Goal: Transaction & Acquisition: Purchase product/service

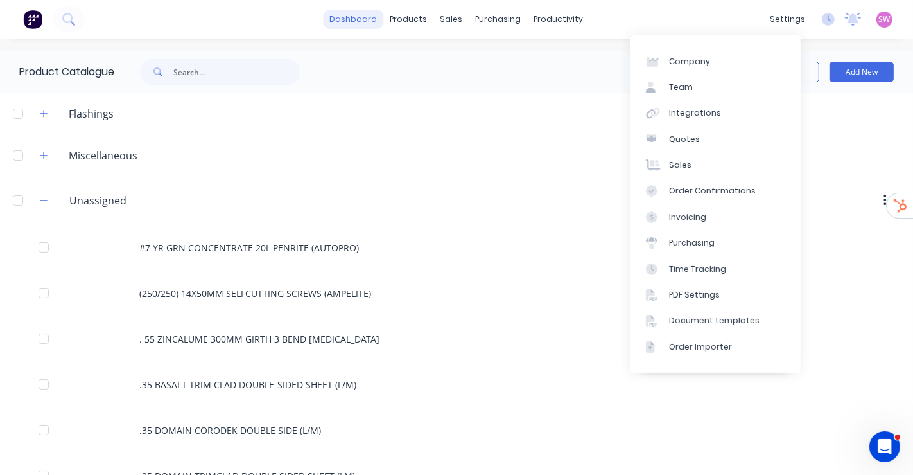
click at [347, 12] on link "dashboard" at bounding box center [354, 19] width 60 height 19
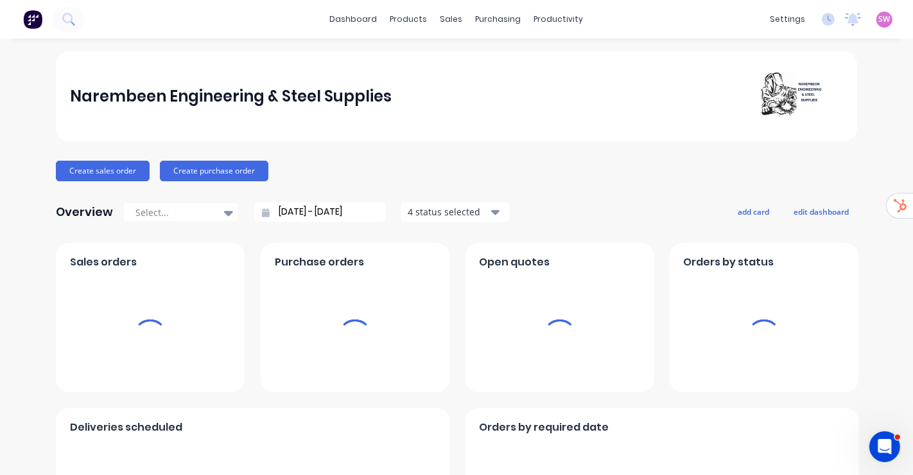
click at [879, 18] on span "SW" at bounding box center [885, 19] width 12 height 12
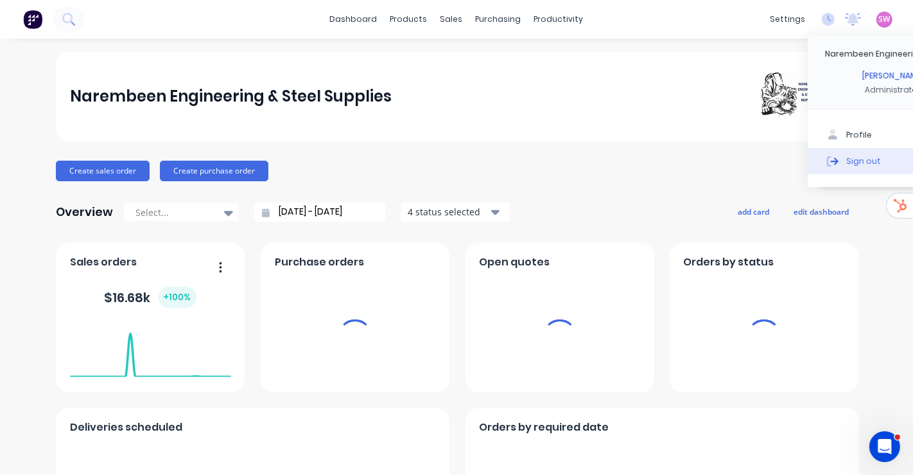
click at [840, 160] on button "Sign out" at bounding box center [893, 161] width 170 height 26
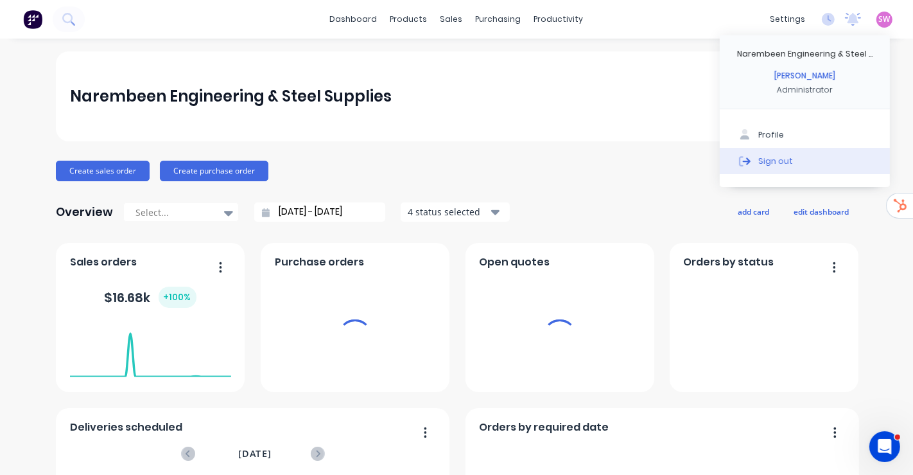
click at [758, 162] on div "Sign out" at bounding box center [775, 161] width 35 height 12
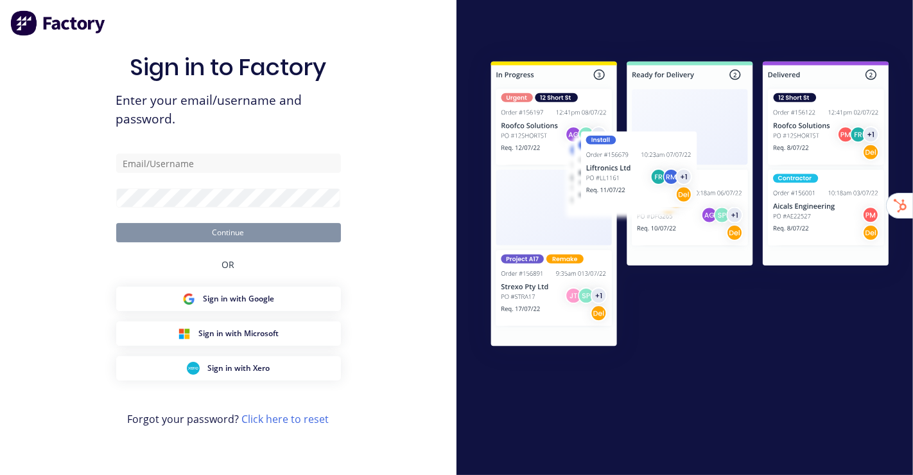
type input "stuart@factory.app"
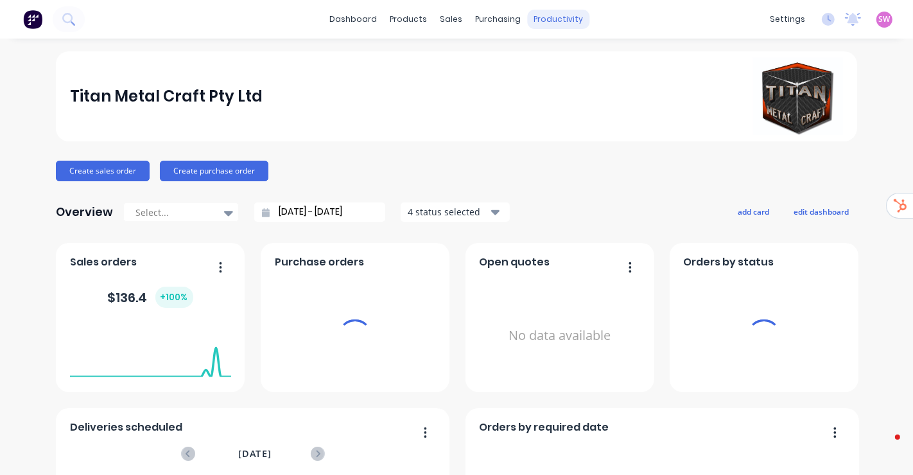
click at [547, 19] on div "productivity" at bounding box center [559, 19] width 62 height 19
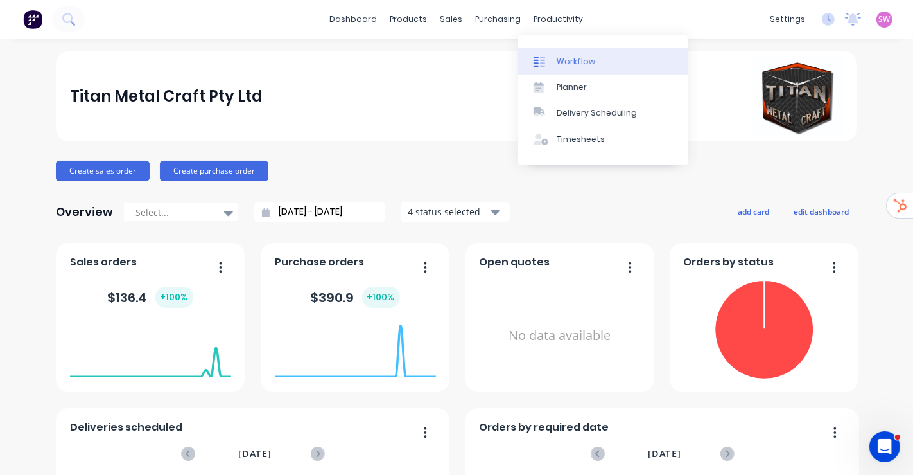
click at [557, 56] on div "Workflow" at bounding box center [576, 62] width 39 height 12
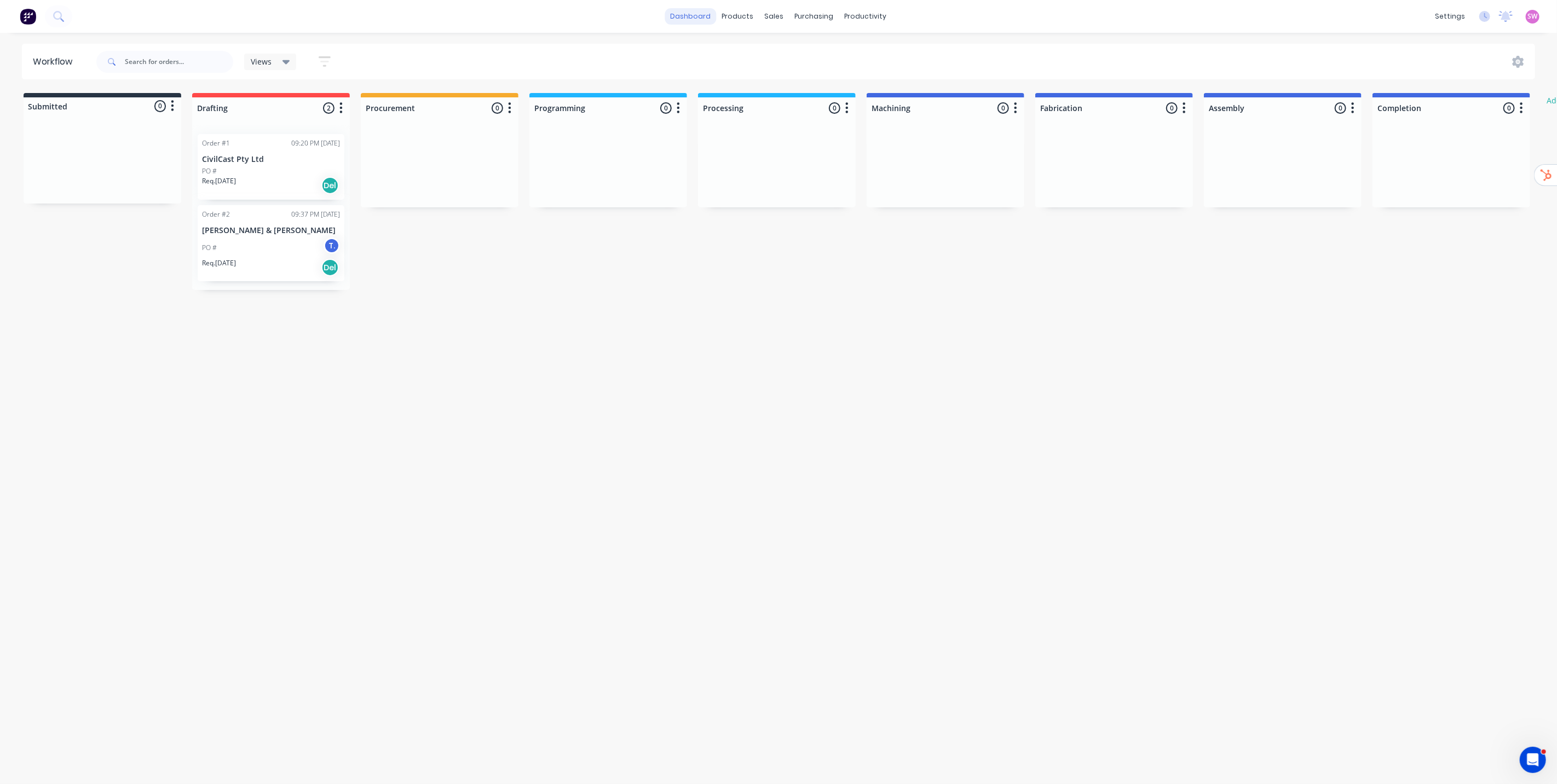
click at [688, 17] on link "dashboard" at bounding box center [691, 16] width 51 height 16
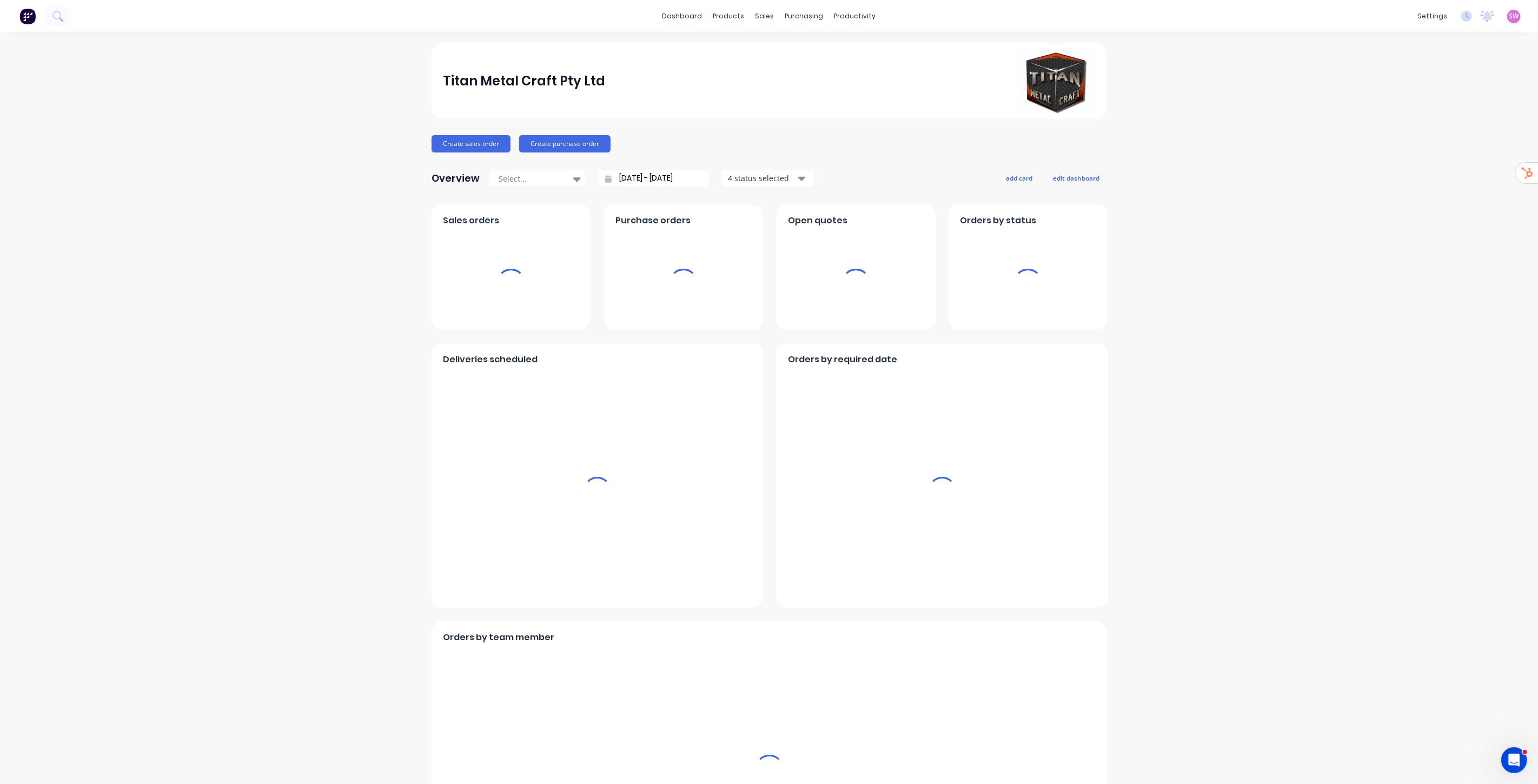
click at [768, 14] on span "SW" at bounding box center [1514, 16] width 10 height 10
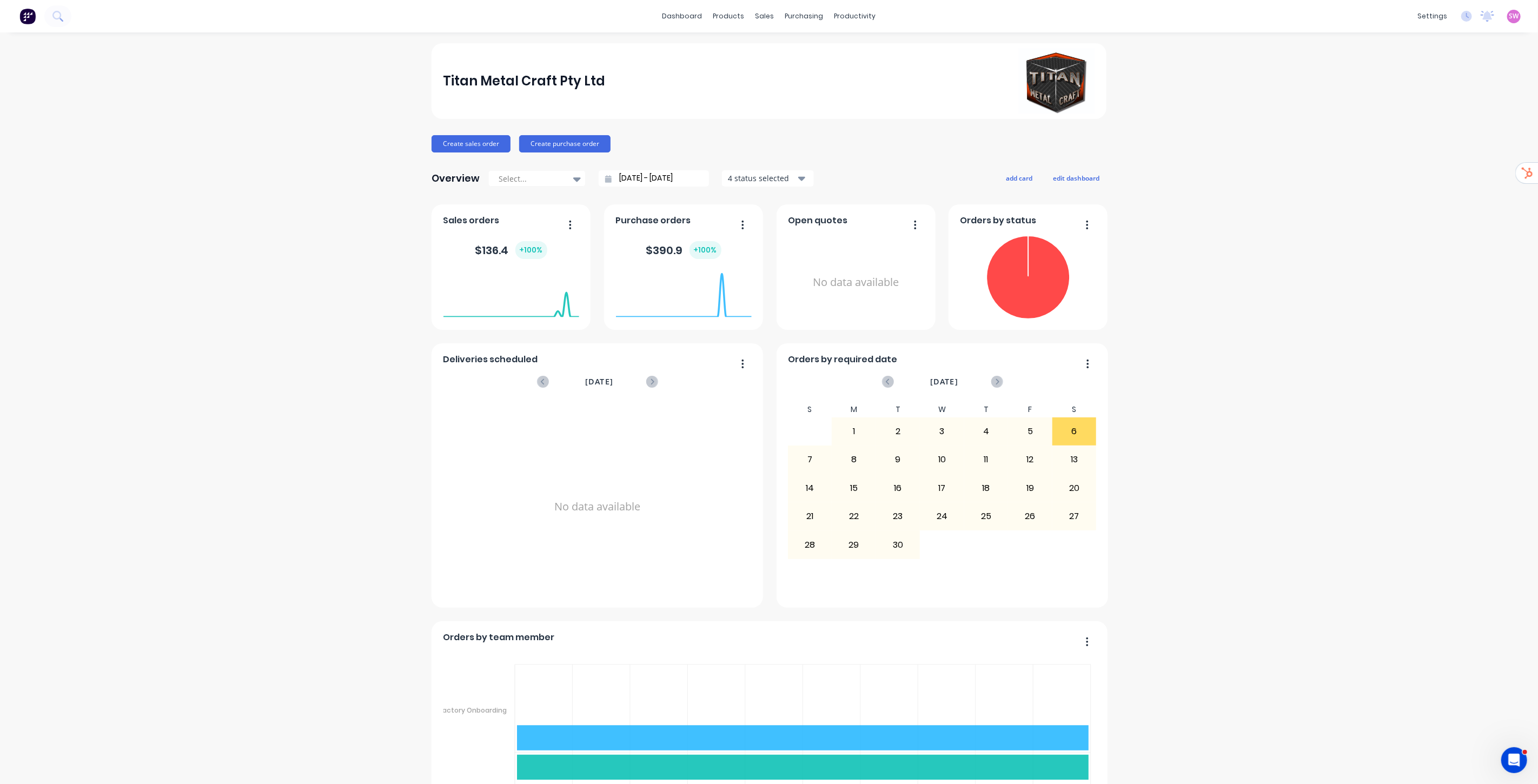
click at [768, 11] on span "SW" at bounding box center [1514, 16] width 10 height 10
click at [768, 134] on div "Sign out" at bounding box center [1422, 136] width 29 height 10
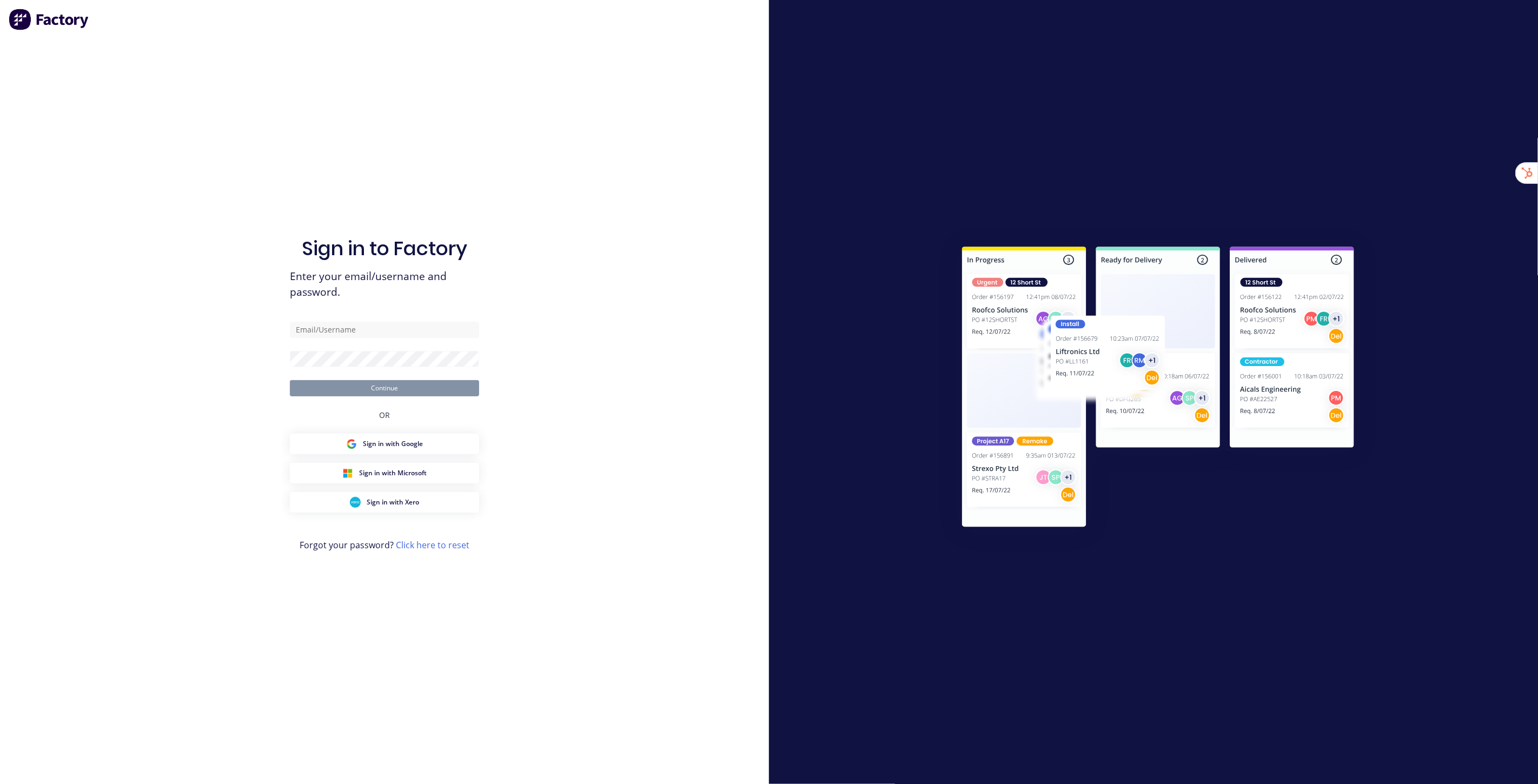
drag, startPoint x: 640, startPoint y: 147, endPoint x: 402, endPoint y: 88, distance: 245.2
click at [639, 147] on div "Sign in to Factory Enter your email/username and password. Continue OR Sign in …" at bounding box center [384, 392] width 769 height 784
type input "[EMAIL_ADDRESS][DOMAIN_NAME]"
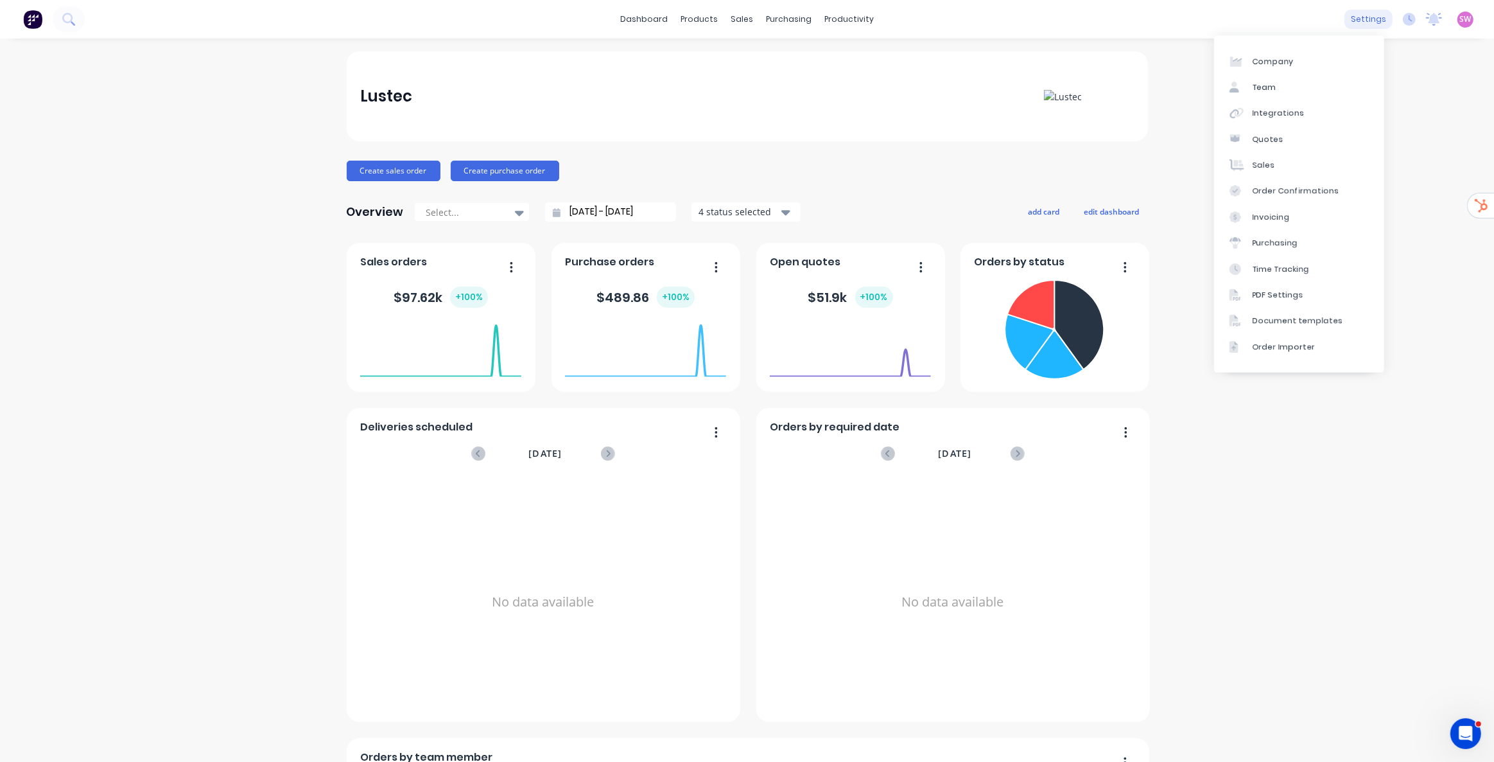
click at [1371, 19] on div "settings" at bounding box center [1369, 19] width 48 height 19
click at [1295, 85] on link "Team" at bounding box center [1299, 87] width 170 height 26
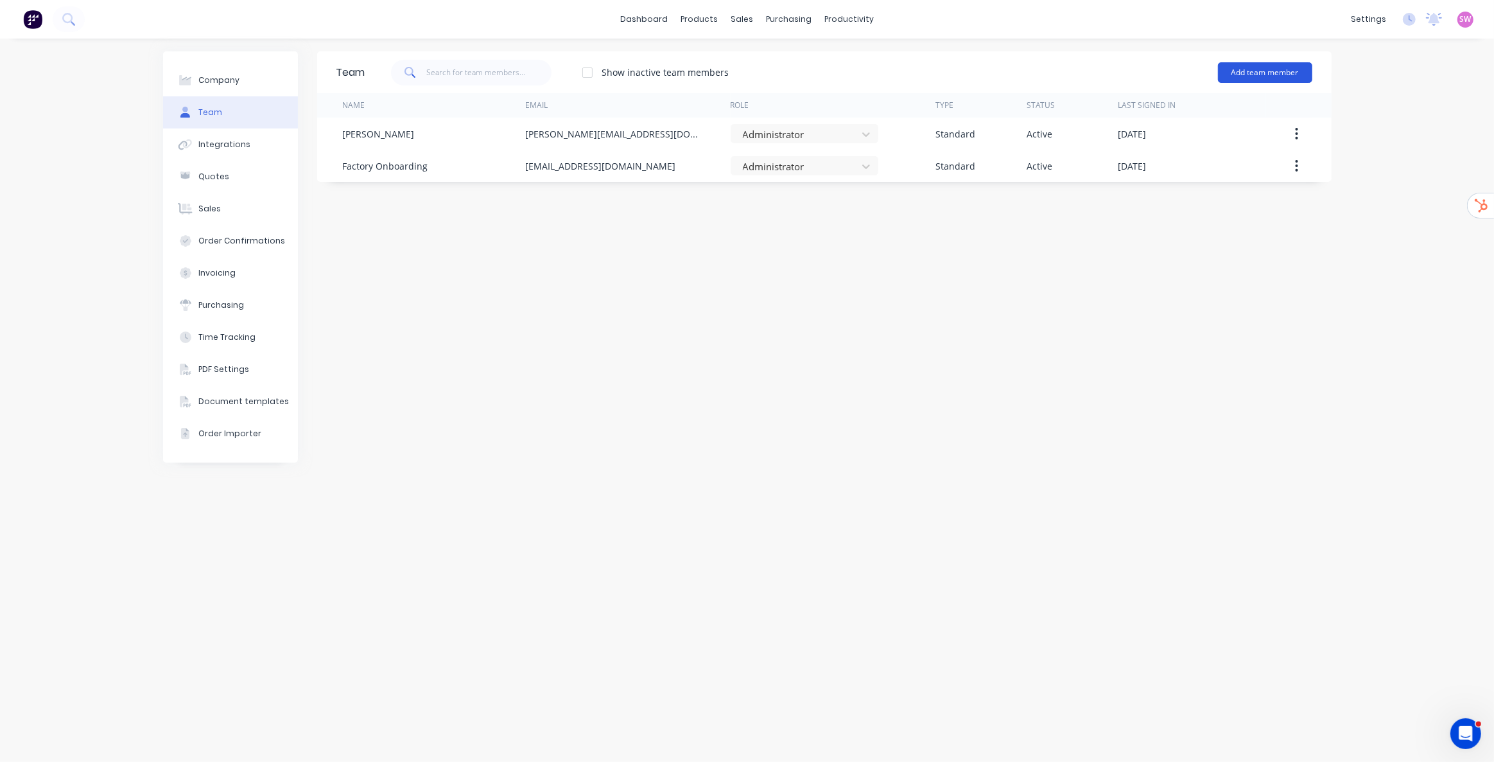
click at [1275, 69] on button "Add team member" at bounding box center [1265, 72] width 94 height 21
click at [1201, 157] on span "A team member that can be assigned to orders, but cannot login to Factory" at bounding box center [1210, 159] width 182 height 23
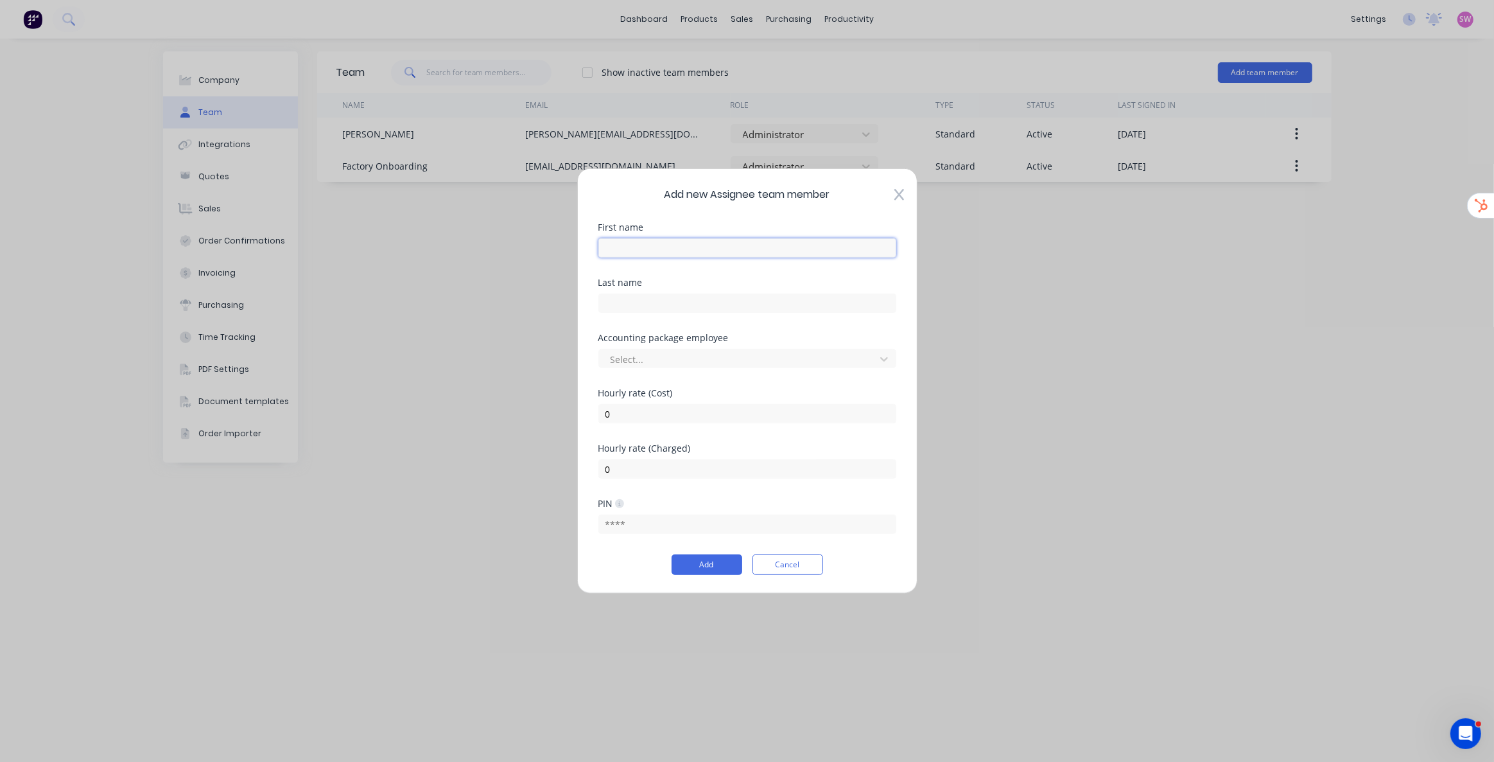
click at [688, 247] on input "text" at bounding box center [747, 247] width 298 height 19
type input "Fabrication"
drag, startPoint x: 876, startPoint y: 310, endPoint x: 871, endPoint y: 318, distance: 8.9
click at [876, 309] on input "text" at bounding box center [747, 302] width 298 height 19
click at [869, 507] on div "PIN" at bounding box center [747, 503] width 298 height 9
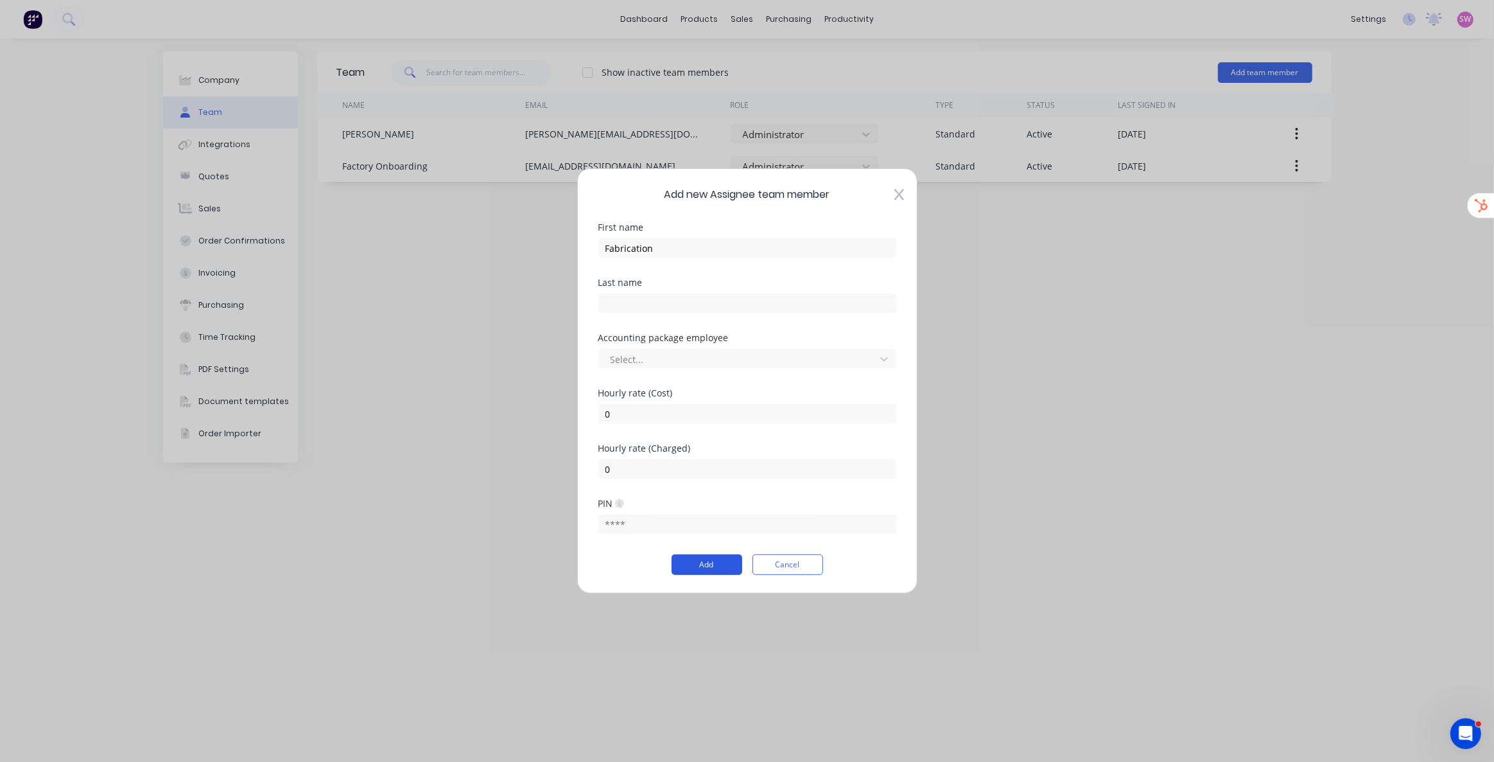
click at [708, 566] on button "Add" at bounding box center [707, 564] width 71 height 21
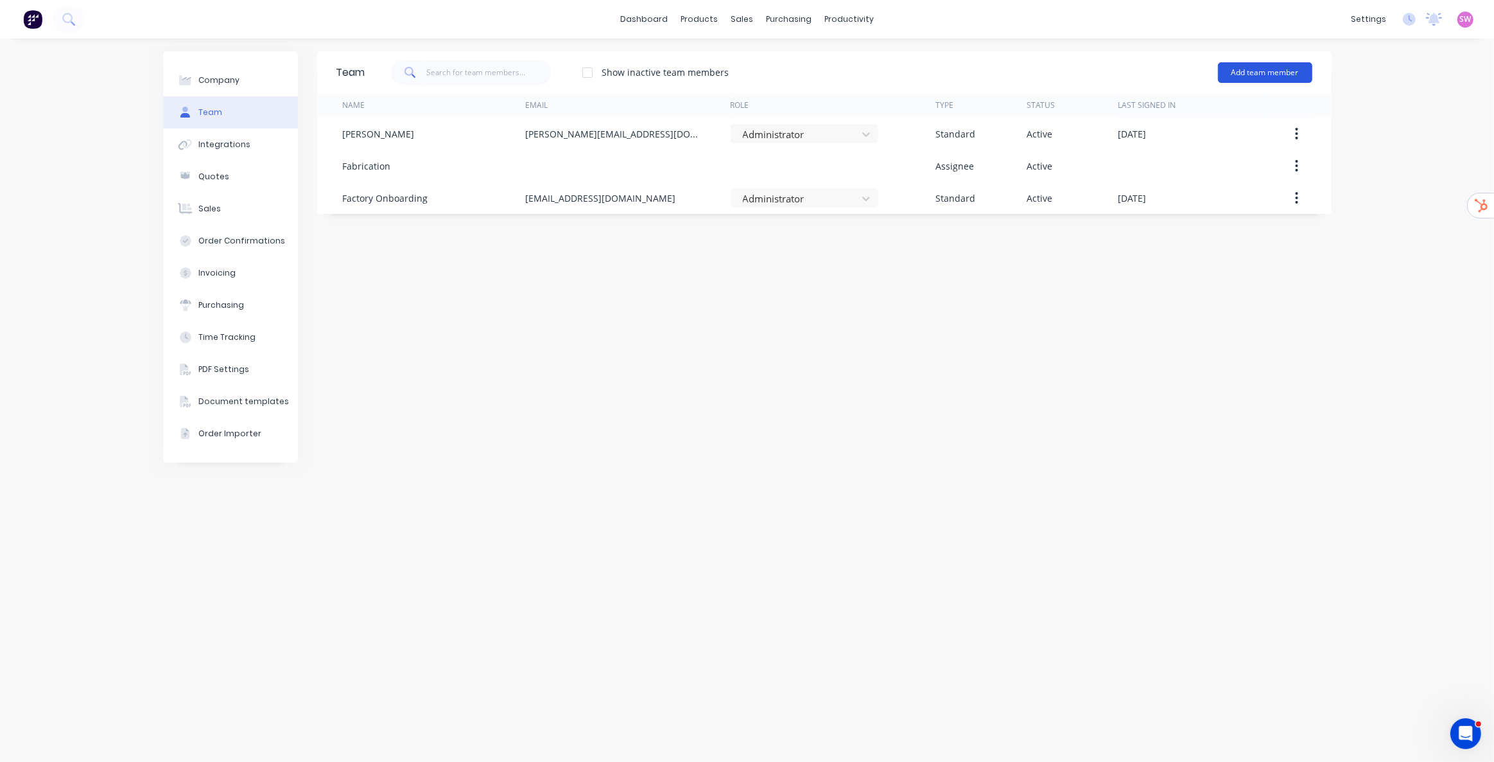
click at [1294, 71] on button "Add team member" at bounding box center [1265, 72] width 94 height 21
click at [1153, 144] on div "Assignee team member A team member that can be assigned to orders, but cannot l…" at bounding box center [1210, 154] width 182 height 49
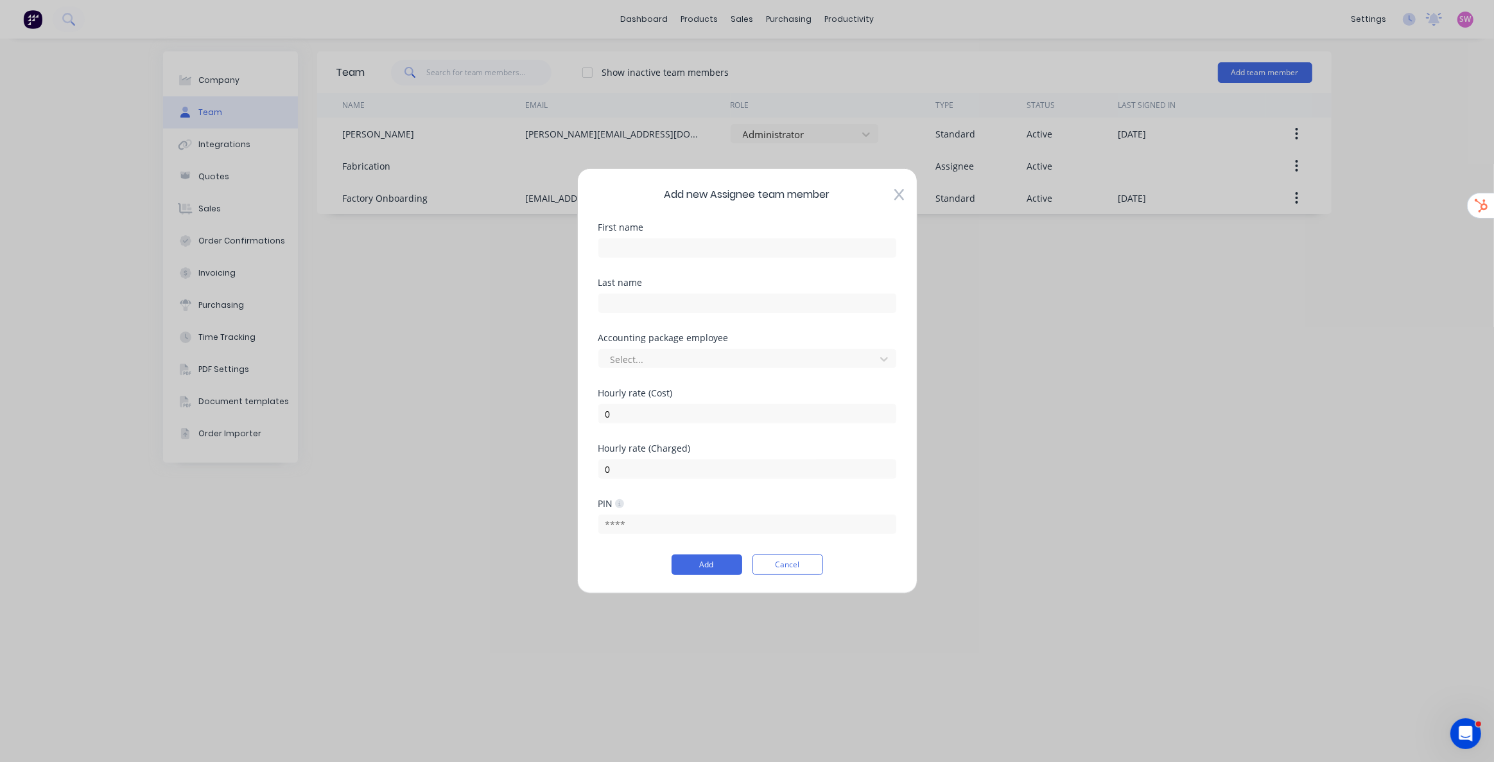
click at [636, 236] on div at bounding box center [747, 246] width 298 height 22
click at [634, 244] on input "text" at bounding box center [747, 247] width 298 height 19
type input "Finish Line"
click at [706, 561] on button "Add" at bounding box center [707, 564] width 71 height 21
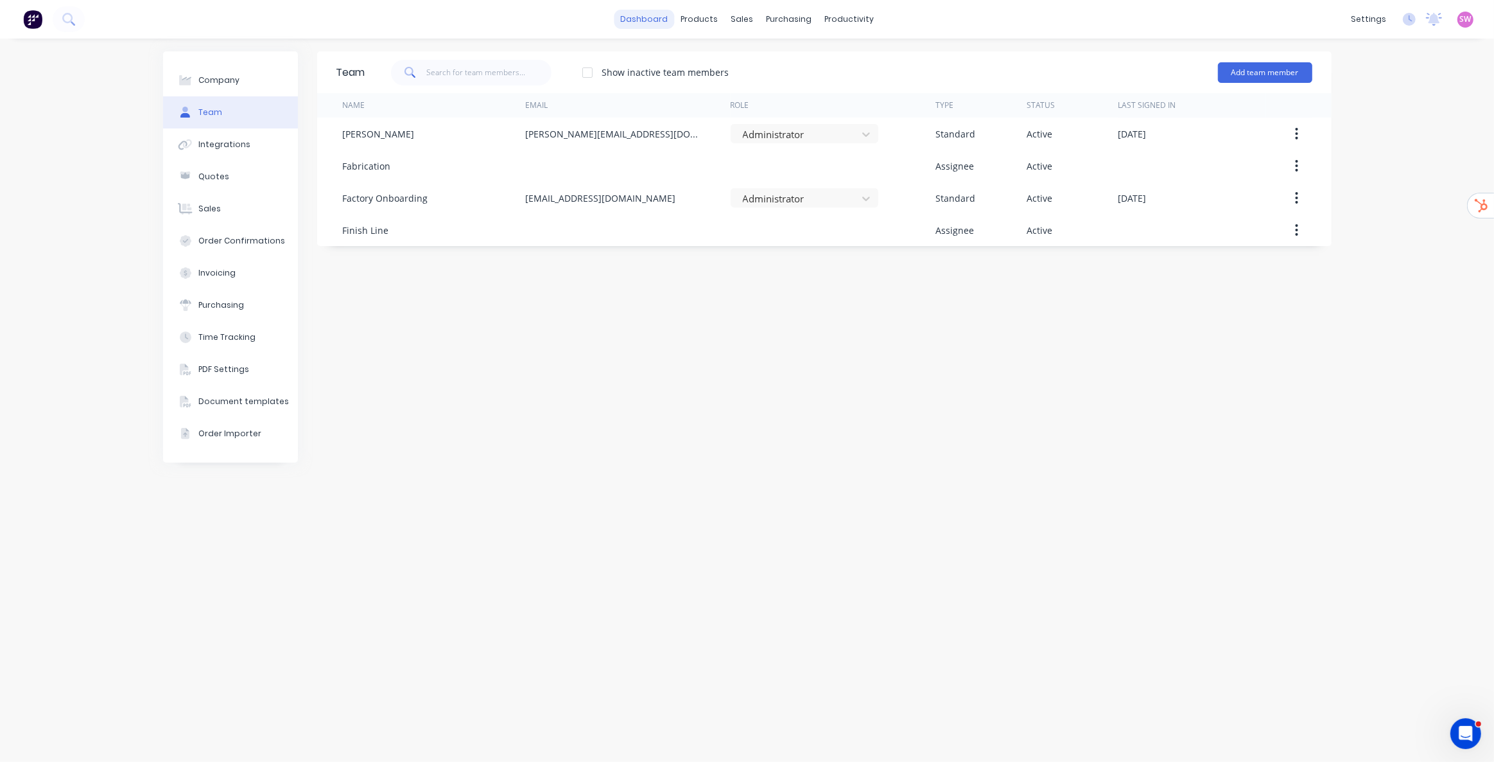
click at [654, 23] on link "dashboard" at bounding box center [644, 19] width 60 height 19
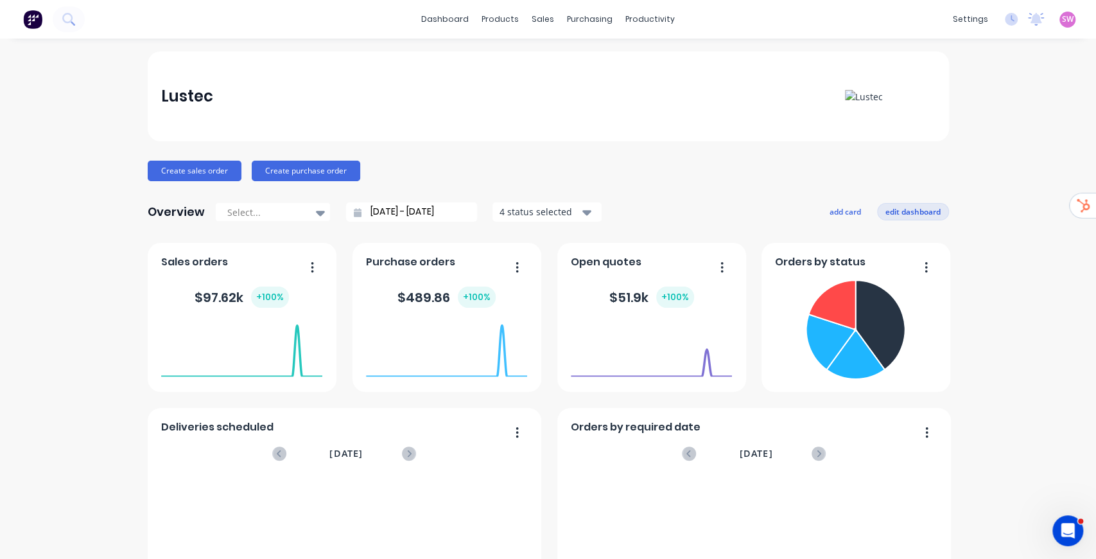
click at [914, 211] on button "edit dashboard" at bounding box center [913, 211] width 72 height 17
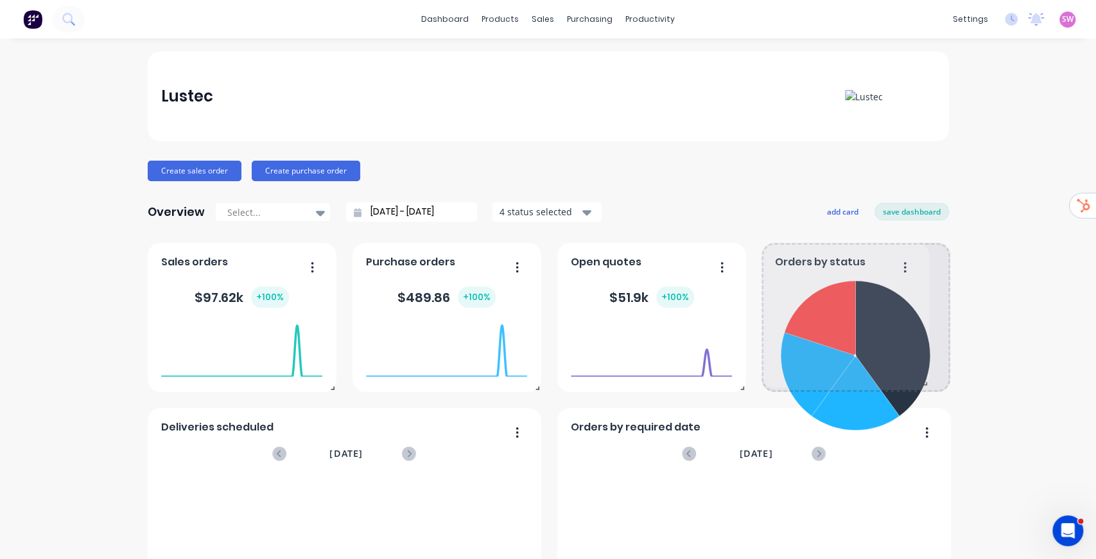
drag, startPoint x: 955, startPoint y: 428, endPoint x: 957, endPoint y: 394, distance: 34.1
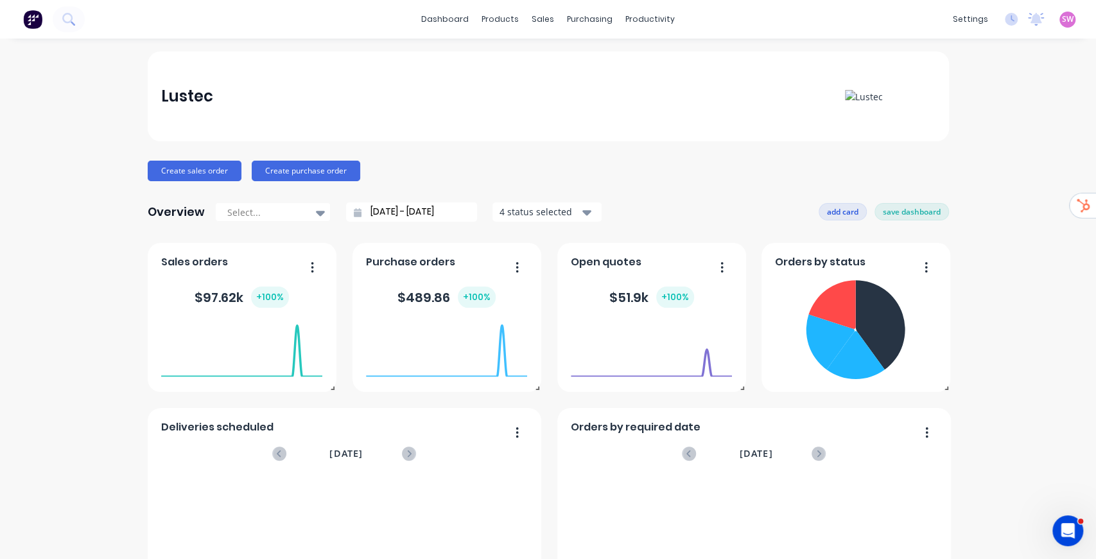
click at [842, 212] on button "add card" at bounding box center [843, 211] width 48 height 17
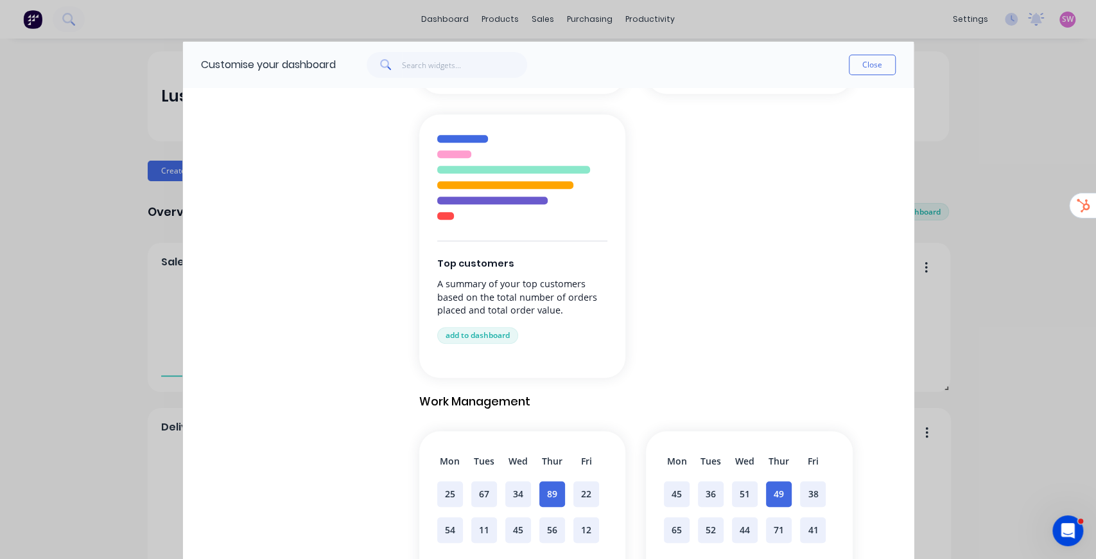
scroll to position [941, 0]
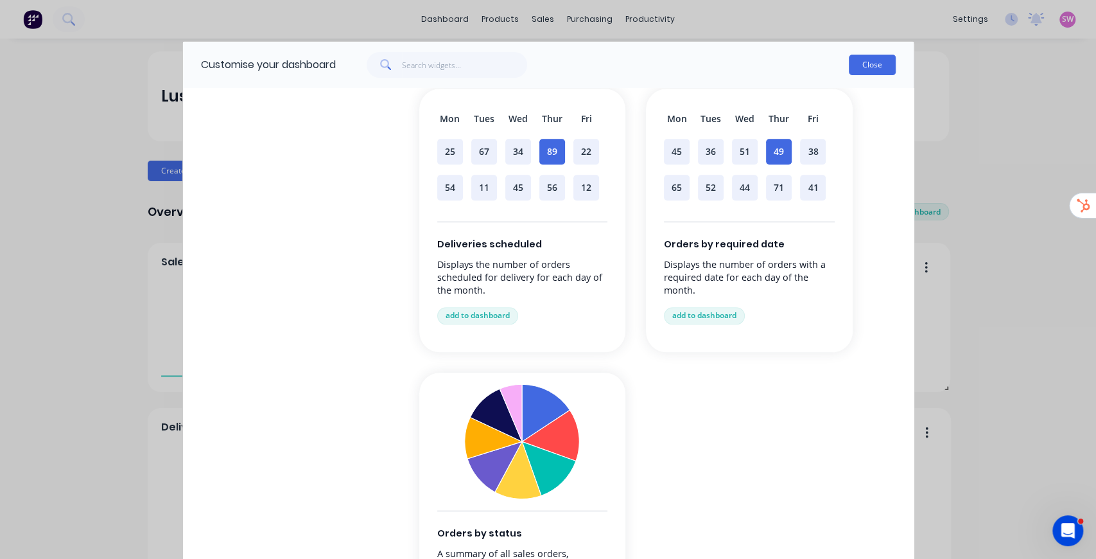
click at [885, 66] on button "Close" at bounding box center [872, 65] width 47 height 21
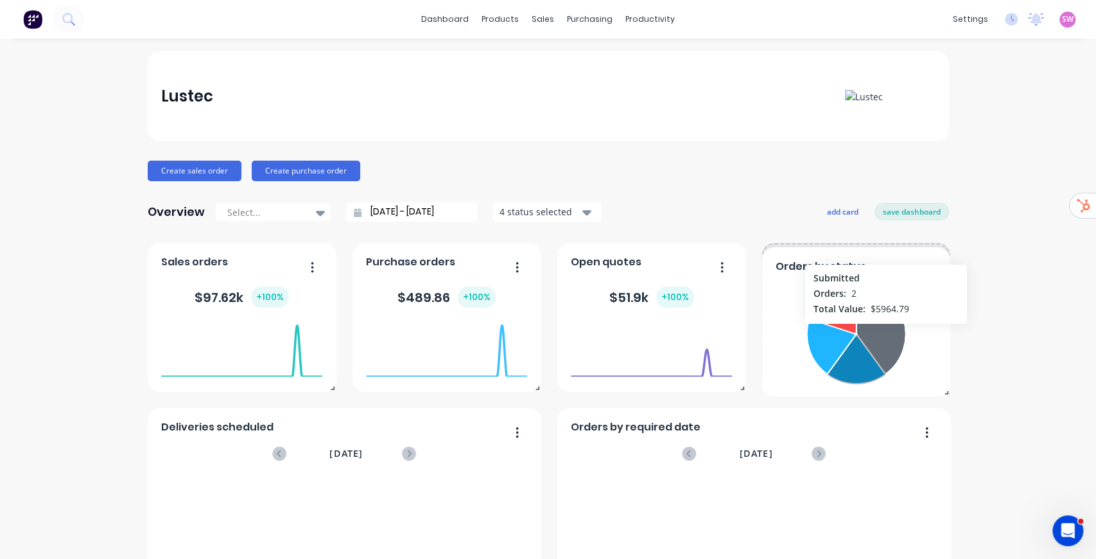
drag, startPoint x: 855, startPoint y: 336, endPoint x: 884, endPoint y: 329, distance: 29.3
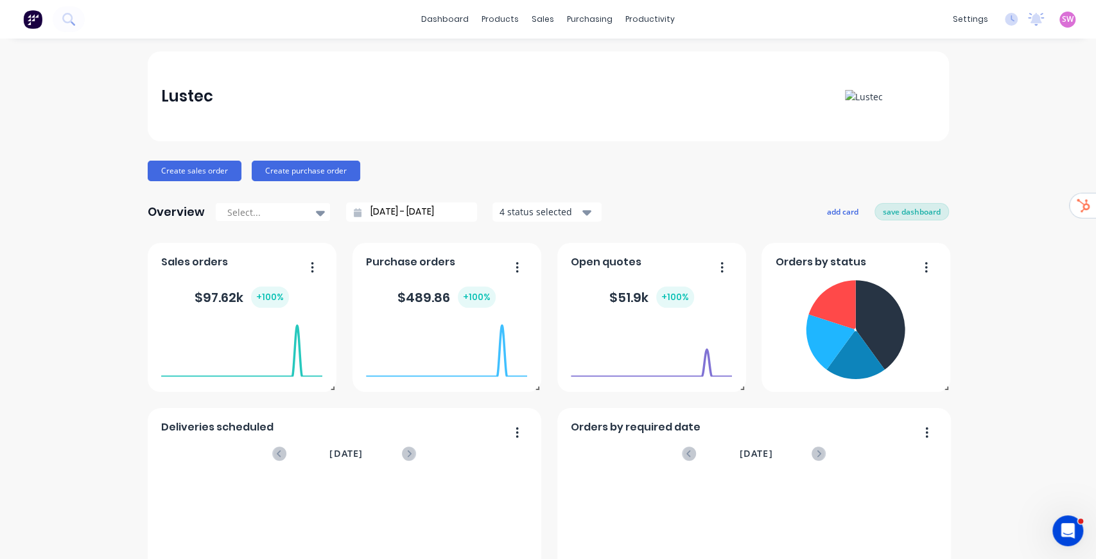
click at [907, 207] on button "save dashboard" at bounding box center [912, 211] width 74 height 17
click at [403, 214] on input "02/08/25 - 02/09/25" at bounding box center [417, 211] width 110 height 19
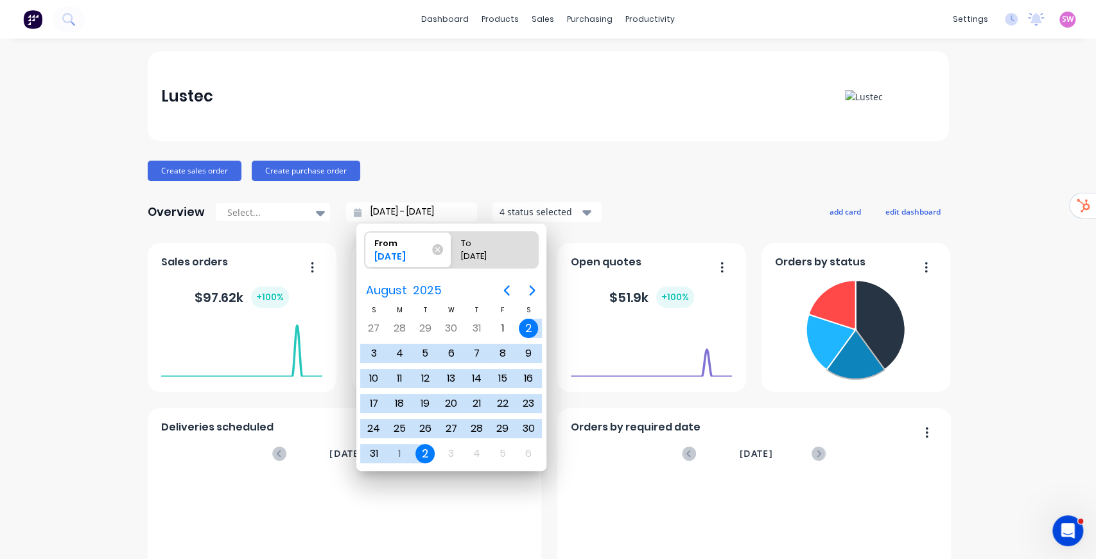
click at [467, 177] on div "Create sales order Create purchase order" at bounding box center [548, 171] width 801 height 21
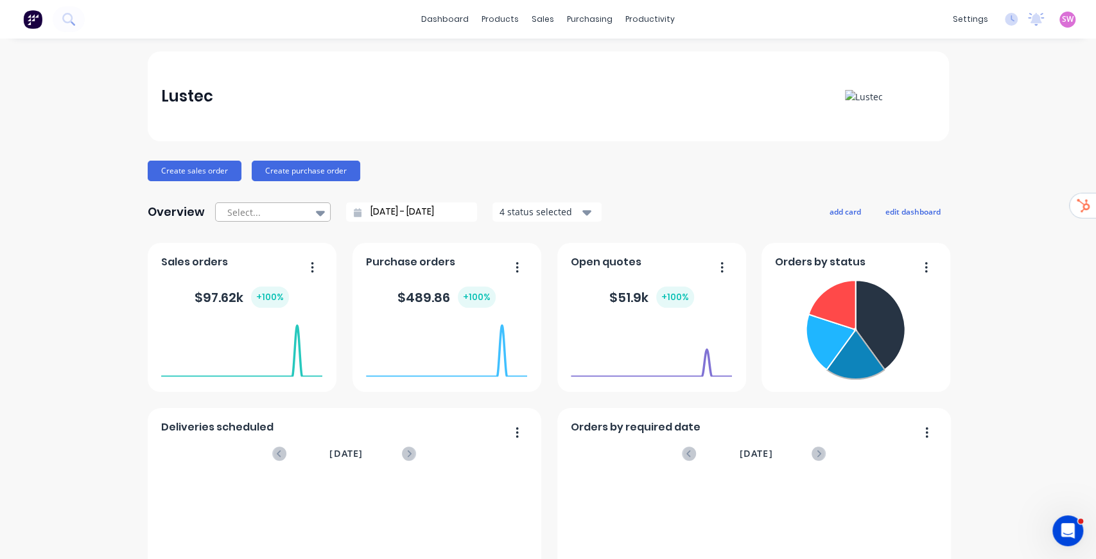
click at [316, 212] on icon at bounding box center [320, 213] width 9 height 5
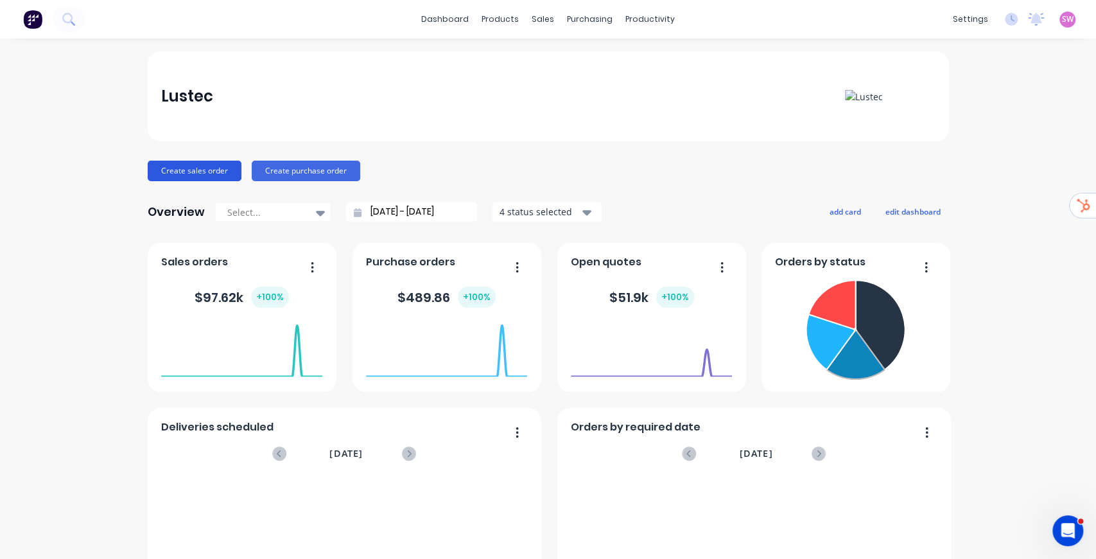
click at [194, 171] on button "Create sales order" at bounding box center [195, 171] width 94 height 21
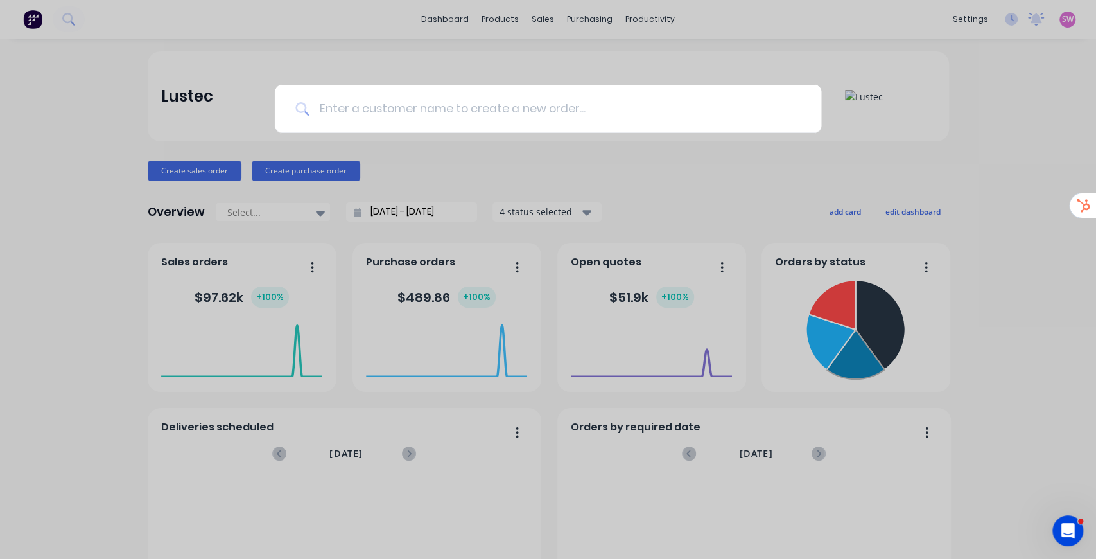
click at [482, 99] on input at bounding box center [555, 109] width 492 height 48
click at [971, 168] on div at bounding box center [548, 279] width 1096 height 559
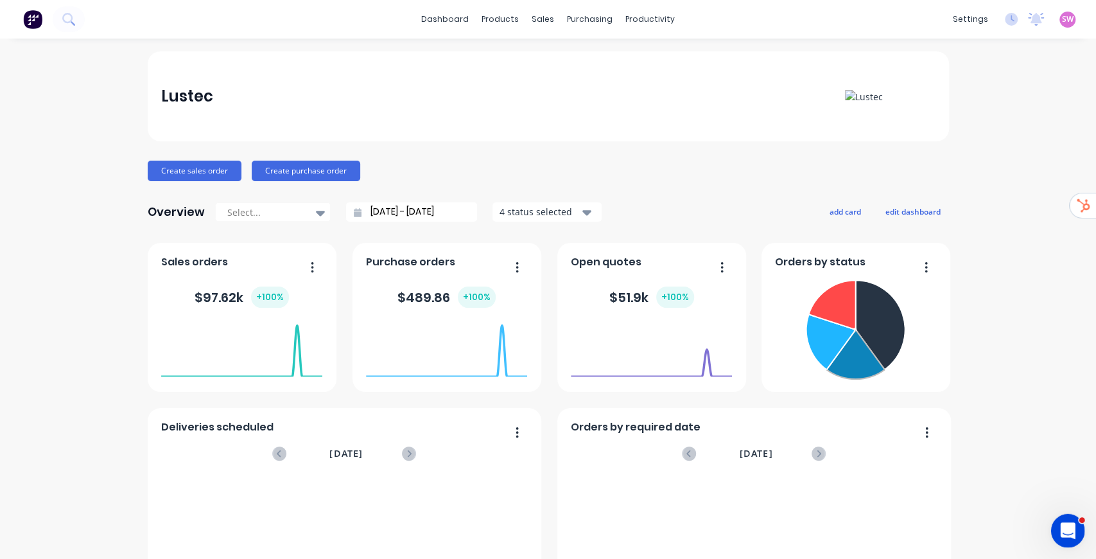
click at [1067, 528] on icon "Open Intercom Messenger" at bounding box center [1065, 528] width 9 height 10
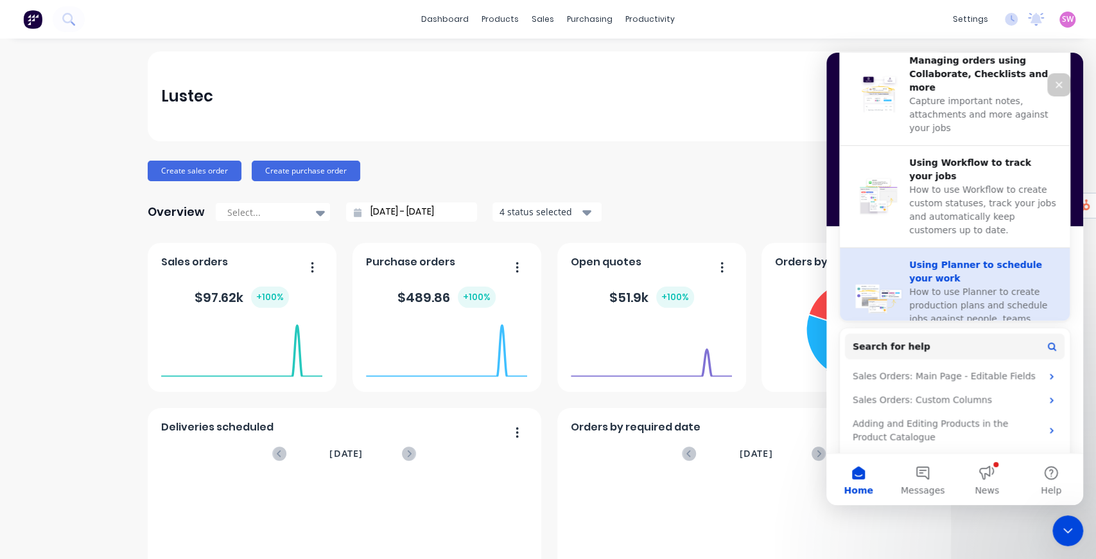
scroll to position [490, 0]
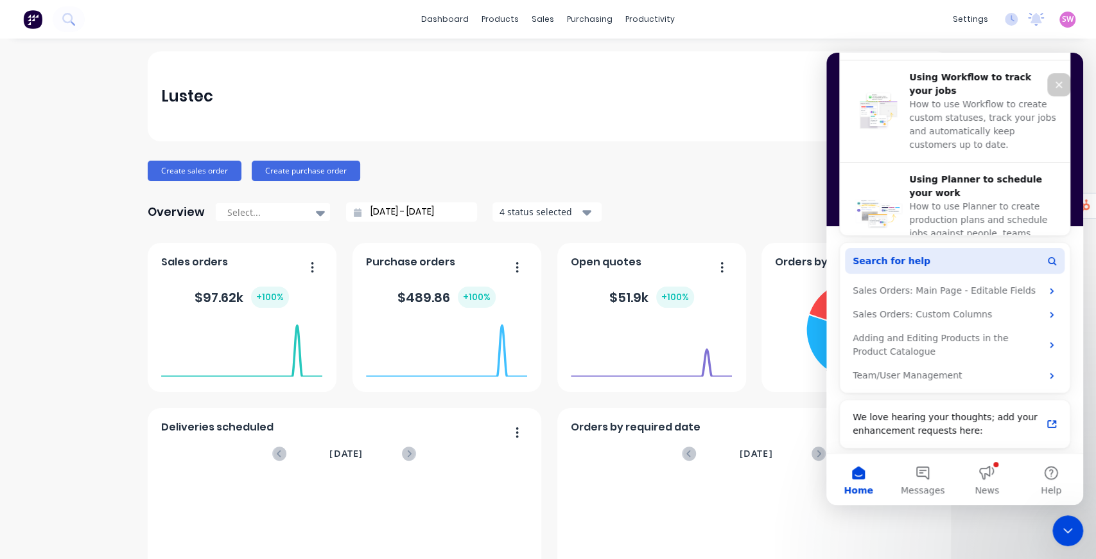
click at [920, 259] on button "Search for help" at bounding box center [955, 261] width 220 height 26
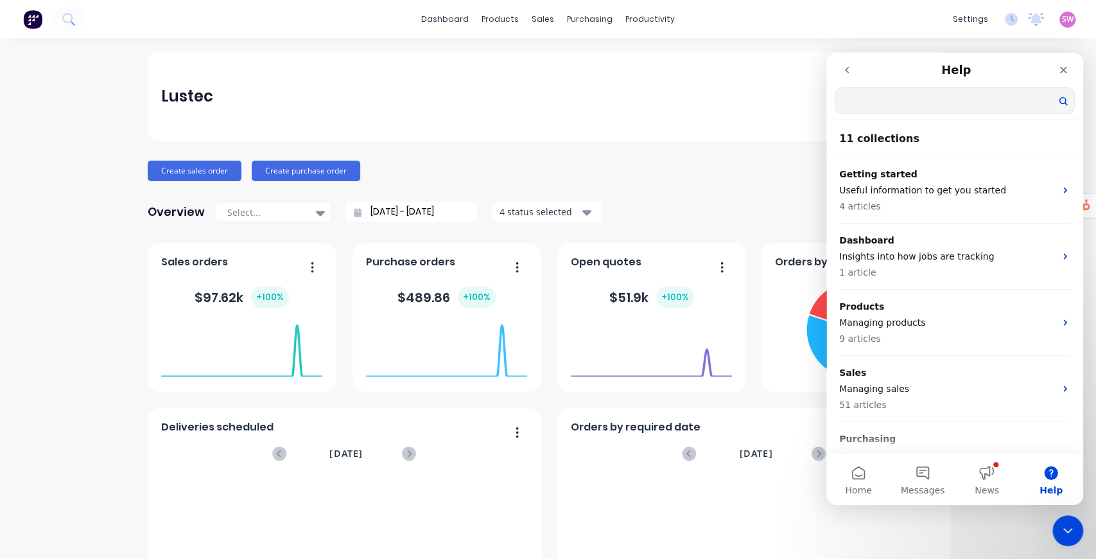
click at [898, 107] on input "Search for help" at bounding box center [954, 100] width 239 height 25
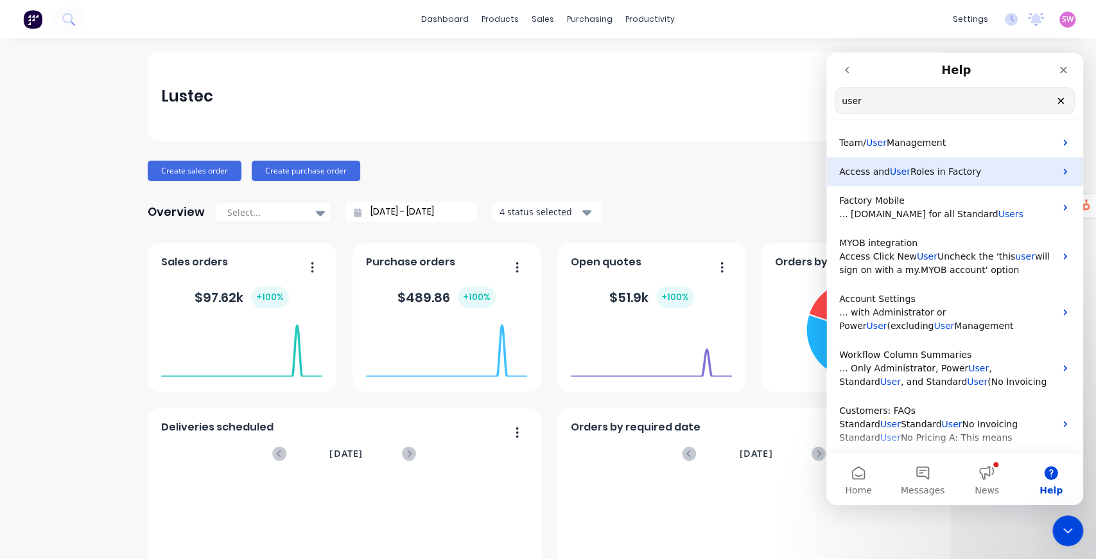
type input "user"
click at [900, 173] on span "User" at bounding box center [900, 171] width 21 height 10
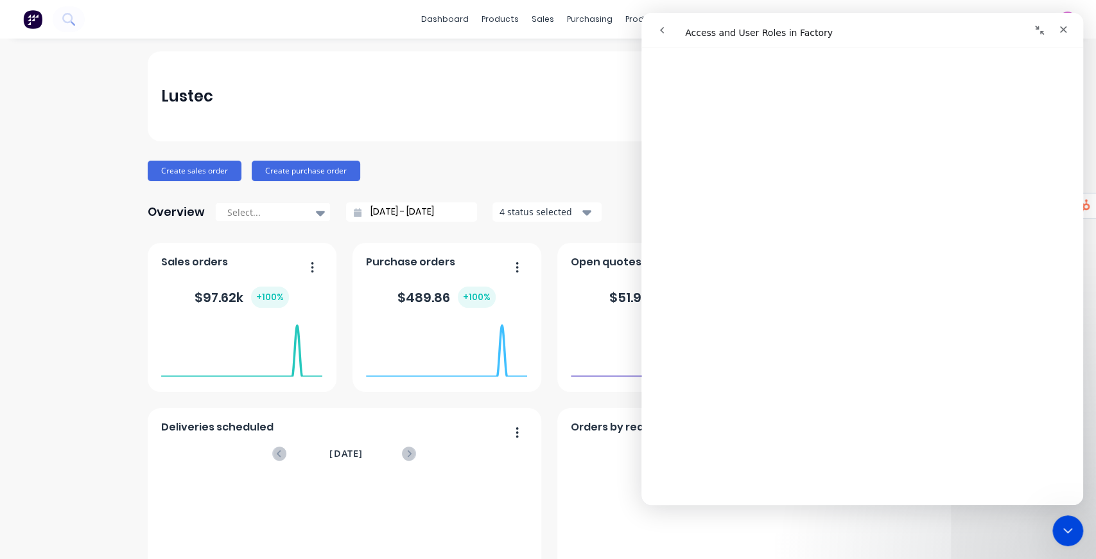
scroll to position [513, 0]
click at [654, 28] on button "go back" at bounding box center [662, 30] width 24 height 24
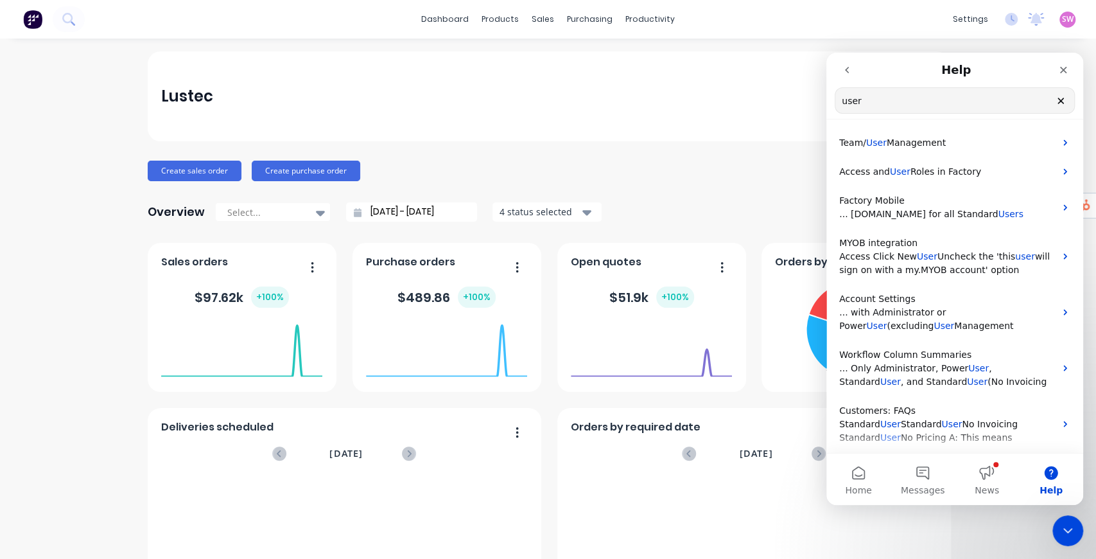
click at [846, 71] on icon "go back" at bounding box center [847, 70] width 4 height 6
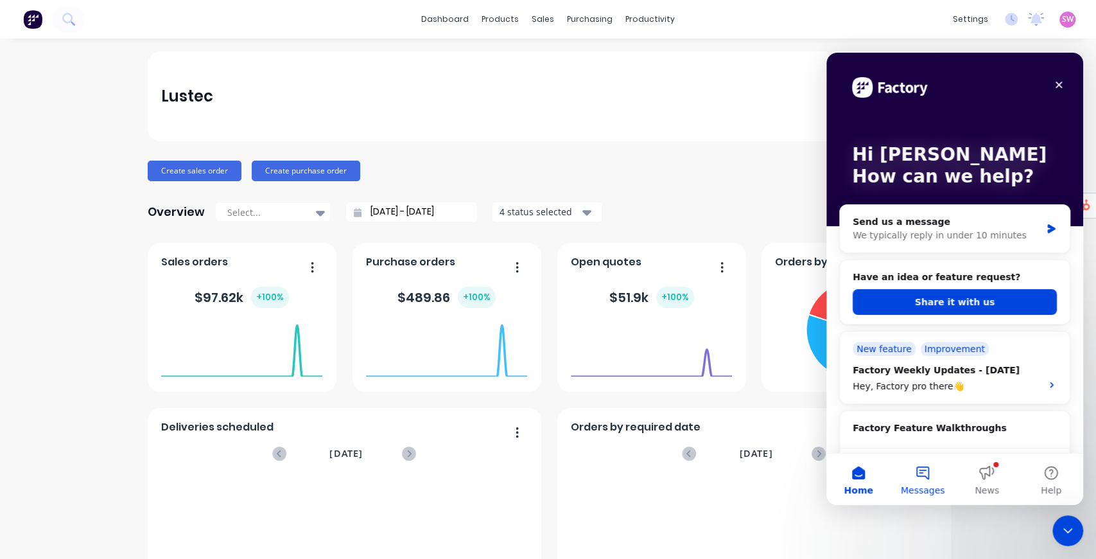
click at [928, 471] on button "Messages" at bounding box center [923, 478] width 64 height 51
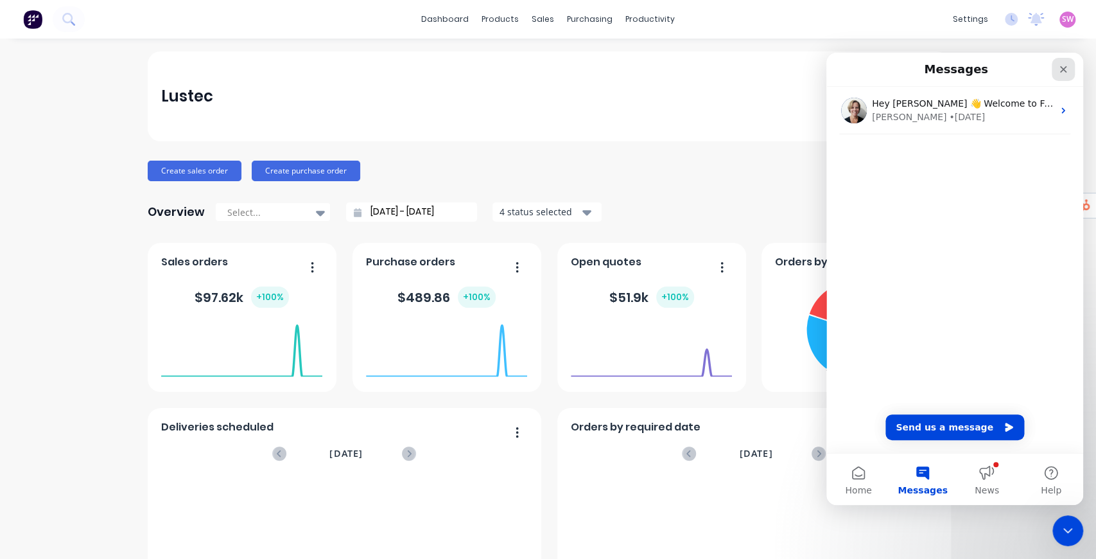
click at [1065, 69] on icon "Close" at bounding box center [1063, 69] width 10 height 10
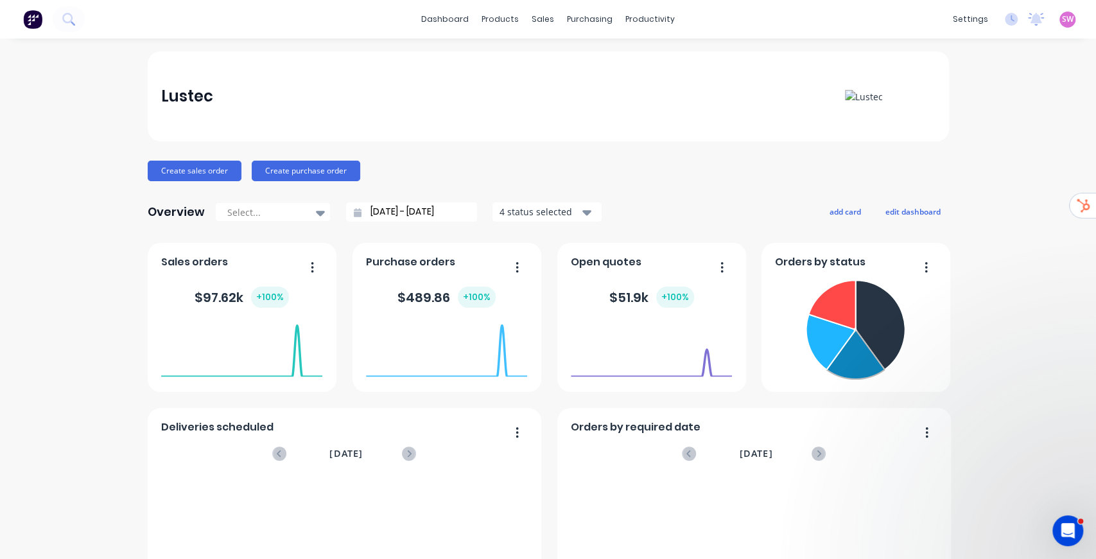
scroll to position [0, 0]
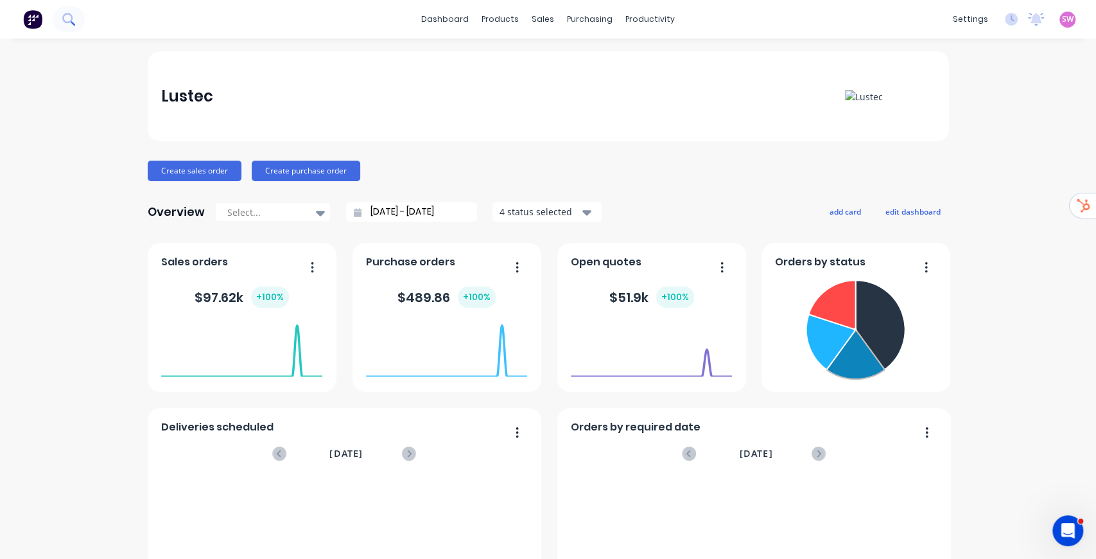
click at [71, 13] on icon at bounding box center [68, 19] width 12 height 12
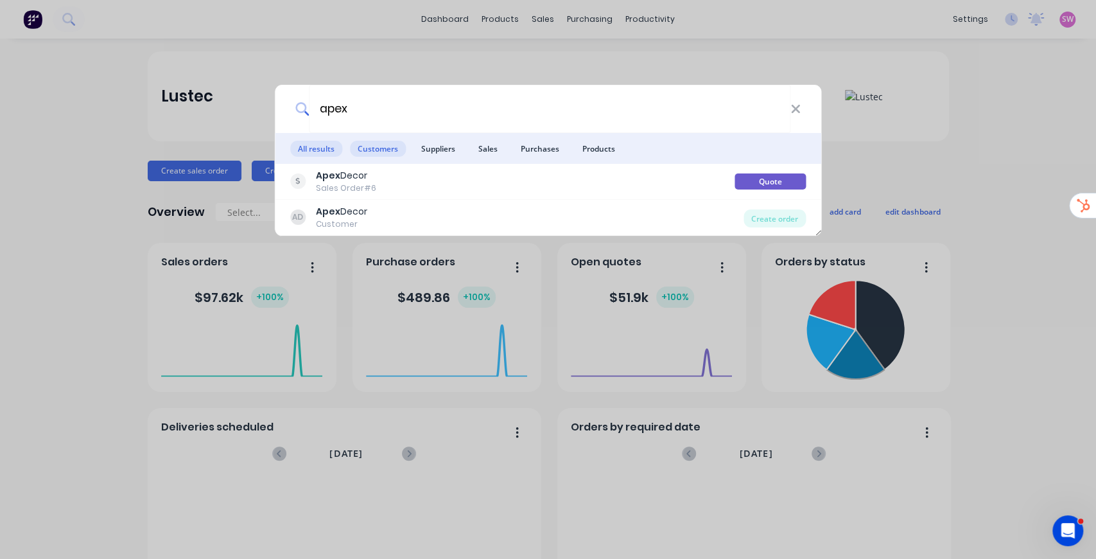
type input "apex"
click at [383, 149] on span "Customers" at bounding box center [378, 149] width 56 height 16
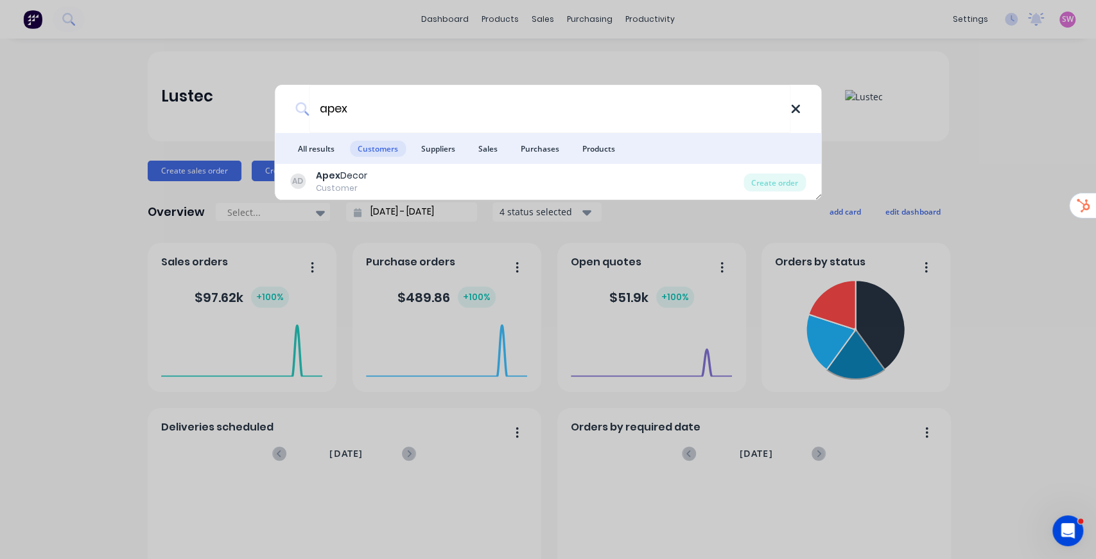
click at [797, 109] on icon at bounding box center [795, 109] width 10 height 14
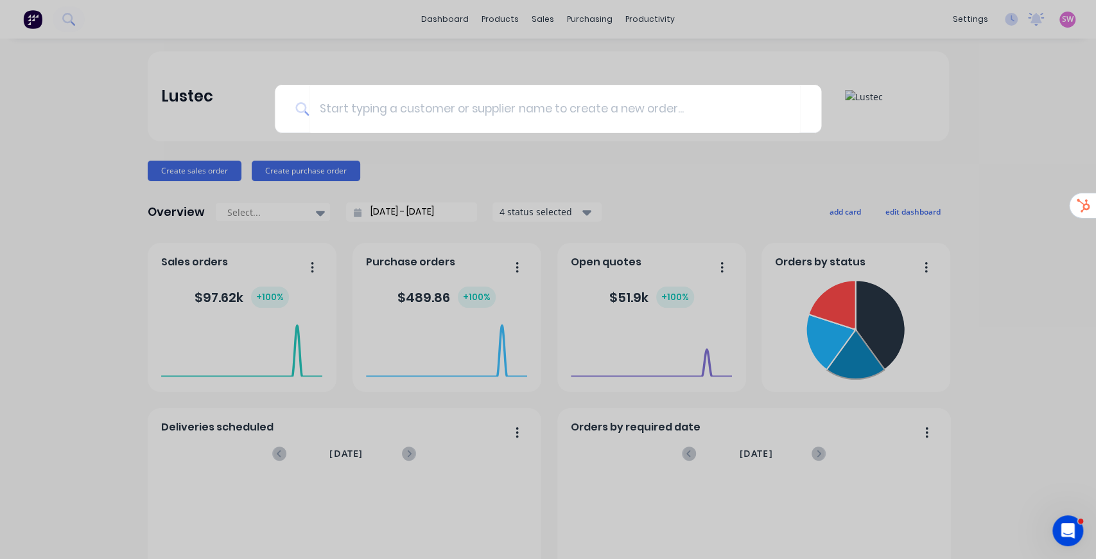
drag, startPoint x: 976, startPoint y: 157, endPoint x: 656, endPoint y: 252, distance: 333.4
click at [976, 157] on div at bounding box center [548, 279] width 1096 height 559
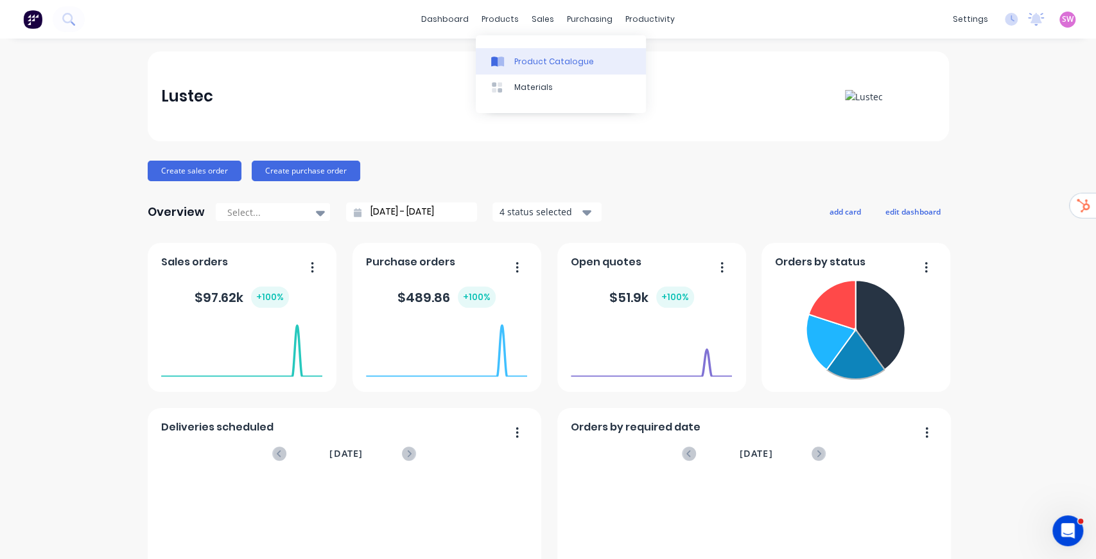
click at [527, 59] on div "Product Catalogue" at bounding box center [554, 62] width 80 height 12
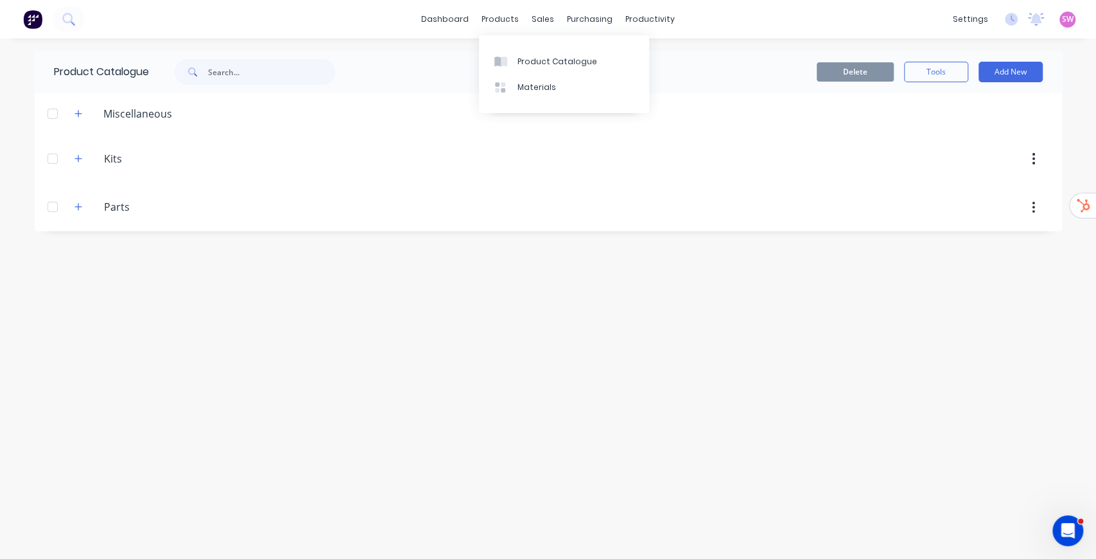
click at [511, 351] on div "Product Catalogue Delete Tools Add New Miscellaneous Kits Kits Parts Parts" at bounding box center [548, 298] width 1027 height 494
click at [78, 209] on icon "button" at bounding box center [77, 207] width 7 height 7
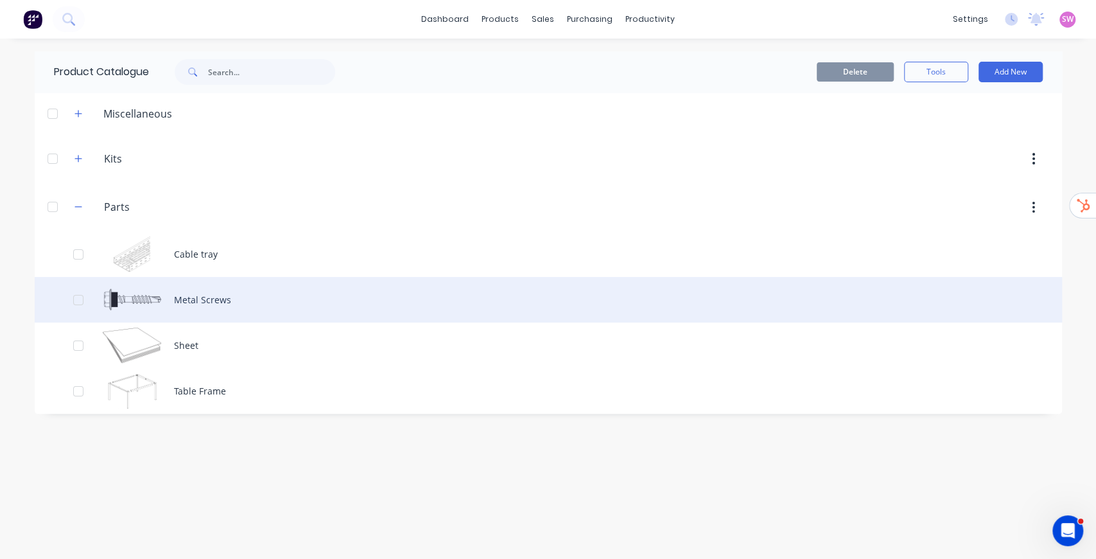
click at [214, 301] on div "Metal Screws" at bounding box center [548, 300] width 1027 height 46
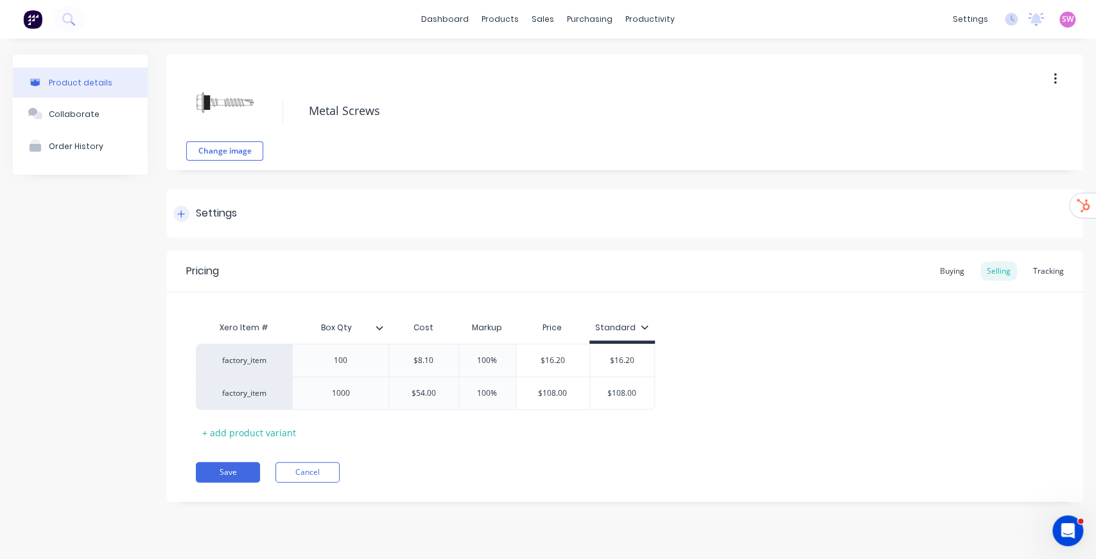
click at [195, 211] on div "Settings" at bounding box center [205, 213] width 64 height 16
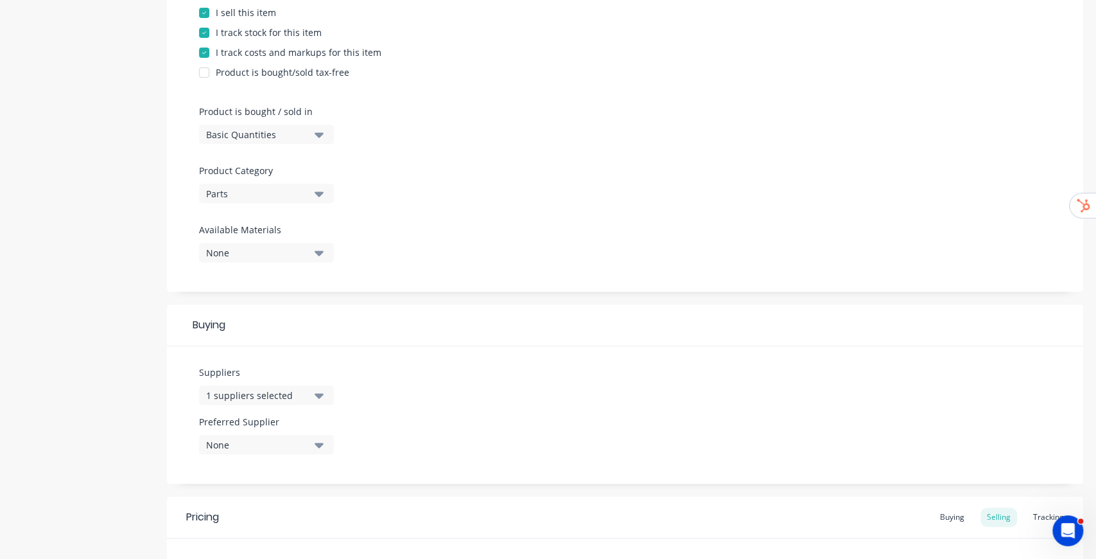
scroll to position [299, 0]
click at [955, 517] on div "Buying" at bounding box center [952, 516] width 37 height 19
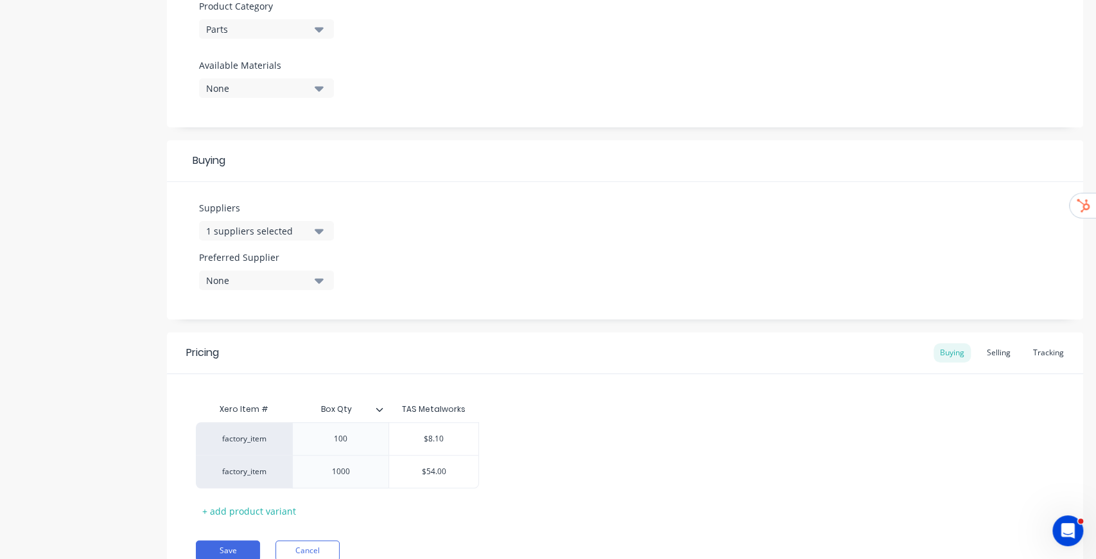
scroll to position [471, 0]
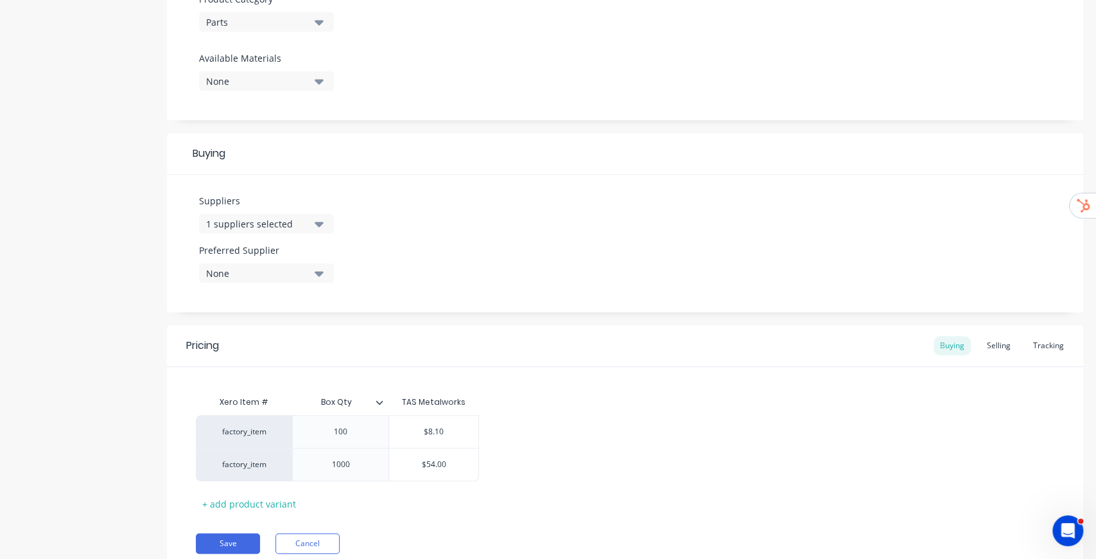
click at [295, 220] on div "1 suppliers selected" at bounding box center [257, 223] width 103 height 13
click at [475, 159] on div "Buying" at bounding box center [625, 154] width 916 height 42
click at [298, 272] on div "None" at bounding box center [257, 272] width 103 height 13
click at [258, 345] on div "TAS Metalworks" at bounding box center [302, 342] width 128 height 13
type textarea "x"
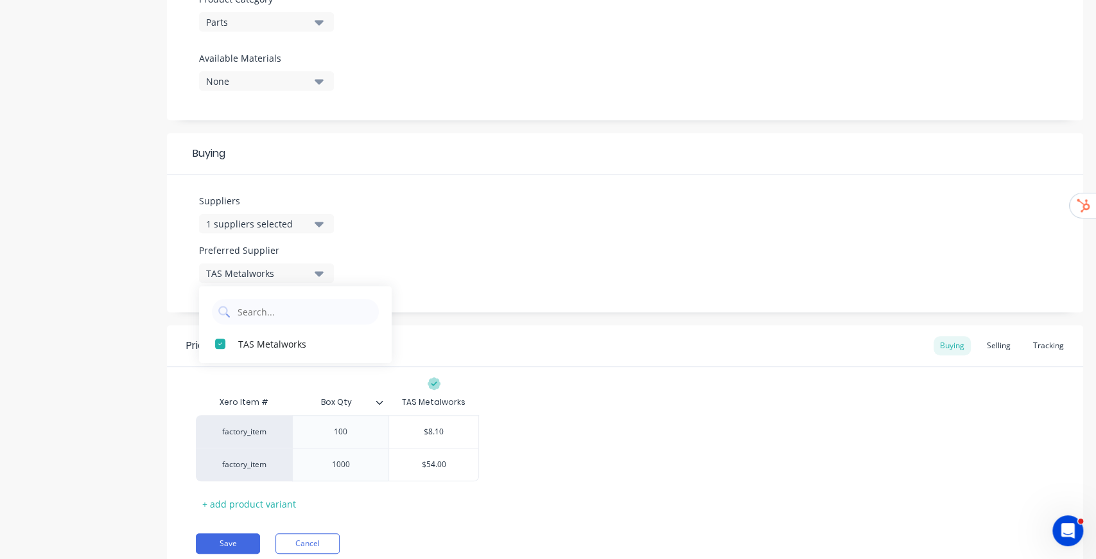
click at [446, 208] on div "Suppliers 1 suppliers selected Preferred Supplier TAS Metalworks TAS Metalworks" at bounding box center [625, 243] width 916 height 137
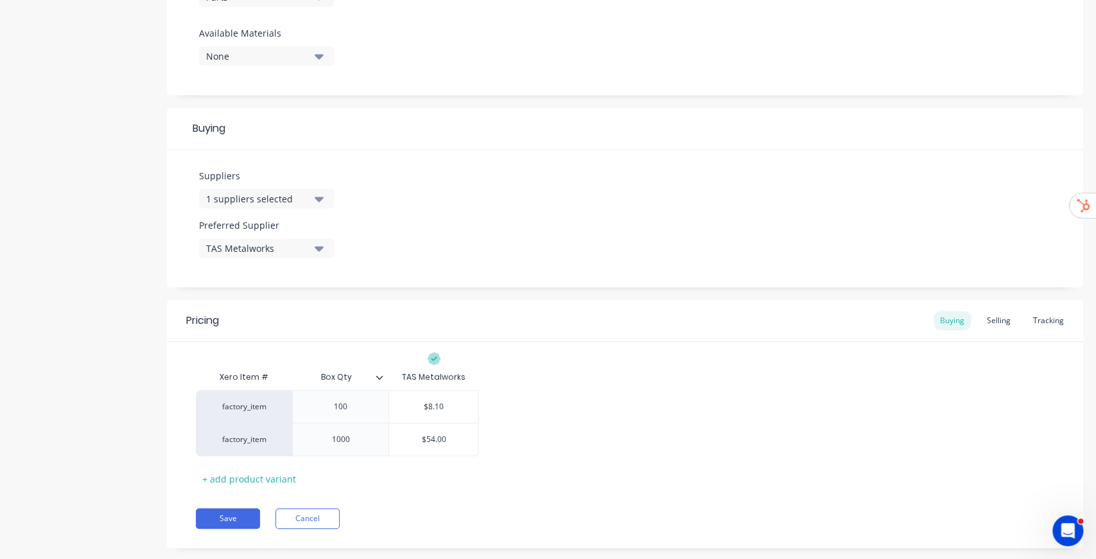
scroll to position [519, 0]
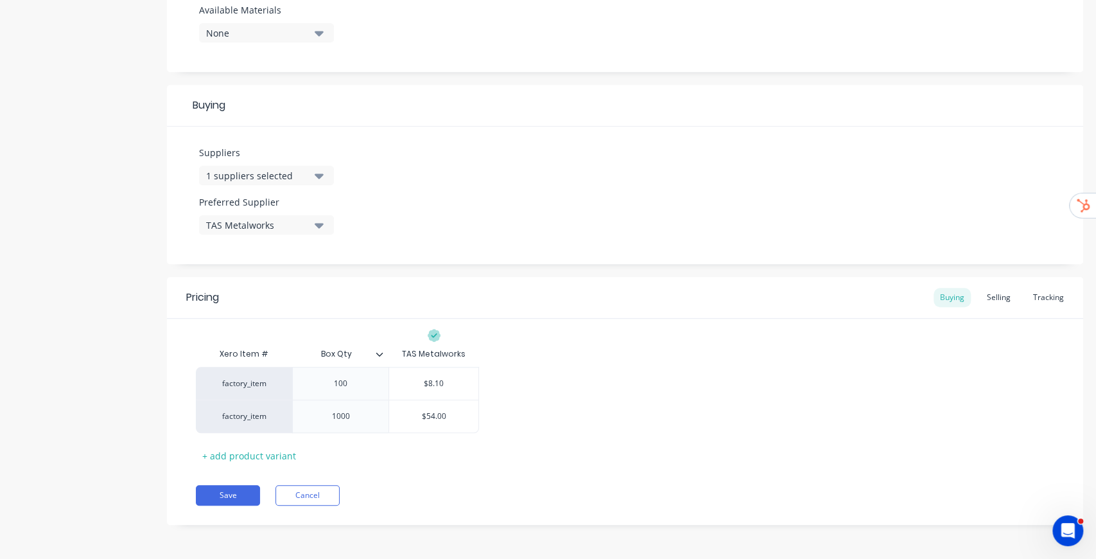
type input "Box Qty"
click at [378, 348] on input "Box Qty" at bounding box center [336, 354] width 89 height 12
click at [378, 354] on icon at bounding box center [379, 354] width 7 height 4
click at [670, 131] on div "Suppliers 1 suppliers selected Preferred Supplier TAS Metalworks" at bounding box center [625, 194] width 916 height 137
click at [1000, 299] on div "Selling" at bounding box center [998, 297] width 37 height 19
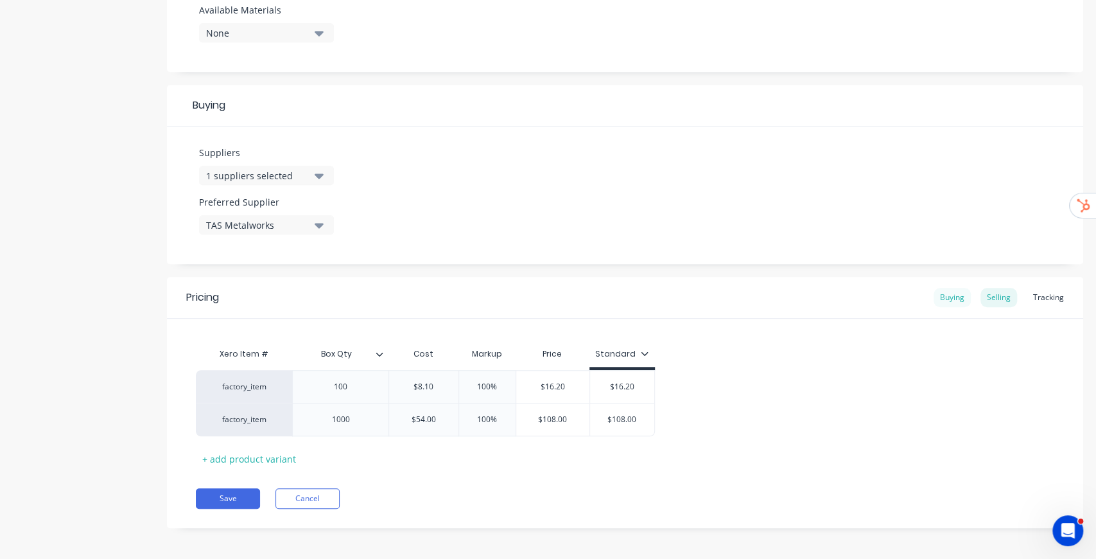
click at [949, 301] on div "Buying" at bounding box center [952, 297] width 37 height 19
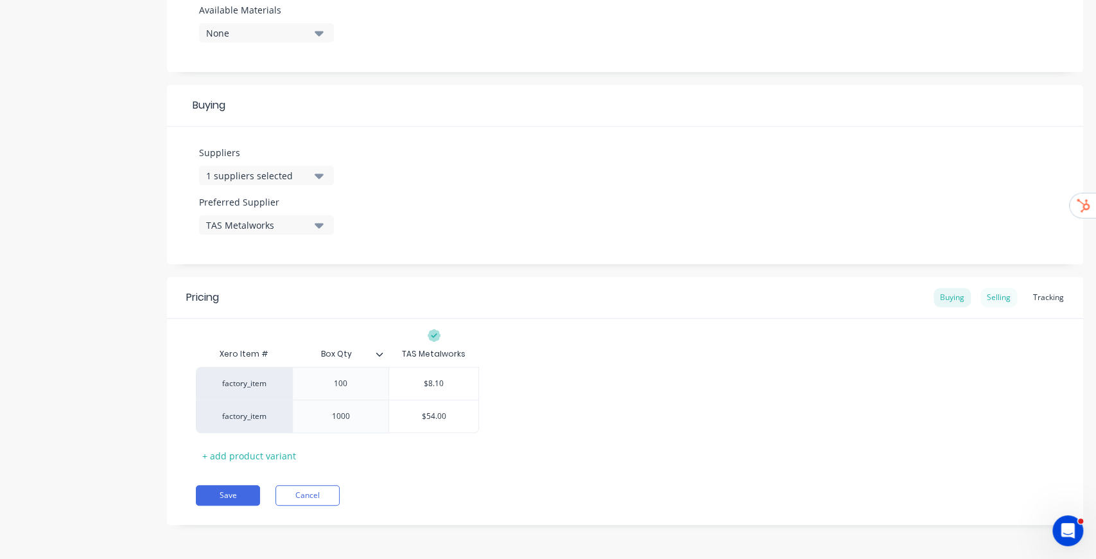
click at [988, 294] on div "Selling" at bounding box center [998, 297] width 37 height 19
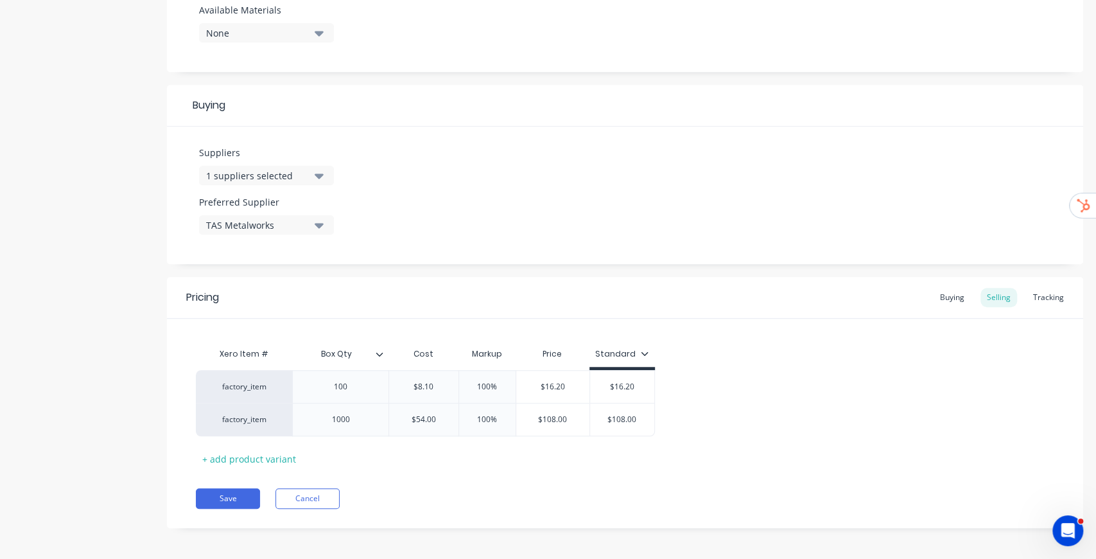
click at [772, 277] on div "Pricing Buying Selling Tracking" at bounding box center [625, 298] width 916 height 42
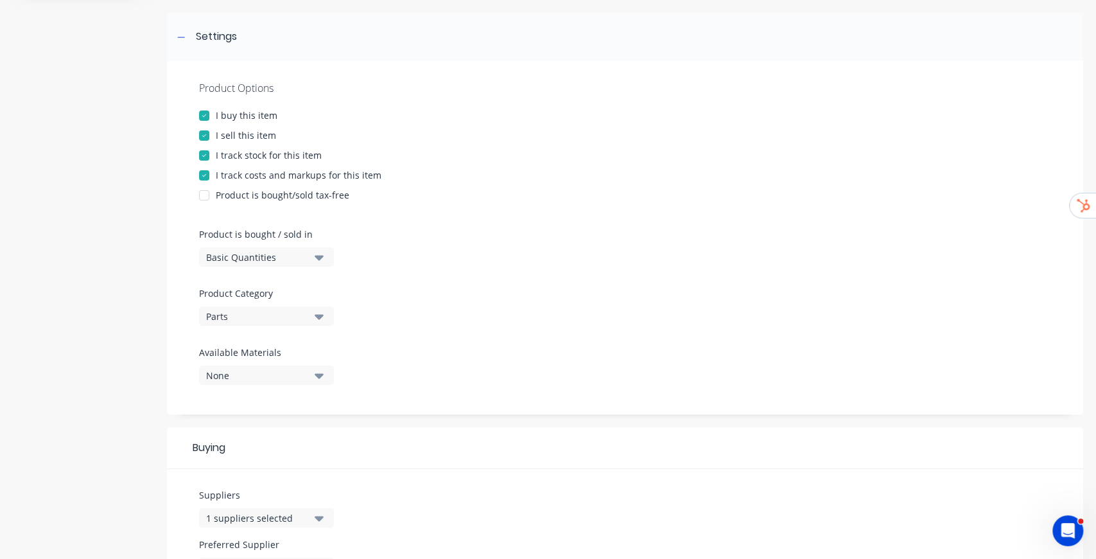
scroll to position [176, 0]
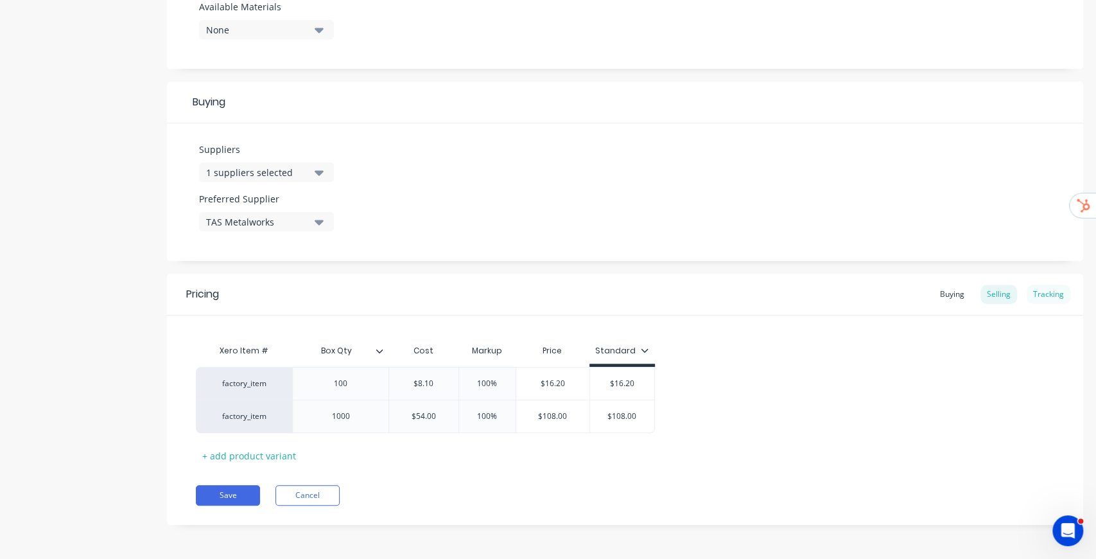
click at [1056, 297] on div "Tracking" at bounding box center [1049, 293] width 44 height 19
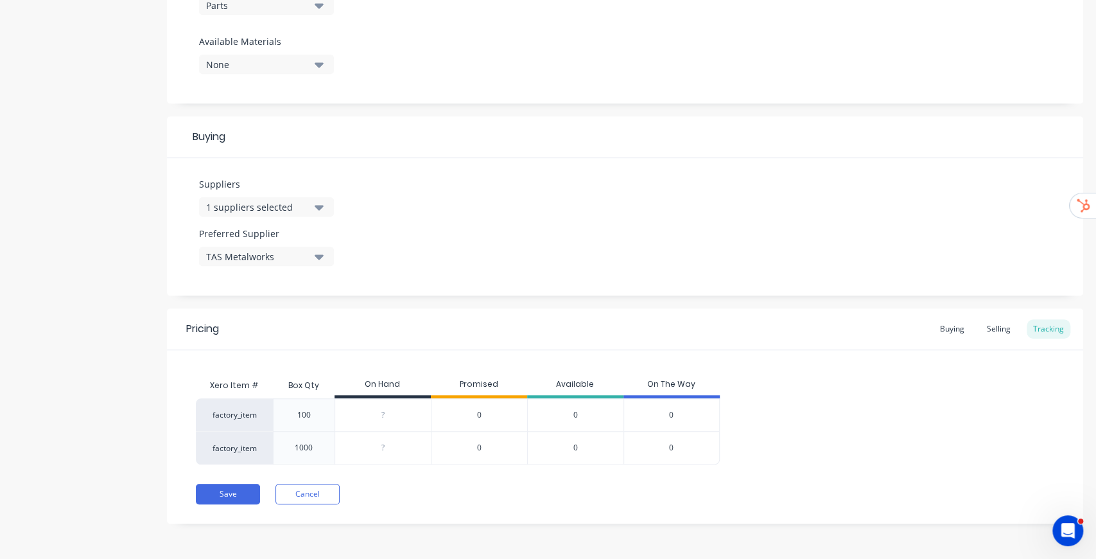
scroll to position [486, 0]
click at [821, 423] on div "factory_item 100 ? 0 0 0 factory_item 1000 ? 0 0 0" at bounding box center [625, 432] width 858 height 66
click at [997, 326] on div "Selling" at bounding box center [998, 329] width 37 height 19
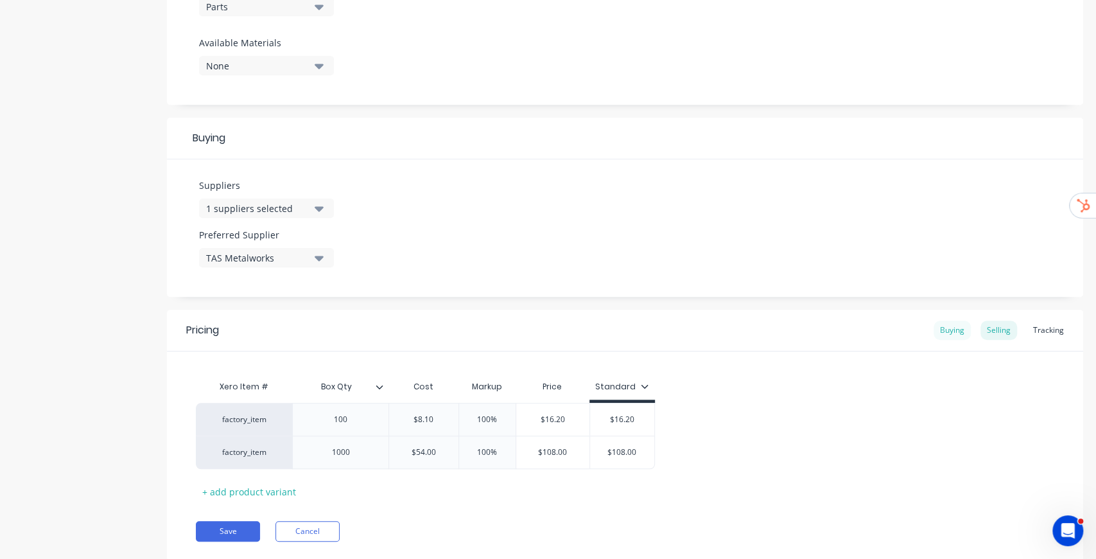
click at [955, 327] on div "Buying" at bounding box center [952, 329] width 37 height 19
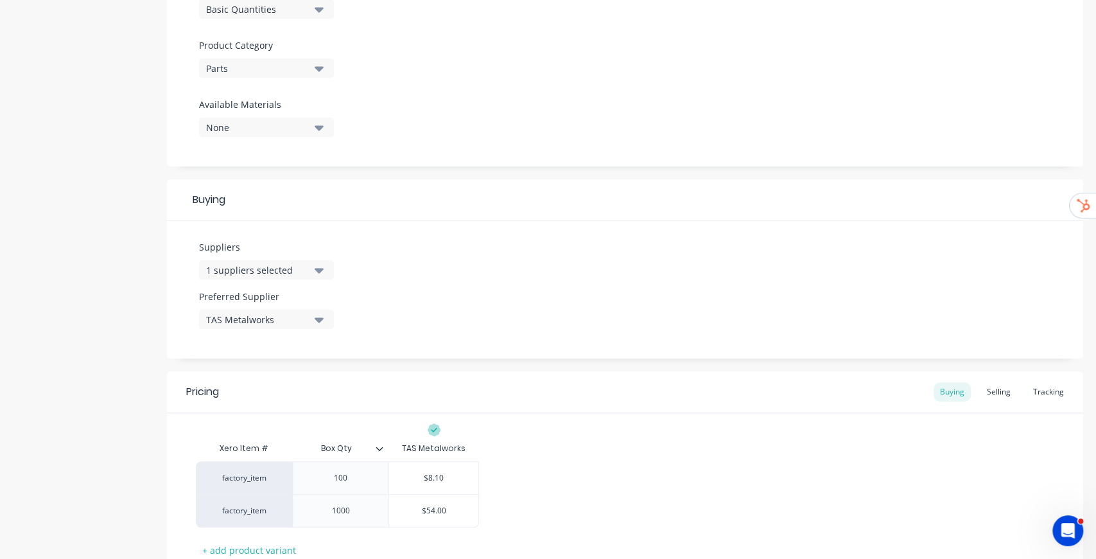
scroll to position [514, 0]
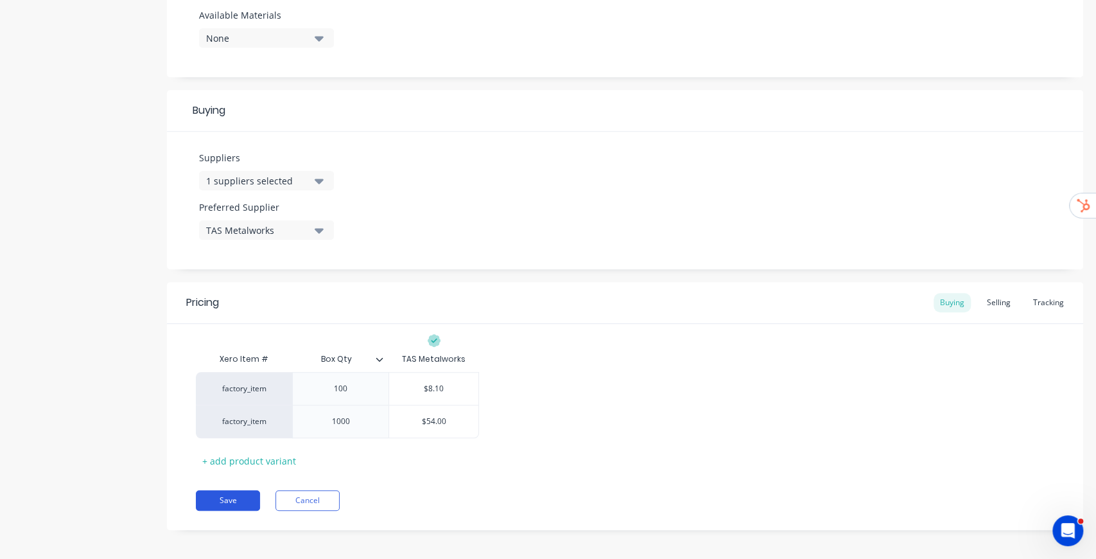
click at [249, 498] on button "Save" at bounding box center [228, 500] width 64 height 21
type textarea "x"
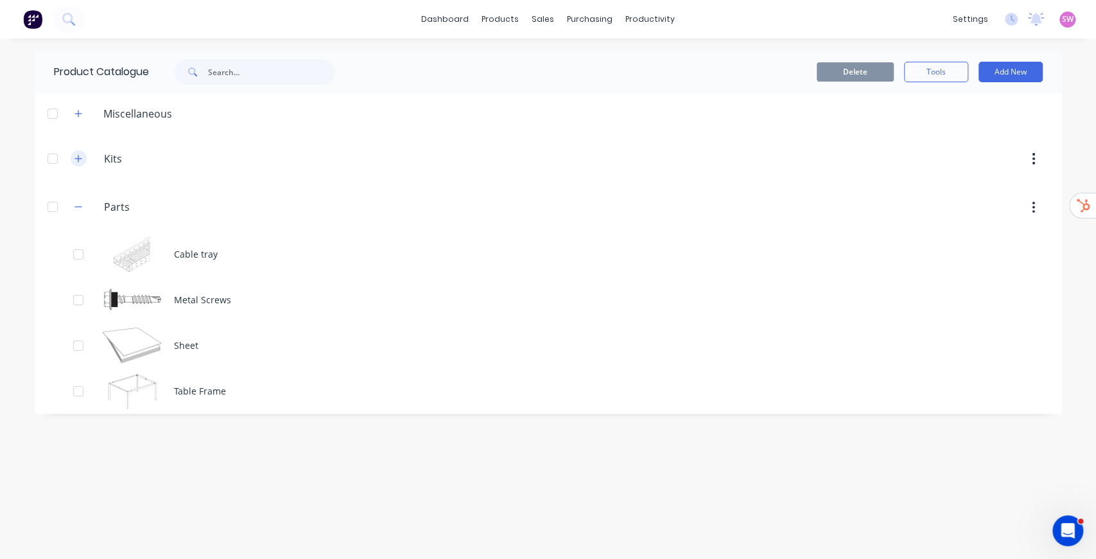
click at [77, 162] on icon "button" at bounding box center [78, 158] width 8 height 9
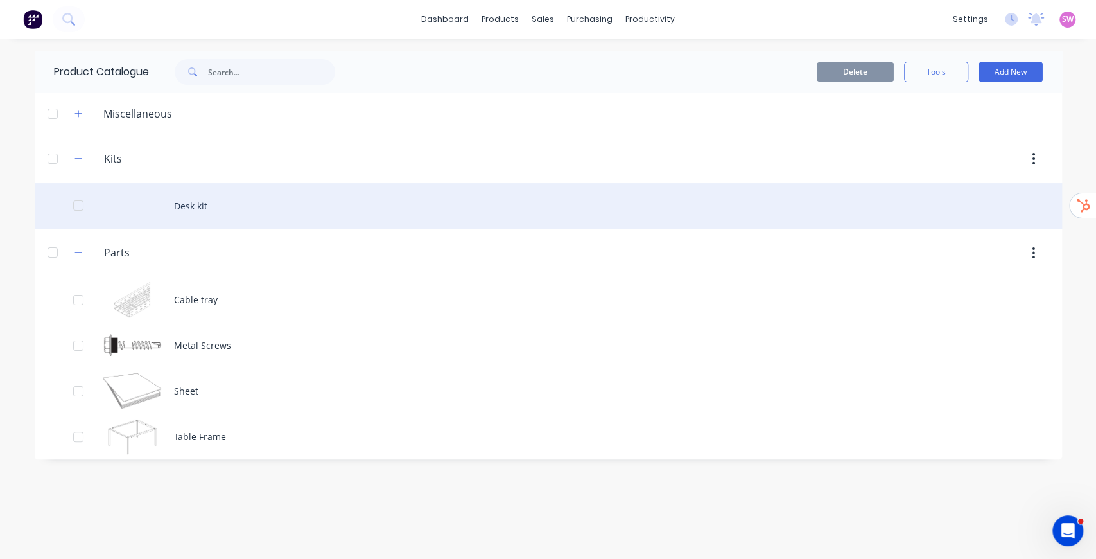
click at [205, 205] on div "Desk kit" at bounding box center [548, 206] width 1027 height 46
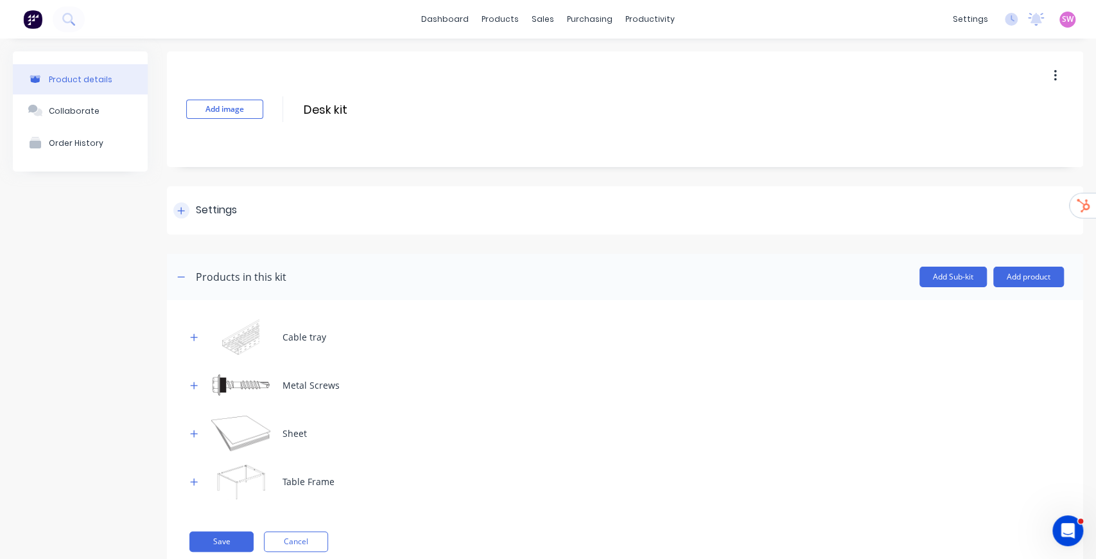
click at [209, 218] on div "Settings" at bounding box center [625, 210] width 916 height 48
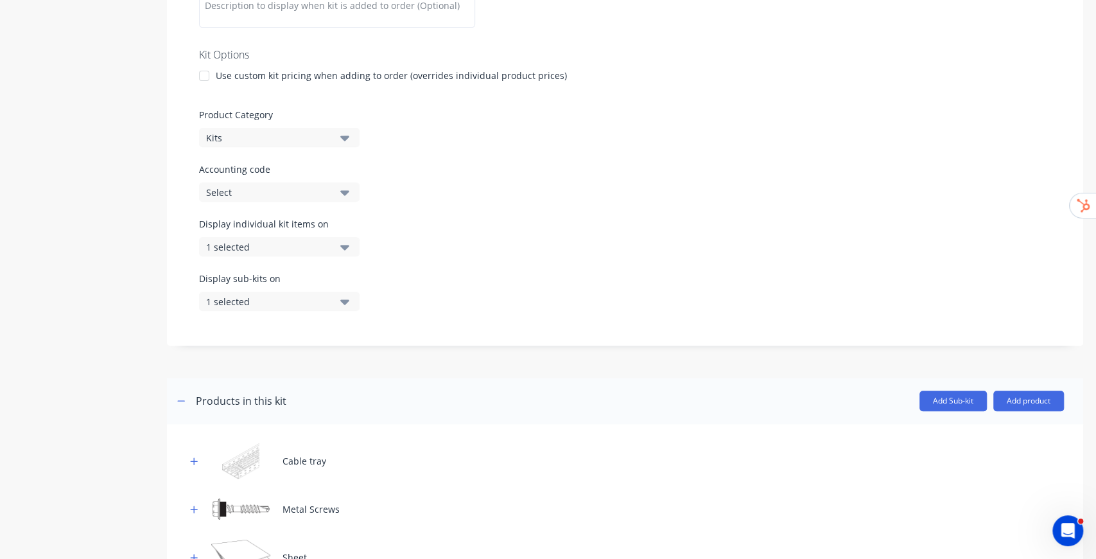
scroll to position [342, 0]
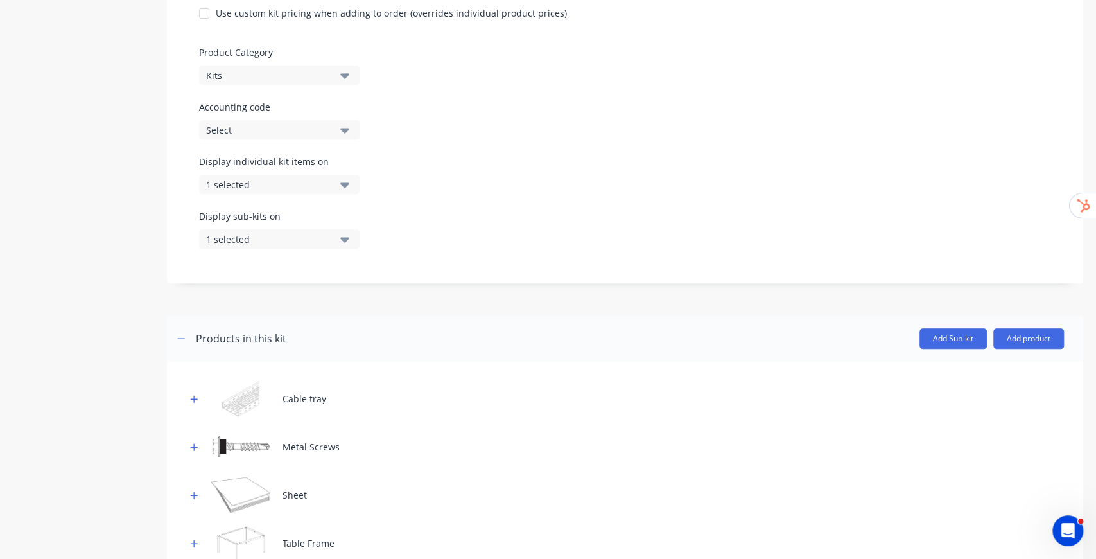
click at [333, 181] on button "1 selected" at bounding box center [279, 184] width 161 height 19
click at [461, 146] on div "Kit description Kit Options Use custom kit pricing when adding to order (overri…" at bounding box center [625, 87] width 916 height 391
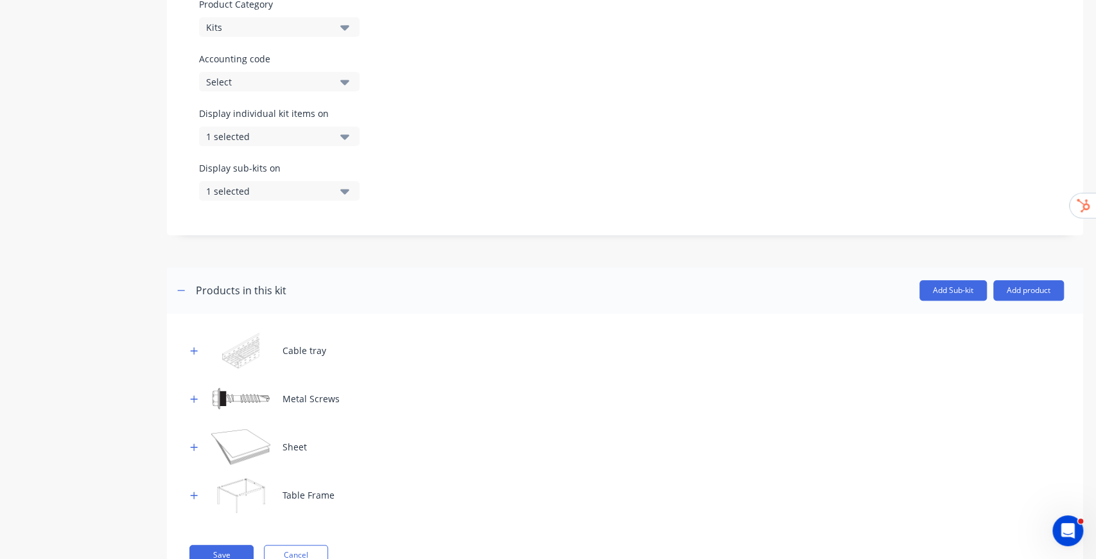
scroll to position [440, 0]
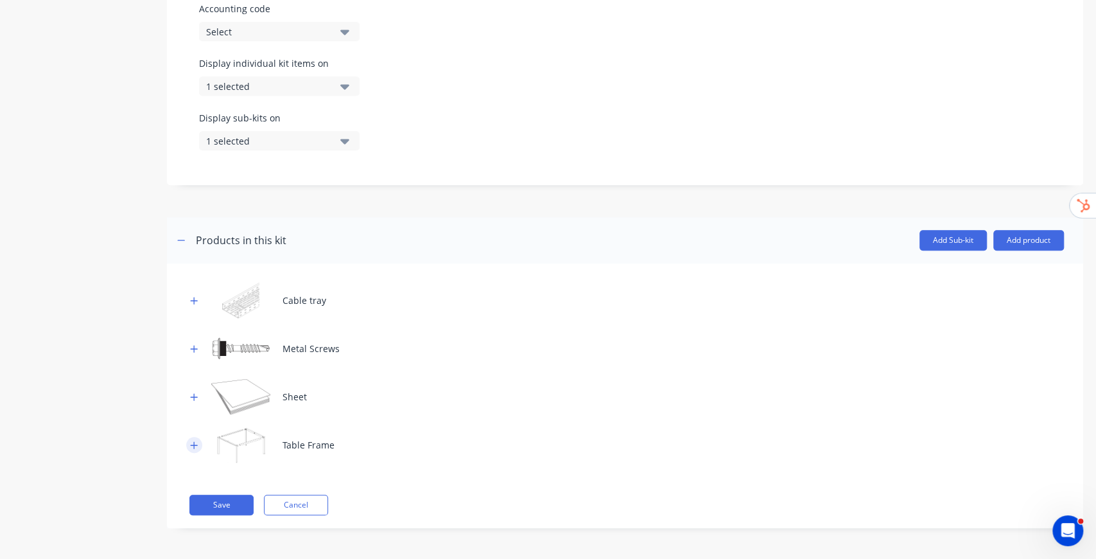
click at [198, 446] on icon "button" at bounding box center [194, 444] width 8 height 9
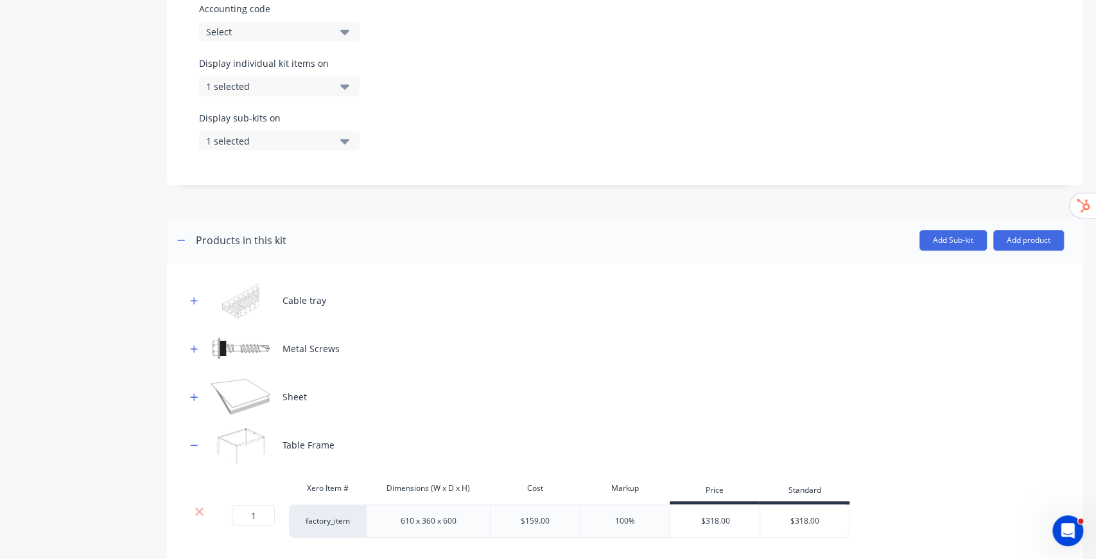
drag, startPoint x: 197, startPoint y: 394, endPoint x: 194, endPoint y: 386, distance: 8.9
click at [196, 394] on icon "button" at bounding box center [194, 396] width 8 height 9
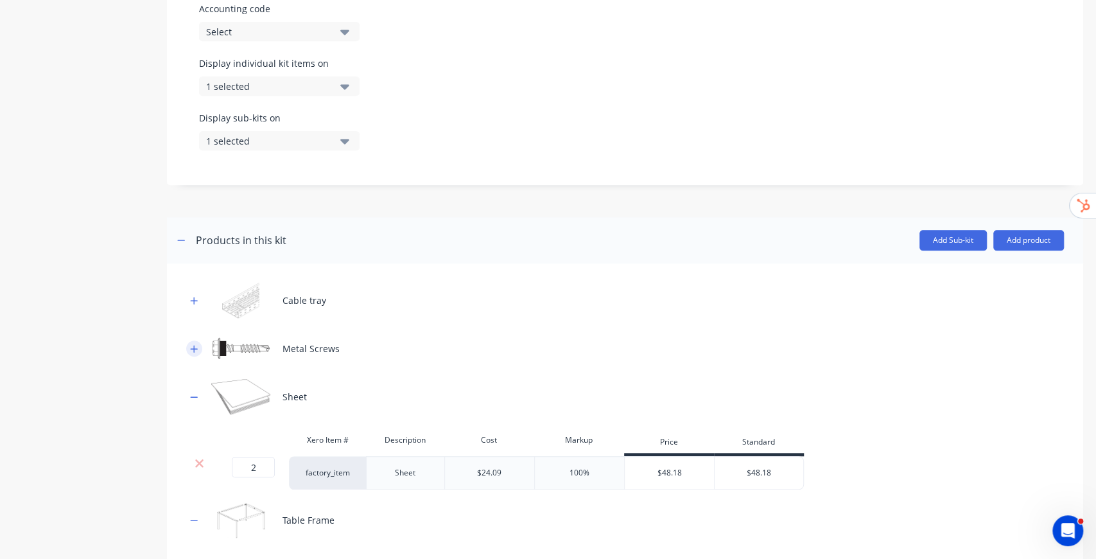
click at [190, 344] on icon "button" at bounding box center [194, 348] width 8 height 9
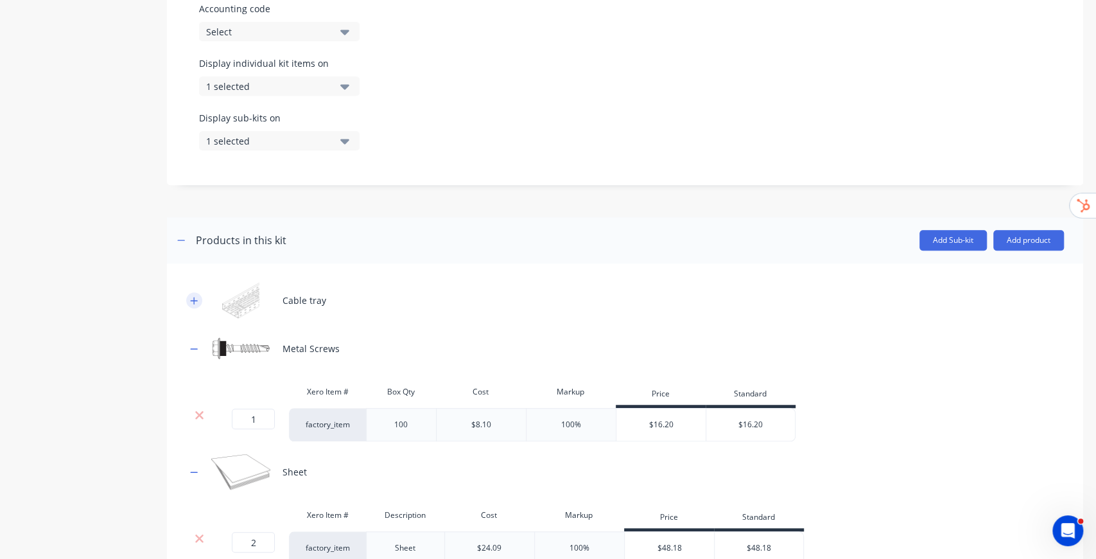
click at [196, 302] on icon "button" at bounding box center [194, 300] width 8 height 9
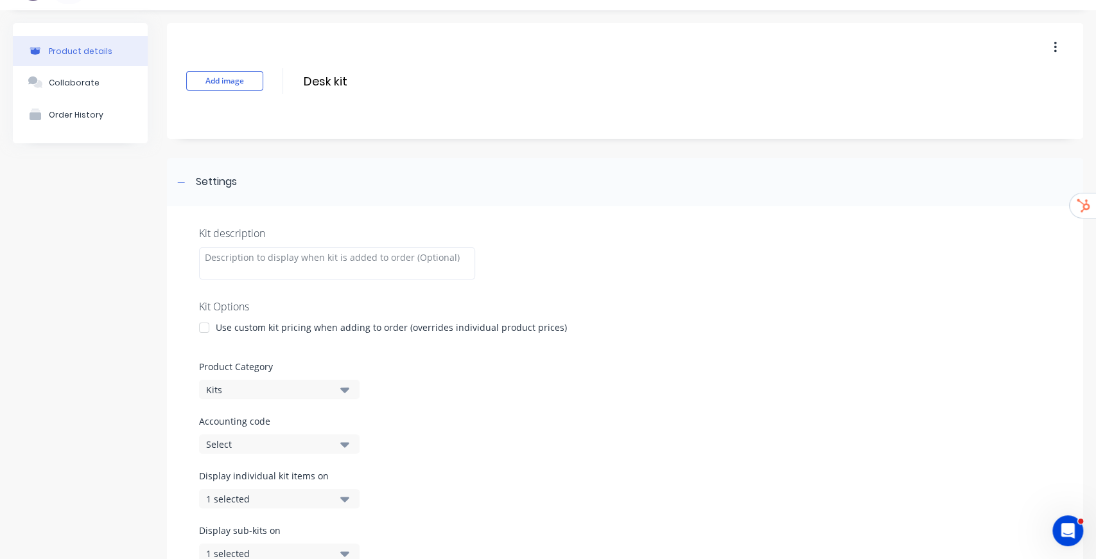
scroll to position [12, 0]
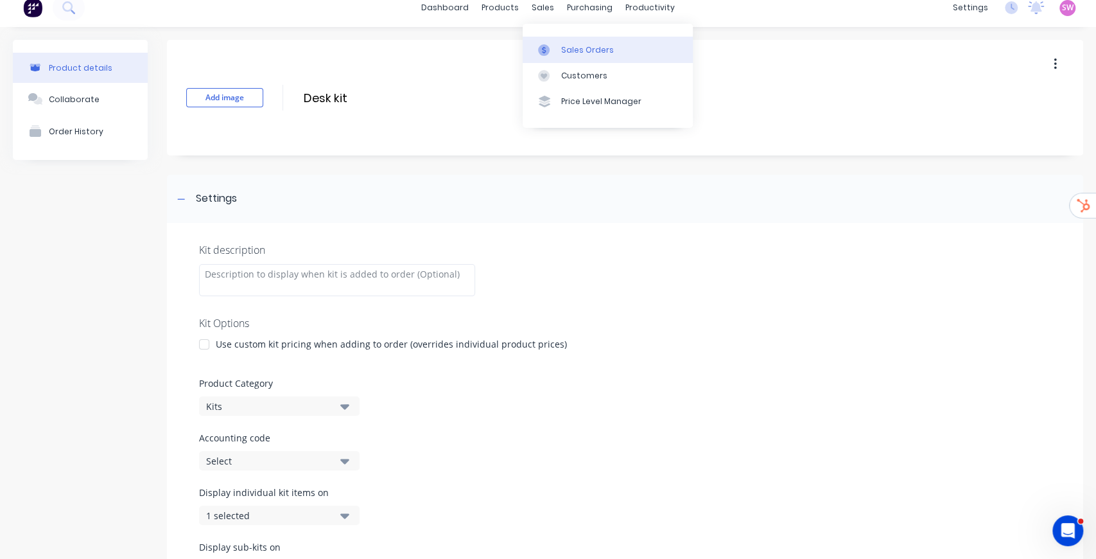
click at [580, 51] on div "Sales Orders" at bounding box center [587, 50] width 53 height 12
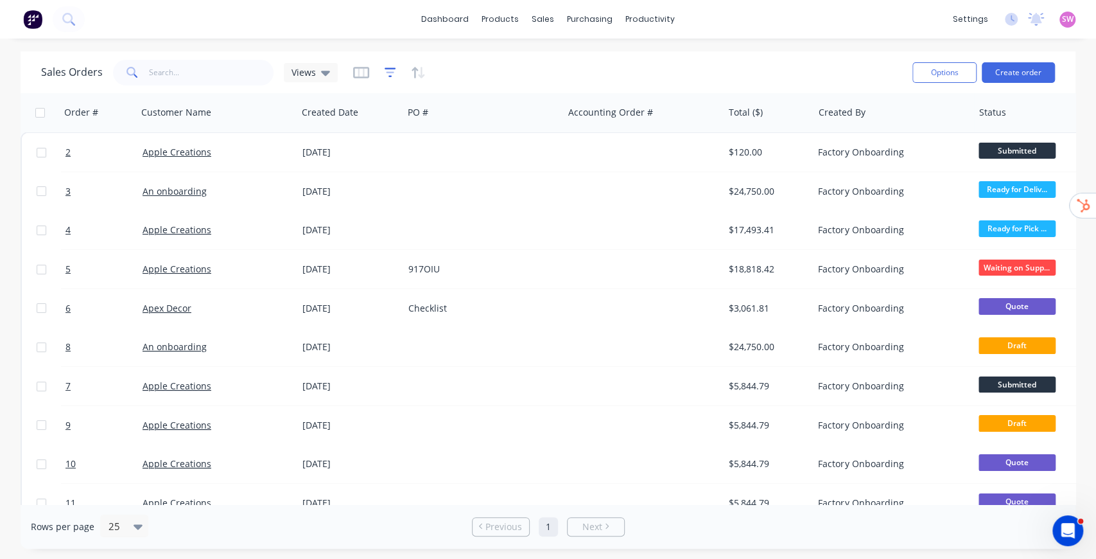
click at [387, 73] on icon "button" at bounding box center [390, 72] width 8 height 2
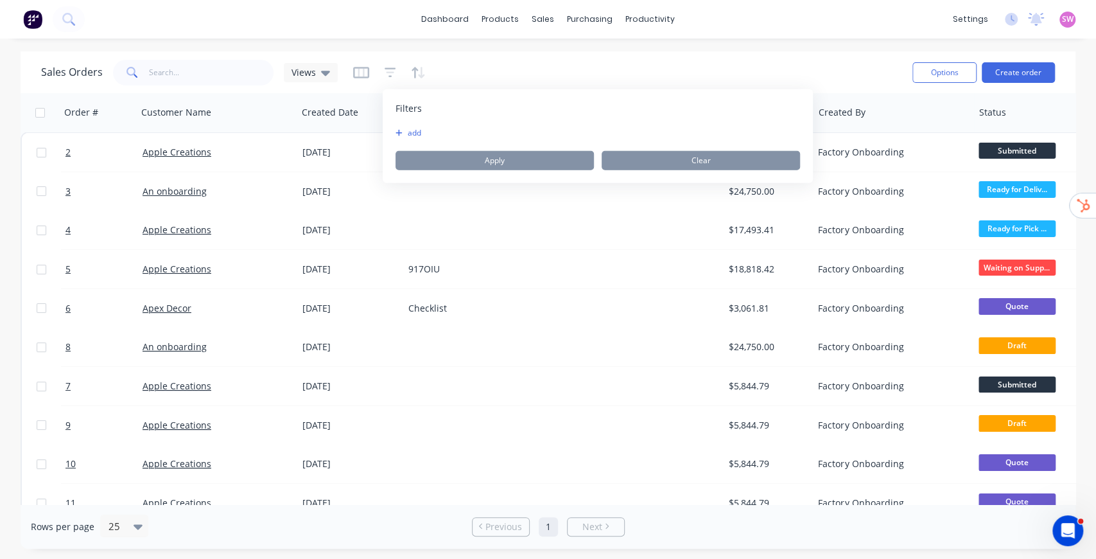
click at [402, 135] on button "add" at bounding box center [412, 133] width 32 height 10
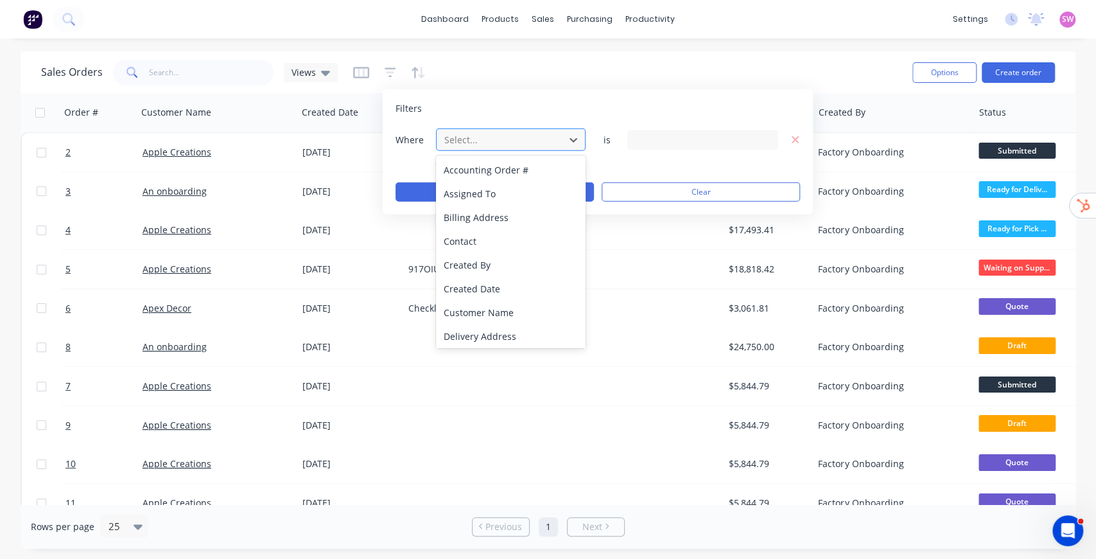
click at [499, 138] on div at bounding box center [500, 140] width 115 height 16
type input "status"
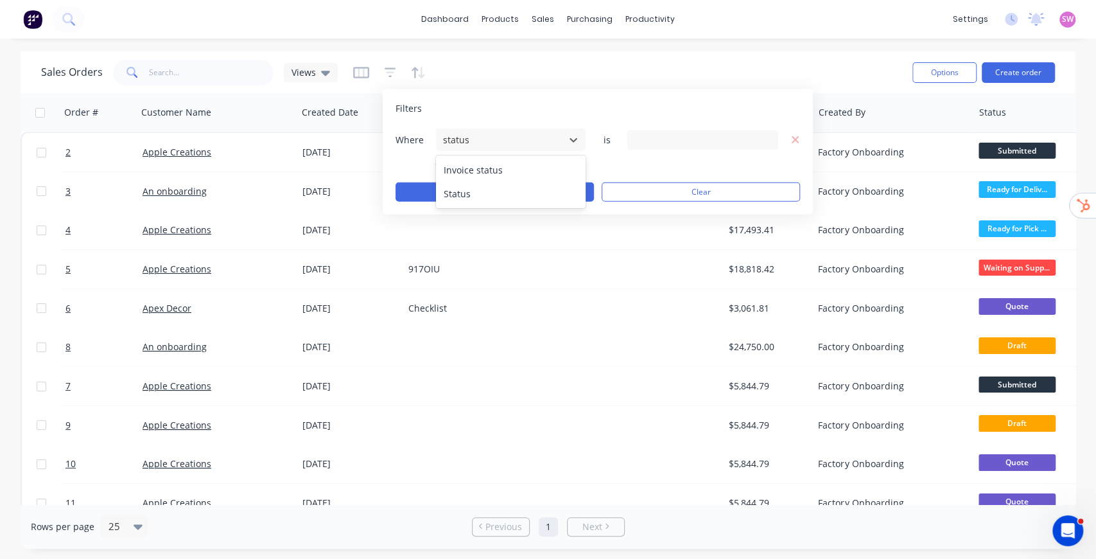
click at [476, 200] on div "Status" at bounding box center [511, 194] width 150 height 24
click at [716, 144] on div "9 Status selected" at bounding box center [692, 139] width 116 height 13
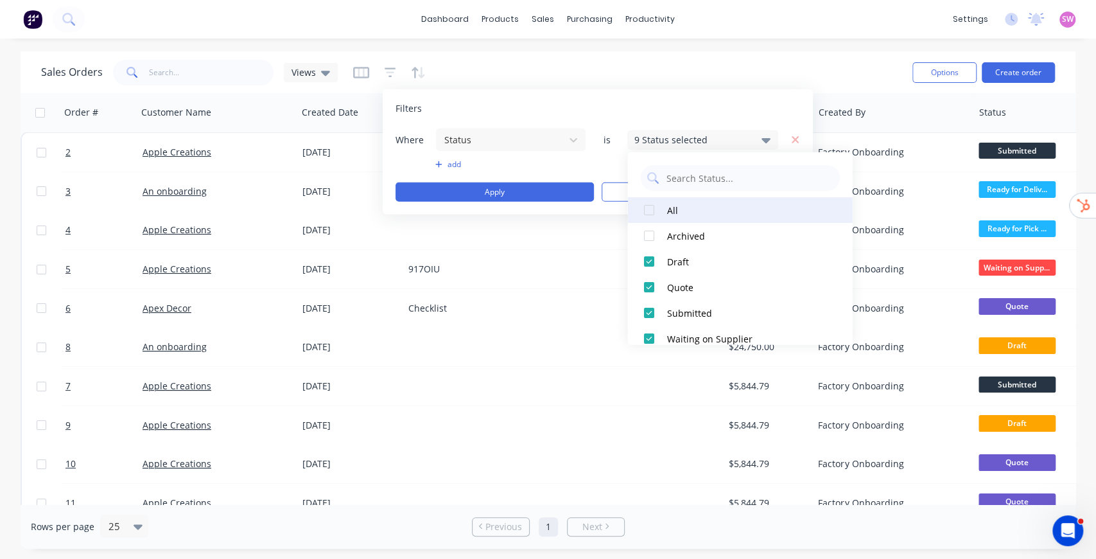
click at [652, 205] on div at bounding box center [649, 210] width 26 height 26
click at [650, 211] on div at bounding box center [649, 210] width 26 height 26
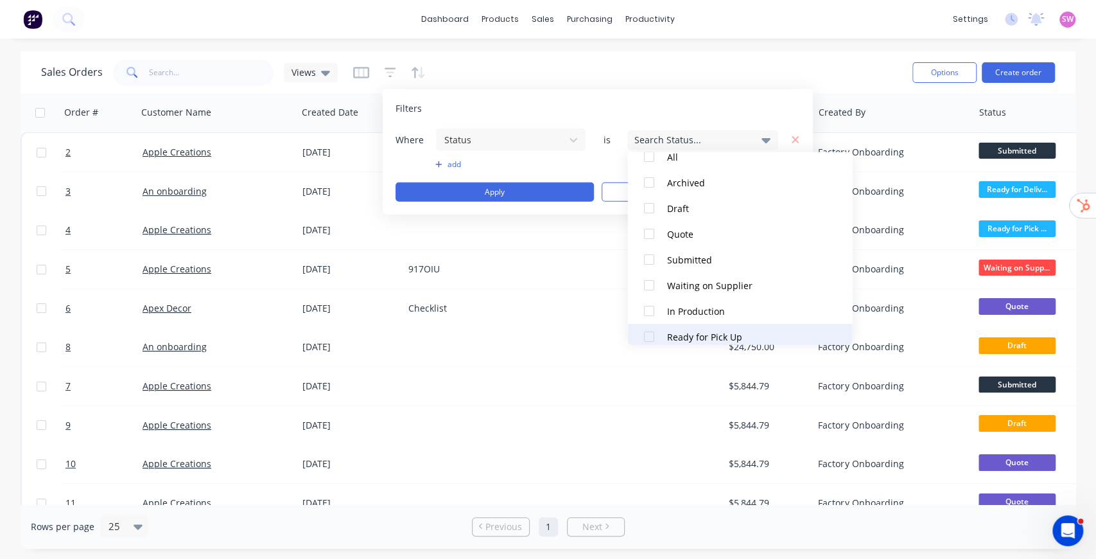
scroll to position [141, 0]
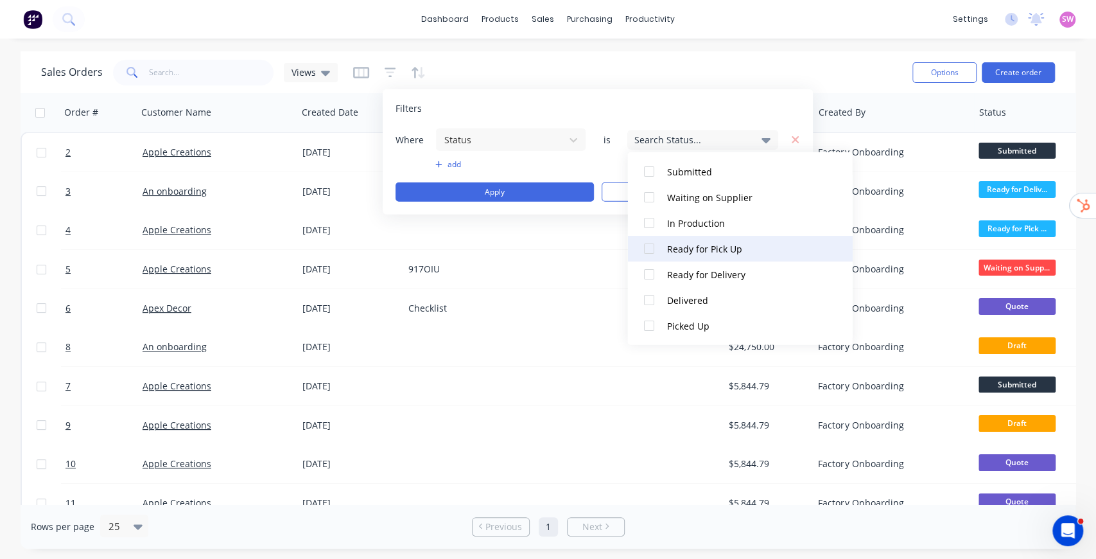
click at [650, 250] on div at bounding box center [649, 249] width 26 height 26
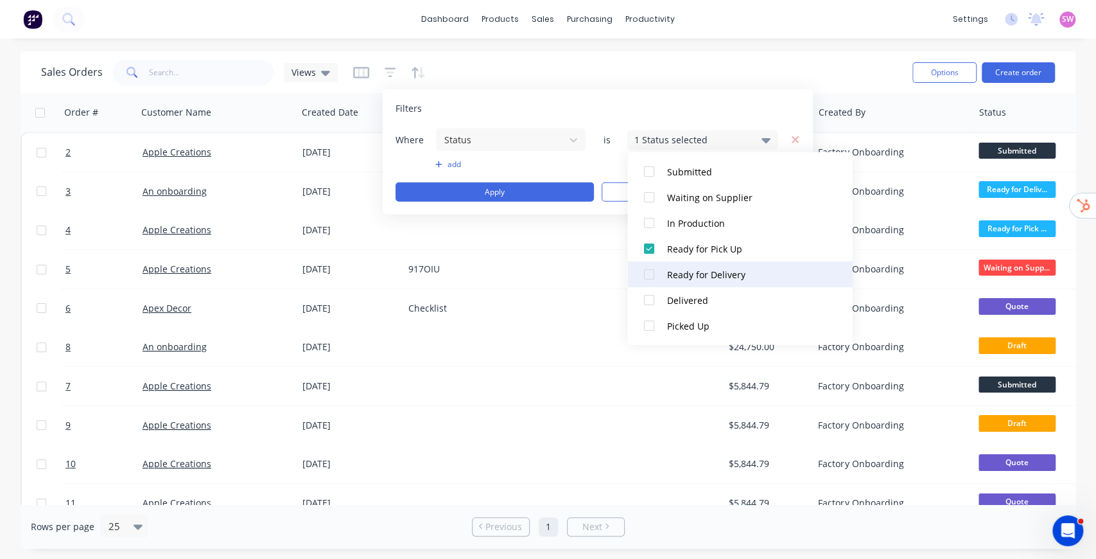
click at [647, 270] on div at bounding box center [649, 274] width 26 height 26
click at [675, 109] on div "Filters" at bounding box center [598, 108] width 405 height 13
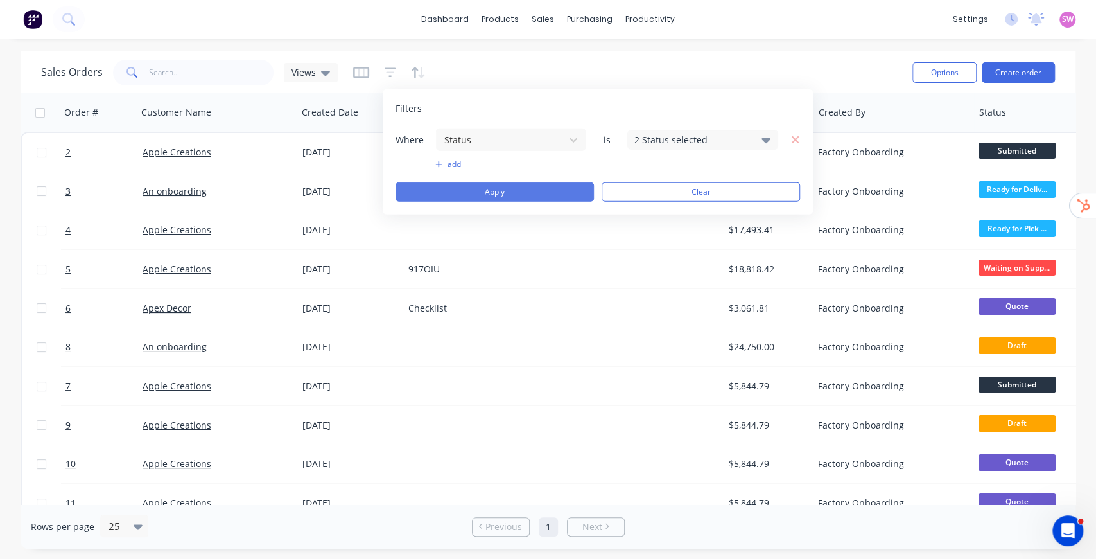
click at [511, 185] on button "Apply" at bounding box center [495, 191] width 198 height 19
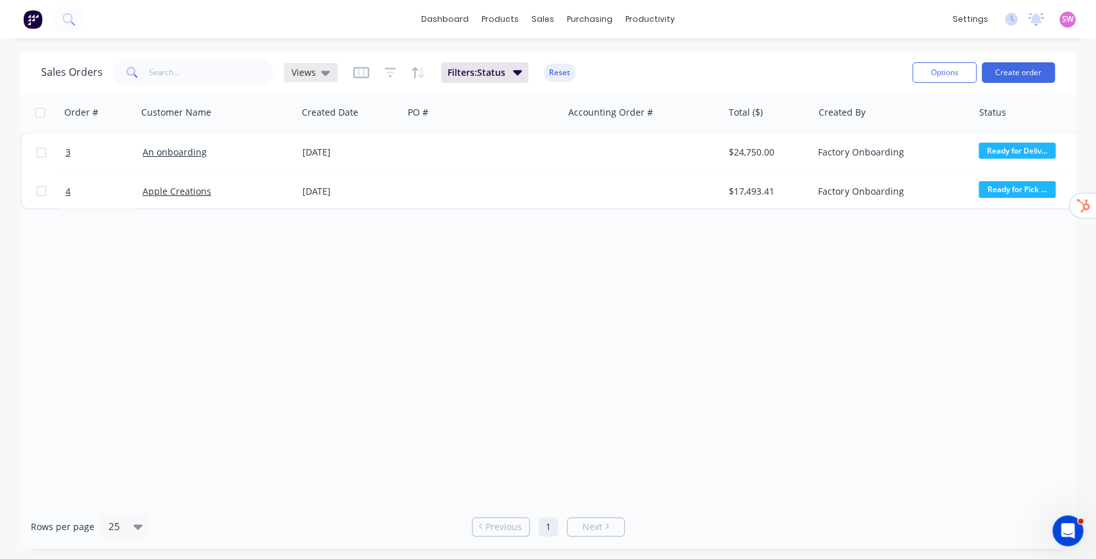
click at [311, 72] on span "Views" at bounding box center [304, 71] width 24 height 13
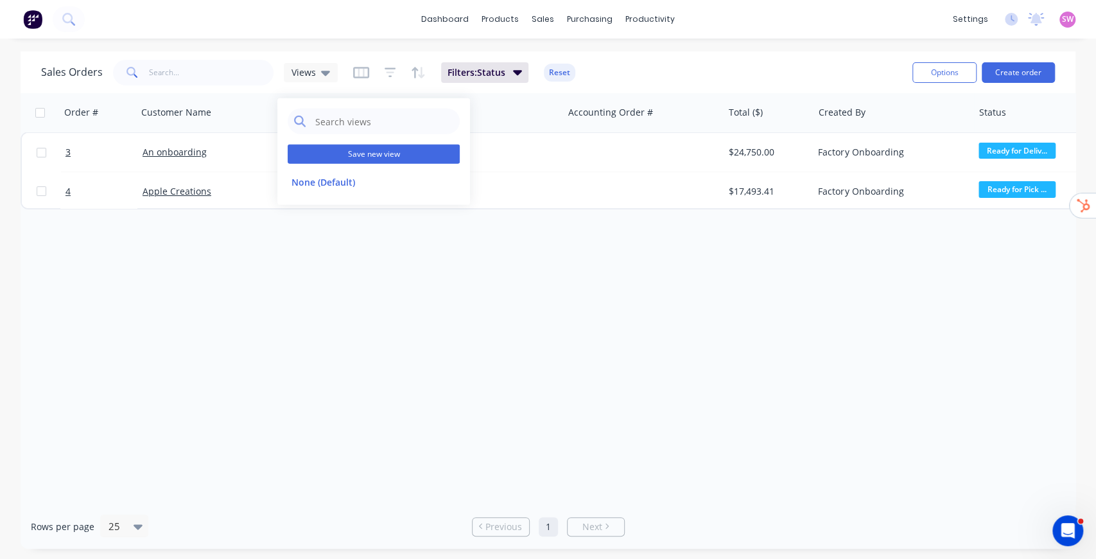
click at [379, 152] on button "Save new view" at bounding box center [374, 153] width 172 height 19
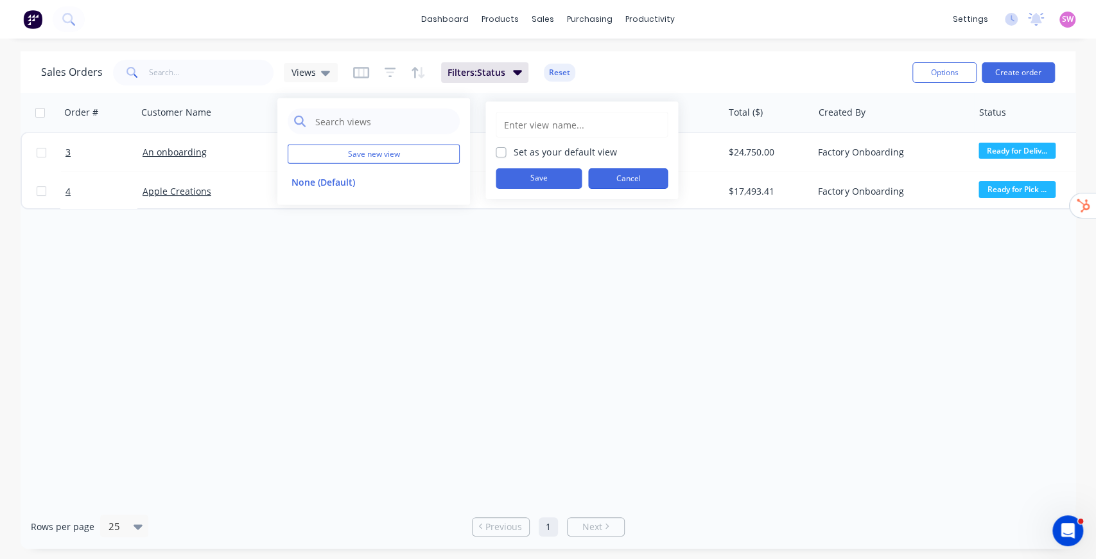
click at [610, 175] on button "Cancel" at bounding box center [628, 178] width 80 height 21
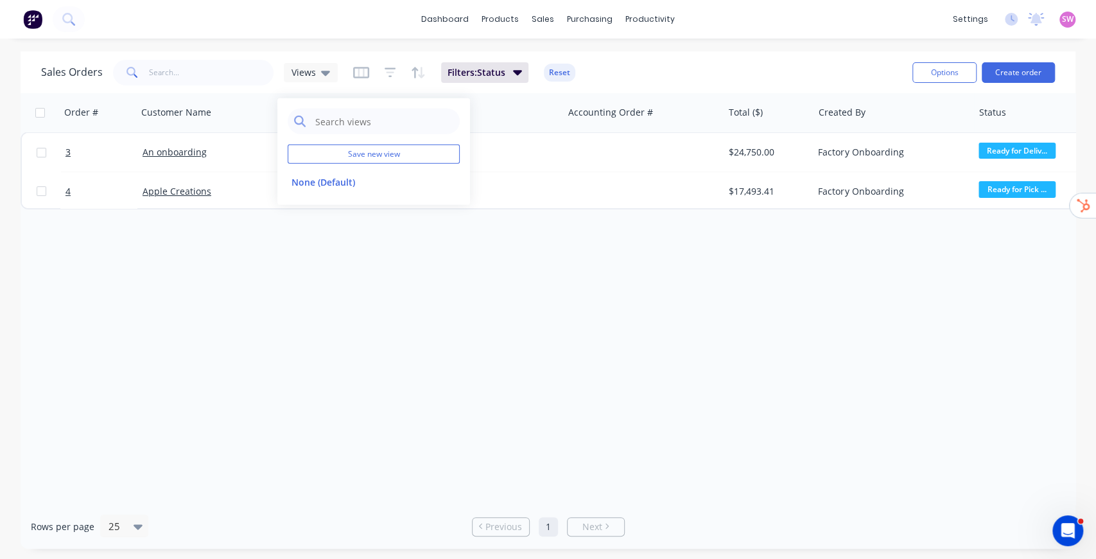
click at [573, 265] on div "Order # Customer Name Created Date PO # Accounting Order # Total ($) Created By…" at bounding box center [548, 298] width 1055 height 411
click at [458, 259] on div "Order # Customer Name Created Date PO # Accounting Order # Total ($) Created By…" at bounding box center [548, 298] width 1055 height 411
click at [358, 74] on icon "button" at bounding box center [361, 72] width 6 height 8
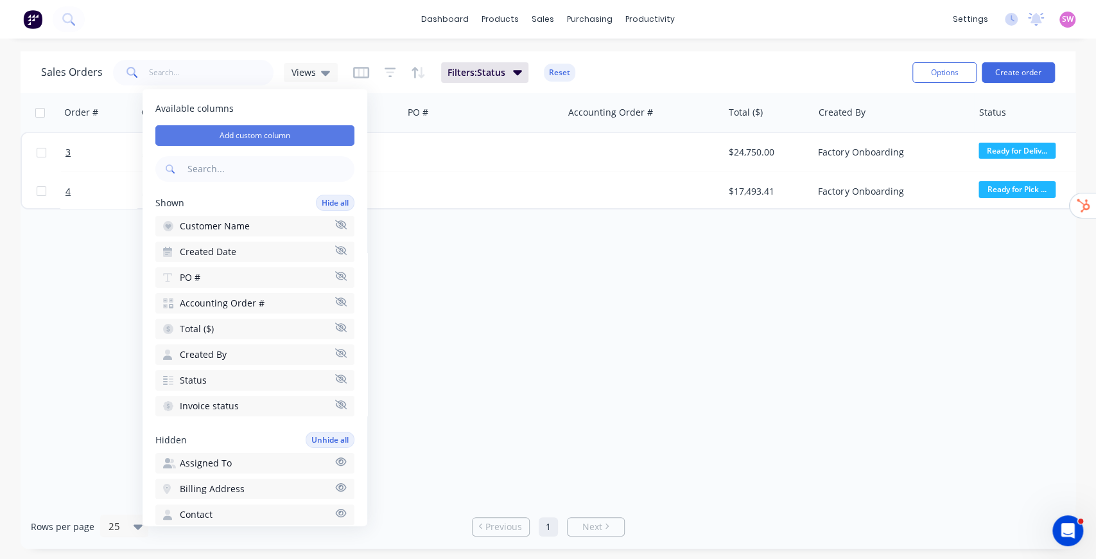
click at [257, 133] on button "Add custom column" at bounding box center [254, 135] width 199 height 21
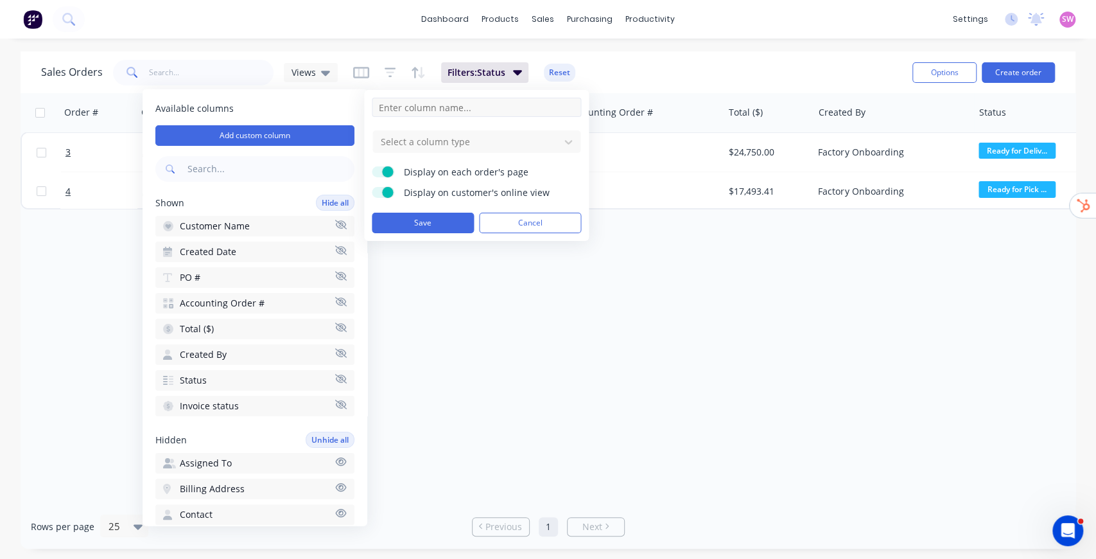
click at [476, 106] on input at bounding box center [476, 107] width 209 height 19
type input "[PERSON_NAME]/Vin"
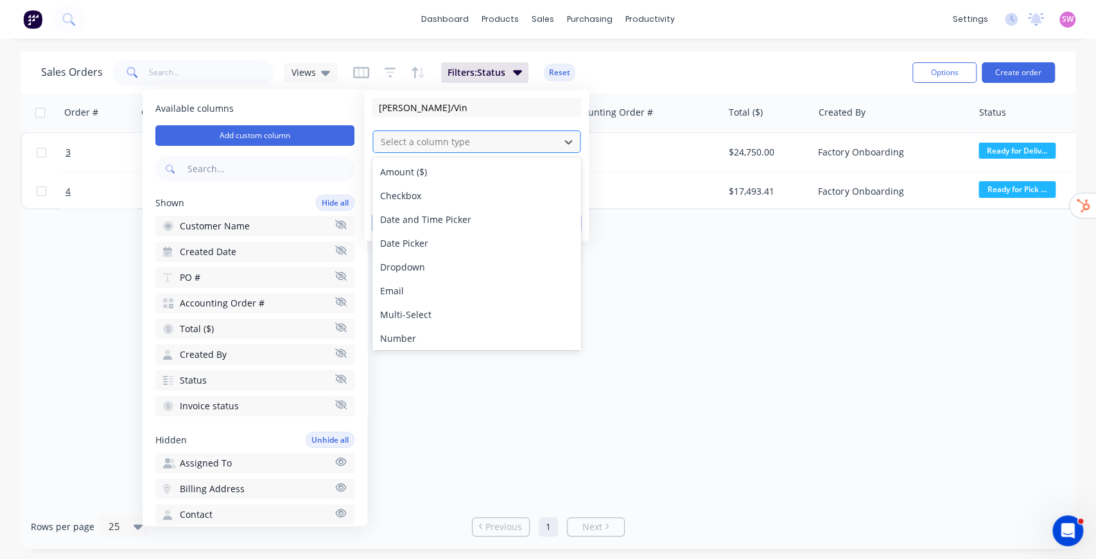
click at [511, 134] on div at bounding box center [465, 142] width 173 height 16
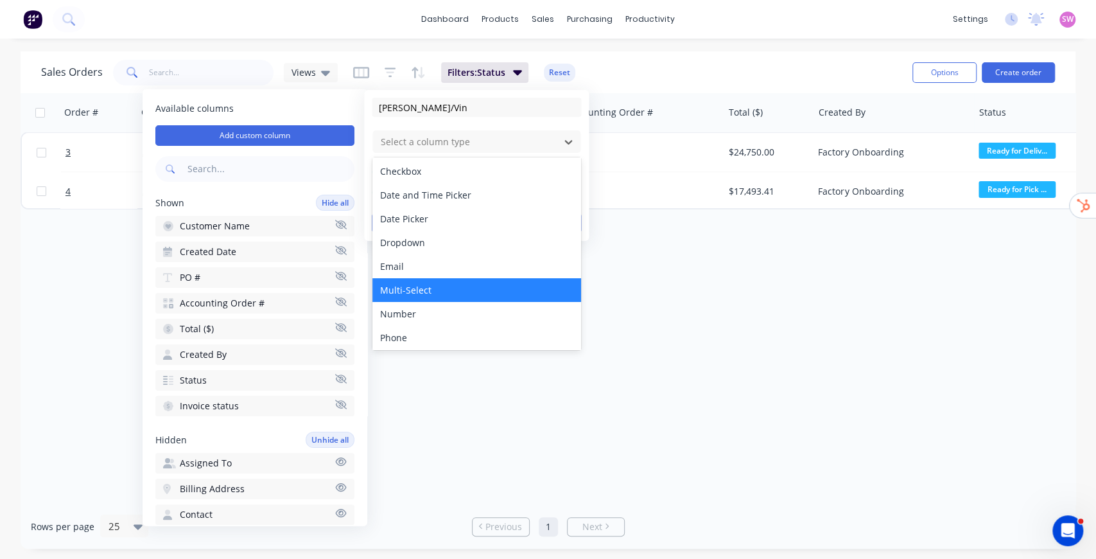
scroll to position [73, 0]
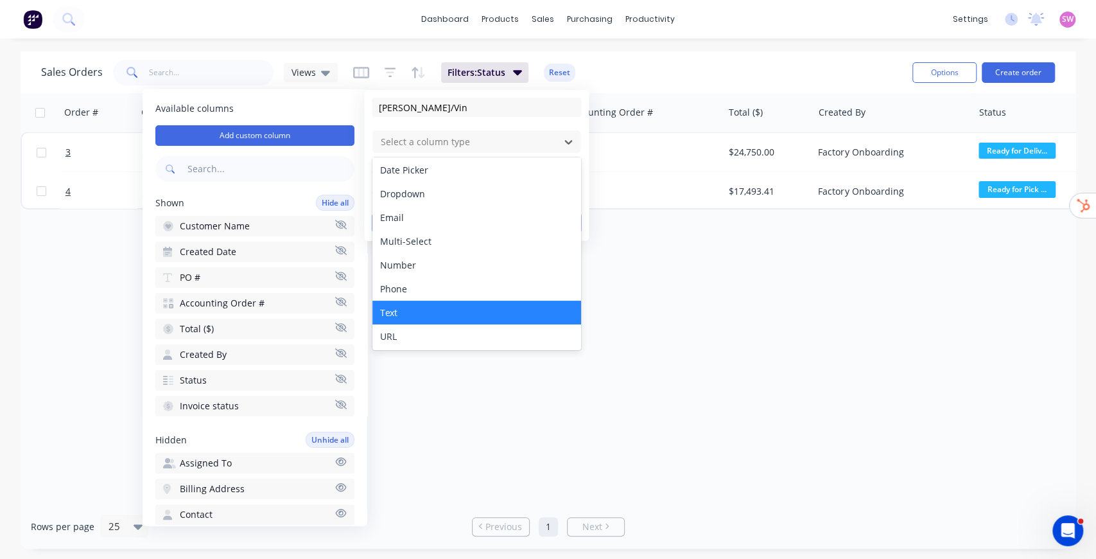
click at [436, 313] on div "Text" at bounding box center [476, 313] width 209 height 24
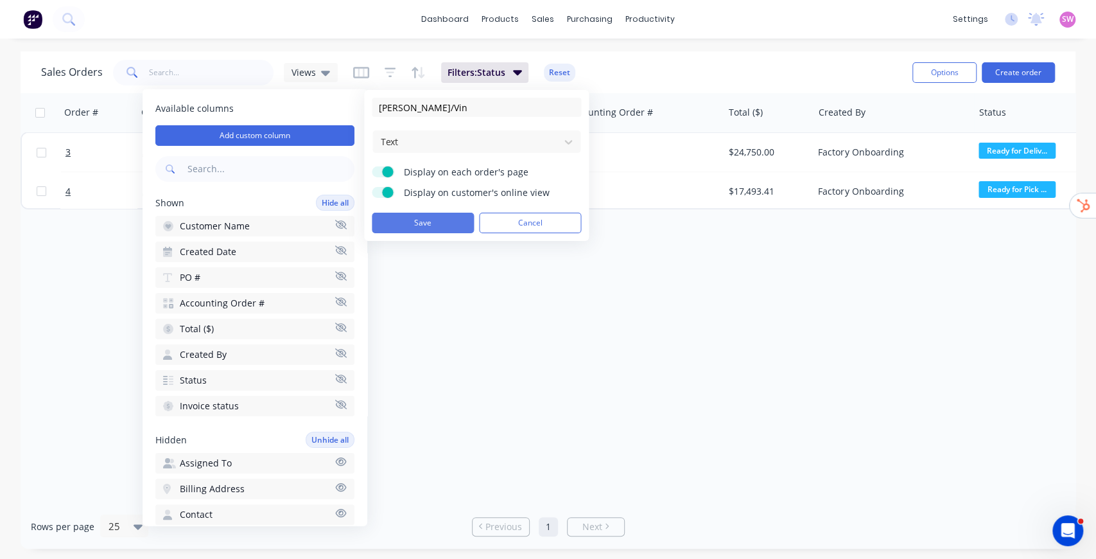
click at [428, 222] on button "Save" at bounding box center [423, 223] width 102 height 21
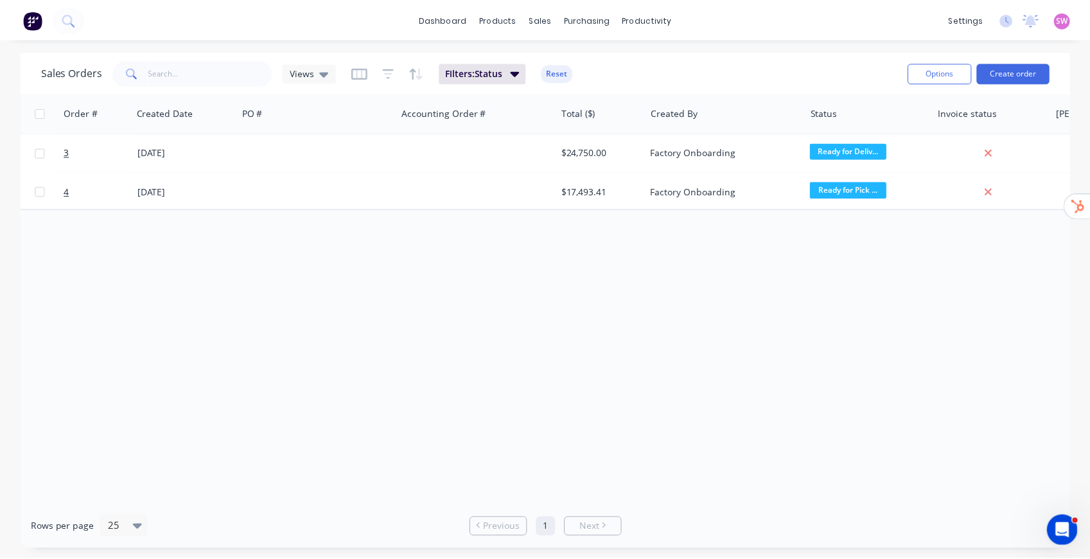
scroll to position [0, 234]
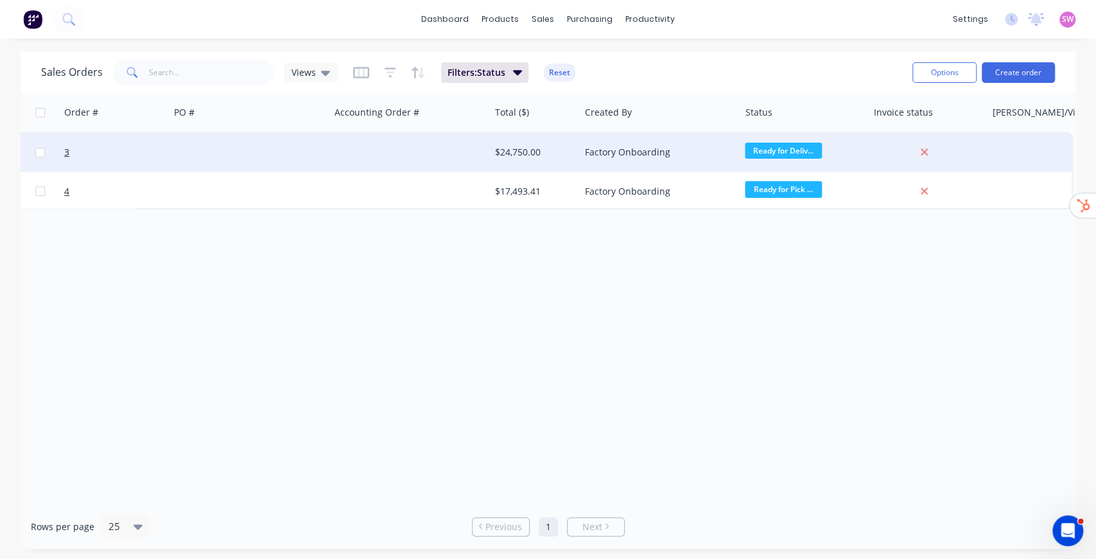
click at [1012, 156] on div at bounding box center [1028, 152] width 85 height 39
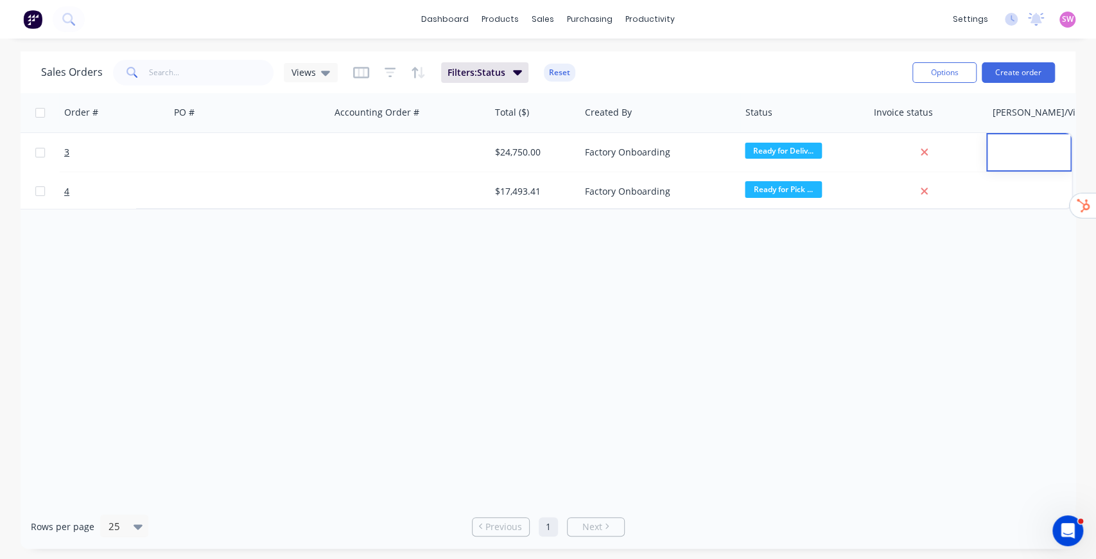
click at [431, 384] on div "Order # Customer Name Created Date PO # Accounting Order # Total ($) Created By…" at bounding box center [548, 298] width 1055 height 411
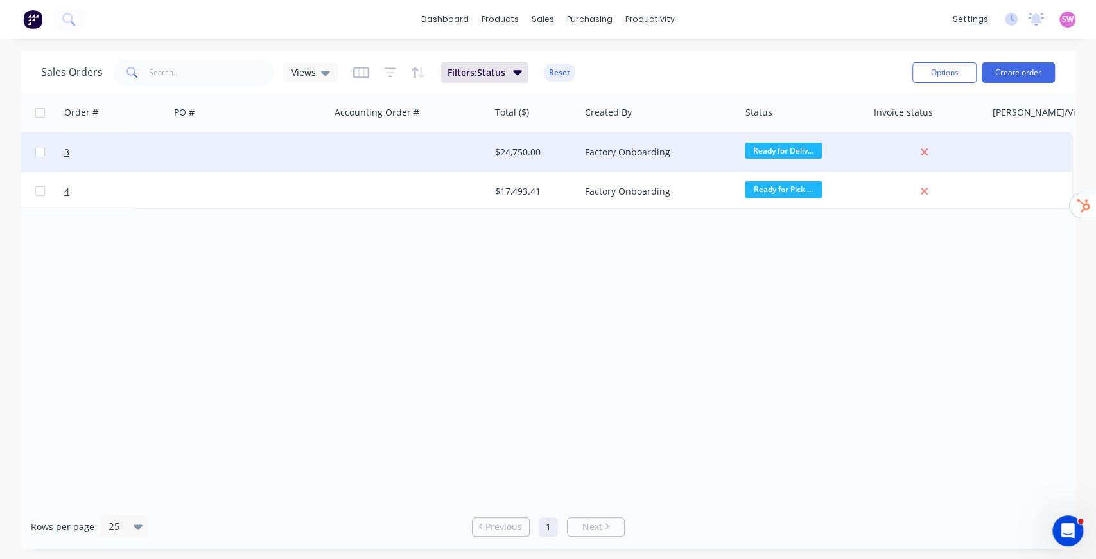
click at [447, 159] on div at bounding box center [409, 152] width 160 height 39
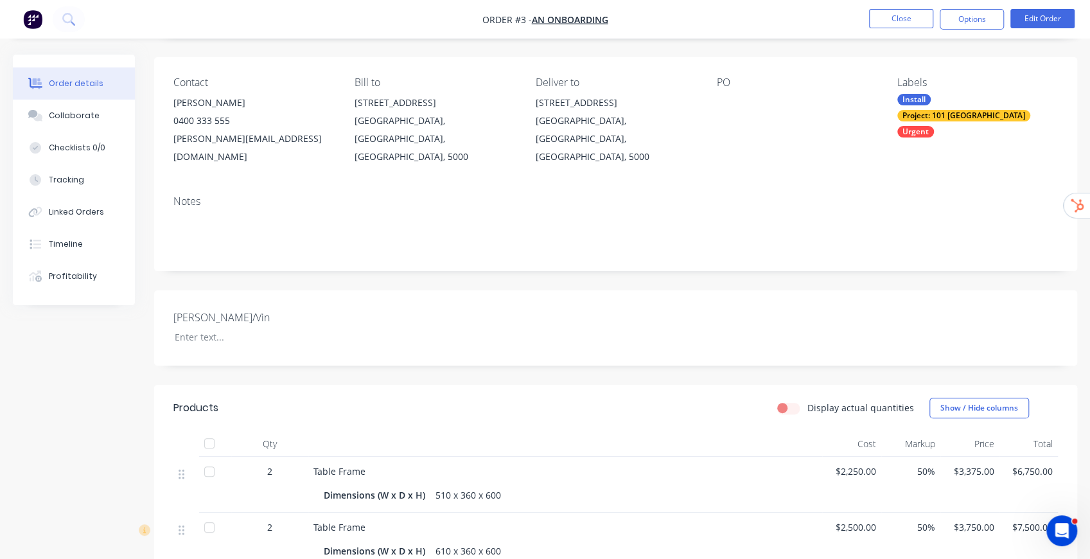
scroll to position [85, 0]
click at [208, 327] on div at bounding box center [244, 336] width 161 height 19
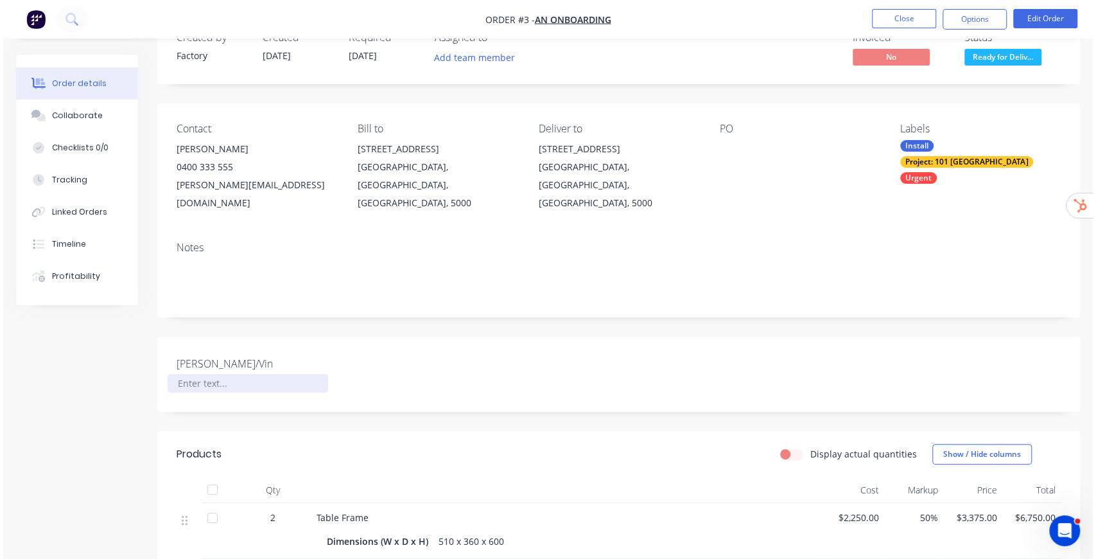
scroll to position [0, 0]
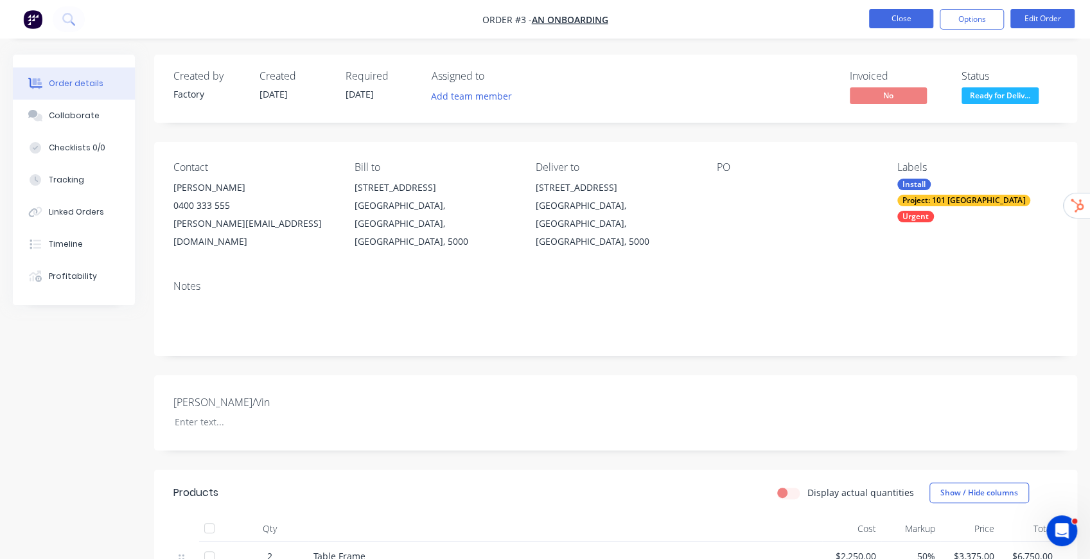
click at [917, 19] on button "Close" at bounding box center [901, 18] width 64 height 19
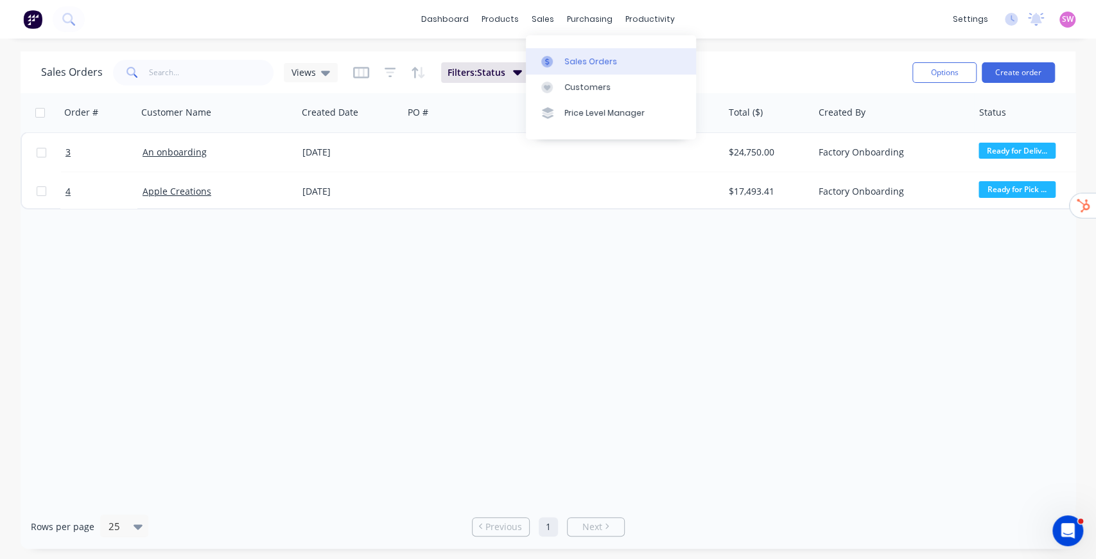
click at [561, 65] on link "Sales Orders" at bounding box center [611, 61] width 170 height 26
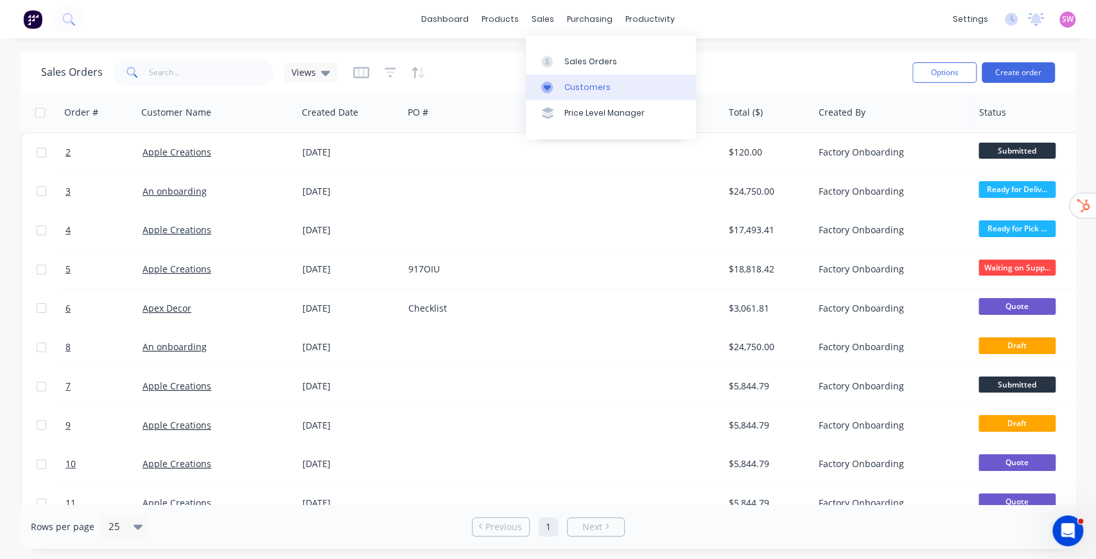
click at [574, 80] on link "Customers" at bounding box center [611, 87] width 170 height 26
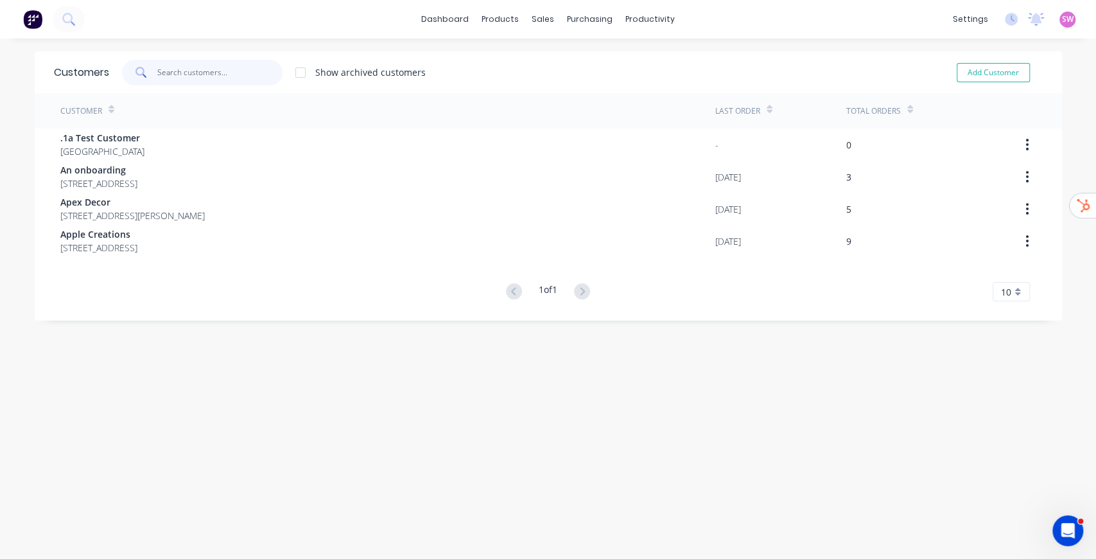
click at [227, 64] on input "text" at bounding box center [219, 73] width 125 height 26
click at [980, 70] on button "Add Customer" at bounding box center [993, 72] width 73 height 19
select select "AU"
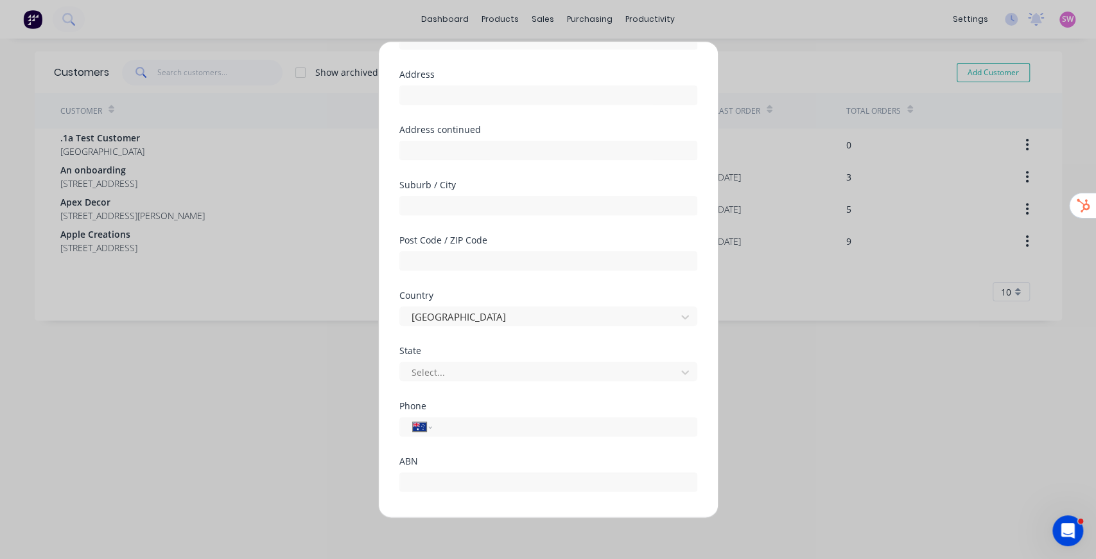
scroll to position [152, 0]
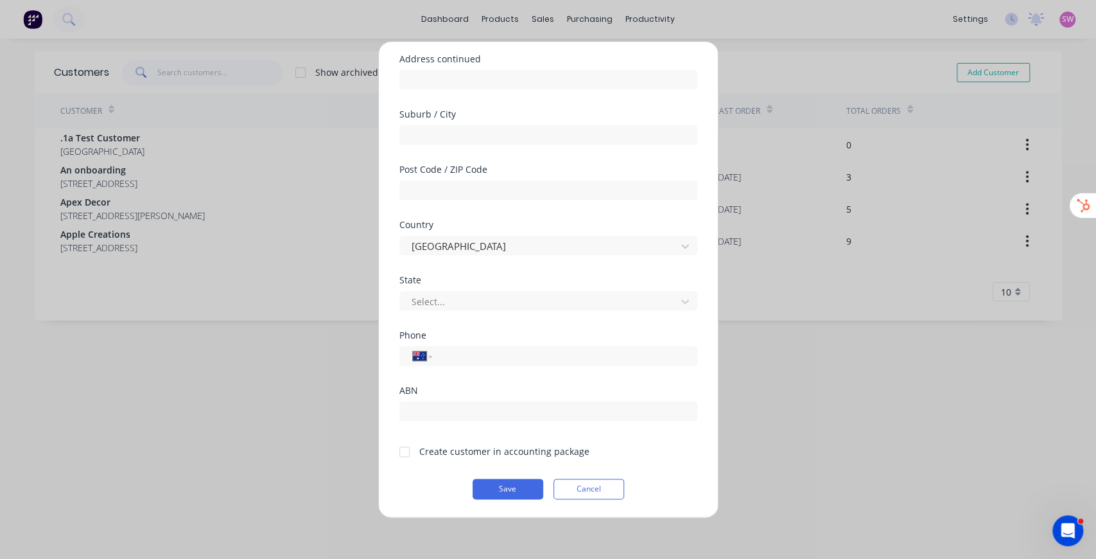
click at [406, 451] on div at bounding box center [405, 452] width 26 height 26
click at [596, 488] on button "Cancel" at bounding box center [588, 488] width 71 height 21
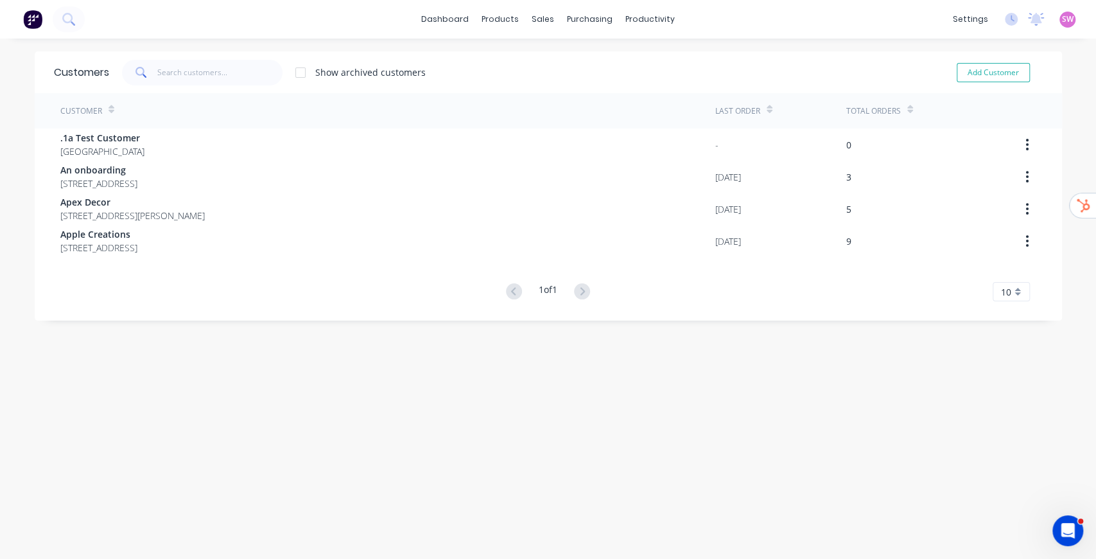
click at [352, 418] on div "Customers Show archived customers Add Customer Customer Last Order Total Orders…" at bounding box center [548, 311] width 1027 height 520
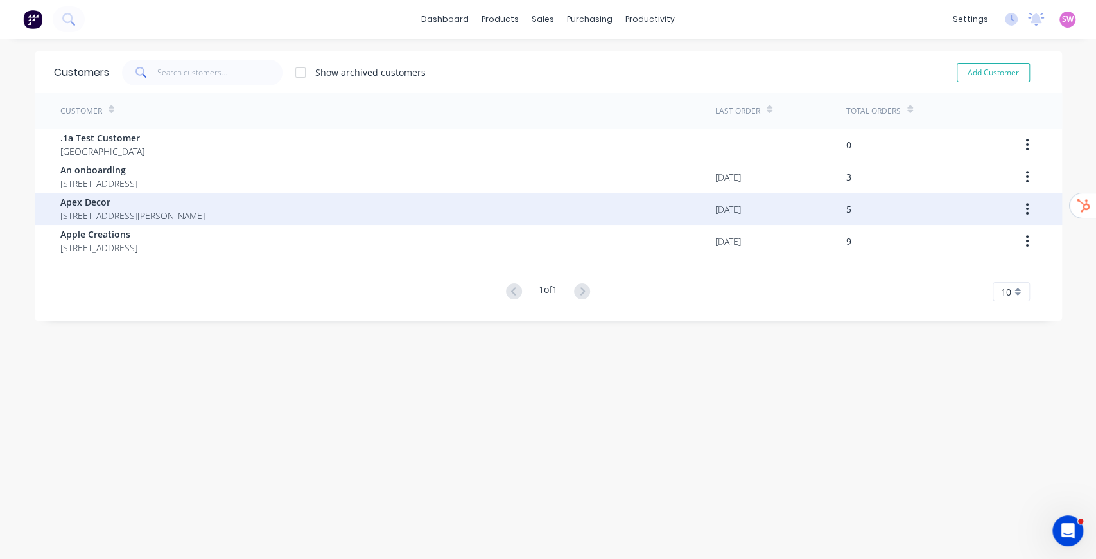
click at [275, 214] on div "Apex Decor 789 Collins Street Melbourne Victoria Australia 3000" at bounding box center [387, 209] width 655 height 32
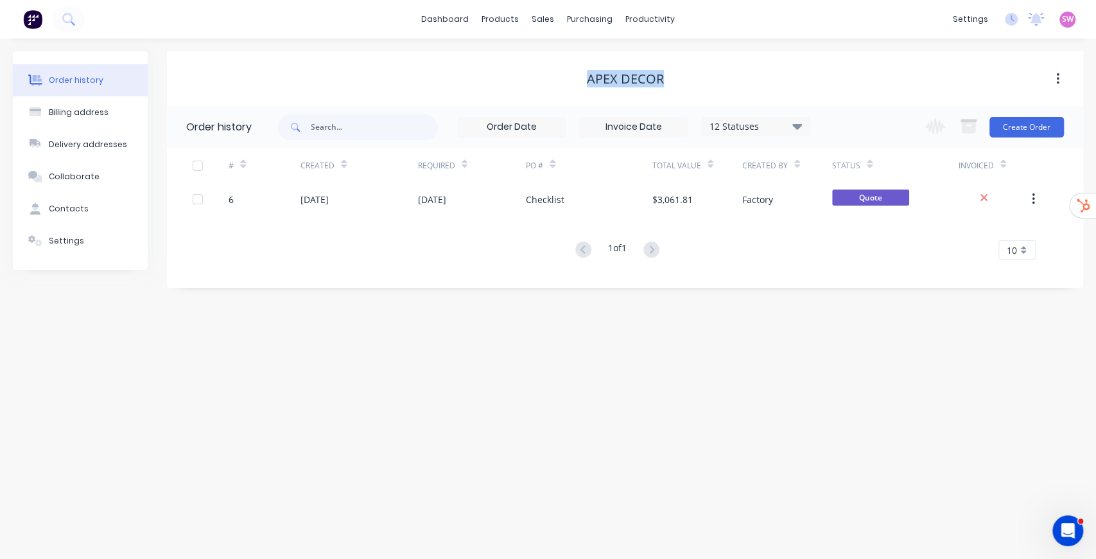
drag, startPoint x: 591, startPoint y: 79, endPoint x: 677, endPoint y: 78, distance: 86.0
click at [677, 78] on div "Apex Decor" at bounding box center [625, 78] width 916 height 15
click at [108, 117] on button "Billing address" at bounding box center [80, 112] width 135 height 32
select select "AU"
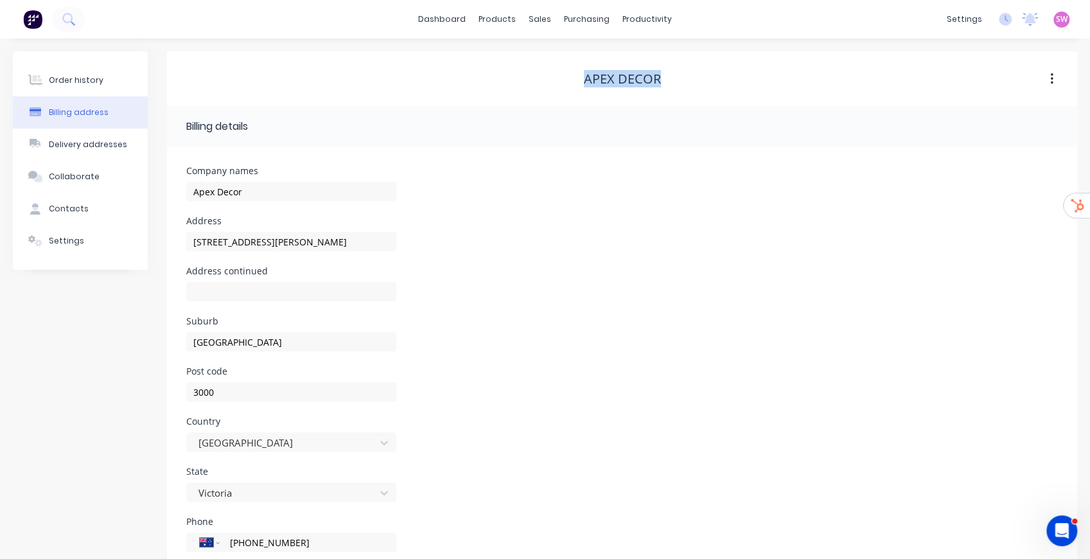
scroll to position [84, 0]
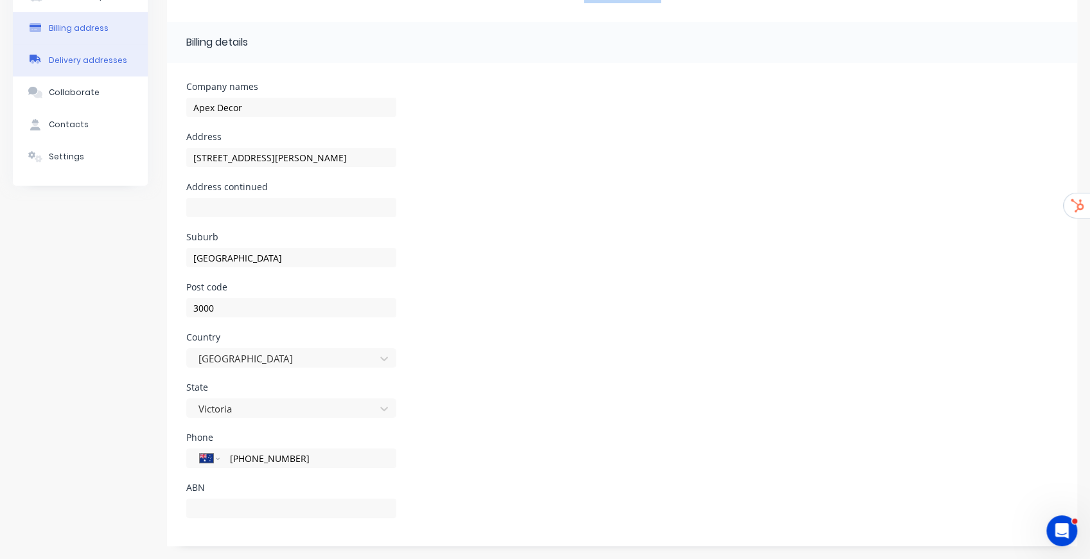
click at [101, 63] on div "Delivery addresses" at bounding box center [88, 61] width 78 height 12
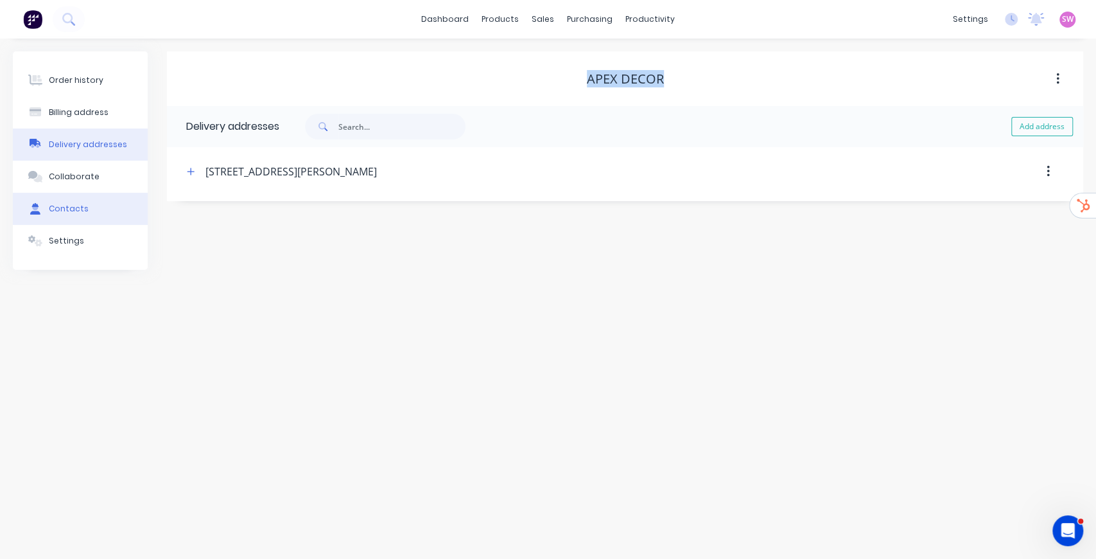
click at [77, 205] on div "Contacts" at bounding box center [69, 209] width 40 height 12
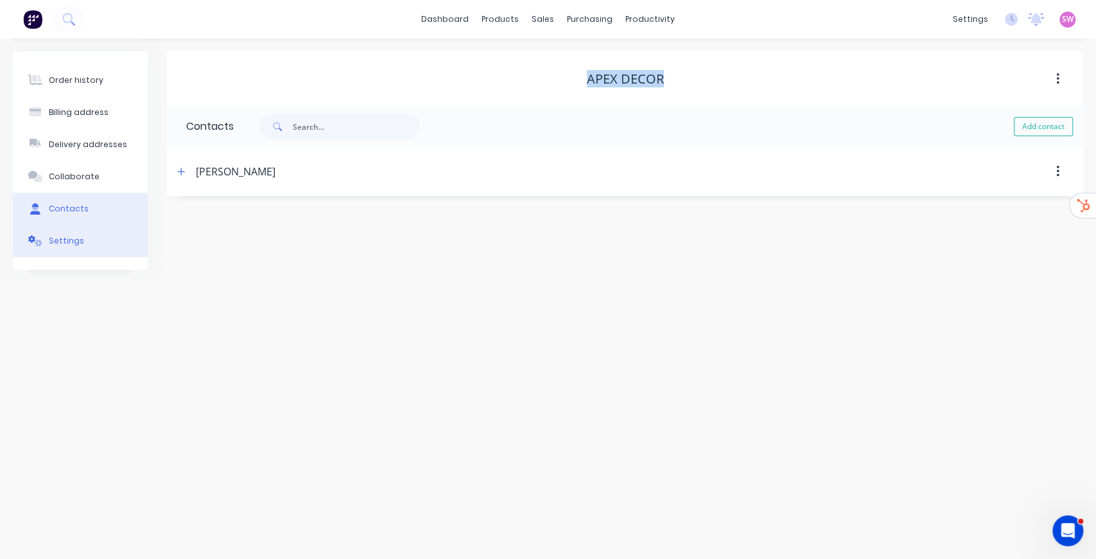
click at [73, 242] on div "Settings" at bounding box center [66, 241] width 35 height 12
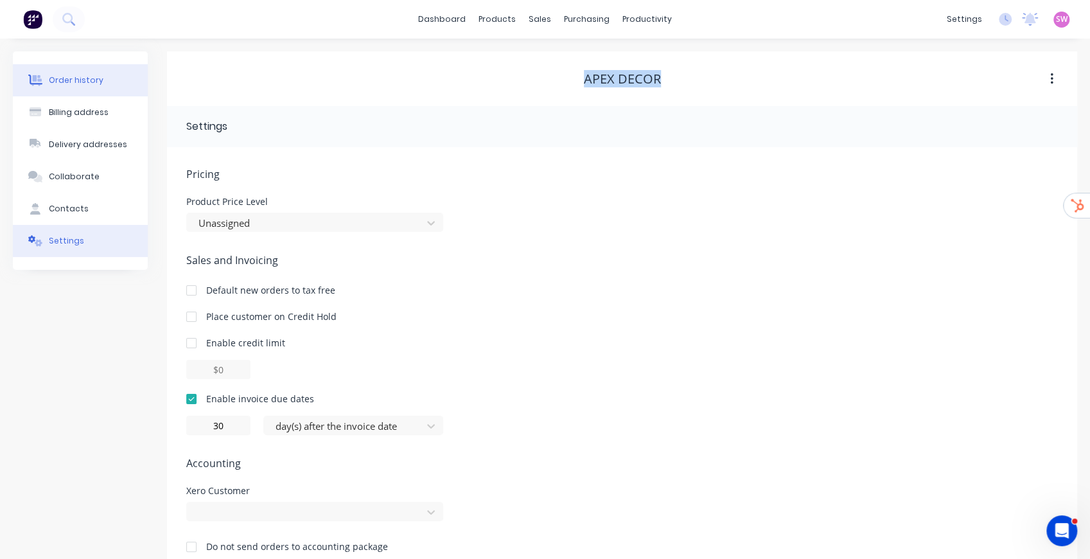
click at [89, 85] on button "Order history" at bounding box center [80, 80] width 135 height 32
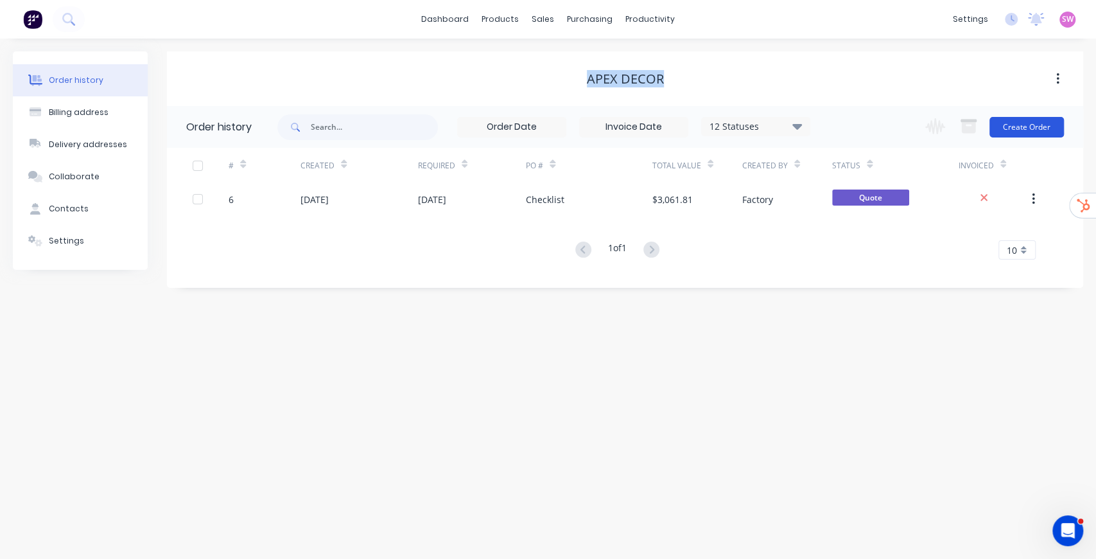
click at [1044, 123] on button "Create Order" at bounding box center [1026, 127] width 74 height 21
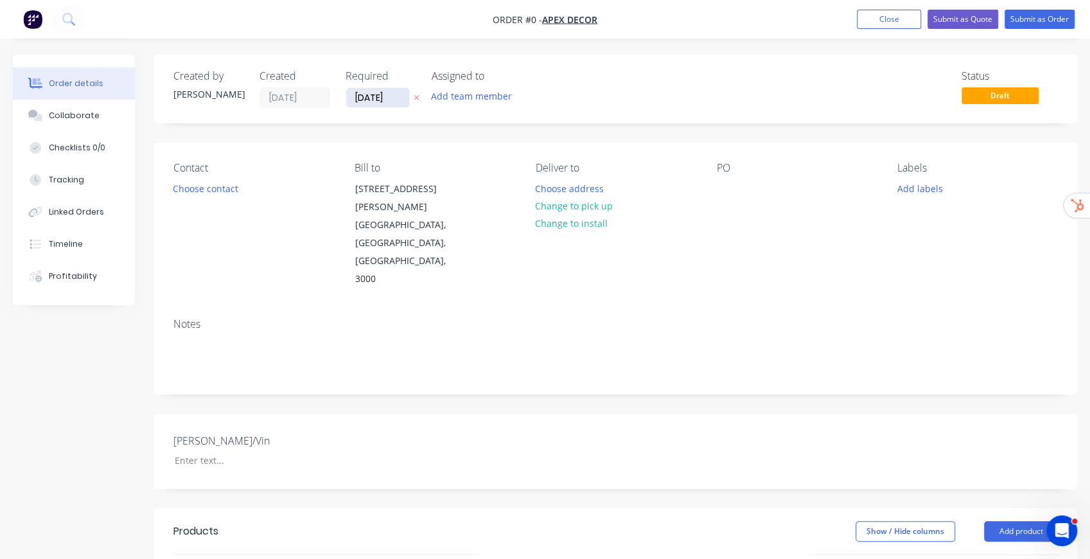
click at [379, 99] on input "02/09/25" at bounding box center [377, 97] width 63 height 19
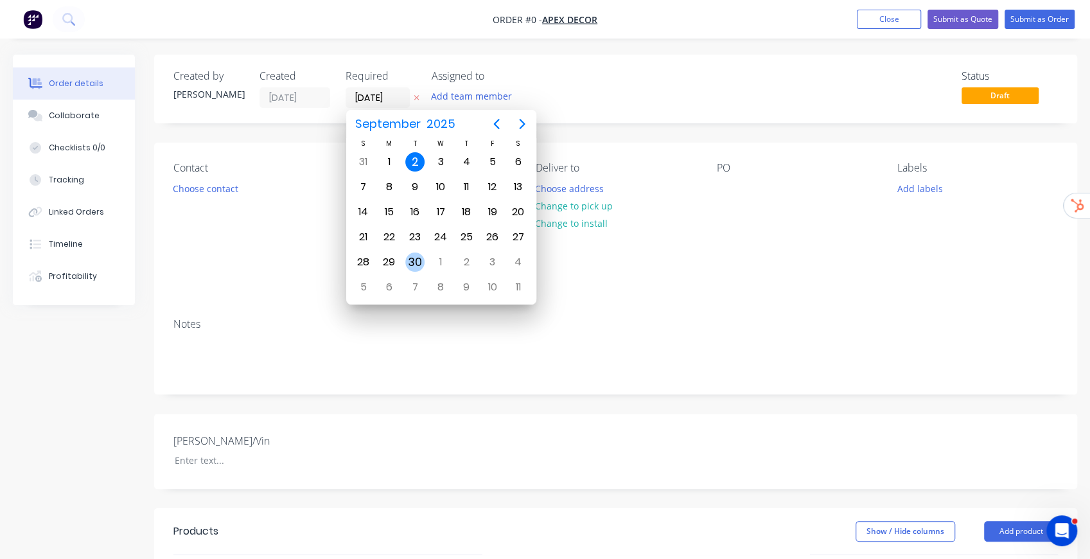
click at [422, 261] on div "30" at bounding box center [414, 261] width 19 height 19
type input "30/09/25"
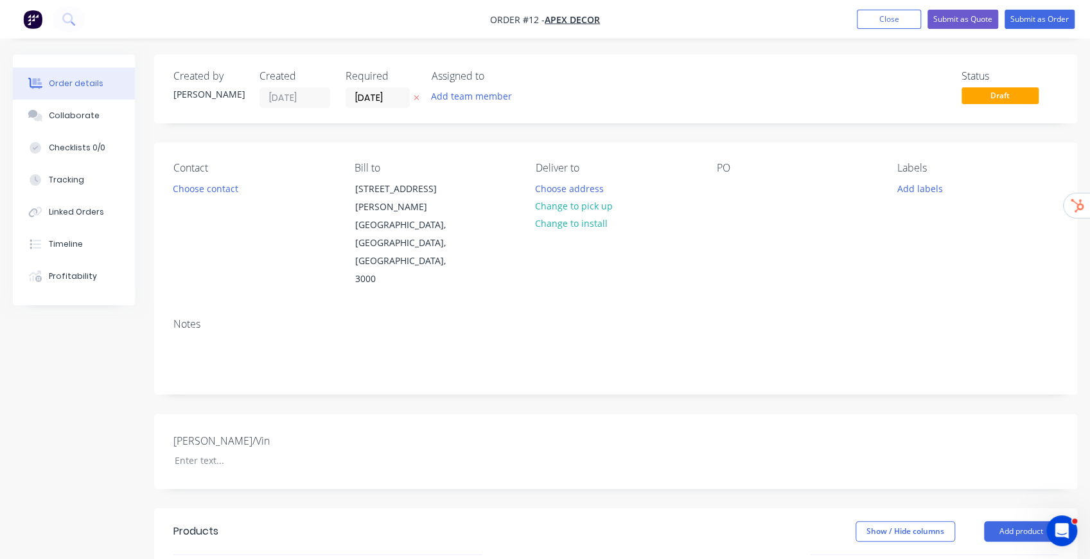
click at [659, 80] on div "Status Draft" at bounding box center [809, 89] width 498 height 38
click at [464, 99] on button "Add team member" at bounding box center [471, 95] width 94 height 17
click at [665, 85] on div "Status Draft" at bounding box center [809, 89] width 498 height 38
click at [218, 190] on button "Choose contact" at bounding box center [205, 187] width 79 height 17
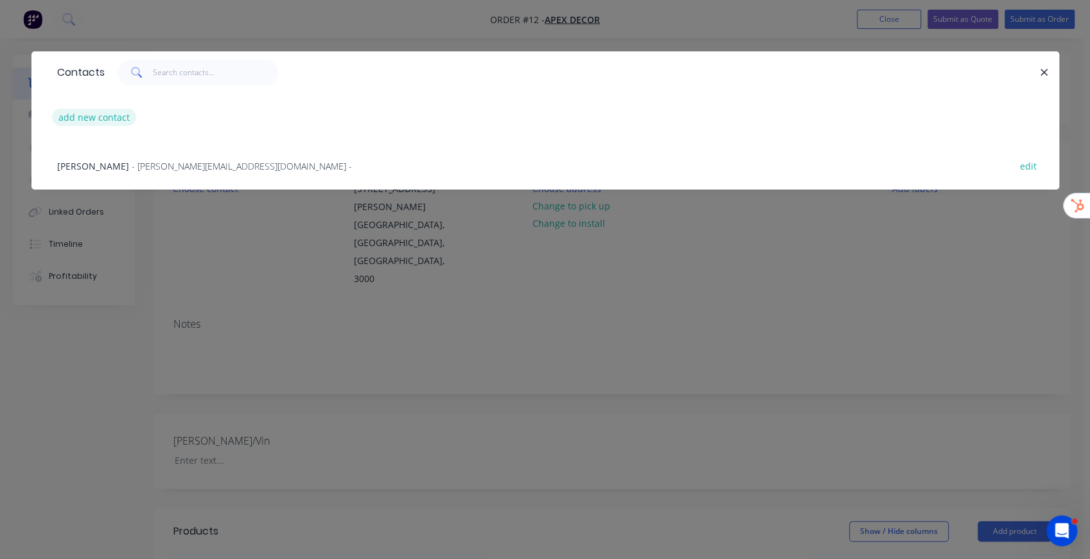
click at [108, 115] on button "add new contact" at bounding box center [94, 117] width 85 height 17
select select "AU"
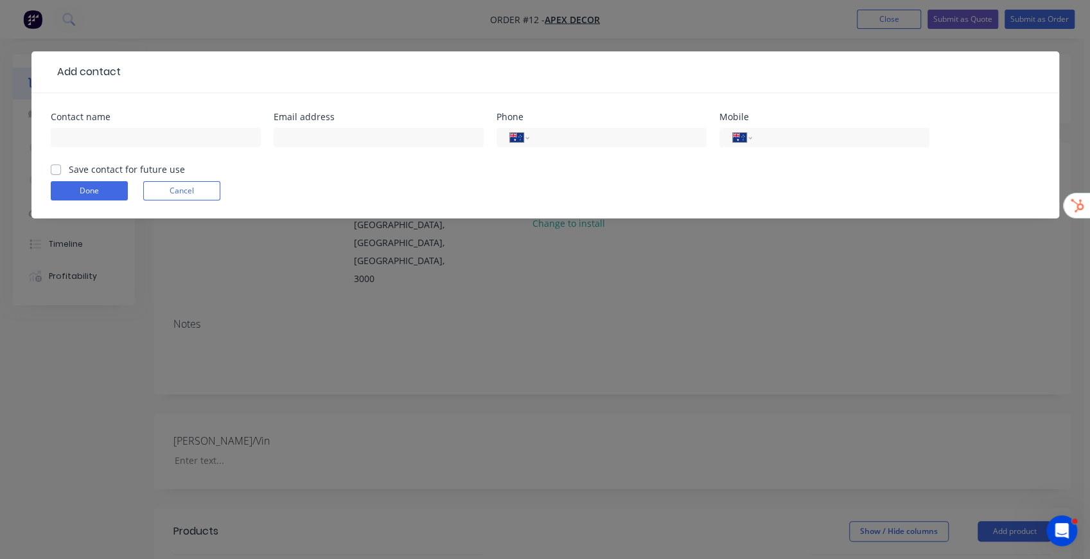
click at [69, 169] on label "Save contact for future use" at bounding box center [127, 168] width 116 height 13
click at [55, 169] on input "Save contact for future use" at bounding box center [56, 168] width 10 height 12
checkbox input "true"
click at [198, 193] on button "Cancel" at bounding box center [181, 190] width 77 height 19
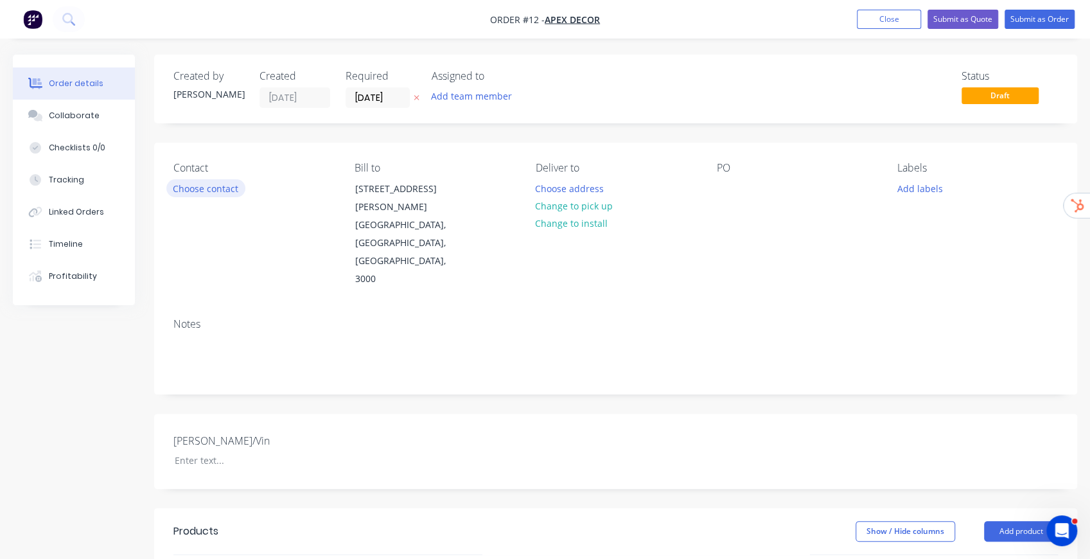
click at [198, 191] on button "Choose contact" at bounding box center [205, 187] width 79 height 17
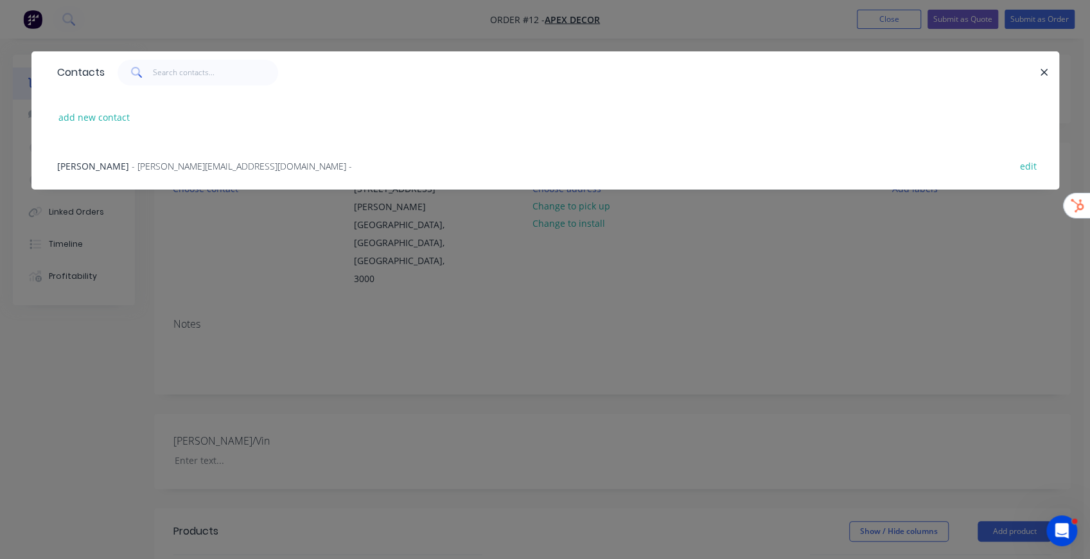
click at [173, 164] on span "- david@prestigedecor.com.au -" at bounding box center [242, 166] width 220 height 12
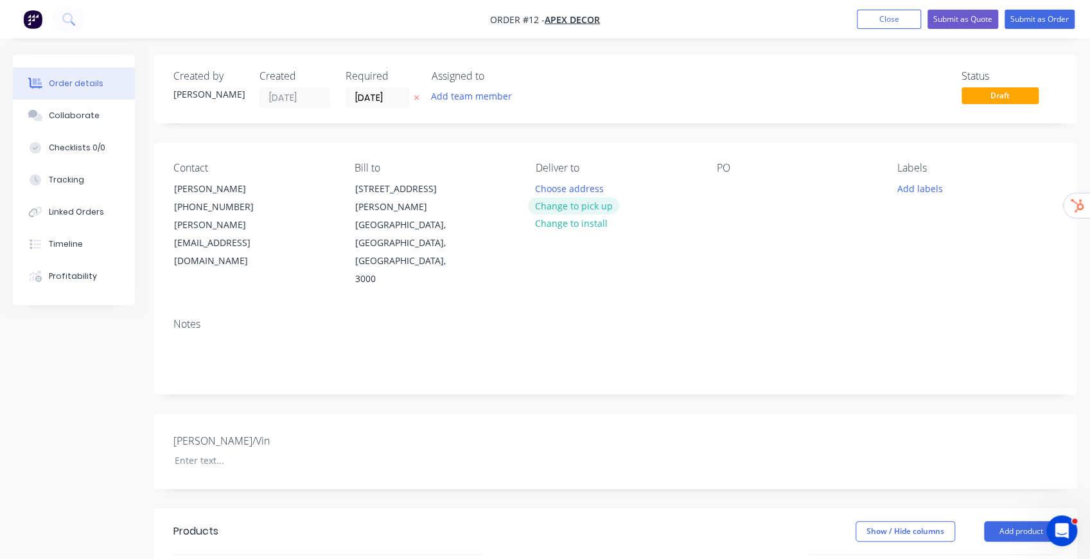
click at [606, 207] on button "Change to pick up" at bounding box center [573, 205] width 91 height 17
click at [547, 180] on div at bounding box center [546, 188] width 21 height 19
click at [727, 187] on div at bounding box center [726, 188] width 21 height 19
click at [338, 308] on div "Notes" at bounding box center [615, 351] width 923 height 86
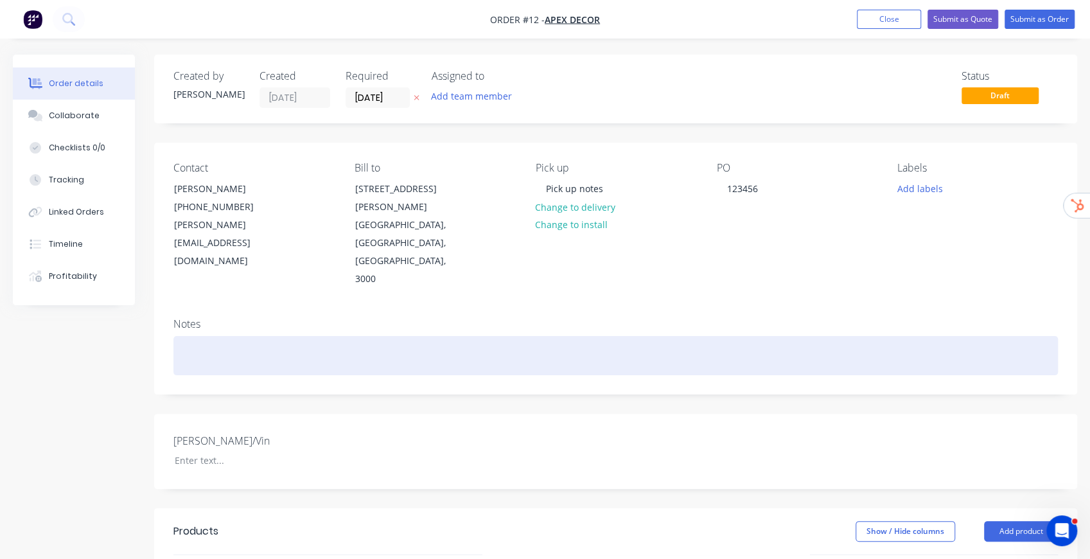
click at [218, 336] on div at bounding box center [615, 355] width 884 height 39
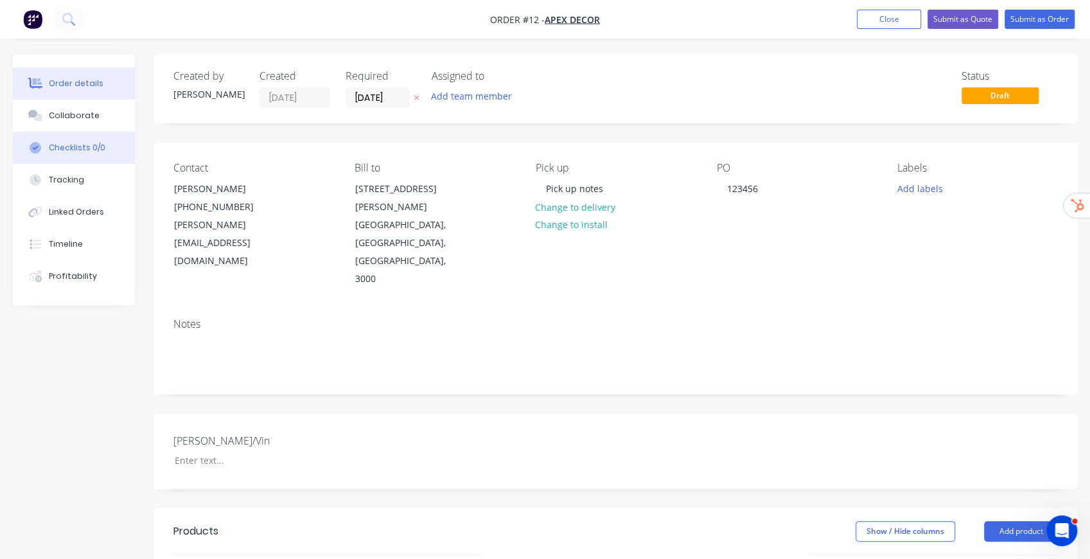
drag, startPoint x: 73, startPoint y: 117, endPoint x: 98, endPoint y: 137, distance: 31.9
click at [73, 117] on div "Collaborate" at bounding box center [74, 116] width 51 height 12
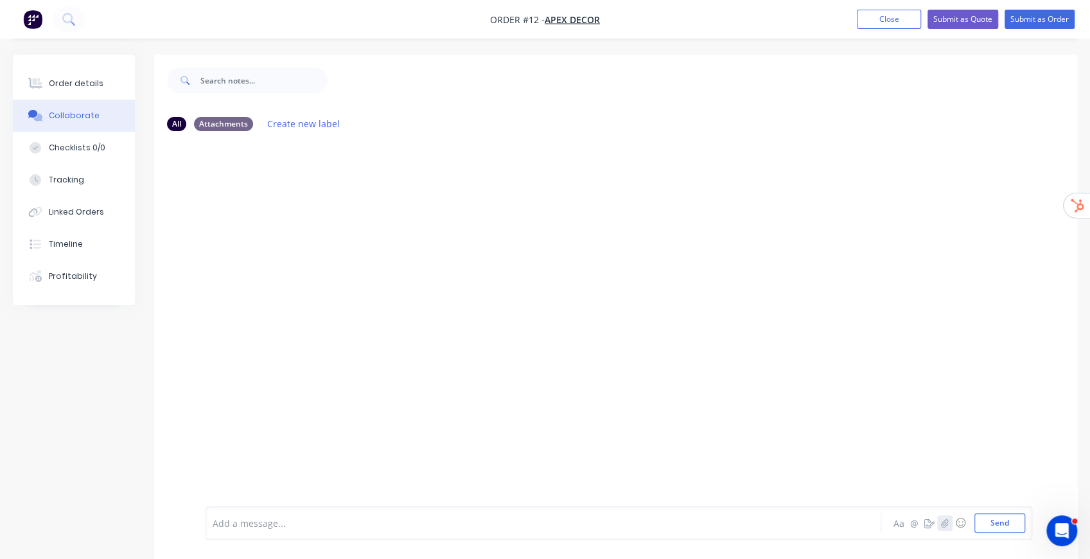
click at [943, 520] on icon "button" at bounding box center [945, 522] width 8 height 9
click at [708, 514] on div "Add a message..." at bounding box center [517, 522] width 609 height 19
click at [390, 191] on button "button" at bounding box center [392, 193] width 5 height 19
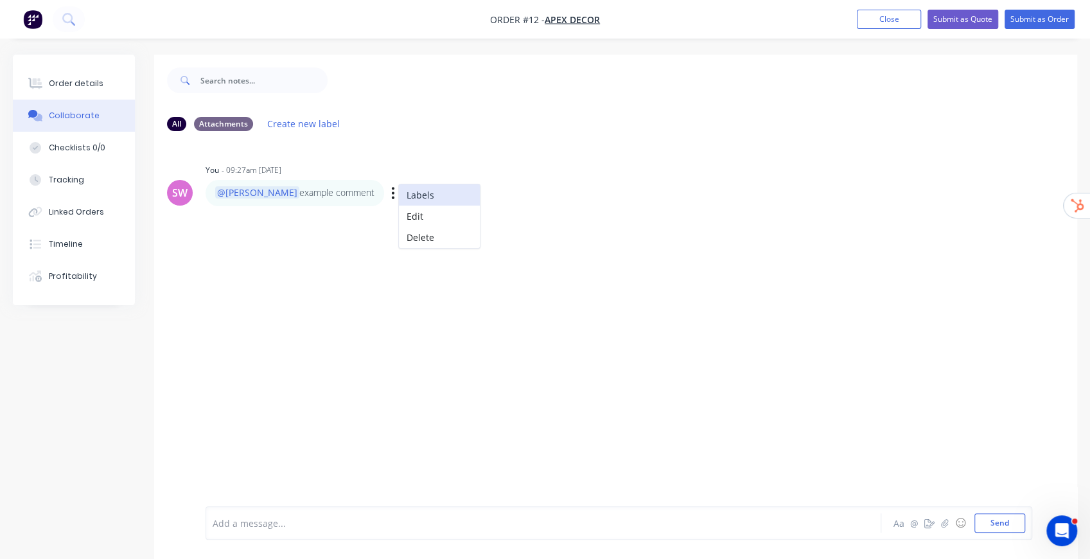
click at [399, 193] on button "Labels" at bounding box center [439, 194] width 81 height 21
click at [614, 183] on div "SW You - 09:27am 02/09/25 Create new label @Chris example comment Labels Edit D…" at bounding box center [615, 183] width 923 height 45
click at [928, 523] on icon "button" at bounding box center [929, 522] width 10 height 9
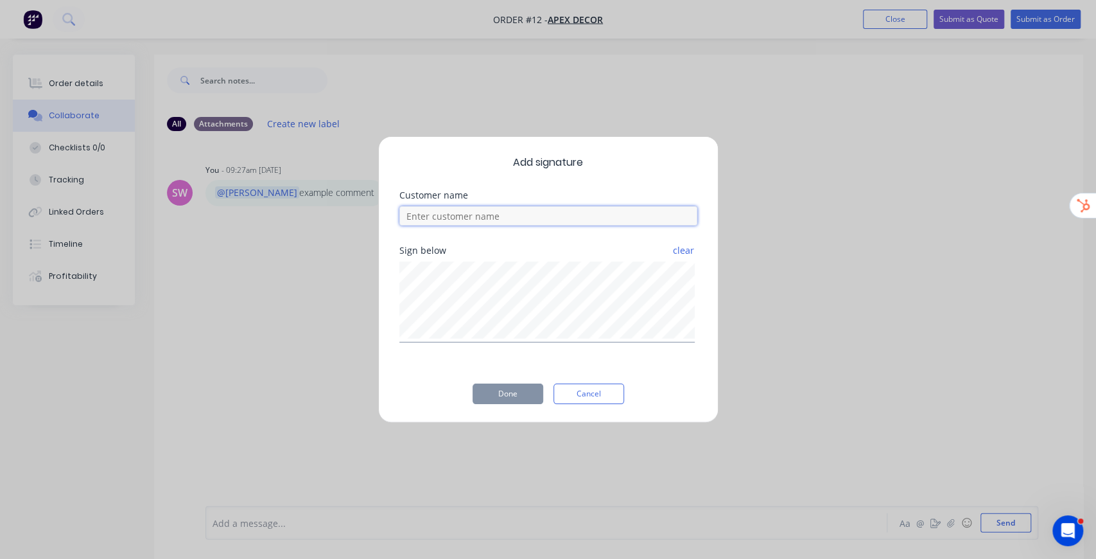
click at [475, 216] on input at bounding box center [548, 215] width 298 height 19
type input "example customer"
click at [516, 394] on button "Done" at bounding box center [508, 393] width 71 height 21
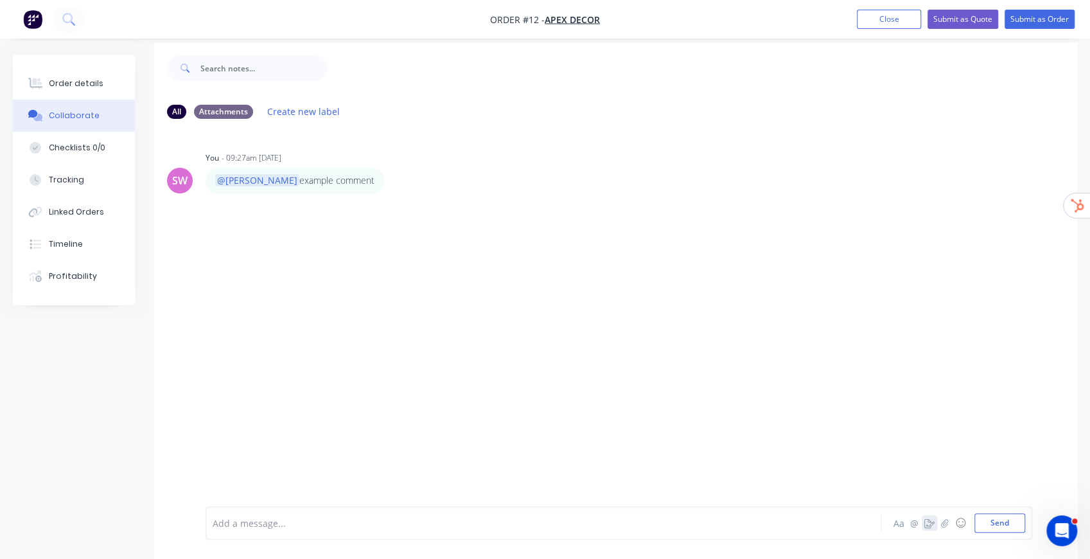
scroll to position [19, 0]
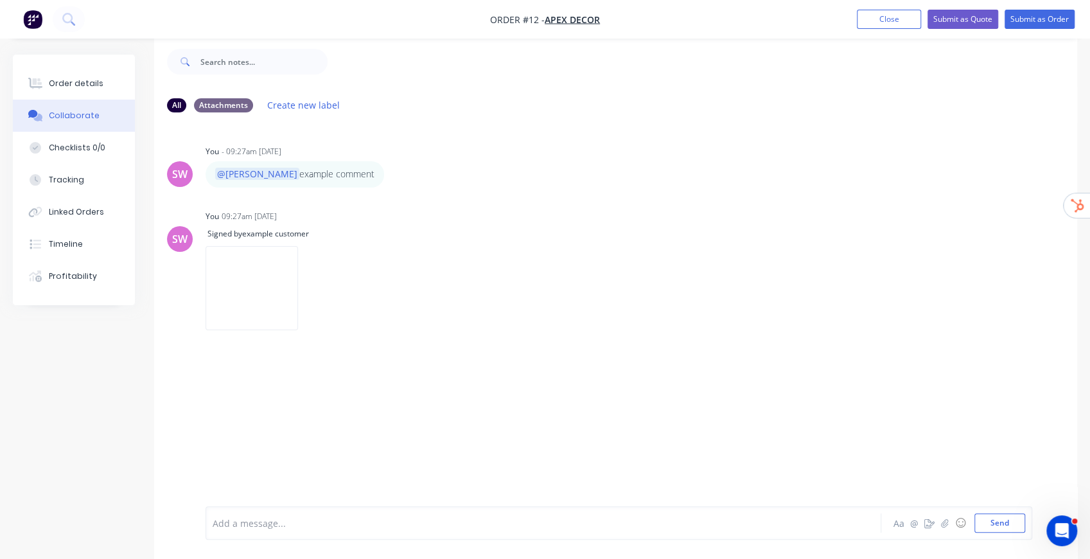
click at [310, 521] on div at bounding box center [517, 522] width 609 height 13
click at [284, 379] on p "https://app.factory.app/" at bounding box center [260, 375] width 90 height 13
click at [291, 376] on p "https://app.factory.app/" at bounding box center [260, 375] width 90 height 13
click at [292, 376] on p "https://app.factory.app/" at bounding box center [260, 375] width 90 height 13
click at [240, 378] on p "https://app.factory.app/" at bounding box center [260, 375] width 90 height 13
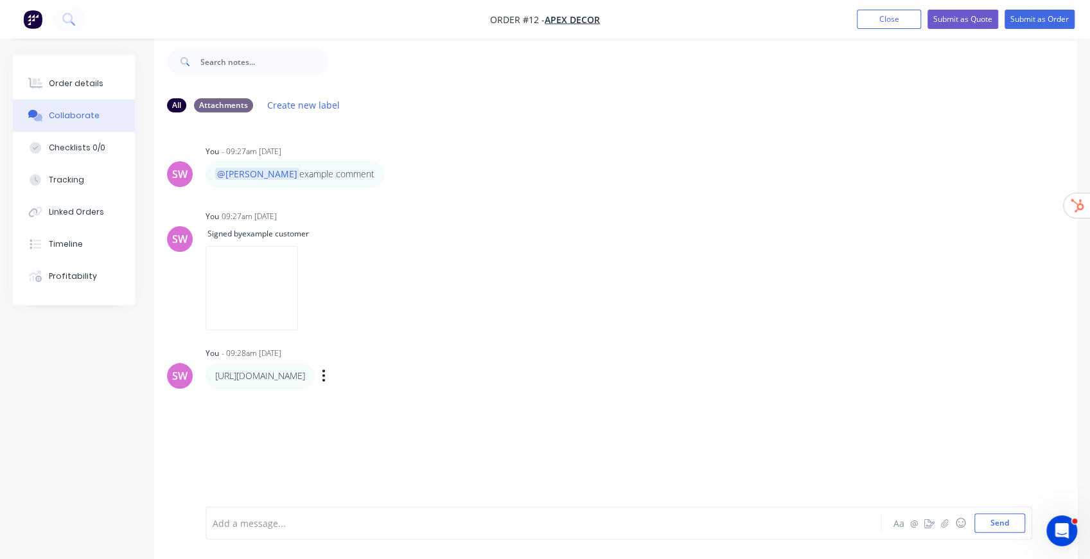
drag, startPoint x: 246, startPoint y: 378, endPoint x: 320, endPoint y: 378, distance: 73.8
click at [320, 378] on div "https://app.factory.app/ Labels Edit Delete" at bounding box center [405, 376] width 401 height 26
copy p "https://app.factory.app/"
click at [504, 426] on div "SW You - 09:27am 02/09/25 @Chris example comment Labels Edit Delete SW You 09:2…" at bounding box center [615, 305] width 923 height 365
click at [67, 83] on div "Order details" at bounding box center [76, 84] width 55 height 12
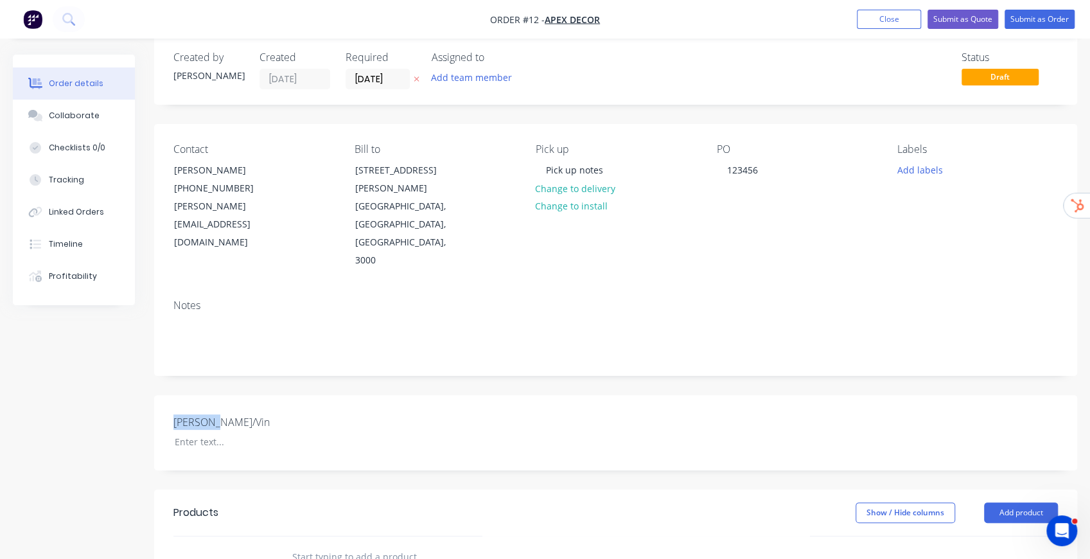
drag, startPoint x: 179, startPoint y: 369, endPoint x: 235, endPoint y: 362, distance: 56.4
click at [235, 414] on label "[PERSON_NAME]/Vin" at bounding box center [253, 421] width 161 height 15
click at [230, 432] on div at bounding box center [244, 441] width 161 height 19
click at [889, 19] on button "Close" at bounding box center [889, 19] width 64 height 19
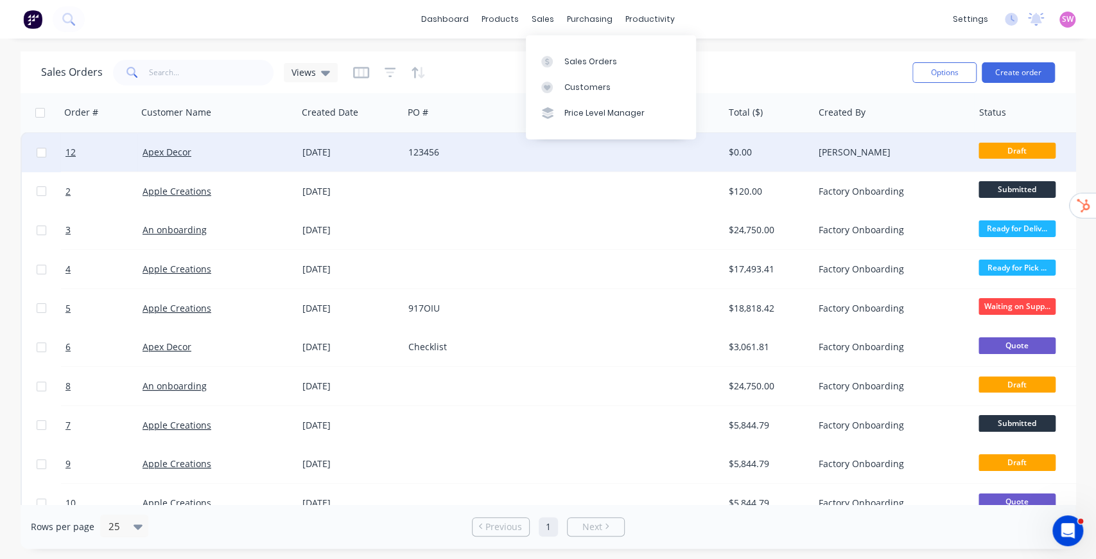
click at [597, 63] on div "Sales Orders" at bounding box center [590, 62] width 53 height 12
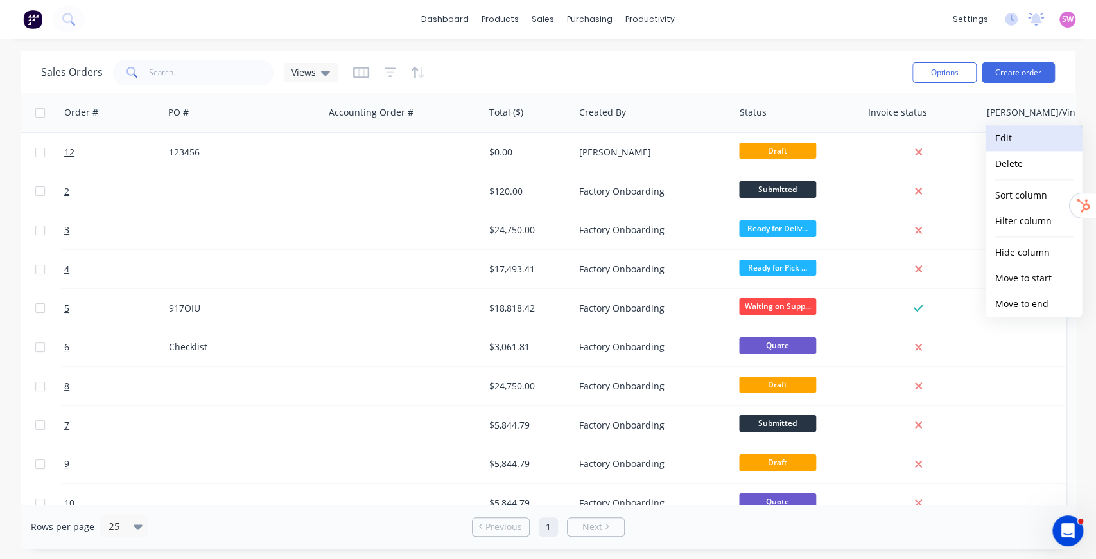
click at [1016, 143] on button "Edit" at bounding box center [1034, 138] width 96 height 26
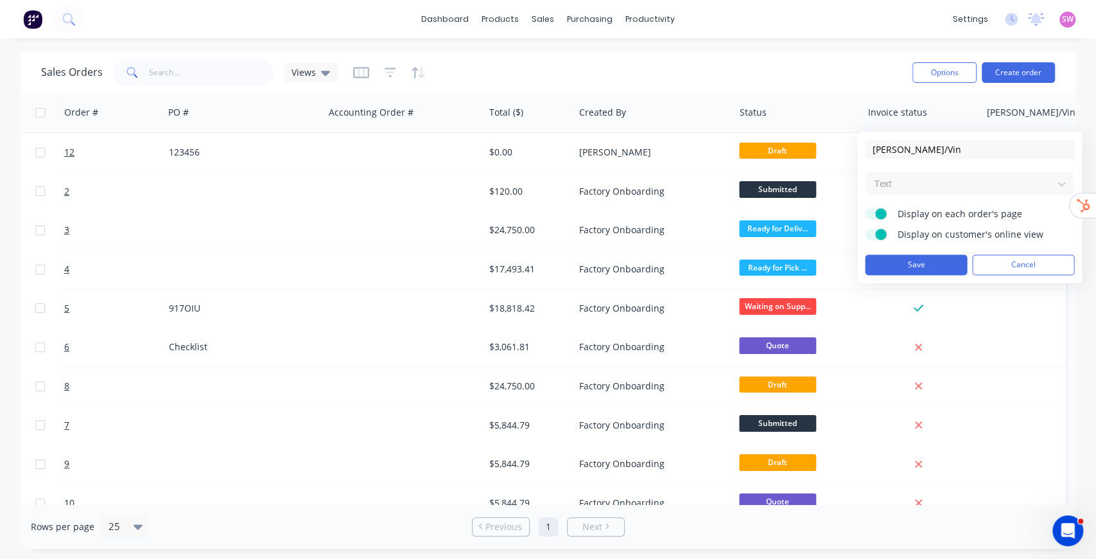
click at [882, 208] on span at bounding box center [880, 213] width 11 height 11
click at [865, 208] on input "Display on each order's page" at bounding box center [865, 208] width 0 height 0
click at [881, 235] on span at bounding box center [880, 234] width 11 height 11
click at [865, 229] on input "Display on customer's online view" at bounding box center [865, 229] width 0 height 0
drag, startPoint x: 917, startPoint y: 232, endPoint x: 1046, endPoint y: 241, distance: 129.4
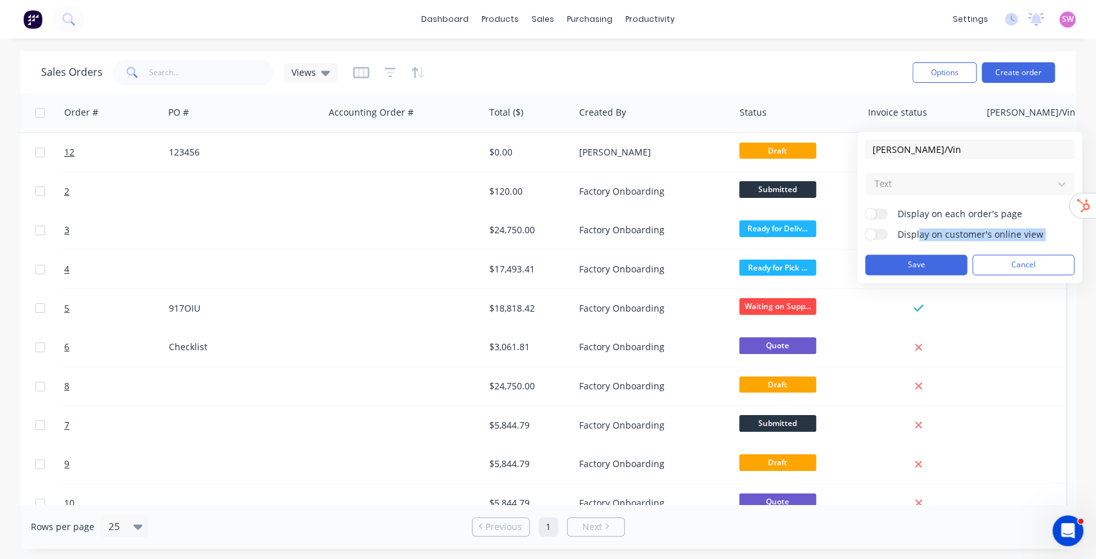
click at [1046, 241] on form "[PERSON_NAME]/Vin Text Display on each order's page Display on customer's onlin…" at bounding box center [969, 206] width 209 height 135
drag, startPoint x: 935, startPoint y: 211, endPoint x: 1033, endPoint y: 218, distance: 98.5
click at [1033, 218] on span "Display on each order's page" at bounding box center [977, 213] width 161 height 13
click at [875, 225] on form "[PERSON_NAME]/Vin Text Display on each order's page Display on customer's onlin…" at bounding box center [969, 206] width 209 height 135
click at [876, 214] on span at bounding box center [870, 213] width 11 height 11
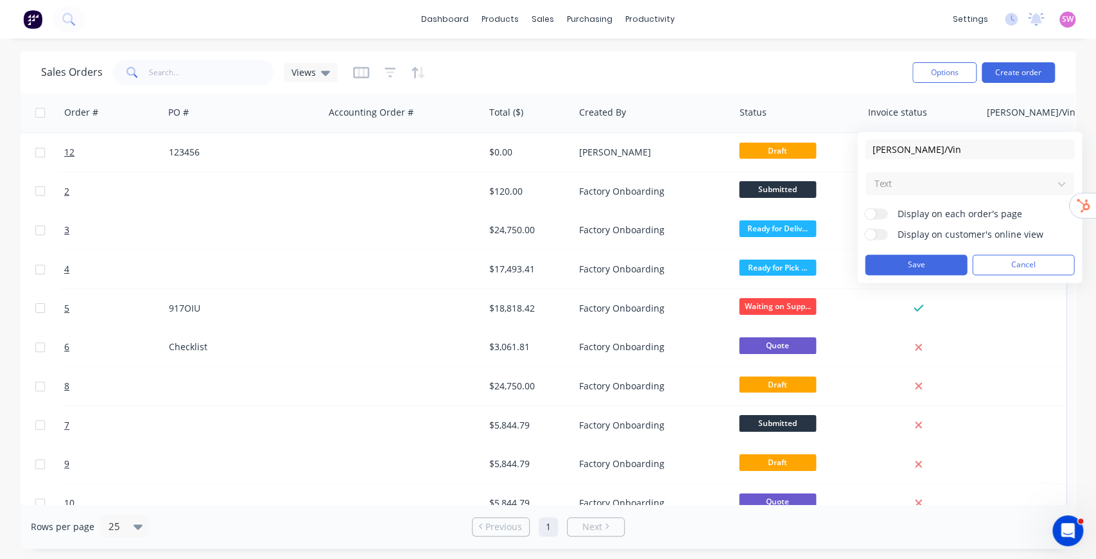
click at [865, 208] on input "Display on each order's page" at bounding box center [865, 208] width 0 height 0
click at [876, 235] on label "Display on customer's online view" at bounding box center [876, 234] width 22 height 11
click at [865, 229] on input "Display on customer's online view" at bounding box center [865, 229] width 0 height 0
click at [937, 263] on button "Save" at bounding box center [916, 264] width 102 height 21
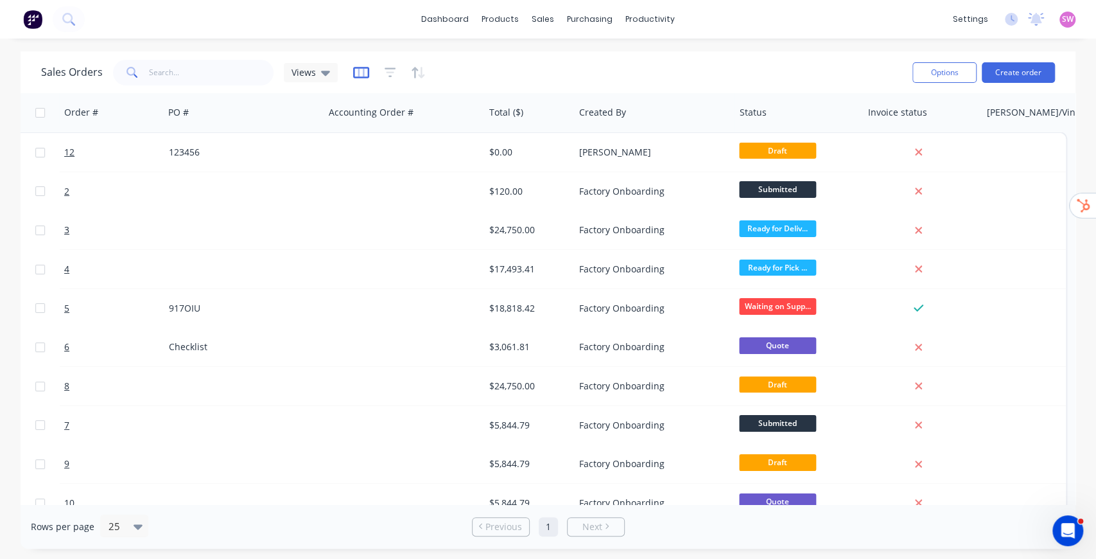
click at [362, 71] on icon "button" at bounding box center [361, 72] width 6 height 8
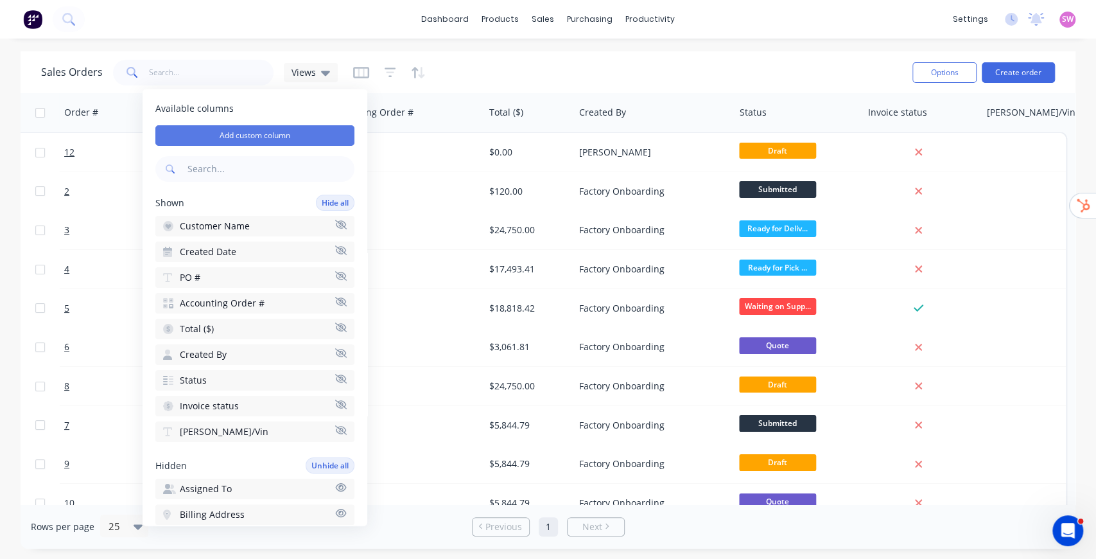
click at [290, 130] on button "Add custom column" at bounding box center [254, 135] width 199 height 21
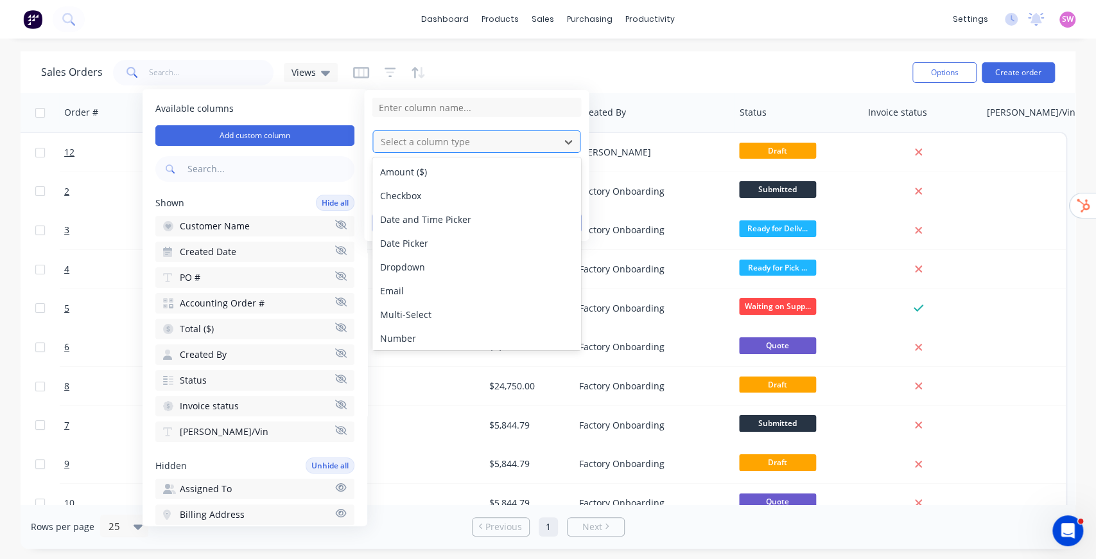
click at [516, 145] on div at bounding box center [465, 142] width 173 height 16
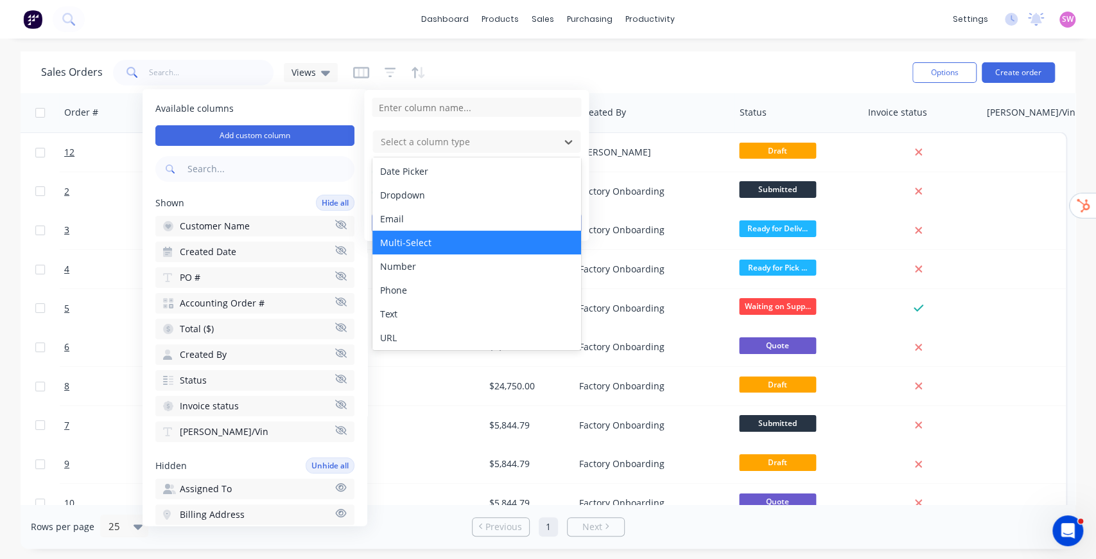
scroll to position [73, 0]
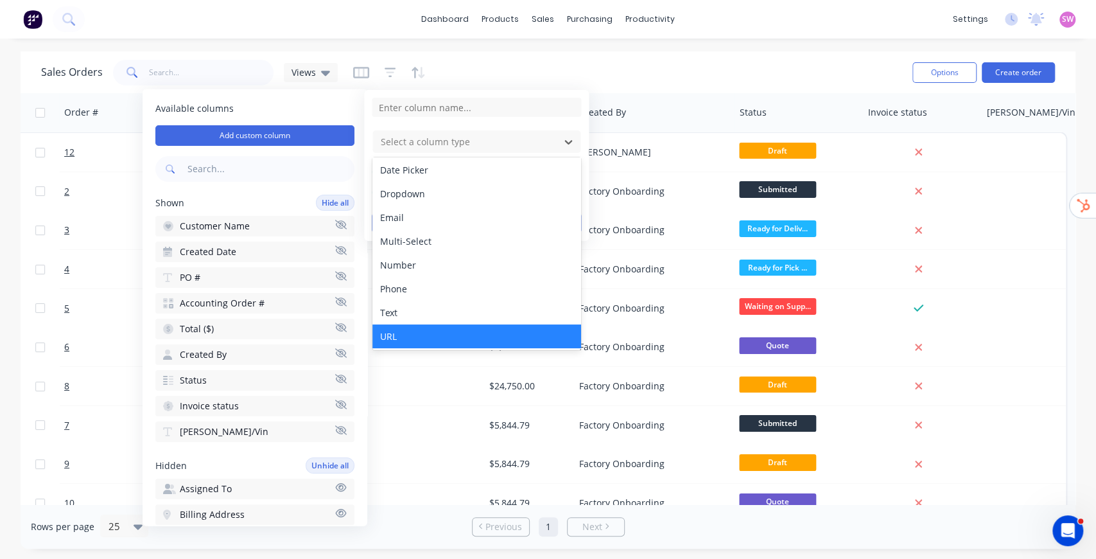
click at [415, 330] on div "URL" at bounding box center [476, 336] width 209 height 24
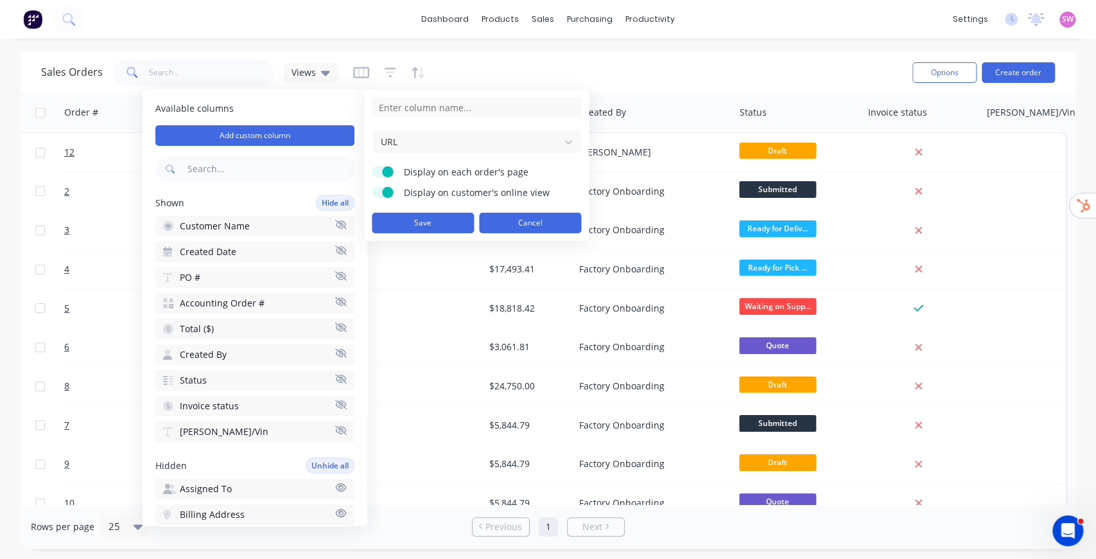
click at [548, 222] on button "Cancel" at bounding box center [530, 223] width 102 height 21
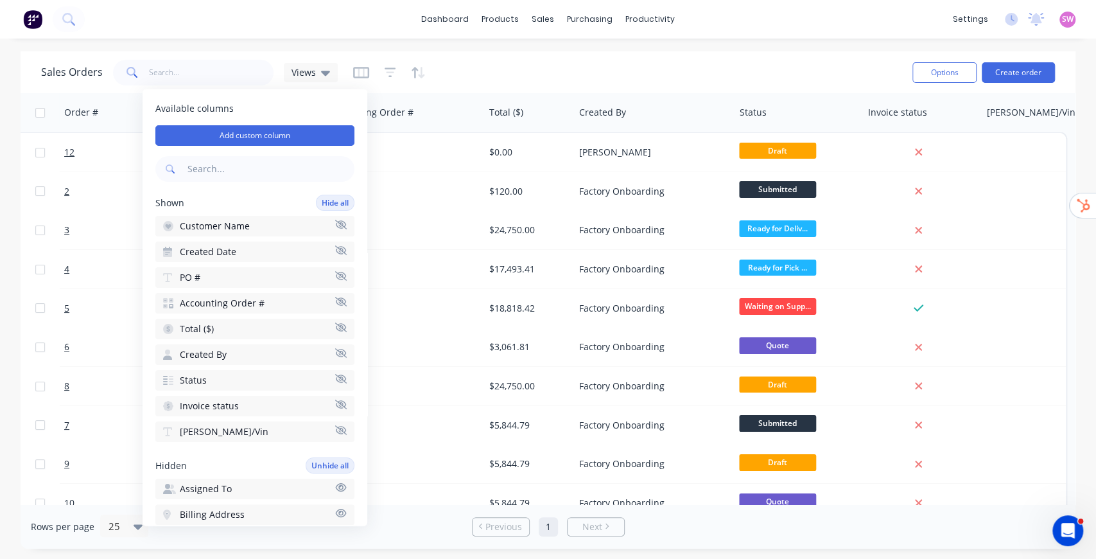
click at [554, 37] on div "dashboard products sales purchasing productivity dashboard products Product Cat…" at bounding box center [548, 19] width 1096 height 39
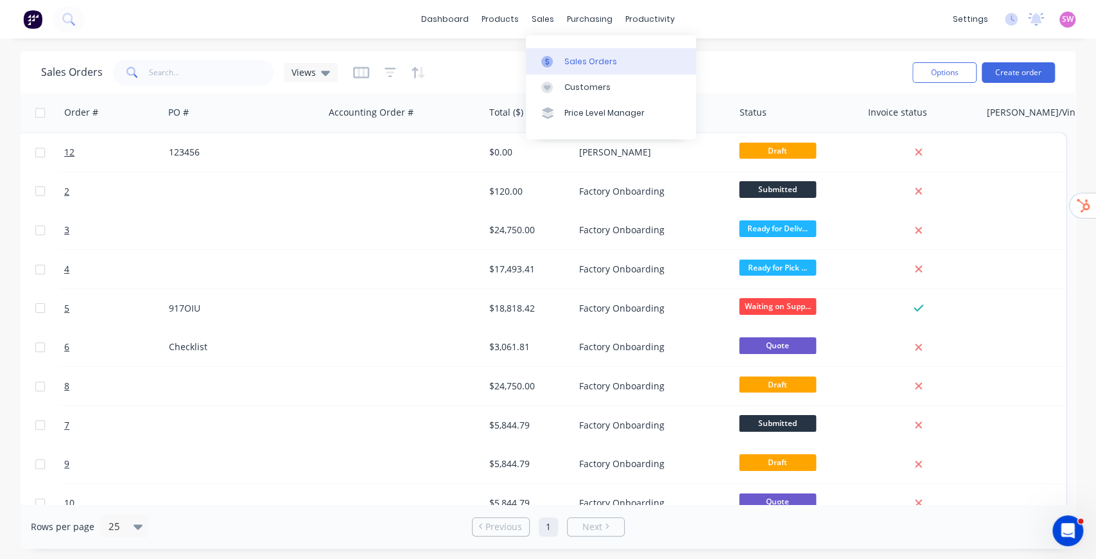
click at [584, 59] on div "Sales Orders" at bounding box center [590, 62] width 53 height 12
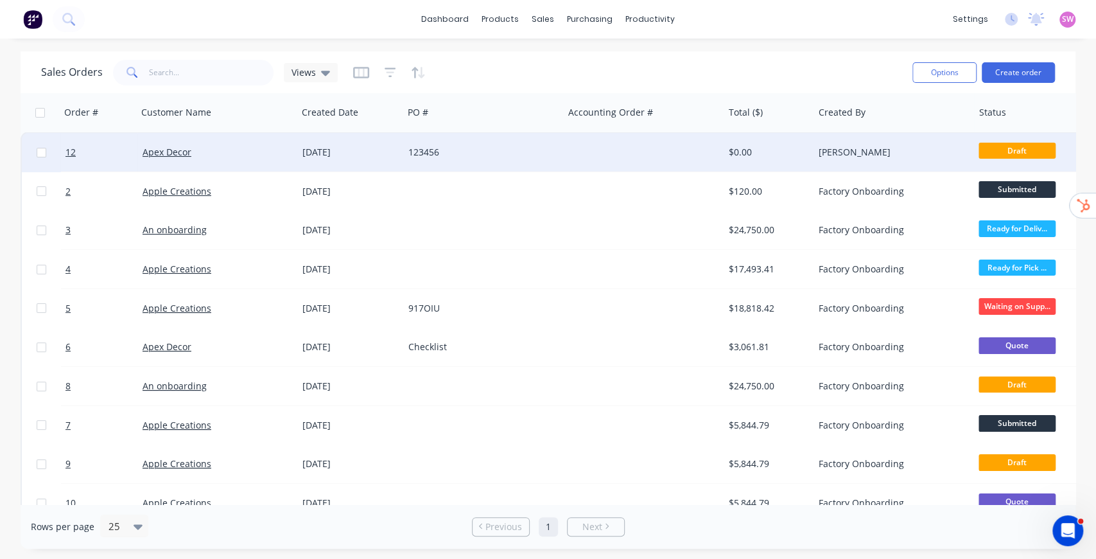
click at [668, 158] on div at bounding box center [643, 152] width 160 height 39
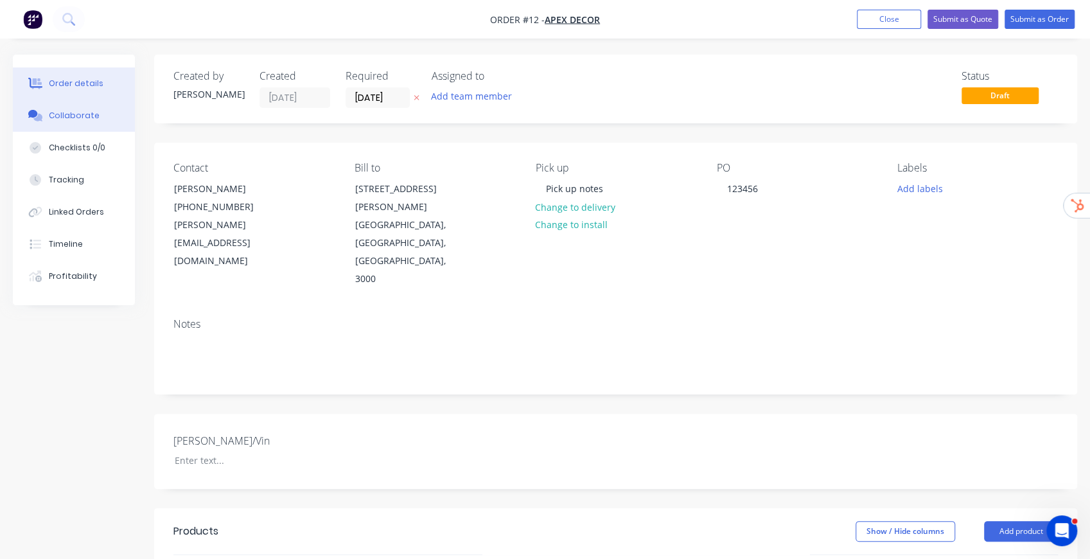
click at [94, 123] on button "Collaborate" at bounding box center [74, 116] width 122 height 32
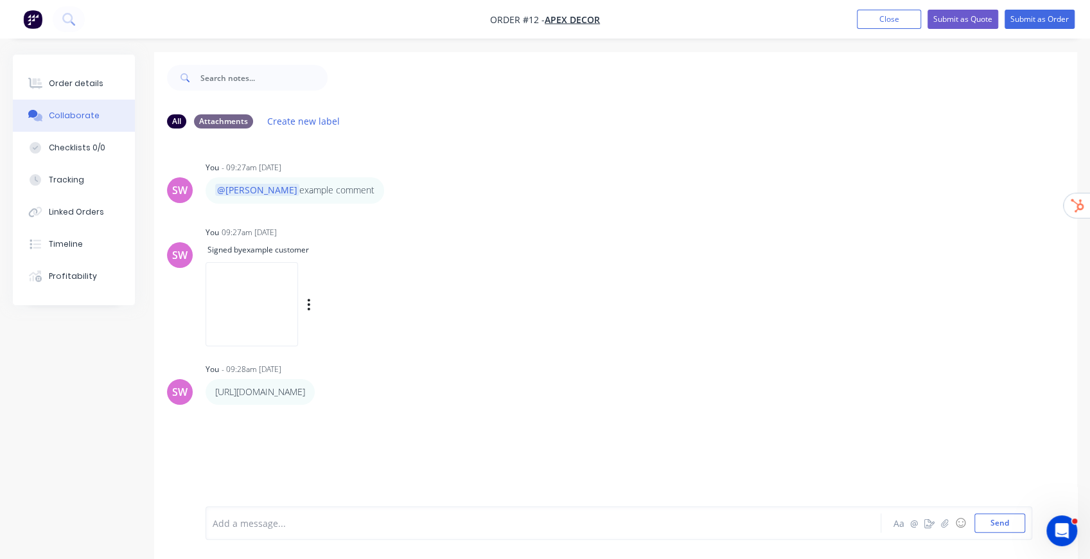
scroll to position [19, 0]
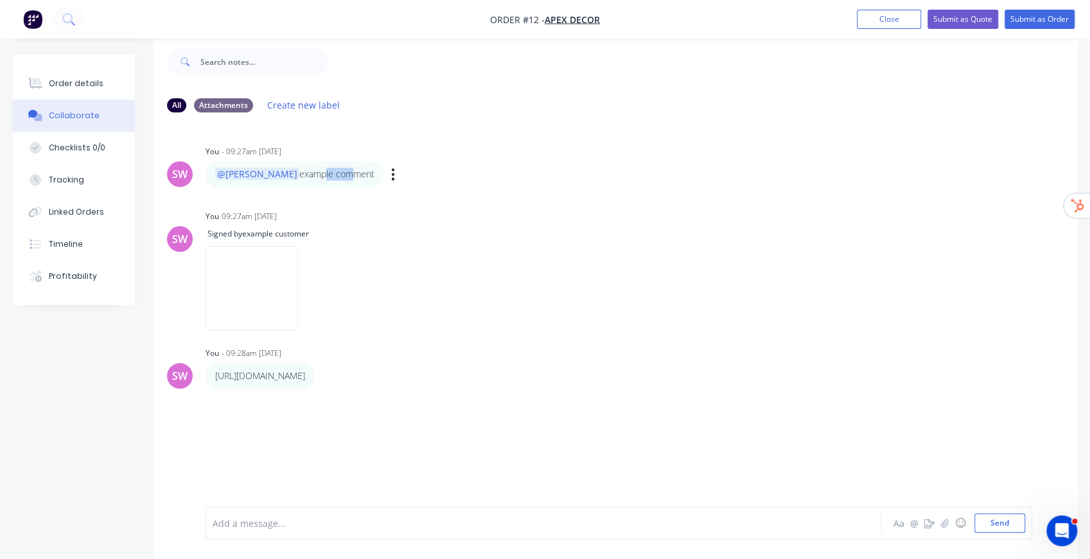
drag, startPoint x: 276, startPoint y: 177, endPoint x: 298, endPoint y: 176, distance: 21.9
click at [298, 176] on p "@Chris example comment" at bounding box center [294, 174] width 159 height 13
click at [943, 528] on button "button" at bounding box center [944, 522] width 15 height 15
click at [83, 80] on div "Order details" at bounding box center [76, 84] width 55 height 12
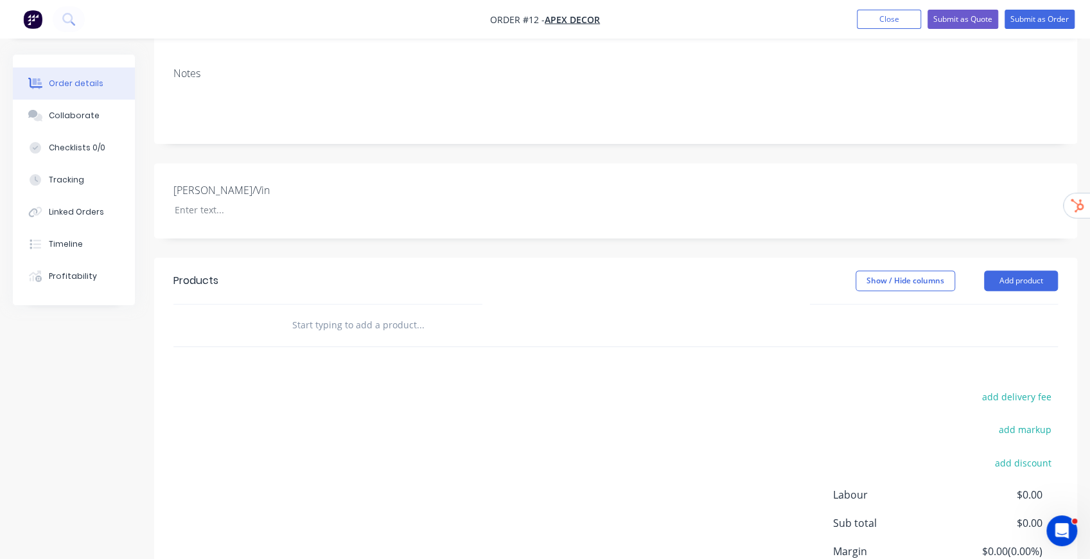
scroll to position [275, 0]
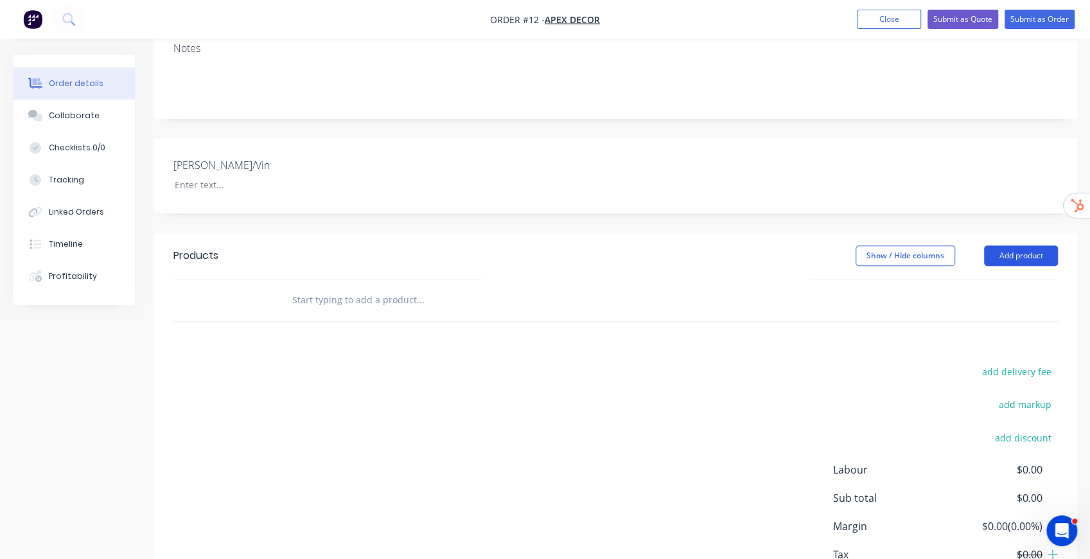
click at [1025, 245] on button "Add product" at bounding box center [1021, 255] width 74 height 21
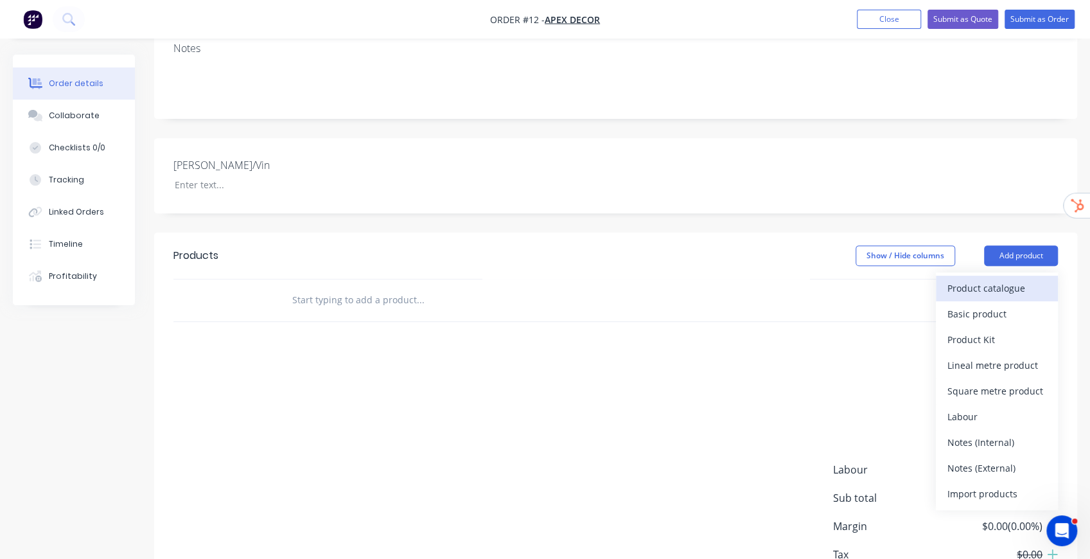
click at [1011, 279] on div "Product catalogue" at bounding box center [996, 288] width 99 height 19
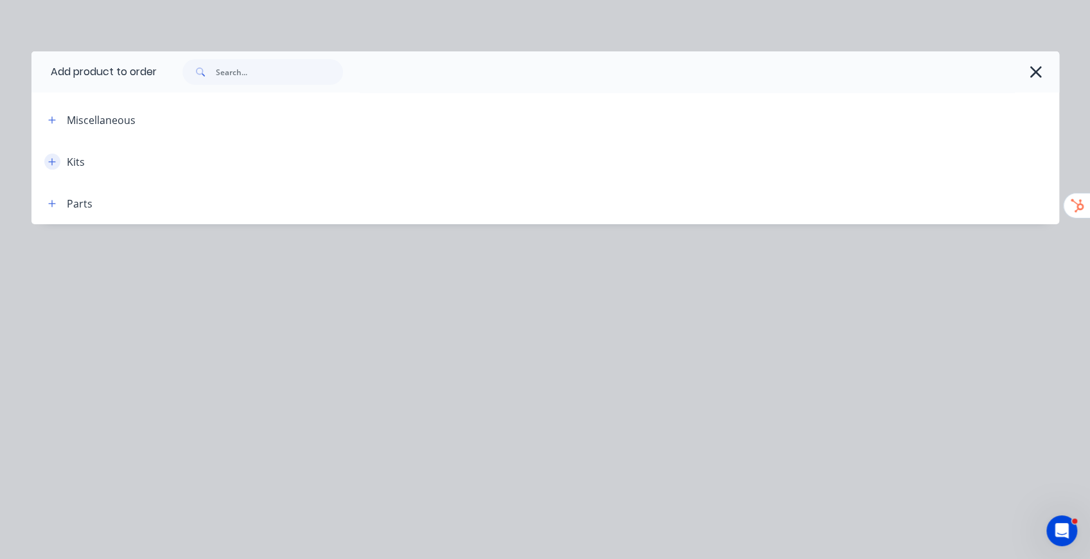
click at [55, 165] on icon "button" at bounding box center [52, 161] width 8 height 9
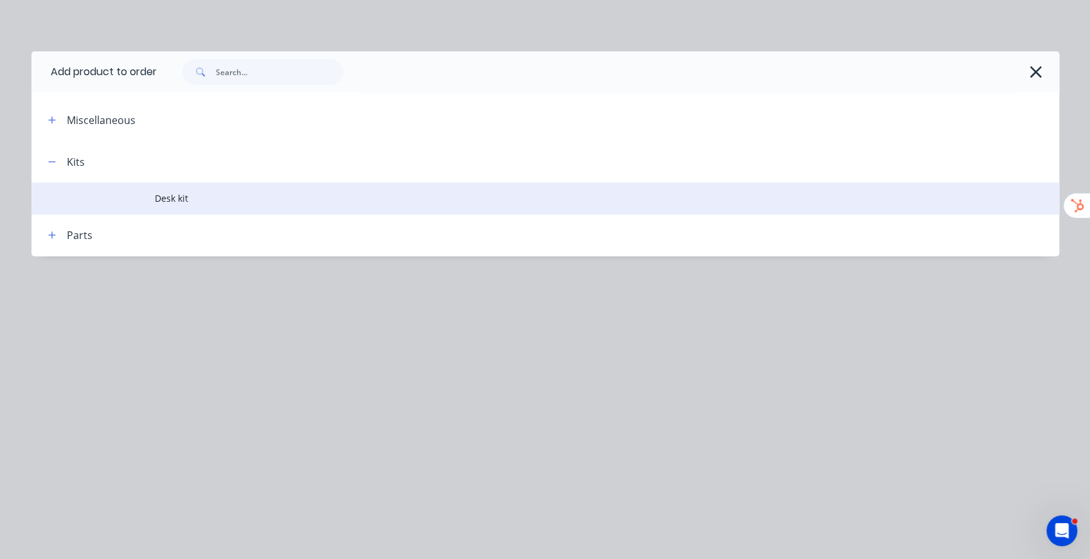
click at [182, 196] on span "Desk kit" at bounding box center [516, 197] width 723 height 13
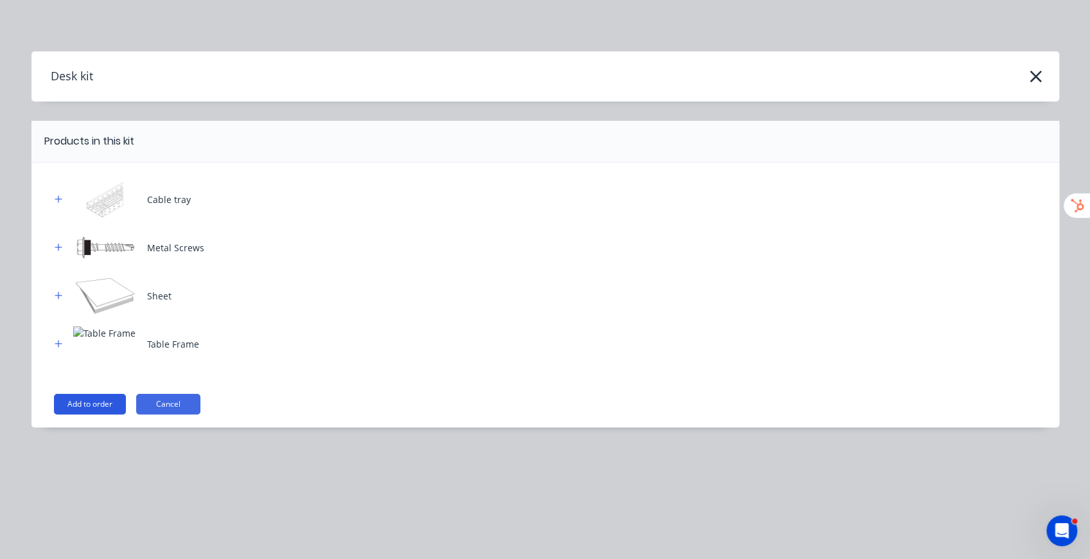
click at [87, 401] on button "Add to order" at bounding box center [90, 404] width 72 height 21
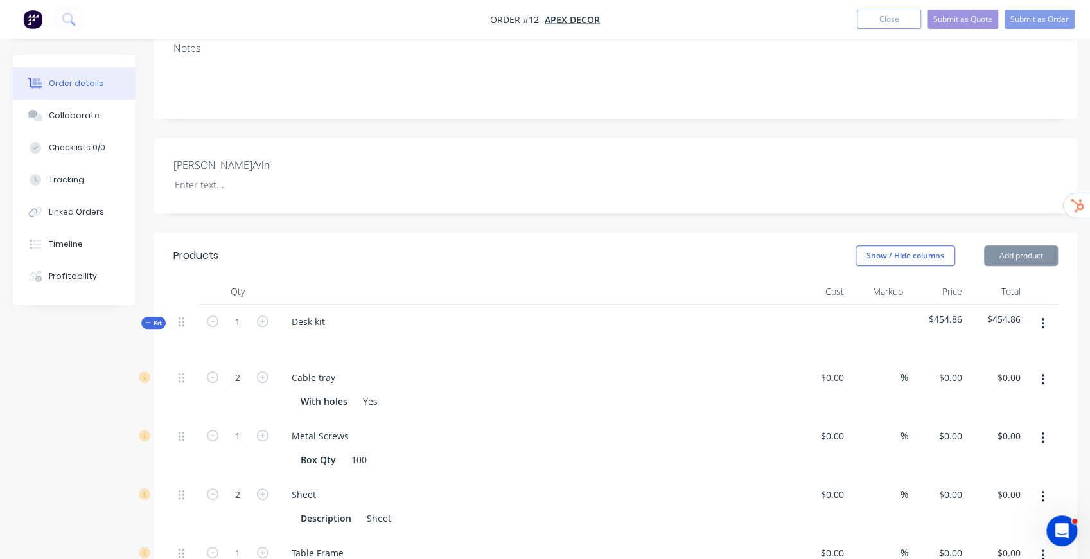
type input "$5.40"
type input "125"
type input "$12.15"
type input "$24.30"
type input "$8.10"
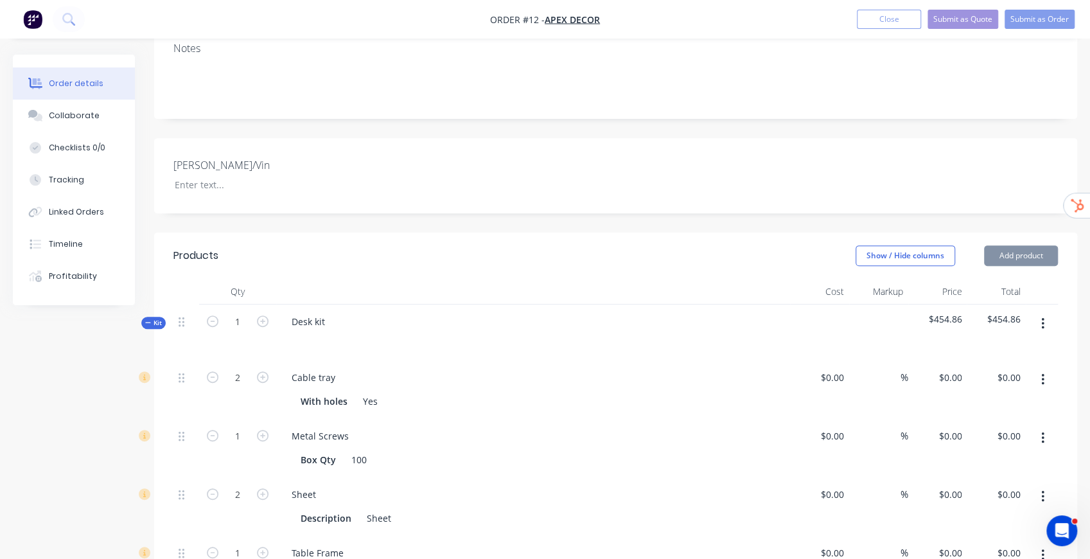
type input "100"
type input "$16.20"
type input "$24.09"
type input "100"
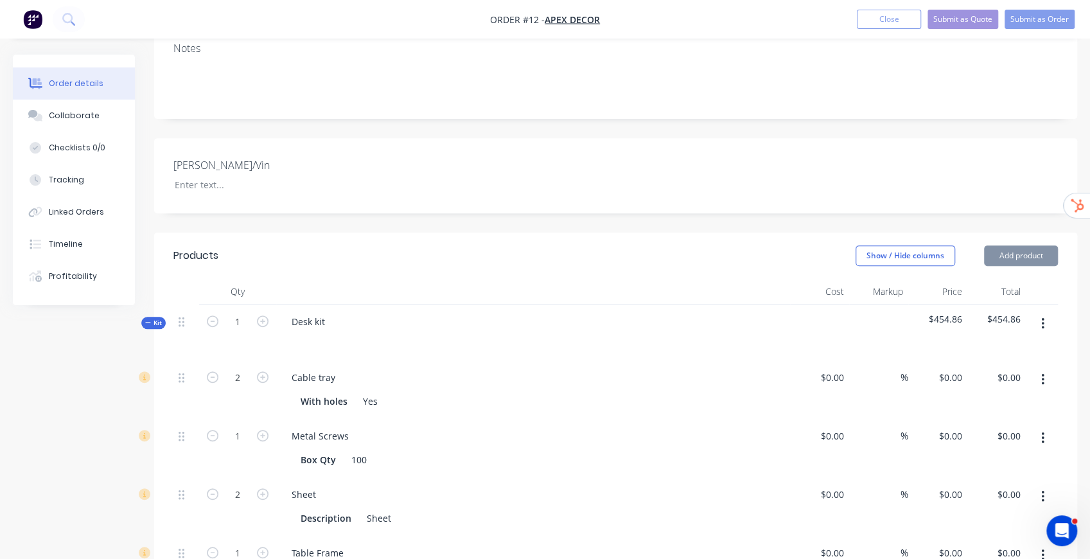
type input "$48.18"
type input "$96.36"
type input "$159.00"
type input "100"
type input "$318.00"
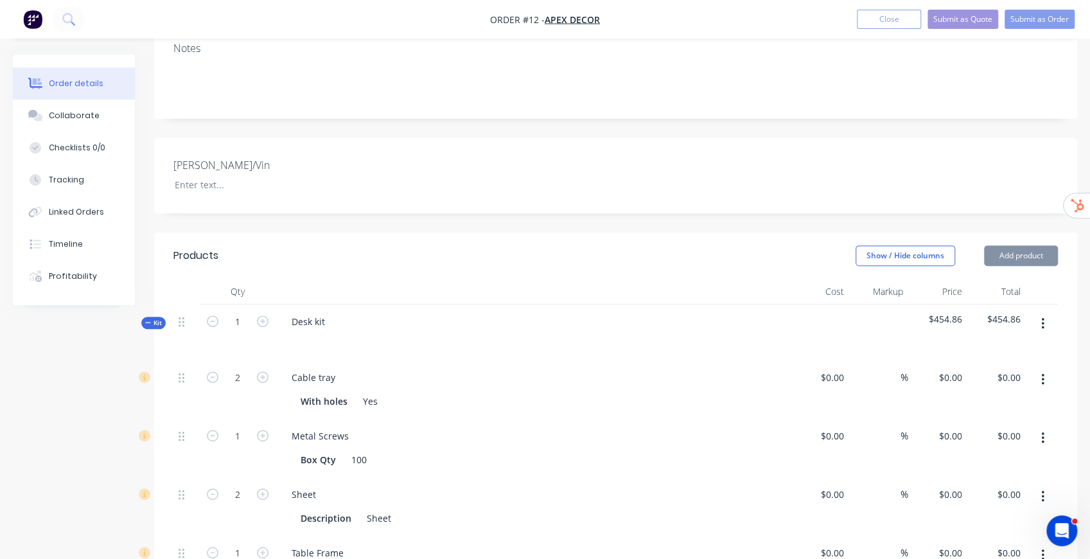
type input "$318.00"
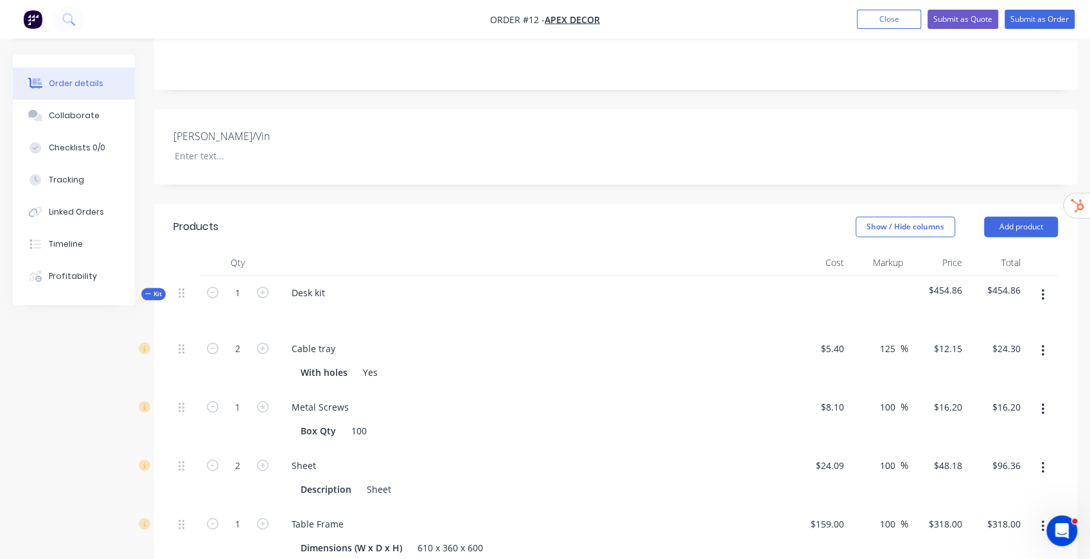
scroll to position [361, 0]
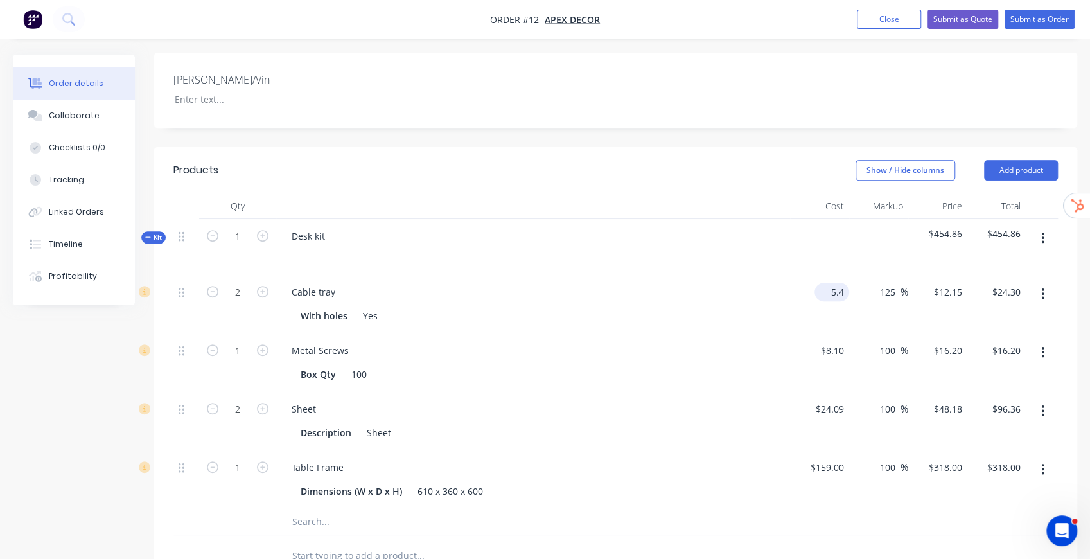
click at [837, 283] on input "5.4" at bounding box center [834, 292] width 30 height 19
click at [837, 283] on input "5.4" at bounding box center [839, 292] width 19 height 19
click at [790, 147] on header "Products Show / Hide columns Add product" at bounding box center [615, 170] width 923 height 46
type input "$7.00"
type input "$15.75"
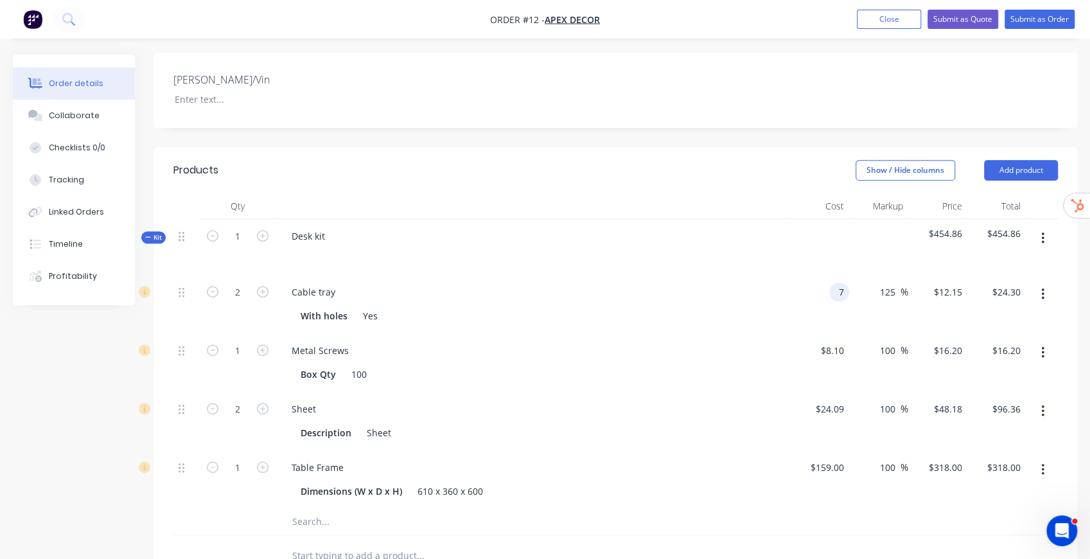
type input "$31.50"
click at [908, 275] on div "$15.75 $15.75" at bounding box center [937, 304] width 59 height 58
click at [890, 283] on input "125" at bounding box center [889, 292] width 22 height 19
type input "300"
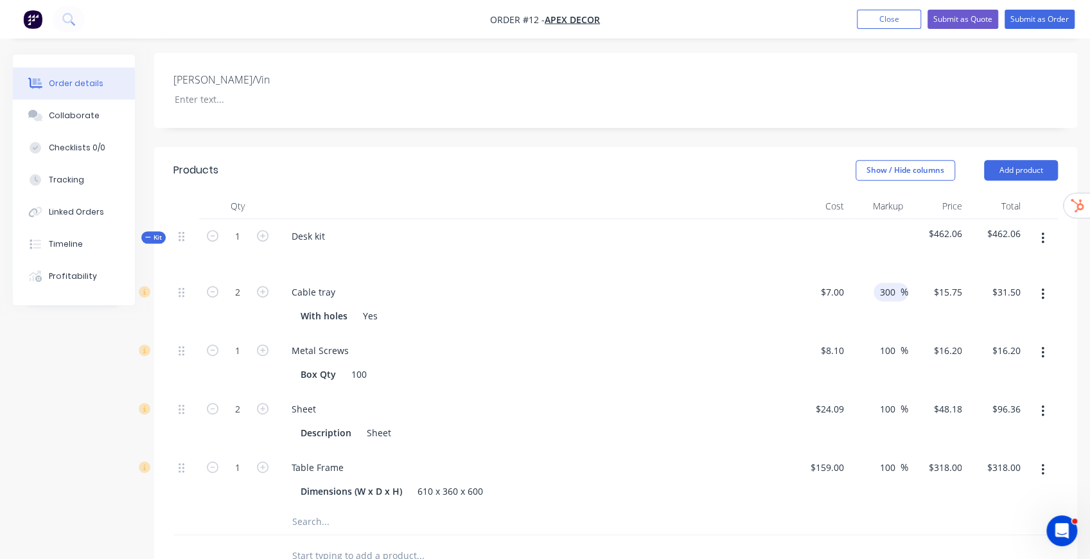
type input "$28.00"
type input "$56.00"
click at [804, 193] on div "Cost" at bounding box center [819, 206] width 59 height 26
click at [262, 230] on icon "button" at bounding box center [263, 236] width 12 height 12
type input "2"
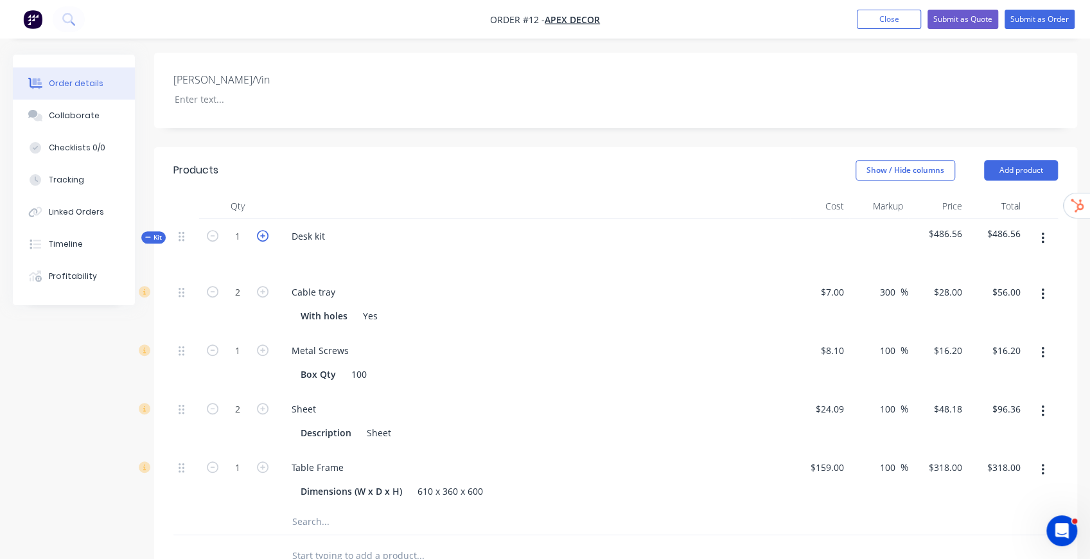
type input "4"
type input "$112.00"
type input "2"
type input "$32.40"
type input "4"
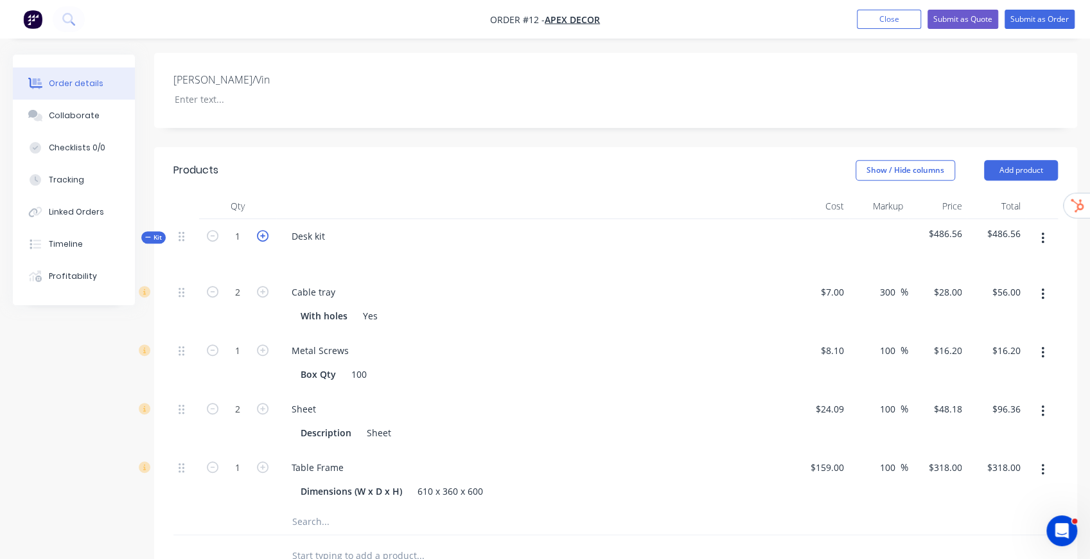
type input "$192.72"
type input "2"
type input "$636.00"
click at [262, 230] on icon "button" at bounding box center [263, 236] width 12 height 12
type input "3"
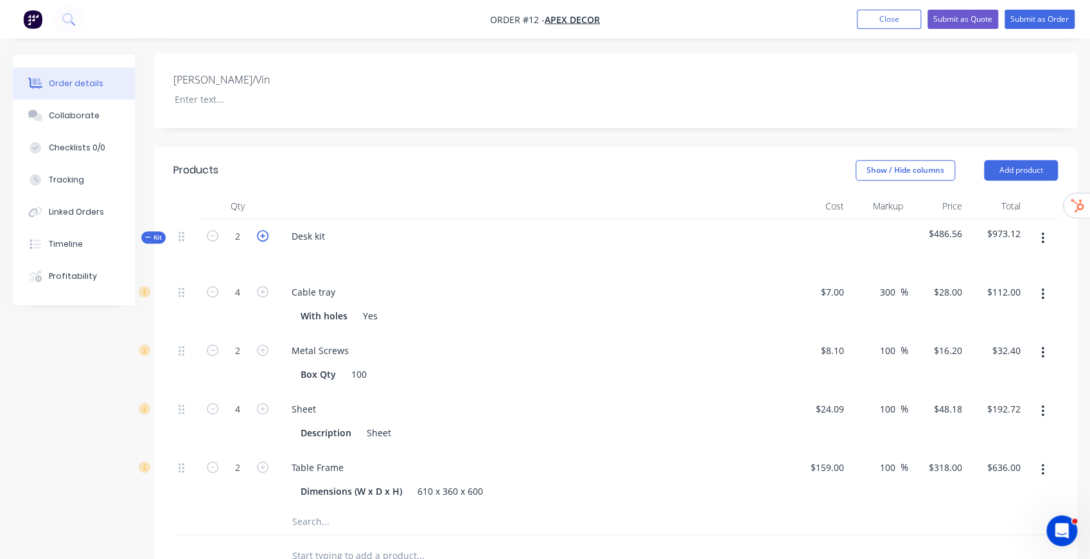
type input "6"
type input "$168.00"
type input "3"
type input "$48.60"
type input "6"
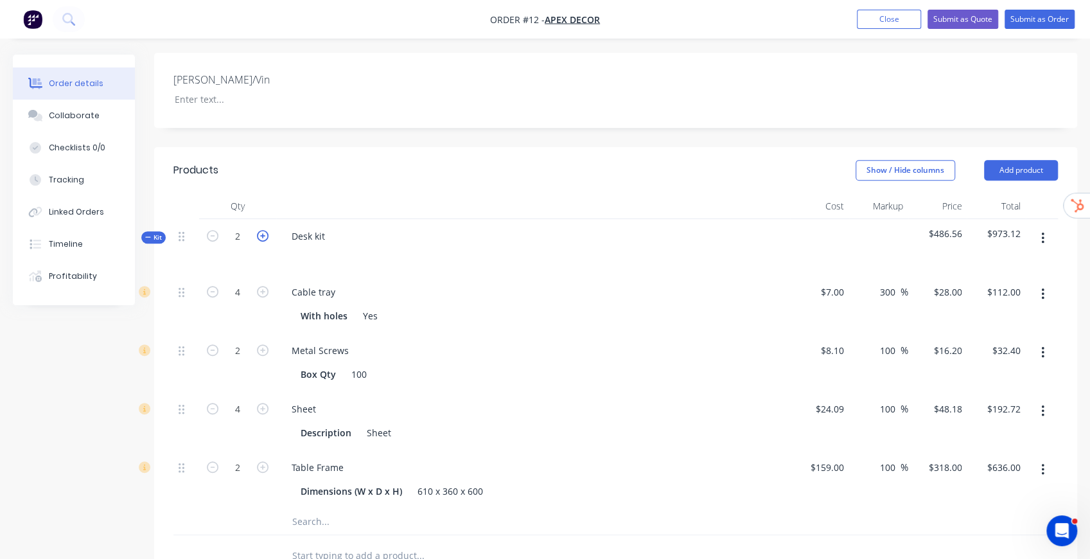
type input "$289.08"
type input "3"
type input "$954.00"
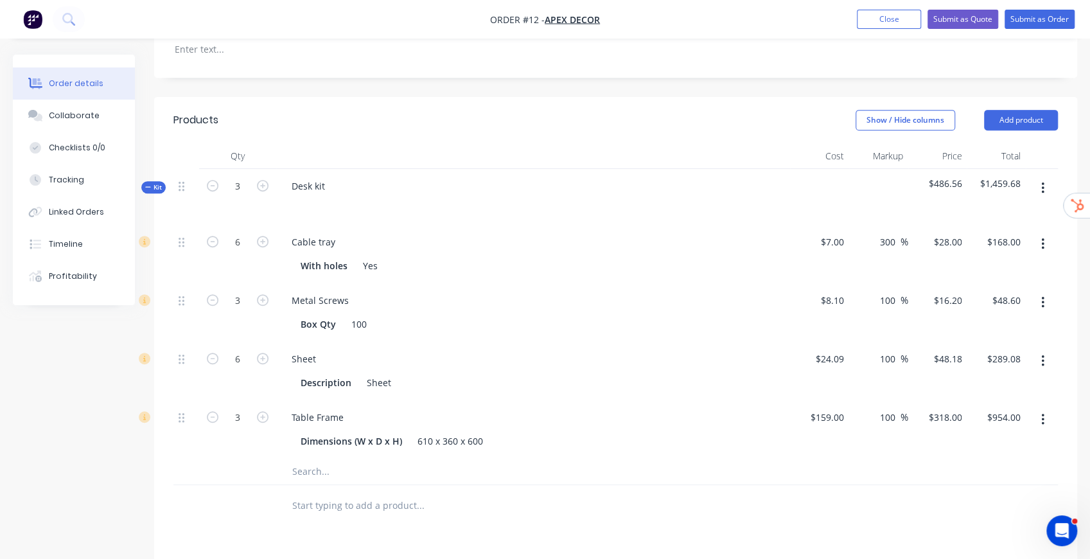
scroll to position [489, 0]
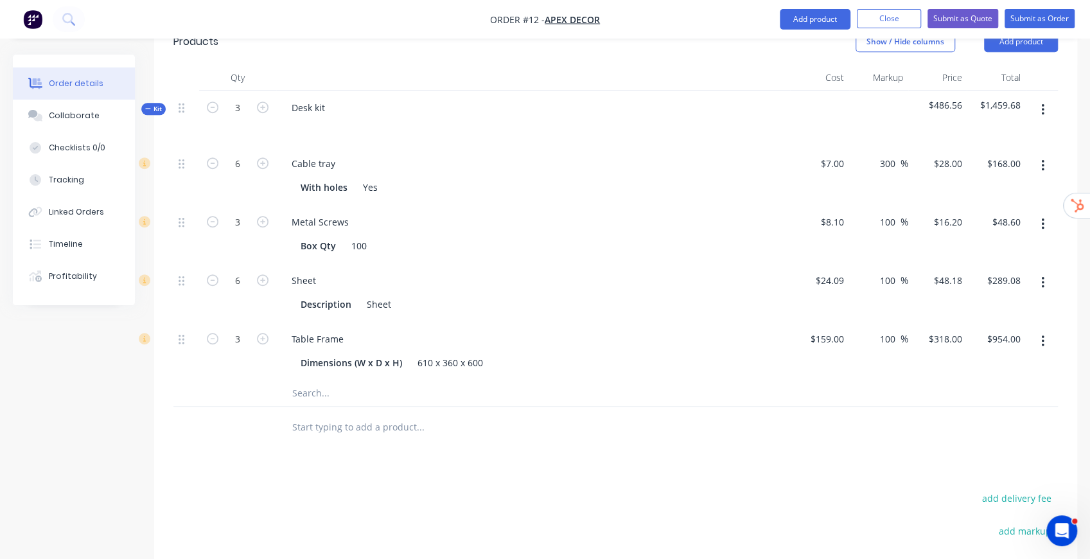
click at [339, 414] on input "text" at bounding box center [420, 427] width 257 height 26
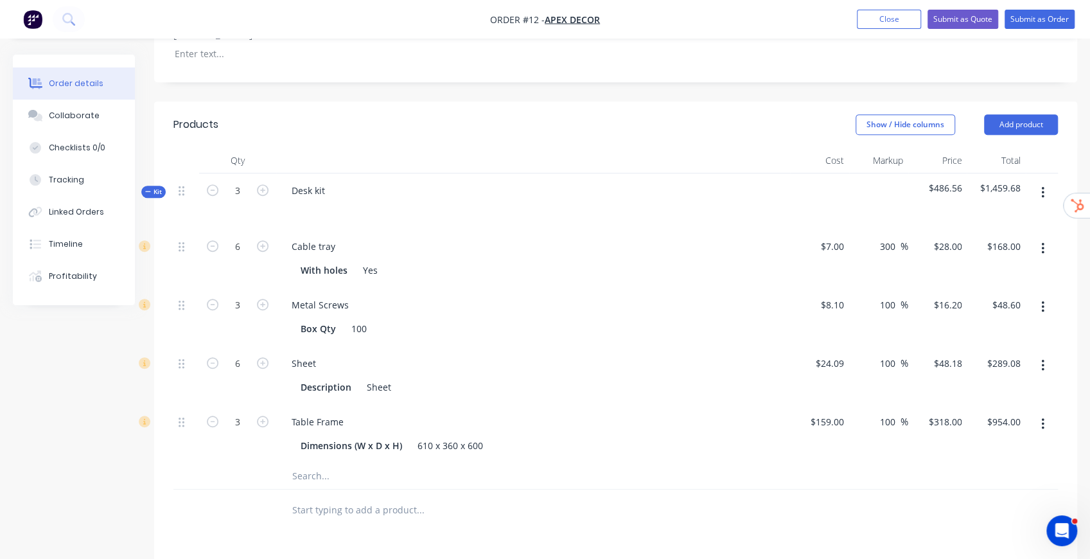
scroll to position [404, 0]
click at [1042, 421] on icon "button" at bounding box center [1042, 427] width 3 height 12
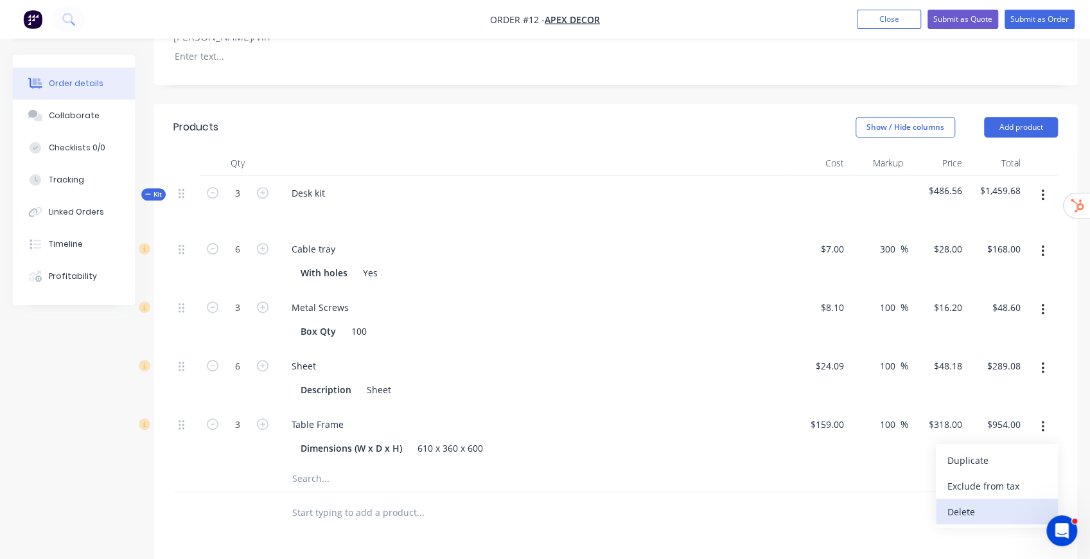
click at [989, 502] on div "Delete" at bounding box center [996, 511] width 99 height 19
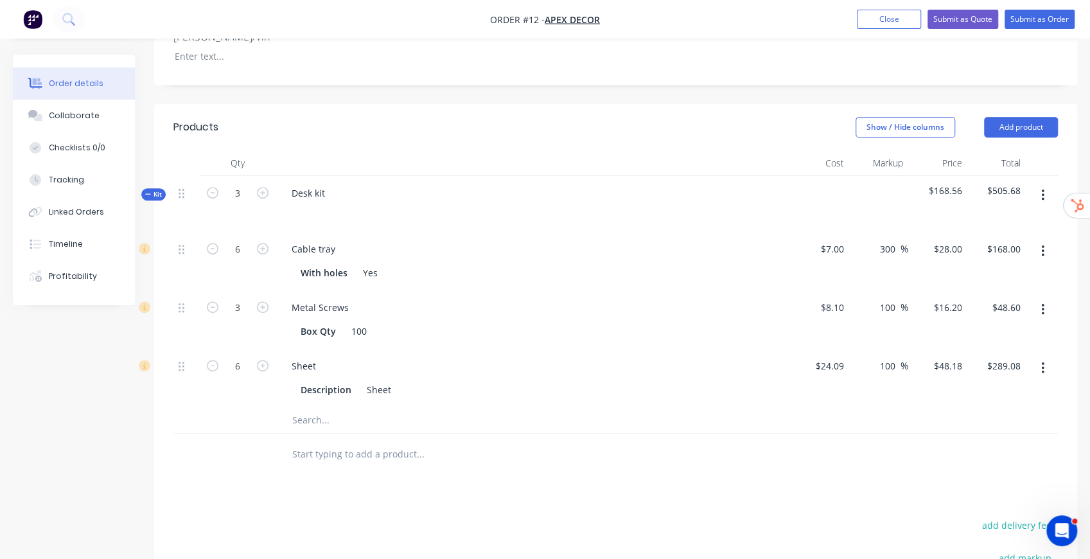
click at [317, 441] on input "text" at bounding box center [420, 454] width 257 height 26
click at [317, 407] on input "text" at bounding box center [420, 420] width 257 height 26
click at [325, 441] on input "text" at bounding box center [420, 454] width 257 height 26
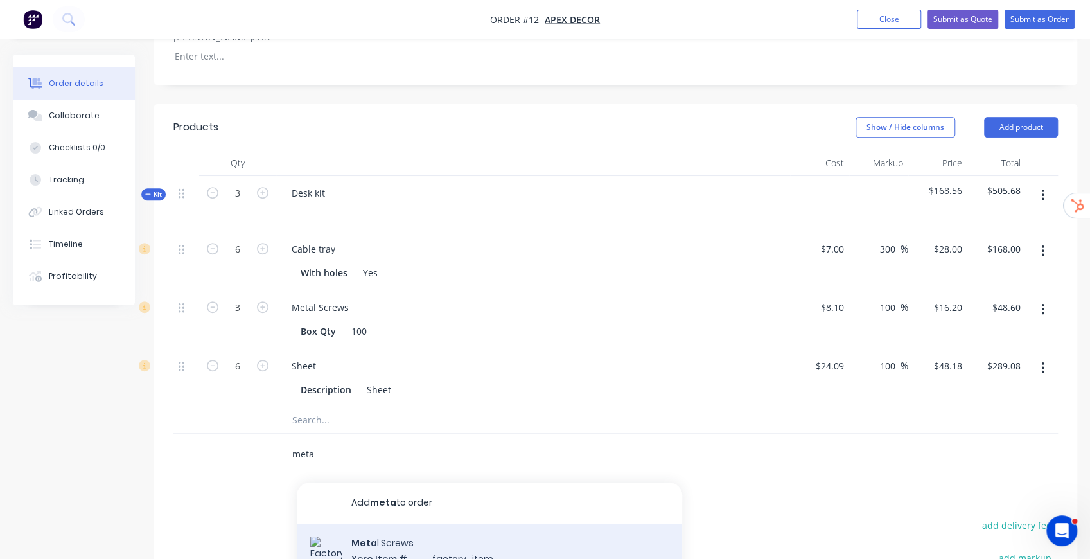
type input "meta"
click at [428, 523] on div "Meta l Screws Xero Item # factory_item Box Qty 1000 Product variant" at bounding box center [489, 566] width 385 height 87
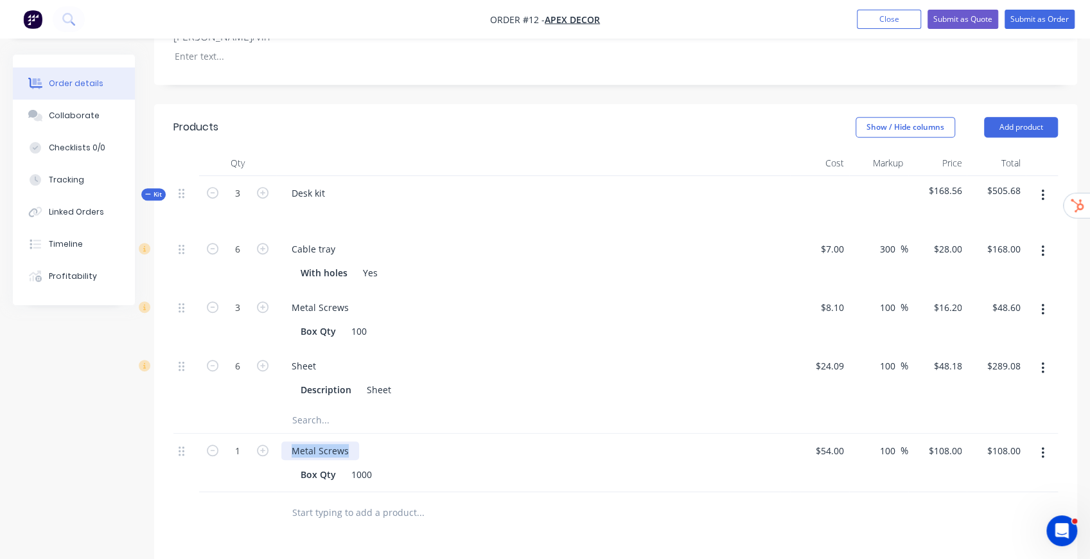
drag, startPoint x: 293, startPoint y: 394, endPoint x: 354, endPoint y: 392, distance: 61.0
click at [353, 441] on div "Metal Screws" at bounding box center [320, 450] width 78 height 19
click at [656, 500] on div at bounding box center [473, 513] width 385 height 26
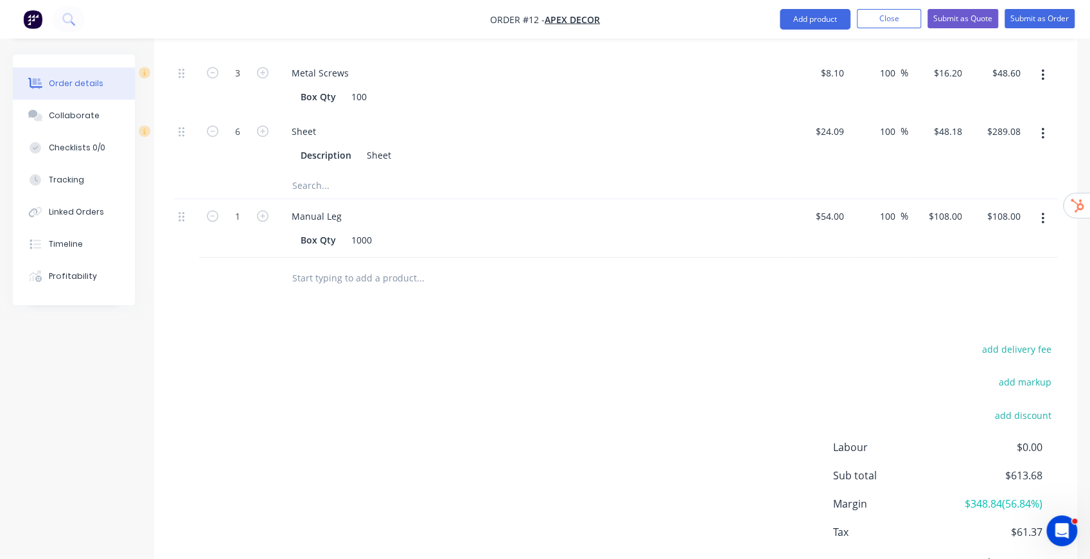
scroll to position [650, 0]
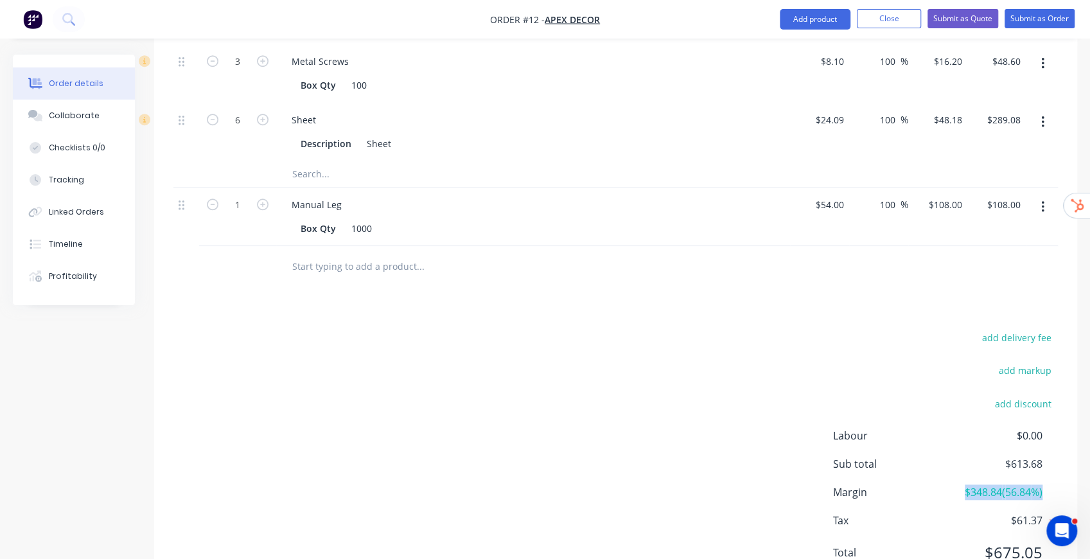
drag, startPoint x: 966, startPoint y: 433, endPoint x: 1054, endPoint y: 430, distance: 88.0
click at [1054, 484] on div "Margin $348.84 ( 56.84 %)" at bounding box center [945, 491] width 225 height 15
click at [954, 484] on span "$348.84 ( 56.84 %)" at bounding box center [994, 491] width 95 height 15
drag, startPoint x: 964, startPoint y: 435, endPoint x: 998, endPoint y: 430, distance: 34.4
click at [998, 484] on span "$348.84 ( 56.84 %)" at bounding box center [994, 491] width 95 height 15
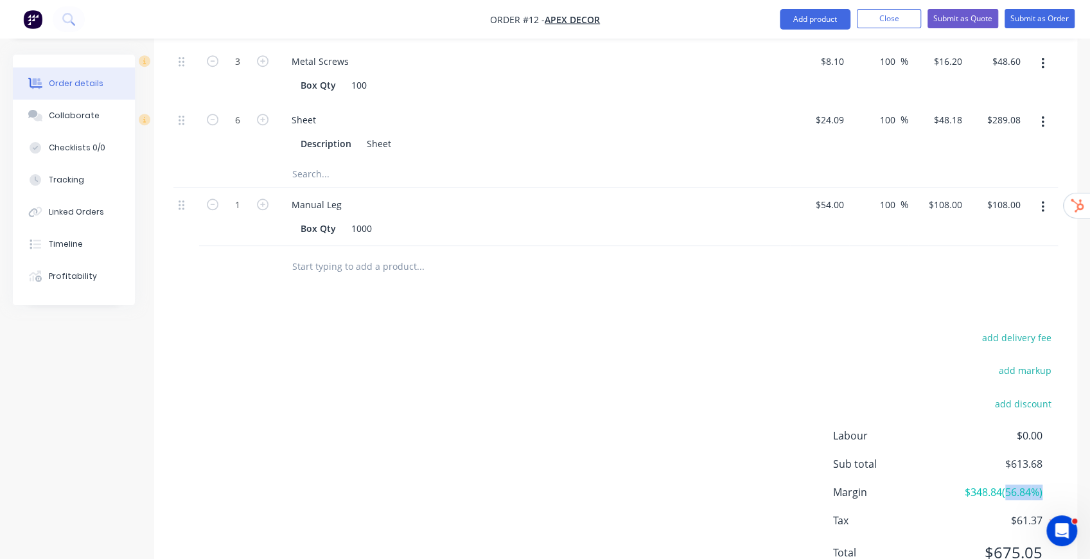
drag, startPoint x: 1006, startPoint y: 435, endPoint x: 1064, endPoint y: 430, distance: 58.0
click at [1064, 430] on div "add delivery fee add markup add discount Labour $0.00 Sub total $613.68 Margin …" at bounding box center [615, 453] width 923 height 248
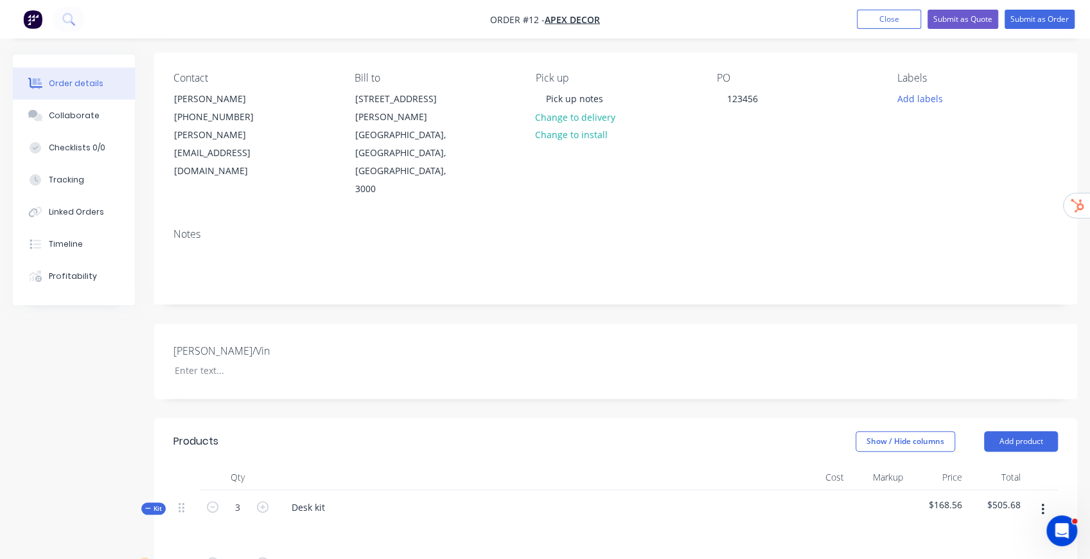
scroll to position [265, 0]
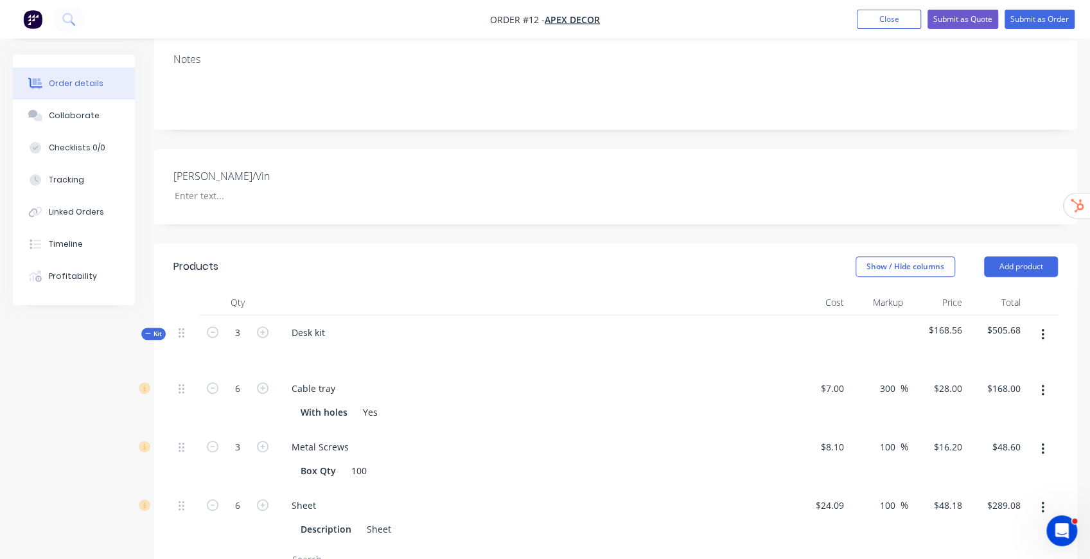
click at [638, 186] on div "Created by Stuart Created 02/09/25 Required 30/09/25 Assigned to Add team membe…" at bounding box center [615, 385] width 923 height 1191
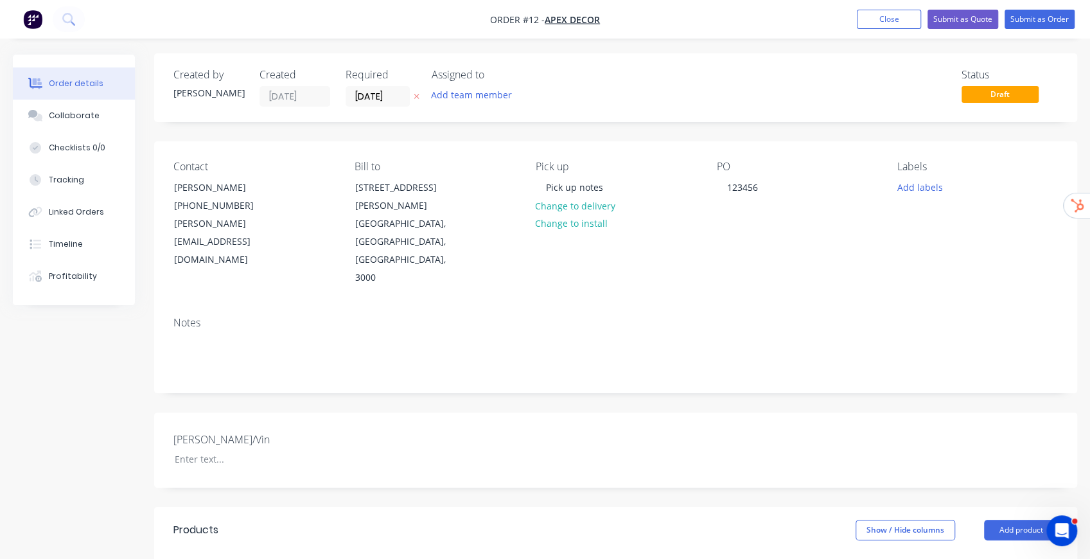
scroll to position [0, 0]
click at [888, 13] on button "Close" at bounding box center [889, 19] width 64 height 19
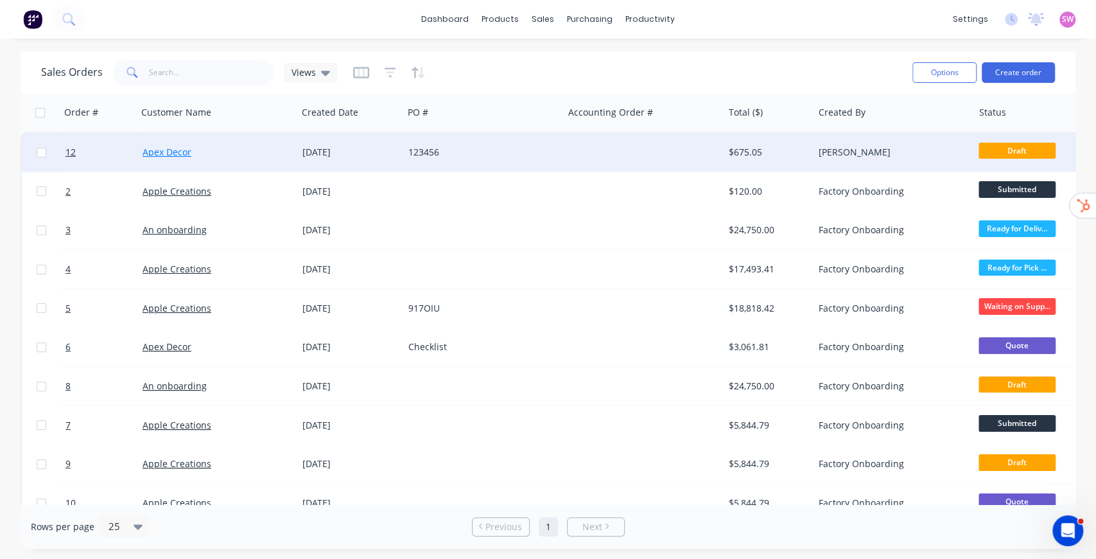
click at [170, 155] on link "Apex Decor" at bounding box center [167, 152] width 49 height 12
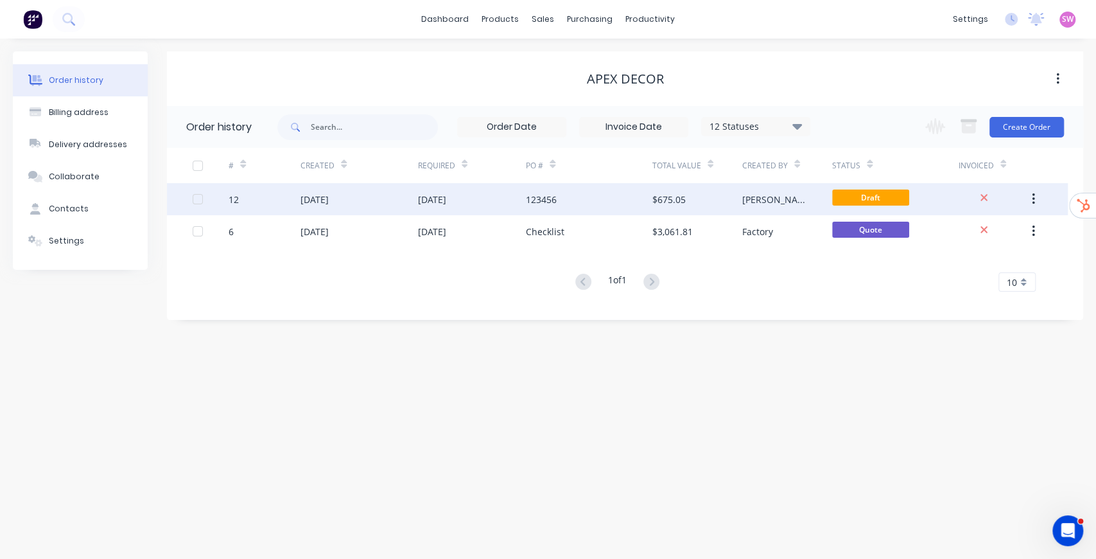
click at [613, 194] on div "123456" at bounding box center [589, 199] width 126 height 32
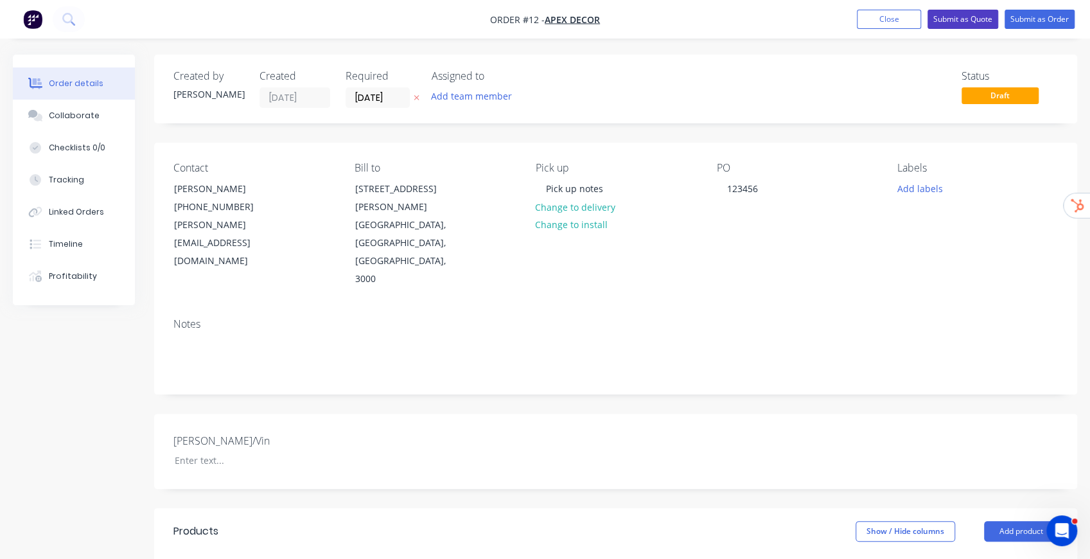
click at [979, 19] on button "Submit as Quote" at bounding box center [962, 19] width 71 height 19
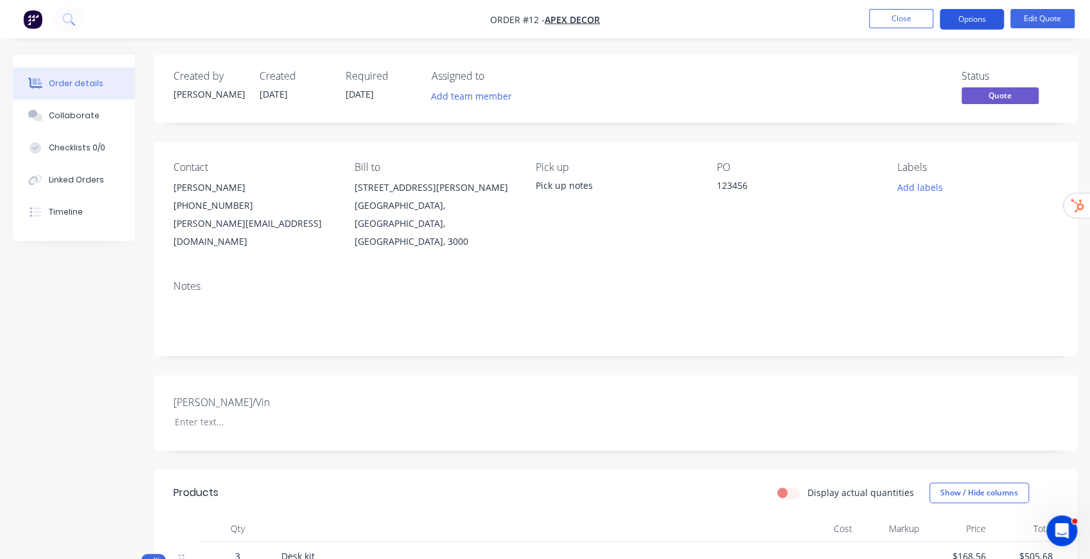
click at [981, 23] on button "Options" at bounding box center [971, 19] width 64 height 21
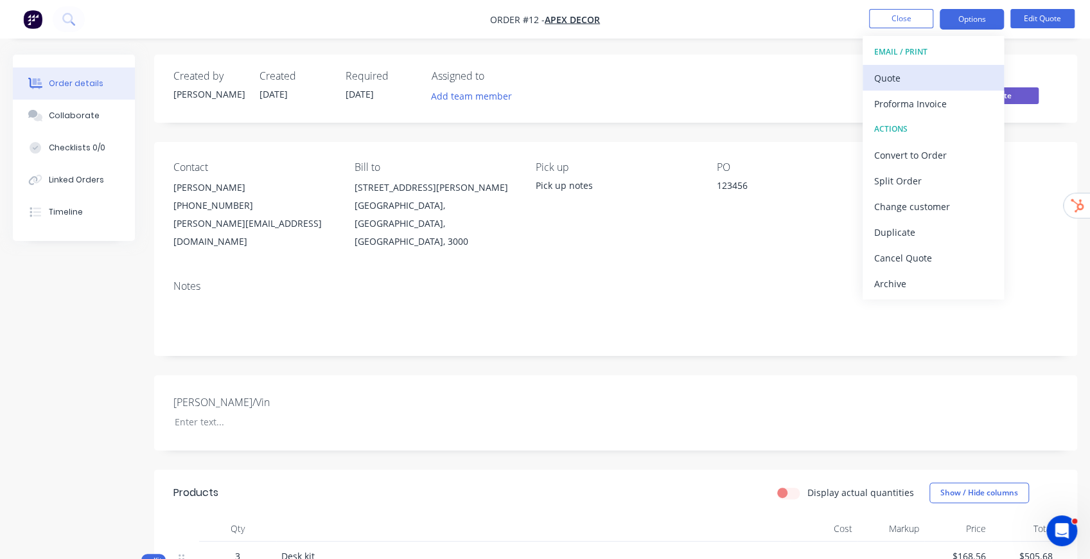
click at [921, 69] on div "Quote" at bounding box center [933, 78] width 118 height 19
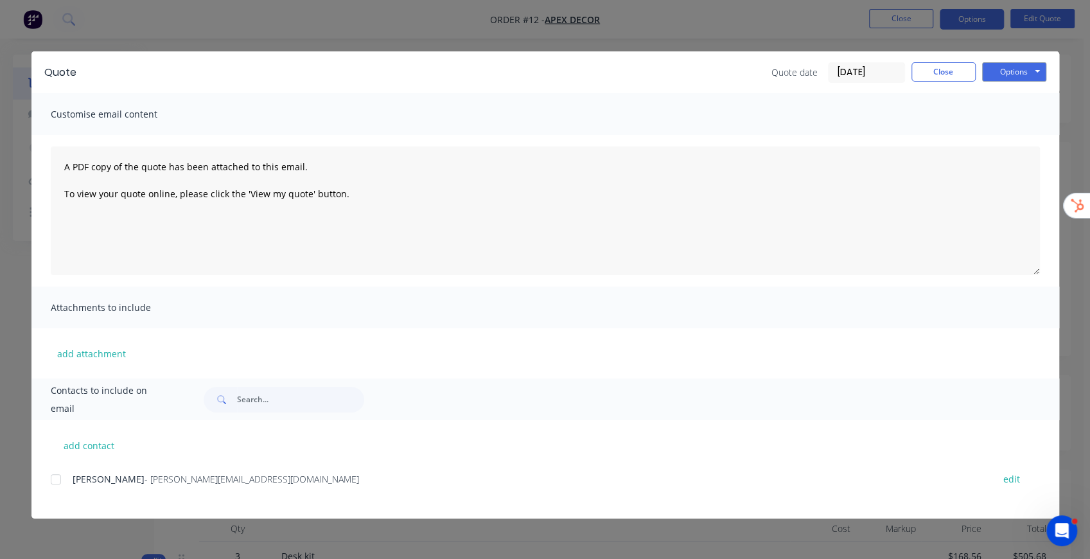
click at [867, 73] on input "02/09/25" at bounding box center [866, 72] width 76 height 19
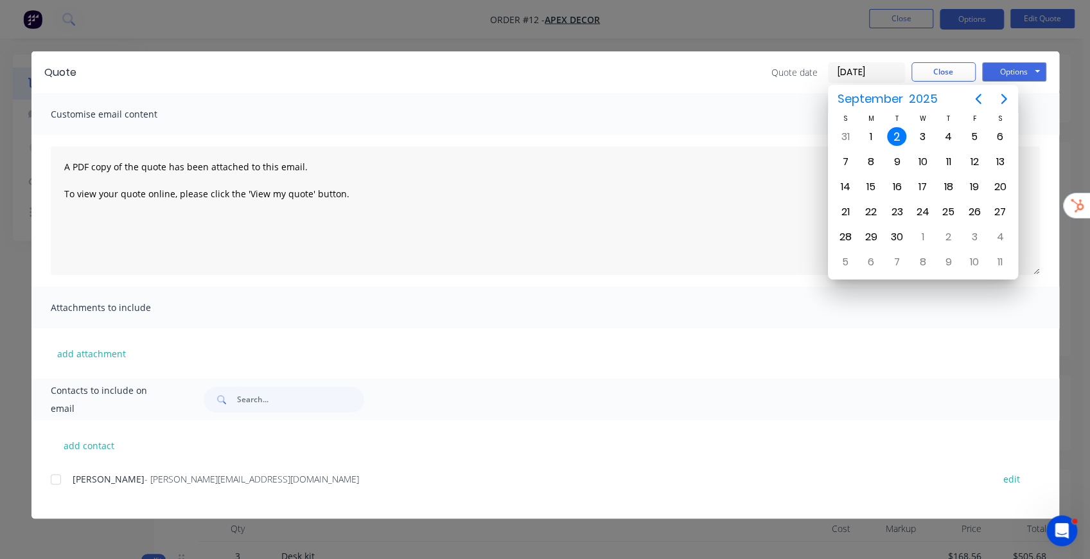
click at [686, 96] on div "Customise email content" at bounding box center [544, 114] width 1027 height 42
click at [894, 130] on div "2" at bounding box center [896, 136] width 19 height 19
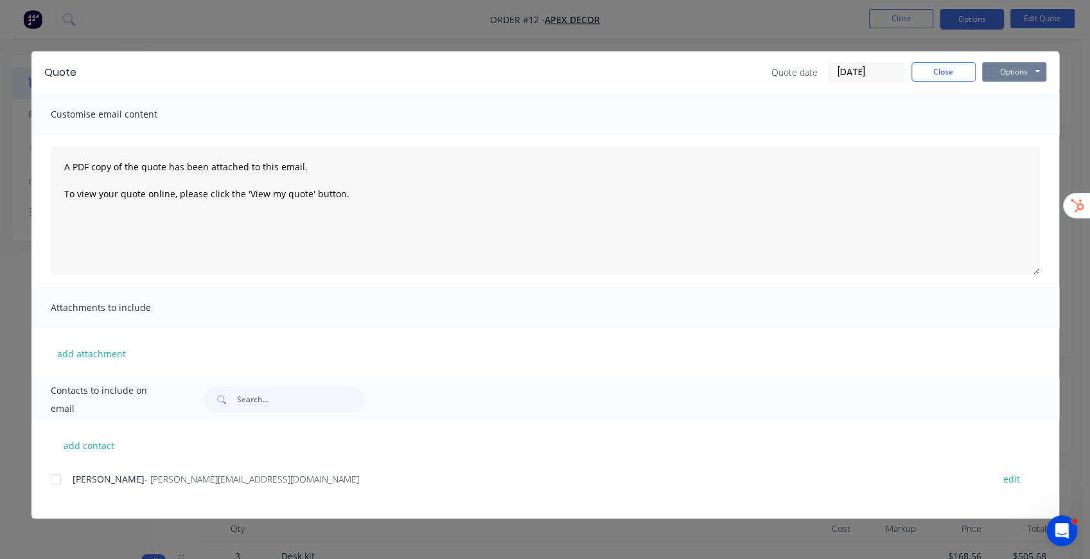
click at [1007, 71] on button "Options" at bounding box center [1014, 71] width 64 height 19
click at [1022, 96] on button "Preview" at bounding box center [1023, 94] width 82 height 21
click at [919, 70] on button "Close" at bounding box center [943, 71] width 64 height 19
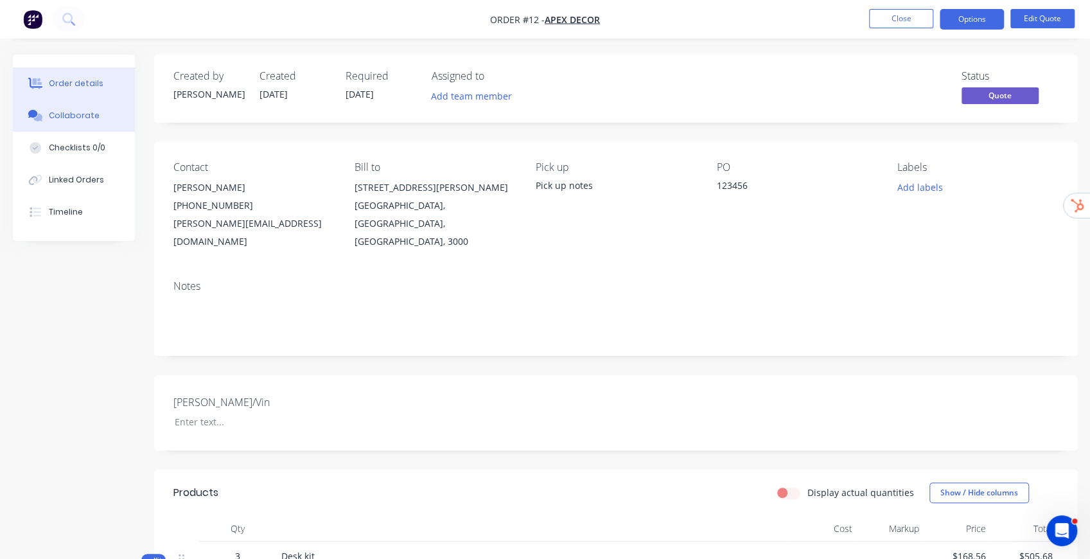
click at [94, 121] on div "Collaborate" at bounding box center [74, 116] width 51 height 12
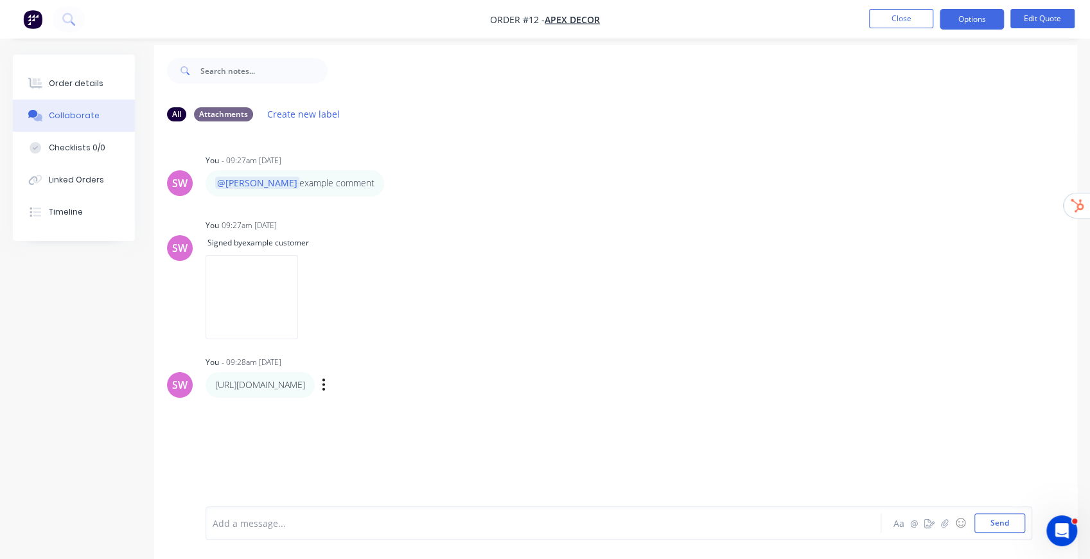
scroll to position [19, 0]
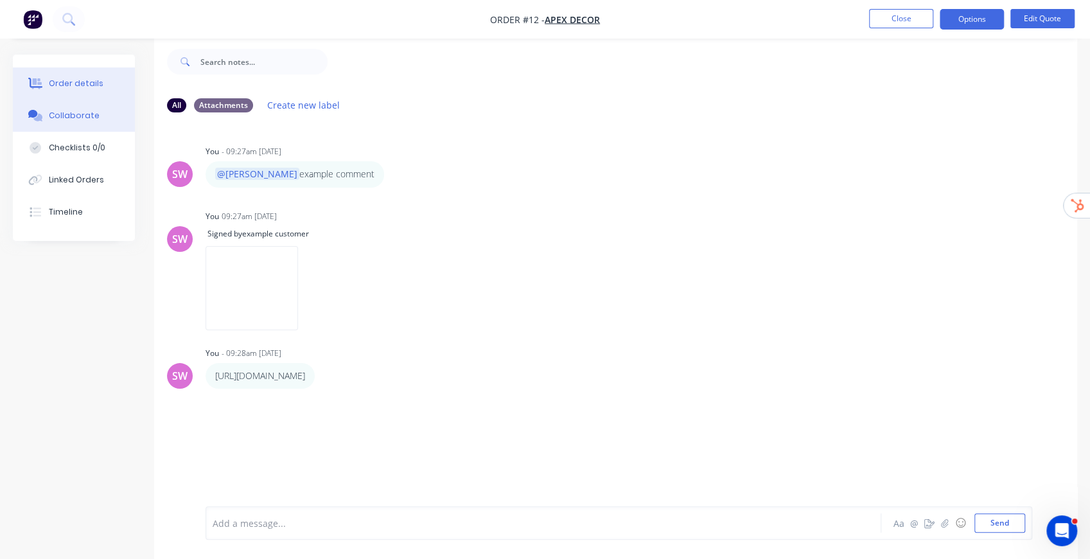
click at [80, 85] on div "Order details" at bounding box center [76, 84] width 55 height 12
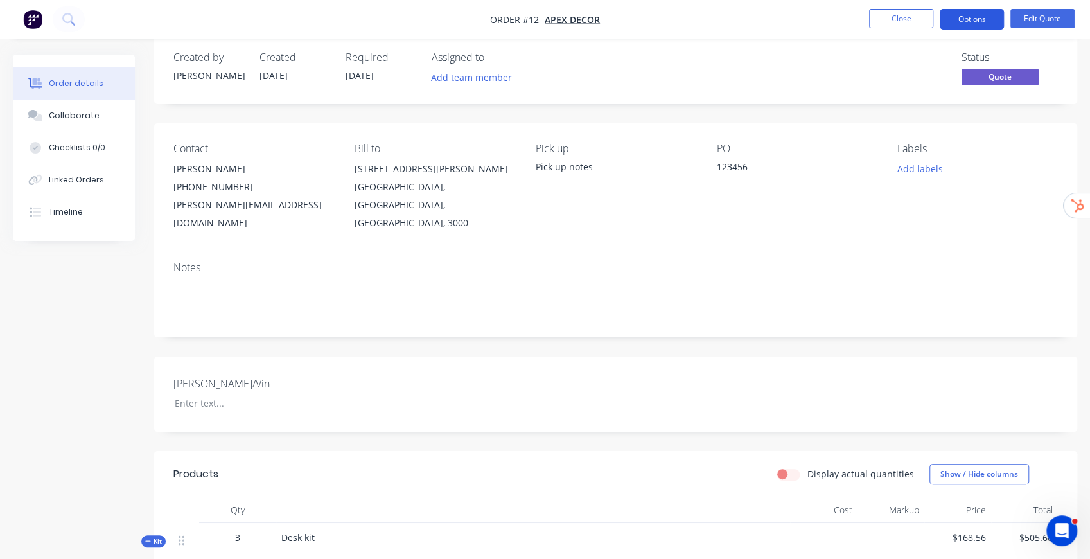
click at [991, 13] on button "Options" at bounding box center [971, 19] width 64 height 21
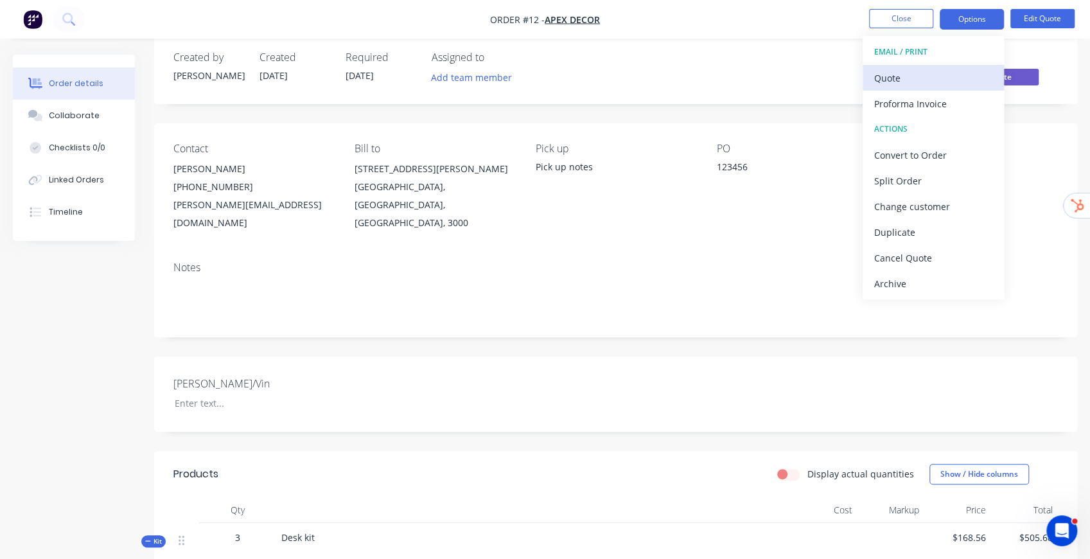
click at [930, 69] on div "Quote" at bounding box center [933, 78] width 118 height 19
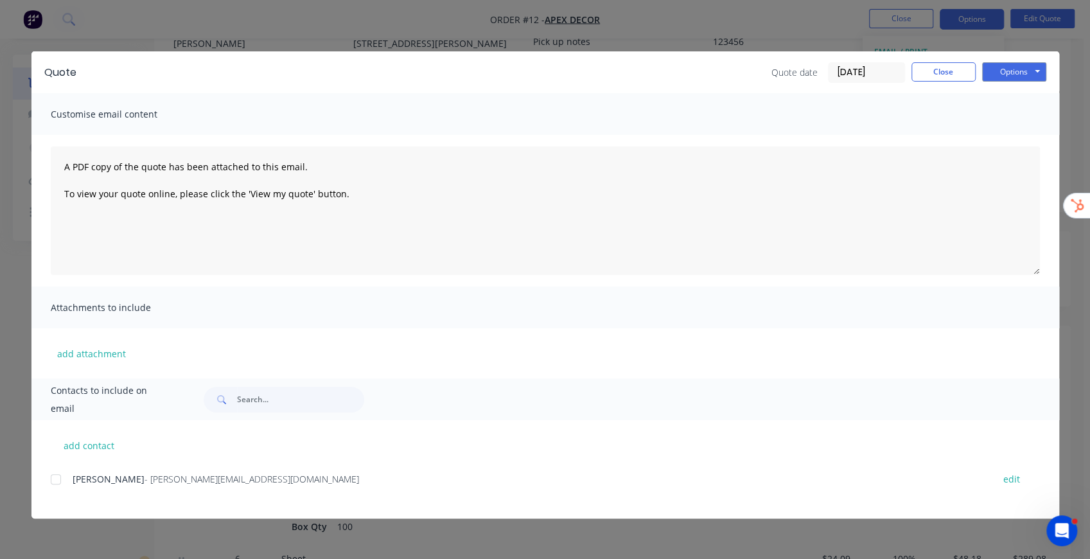
scroll to position [232, 0]
click at [94, 352] on button "add attachment" at bounding box center [92, 353] width 82 height 19
click at [1031, 76] on button "Options" at bounding box center [1014, 71] width 64 height 19
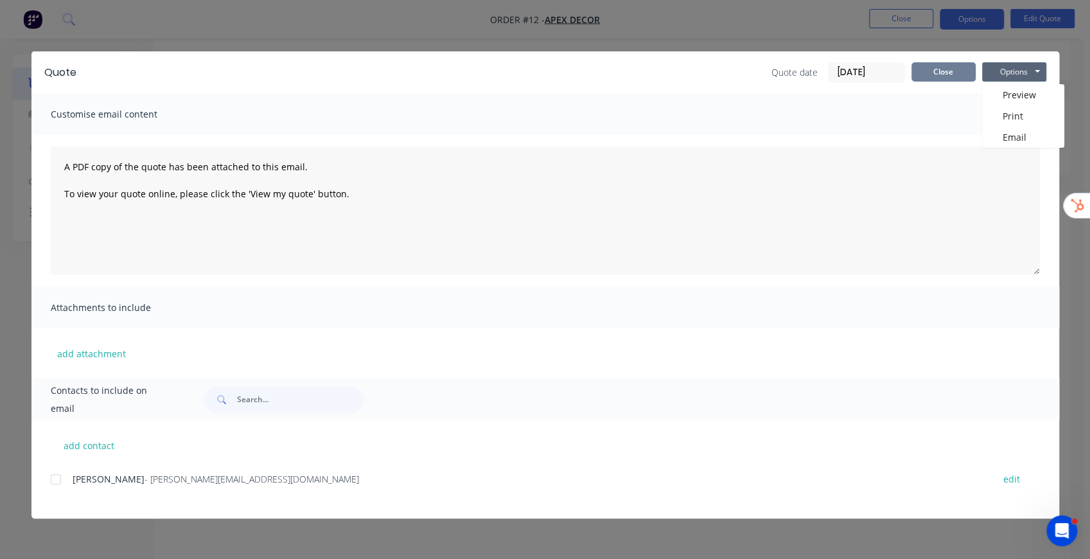
click at [959, 72] on button "Close" at bounding box center [943, 71] width 64 height 19
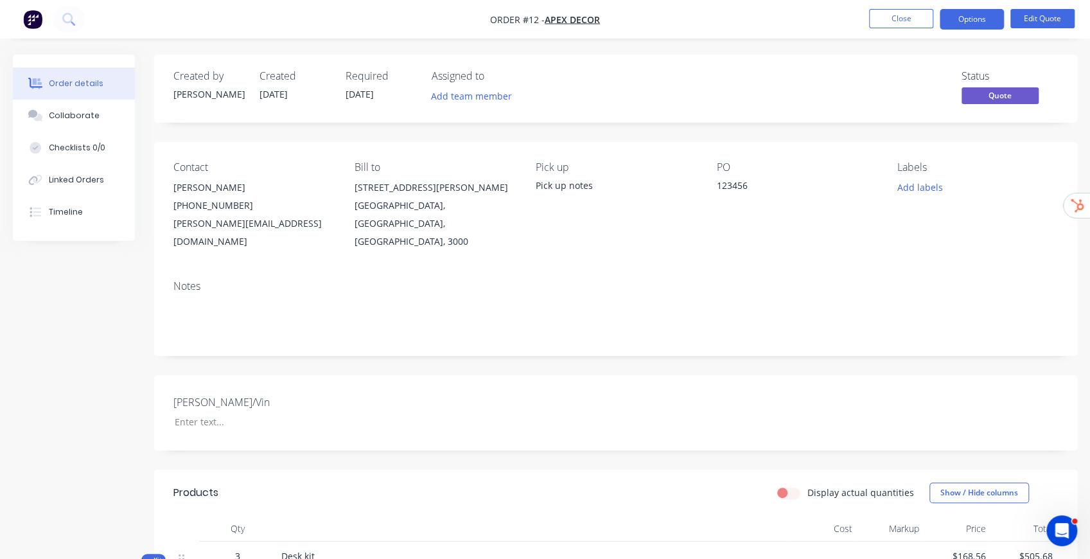
scroll to position [0, 0]
click at [970, 14] on button "Options" at bounding box center [971, 19] width 64 height 21
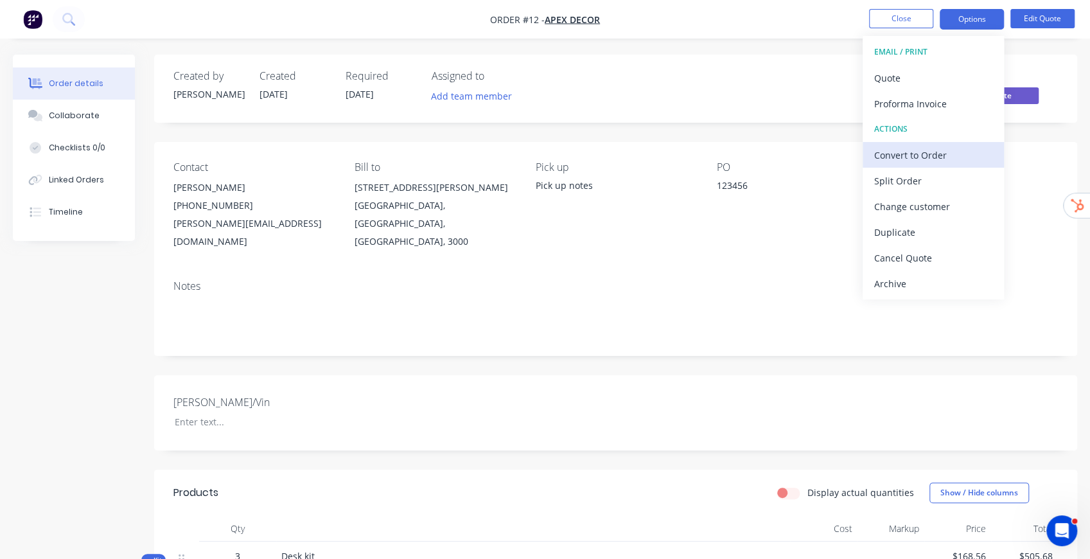
click at [925, 156] on div "Convert to Order" at bounding box center [933, 155] width 118 height 19
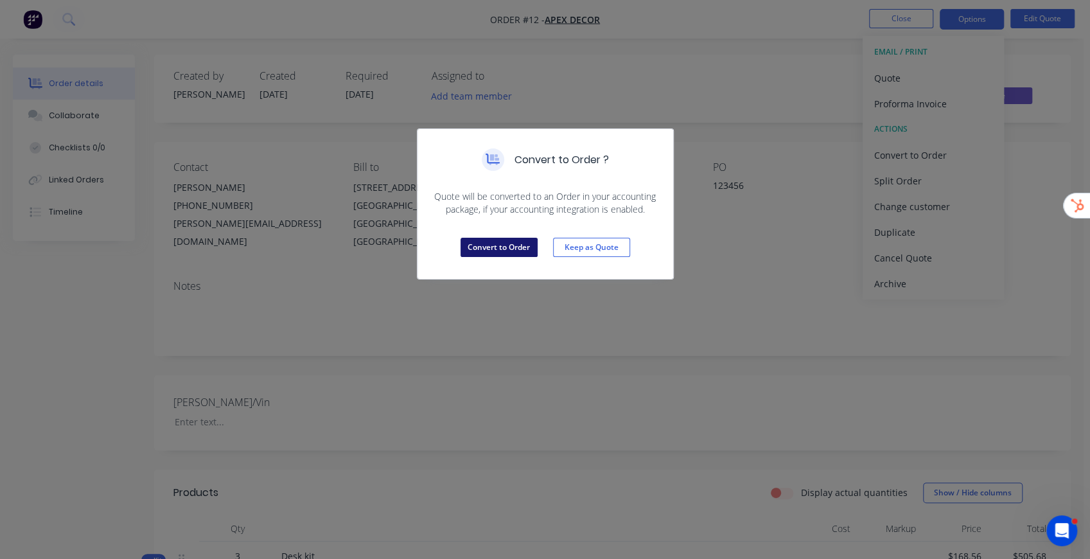
click at [512, 245] on button "Convert to Order" at bounding box center [498, 247] width 77 height 19
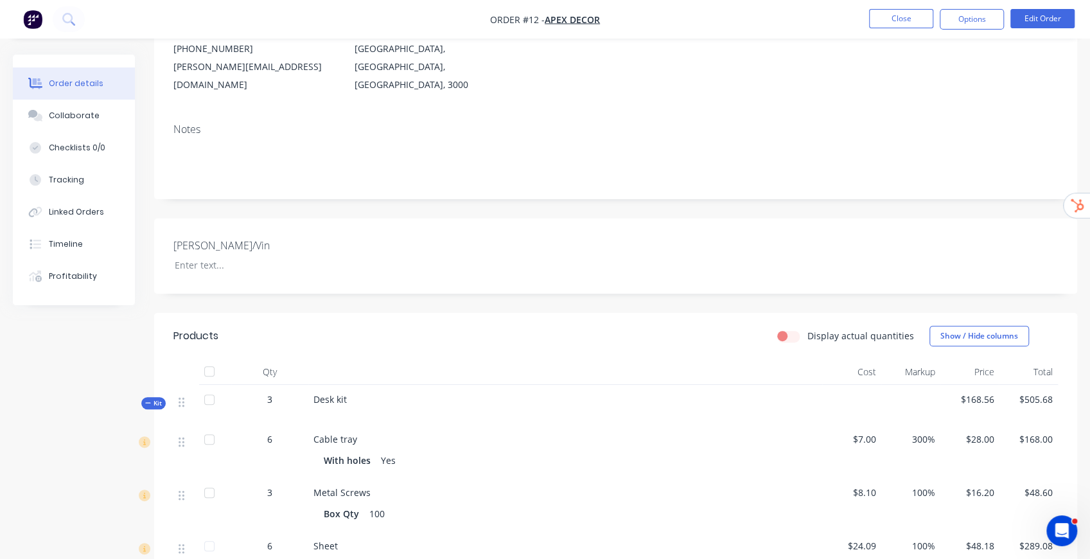
scroll to position [299, 0]
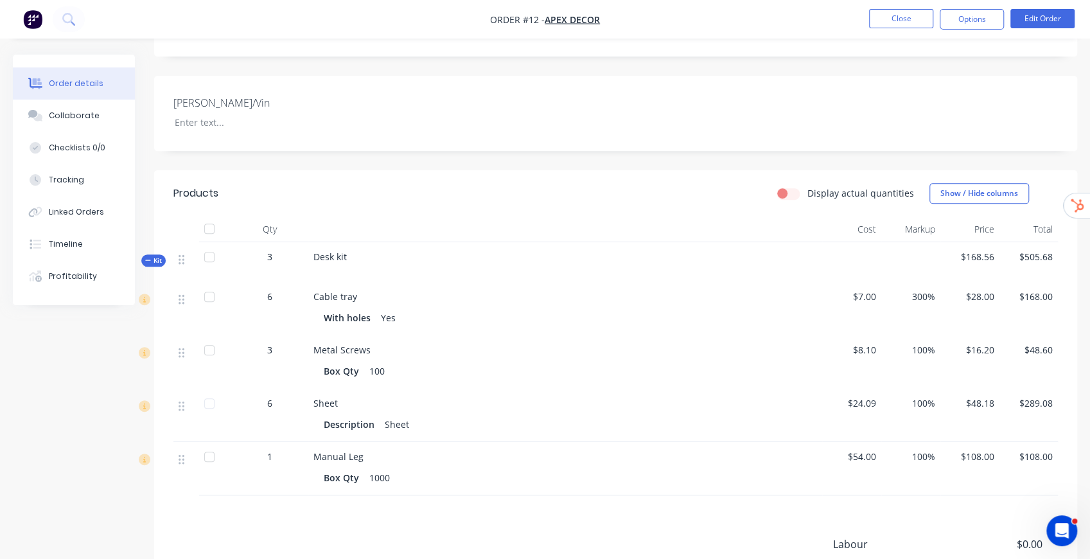
click at [851, 122] on div "Rego/Vin" at bounding box center [615, 113] width 923 height 75
click at [976, 24] on button "Options" at bounding box center [971, 19] width 64 height 21
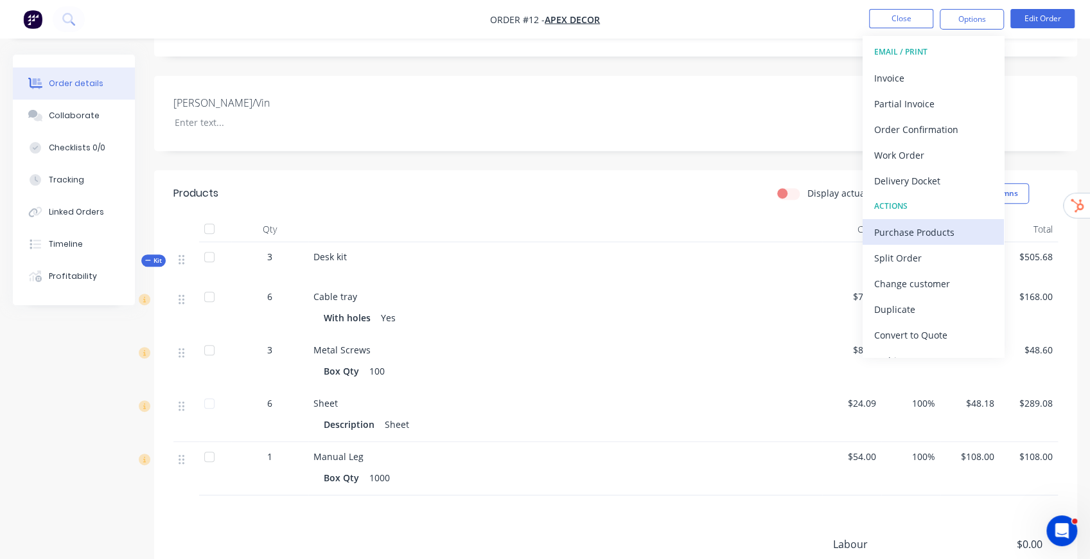
click at [931, 230] on div "Purchase Products" at bounding box center [933, 232] width 118 height 19
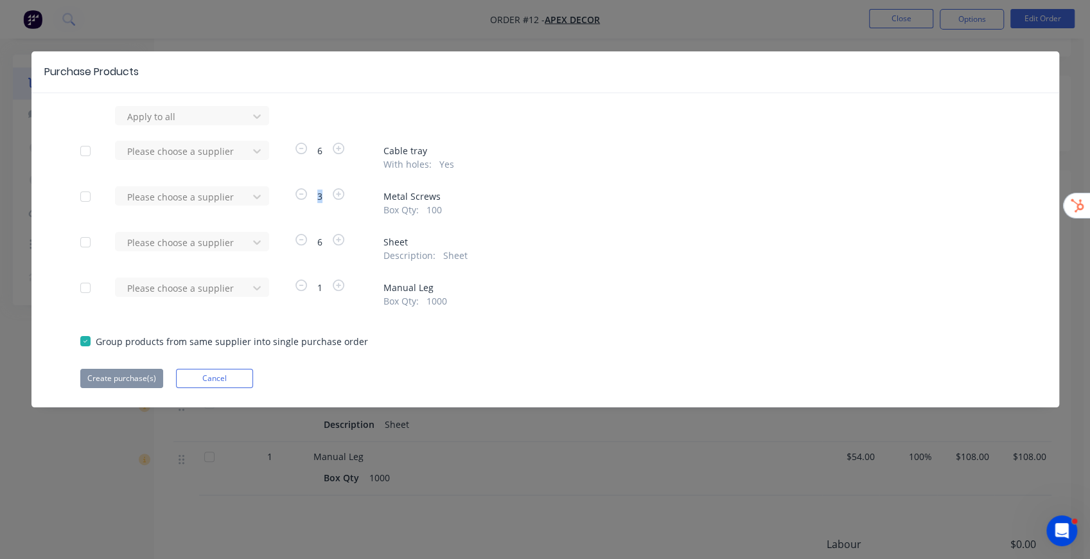
drag, startPoint x: 321, startPoint y: 194, endPoint x: 311, endPoint y: 196, distance: 10.6
click at [311, 196] on span "3" at bounding box center [319, 195] width 21 height 13
click at [325, 195] on span "3" at bounding box center [319, 195] width 21 height 13
click at [342, 194] on icon "button" at bounding box center [339, 194] width 12 height 12
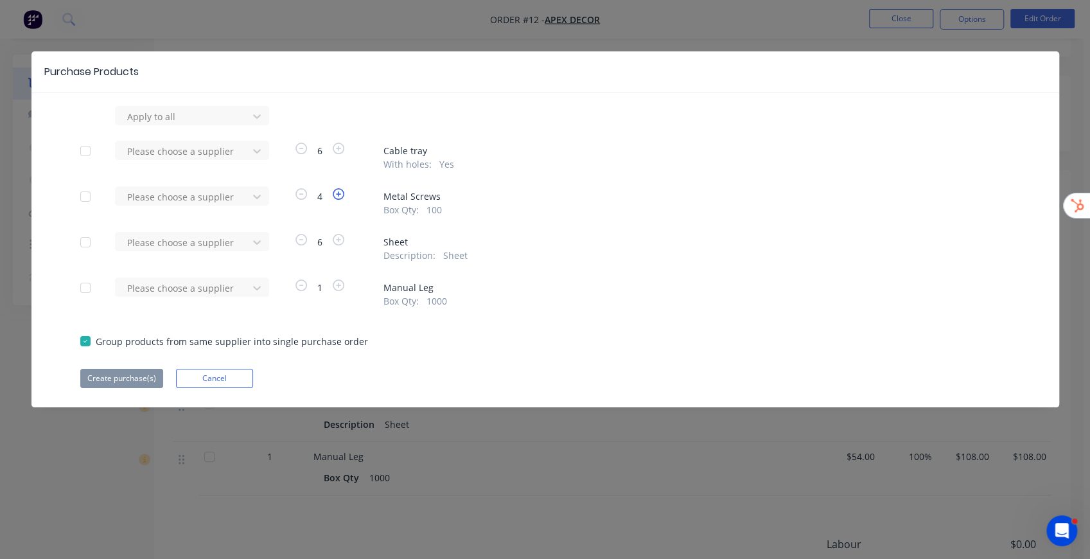
click at [341, 194] on icon "button" at bounding box center [339, 194] width 12 height 12
click at [341, 193] on icon "button" at bounding box center [339, 194] width 12 height 12
click at [340, 193] on icon "button" at bounding box center [339, 194] width 12 height 12
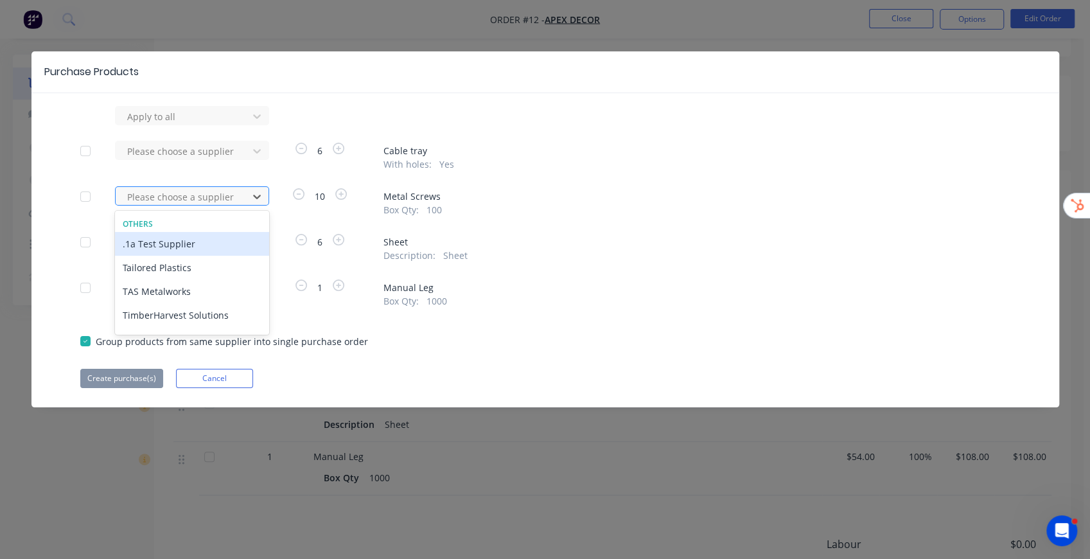
click at [153, 195] on div at bounding box center [184, 197] width 116 height 16
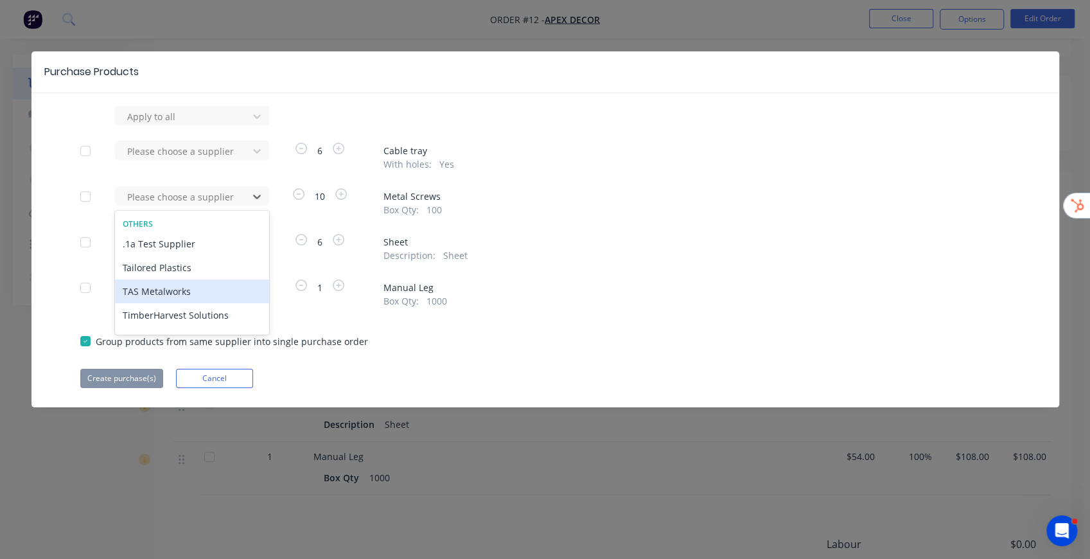
click at [193, 293] on div "TAS Metalworks" at bounding box center [192, 291] width 154 height 24
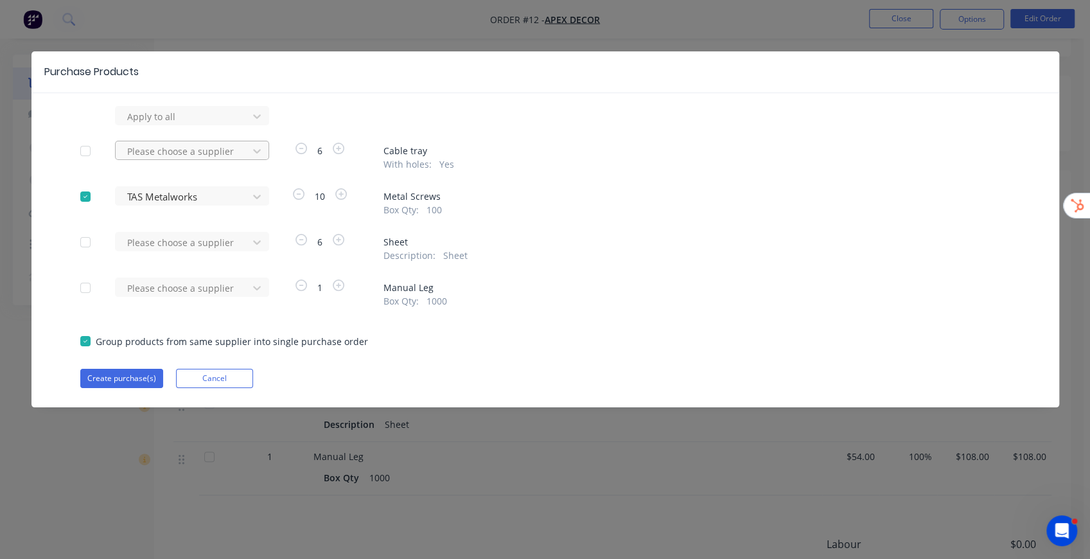
click at [154, 125] on div at bounding box center [184, 117] width 116 height 16
click at [192, 222] on div "Tailored Plastics" at bounding box center [192, 222] width 154 height 24
click at [163, 125] on div at bounding box center [184, 117] width 116 height 16
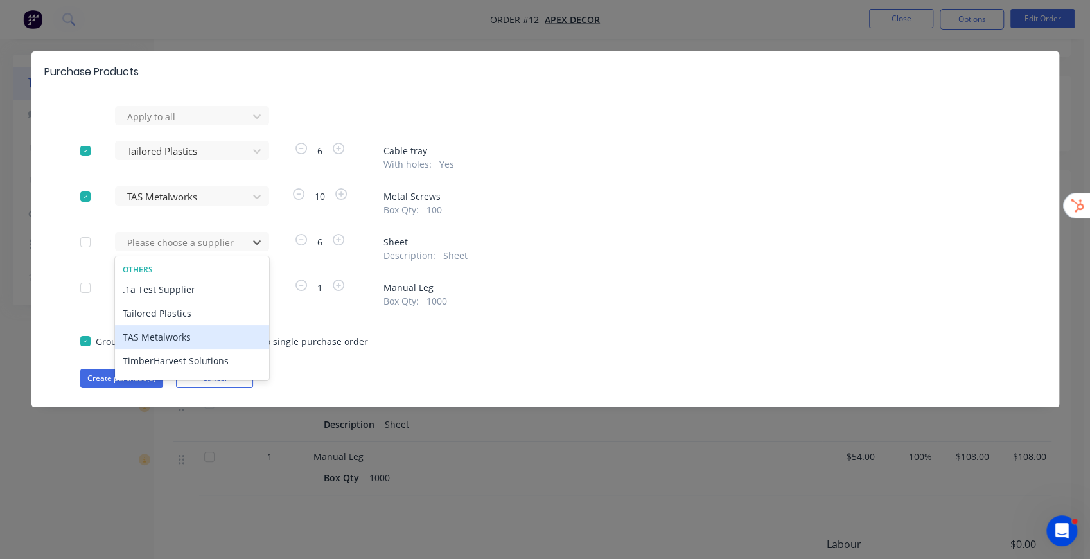
click at [171, 335] on div "TAS Metalworks" at bounding box center [192, 337] width 154 height 24
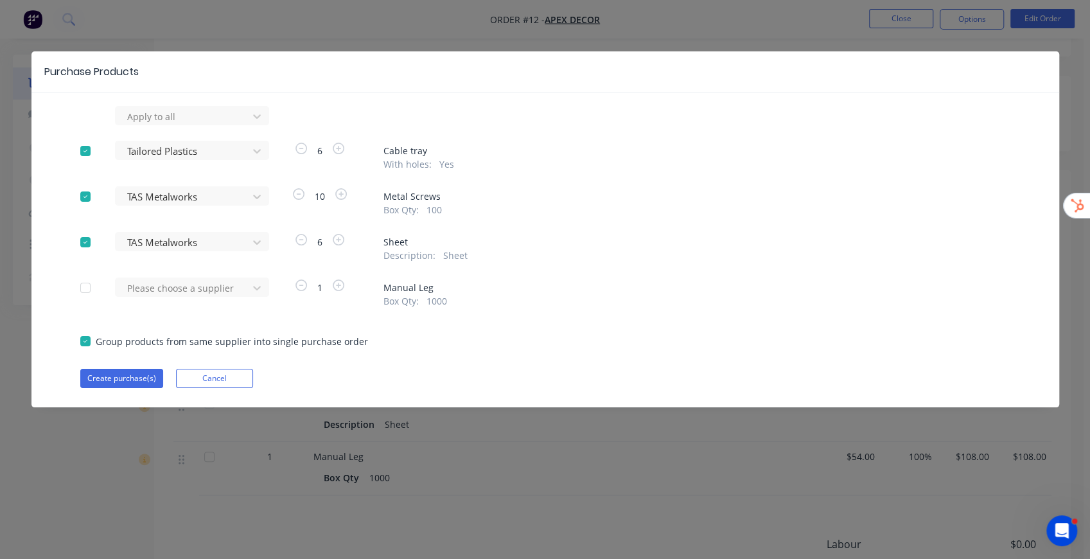
click at [193, 301] on div "Please choose a supplier" at bounding box center [185, 292] width 141 height 30
click at [198, 125] on div at bounding box center [184, 117] width 116 height 16
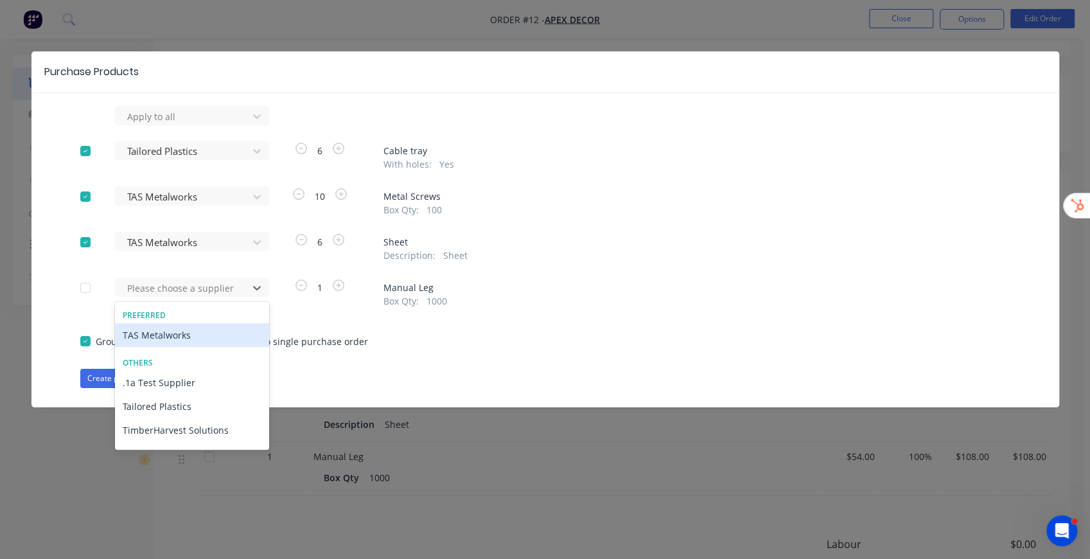
click at [187, 336] on div "TAS Metalworks" at bounding box center [192, 335] width 154 height 24
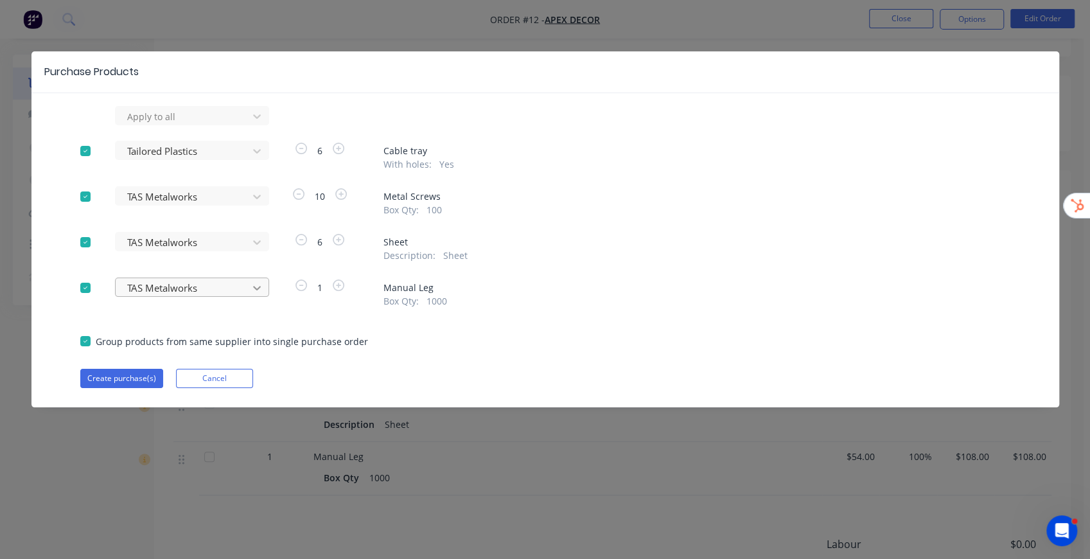
click at [254, 119] on icon at bounding box center [257, 116] width 8 height 4
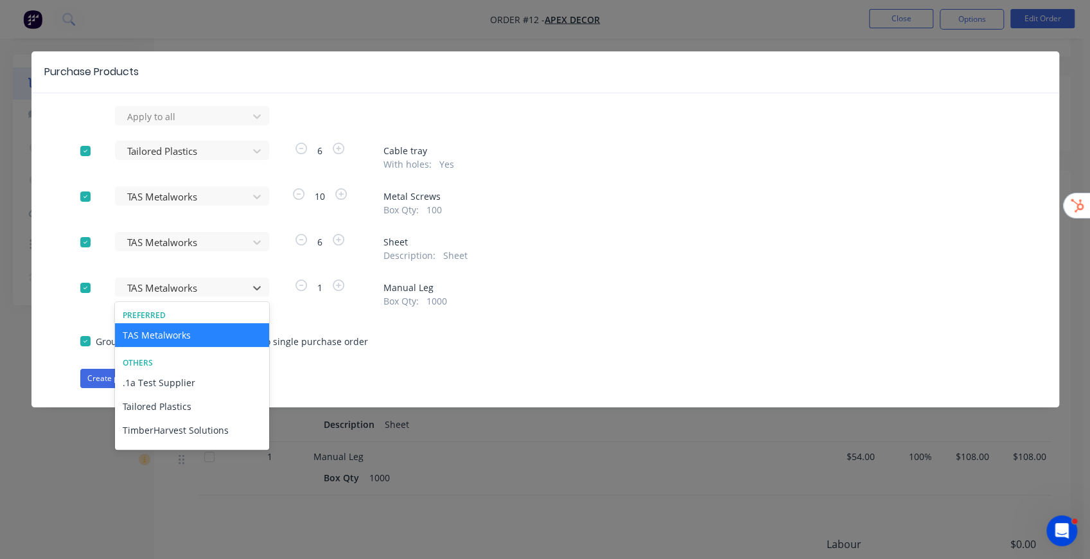
click at [381, 331] on div "Apply to all Tailored Plastics 6 Cable tray With holes : Yes TAS Metalworks 10 …" at bounding box center [544, 247] width 1027 height 282
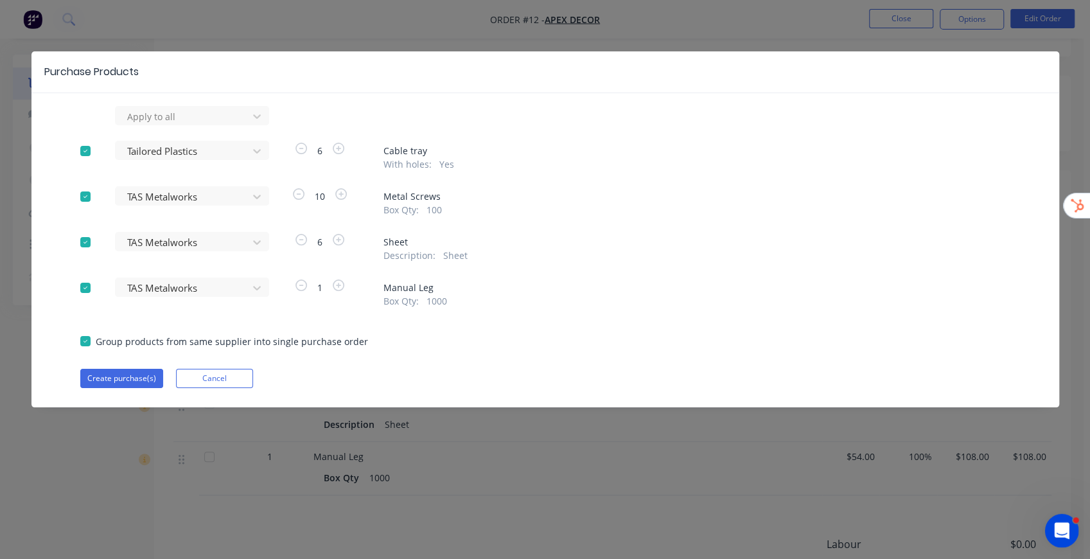
click at [1065, 530] on icon "Open Intercom Messenger" at bounding box center [1059, 528] width 21 height 21
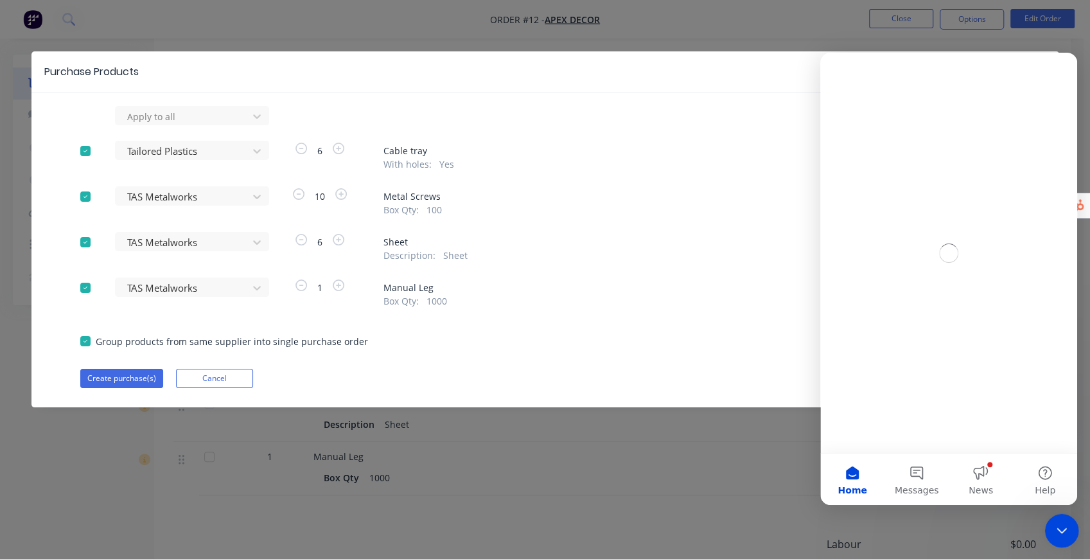
scroll to position [0, 0]
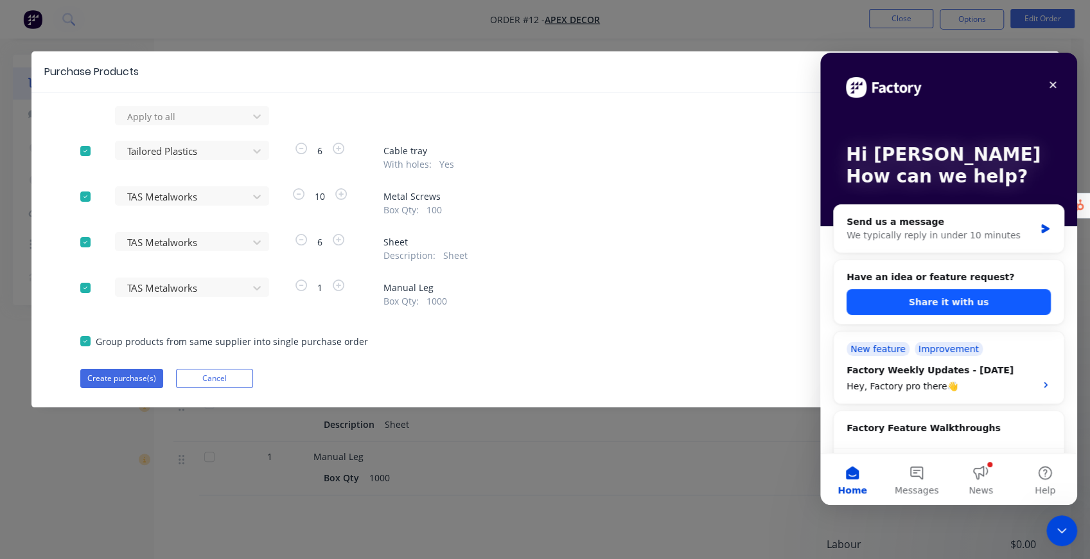
click at [969, 302] on button "Share it with us" at bounding box center [948, 302] width 204 height 26
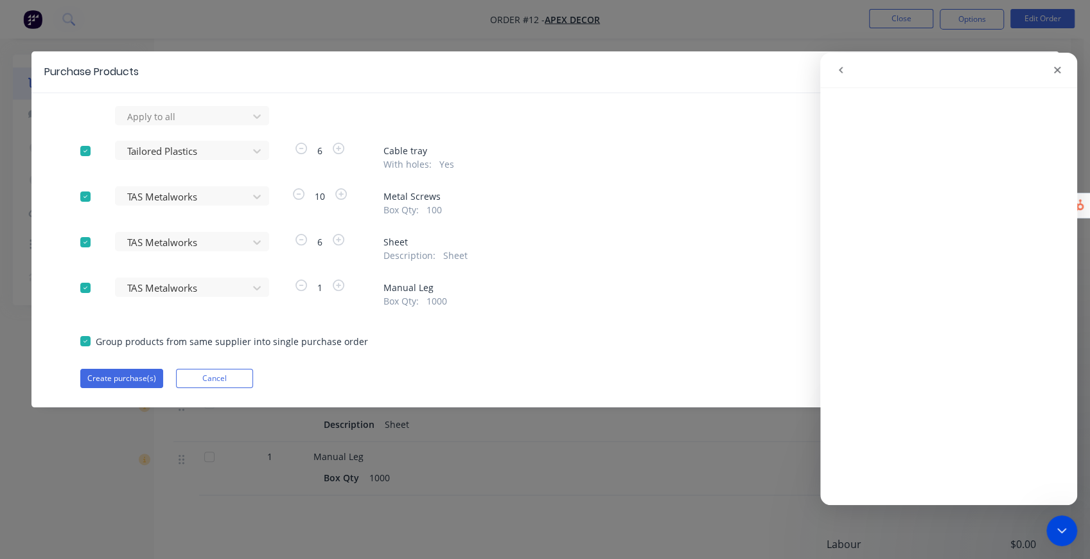
click at [842, 71] on icon "go back" at bounding box center [840, 70] width 10 height 10
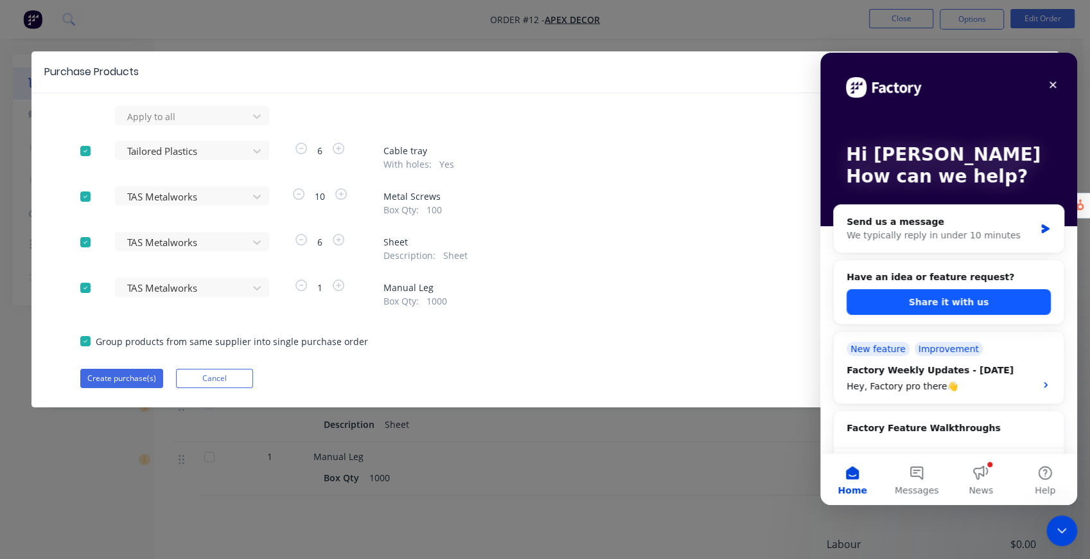
click at [998, 306] on button "Share it with us" at bounding box center [948, 302] width 204 height 26
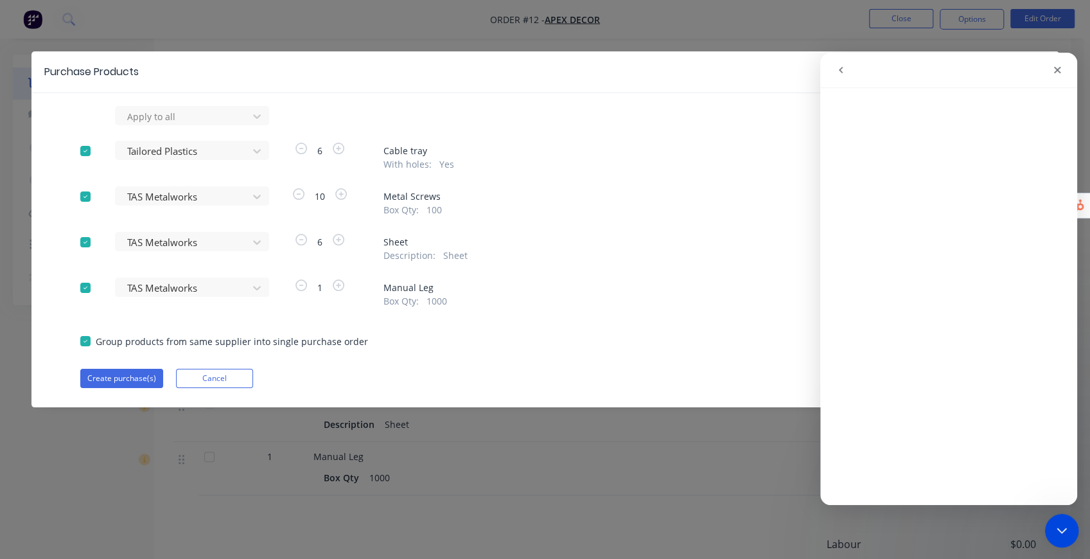
click at [1059, 524] on icon "Close Intercom Messenger" at bounding box center [1059, 528] width 15 height 15
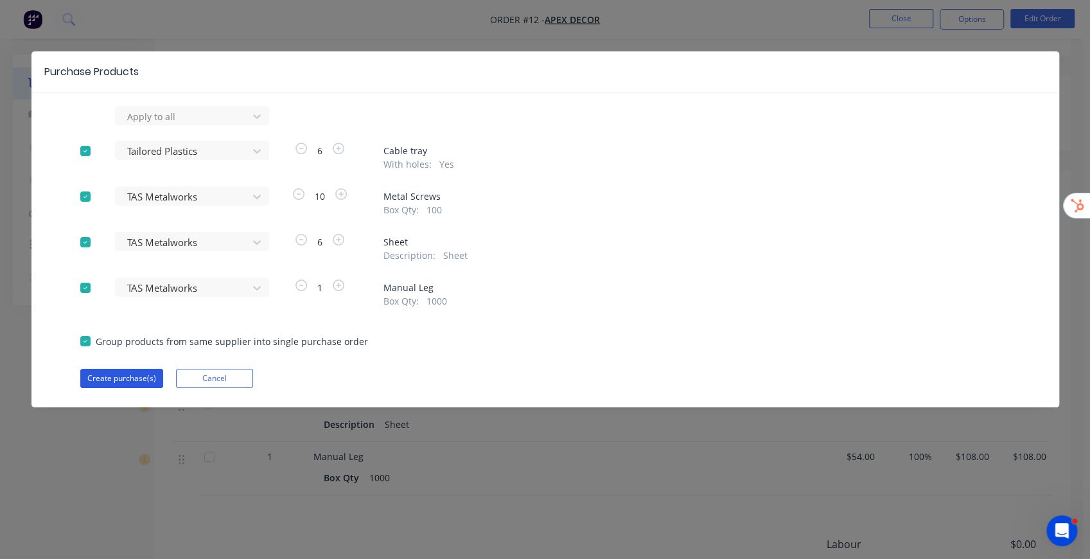
click at [125, 381] on button "Create purchase(s)" at bounding box center [121, 378] width 83 height 19
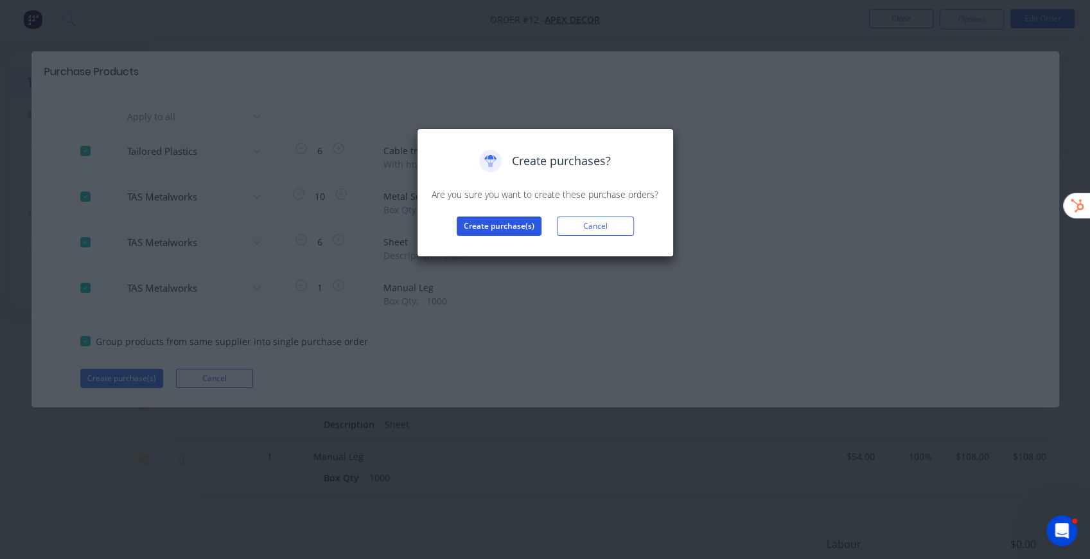
click at [487, 223] on button "Create purchase(s)" at bounding box center [499, 225] width 85 height 19
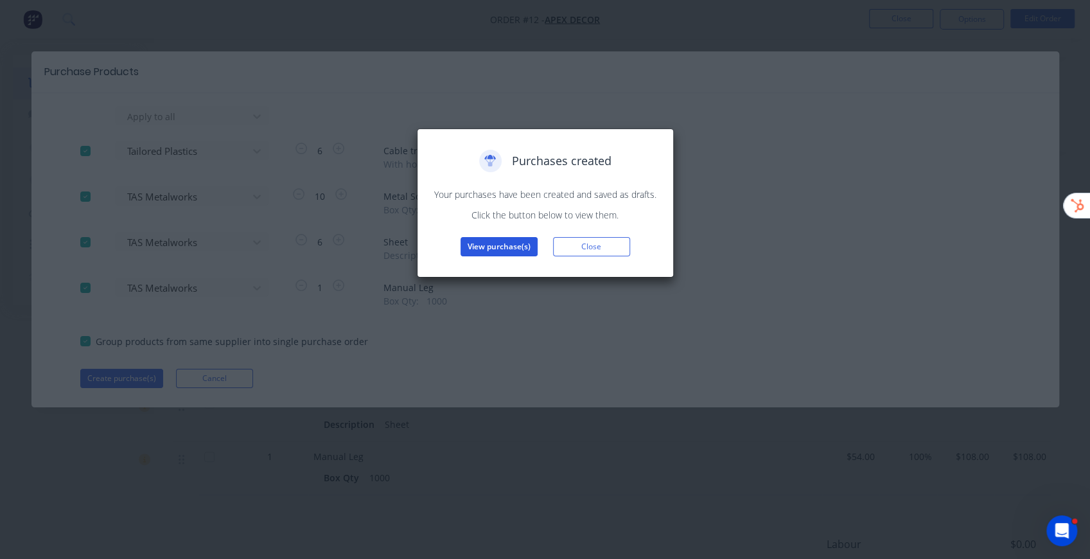
click at [492, 249] on button "View purchase(s)" at bounding box center [498, 246] width 77 height 19
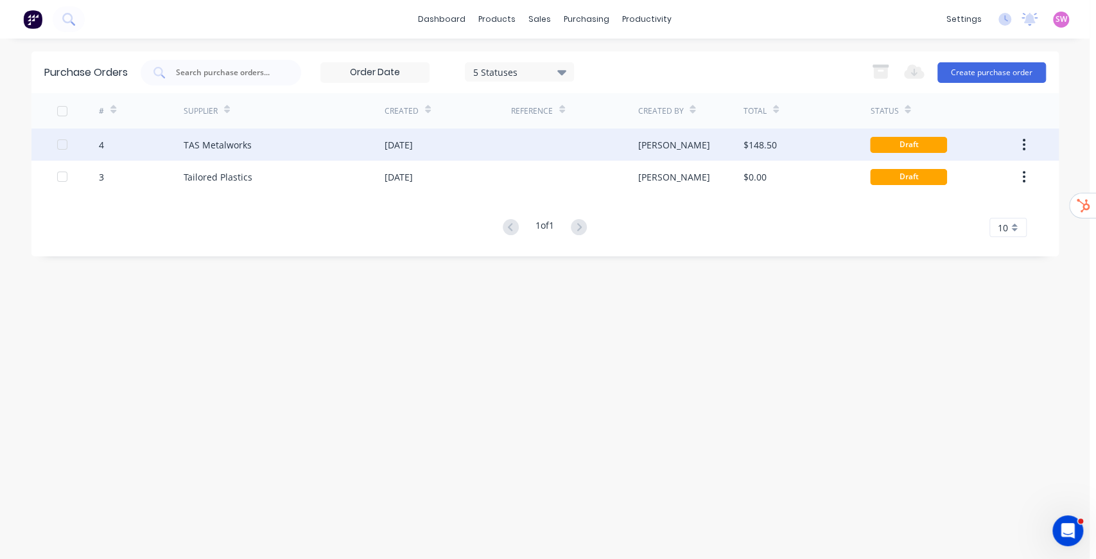
click at [557, 154] on div at bounding box center [574, 144] width 126 height 32
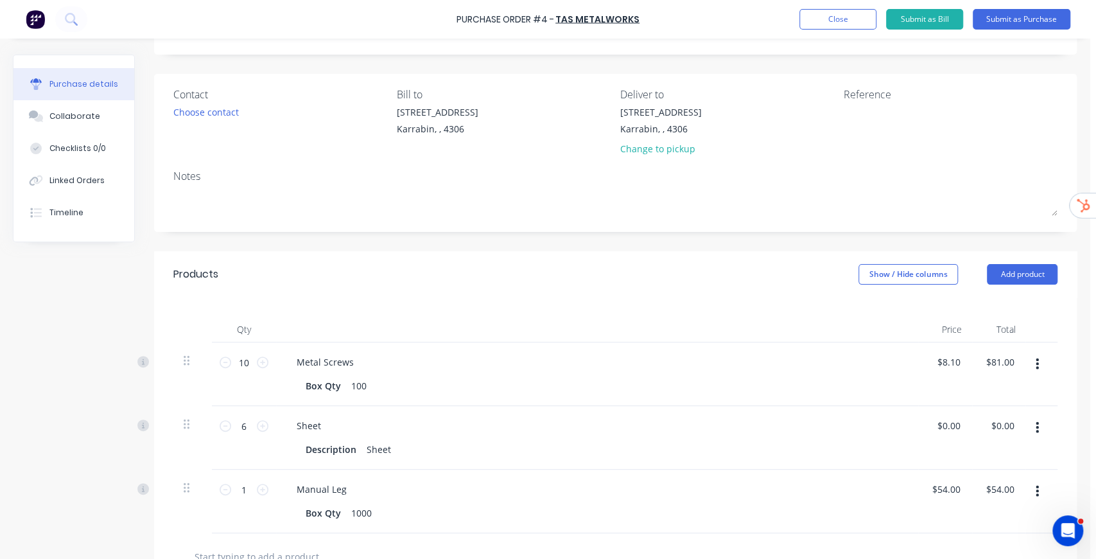
scroll to position [171, 0]
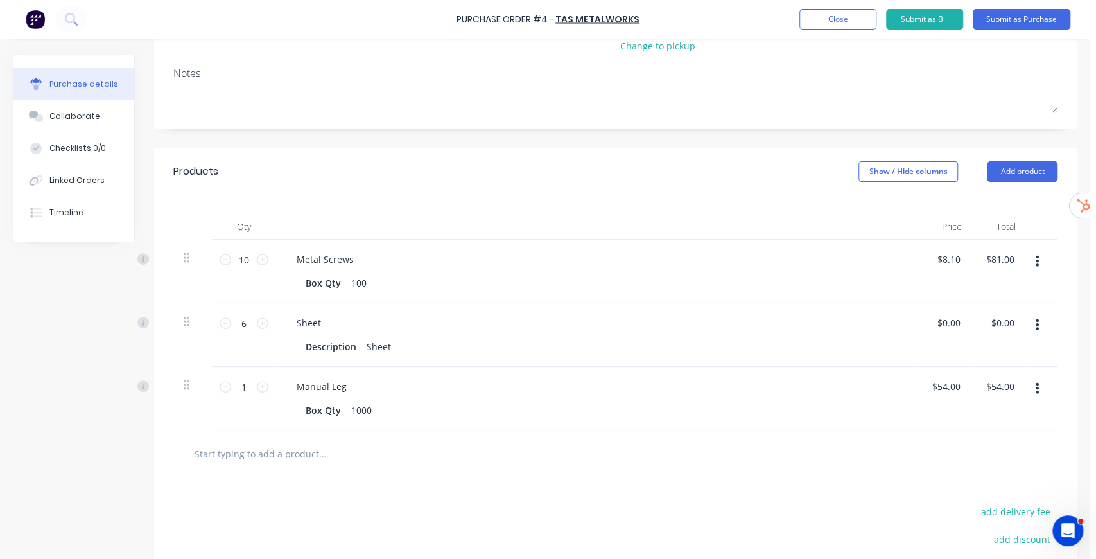
click at [291, 456] on input "text" at bounding box center [322, 453] width 257 height 26
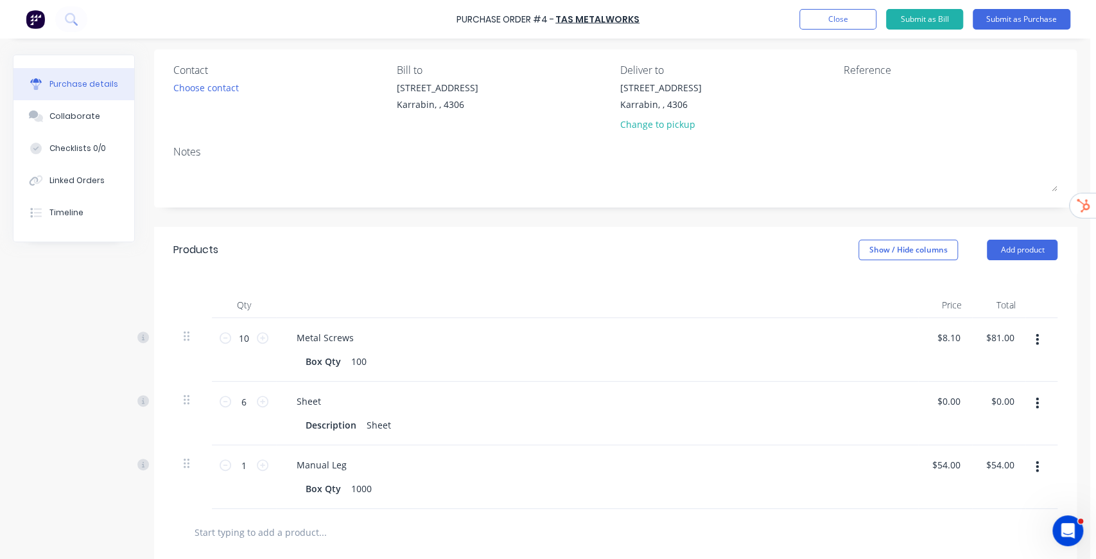
scroll to position [0, 0]
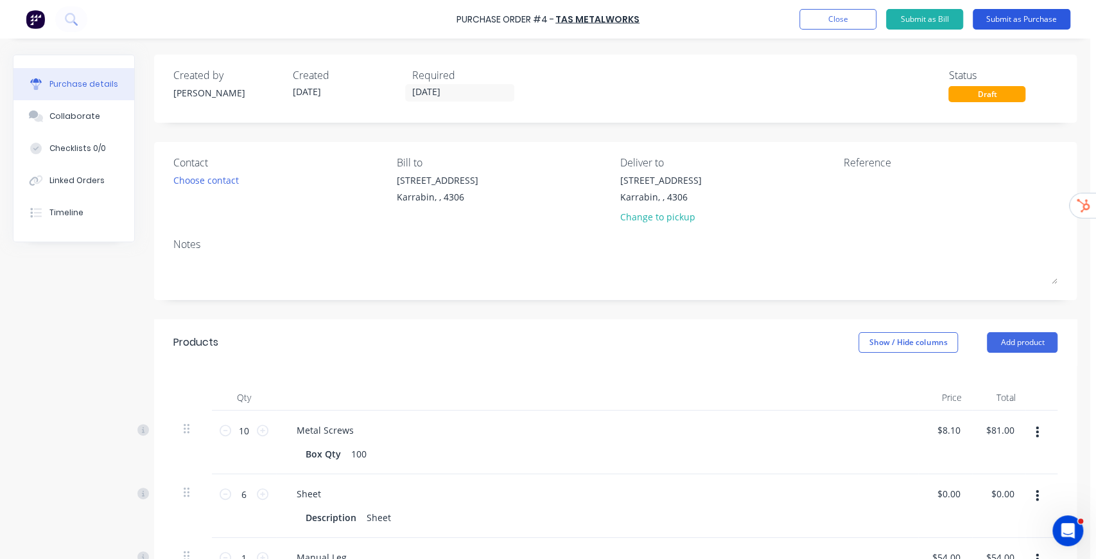
click at [1040, 26] on button "Submit as Purchase" at bounding box center [1022, 19] width 98 height 21
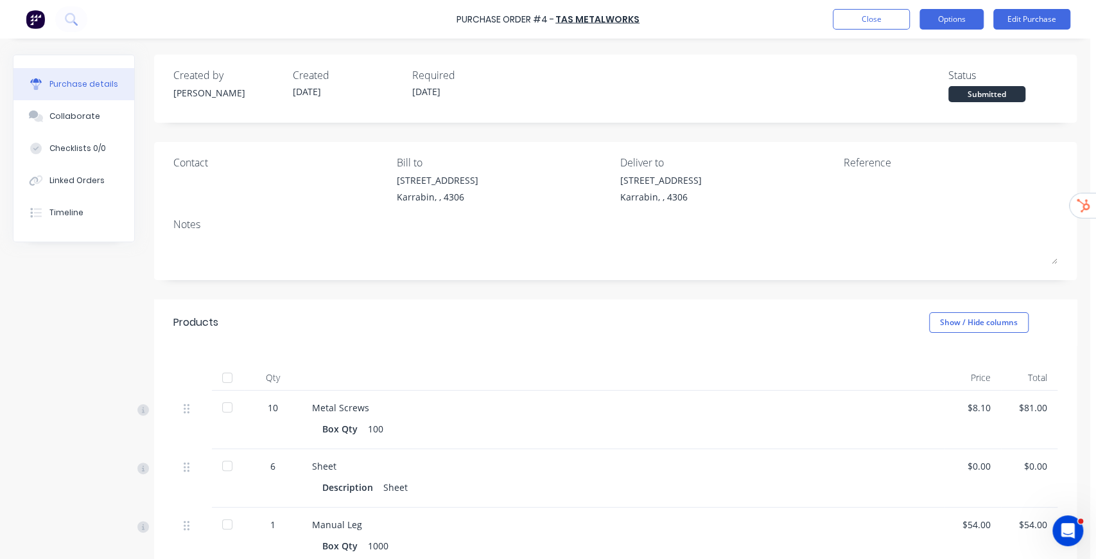
click at [961, 15] on button "Options" at bounding box center [951, 19] width 64 height 21
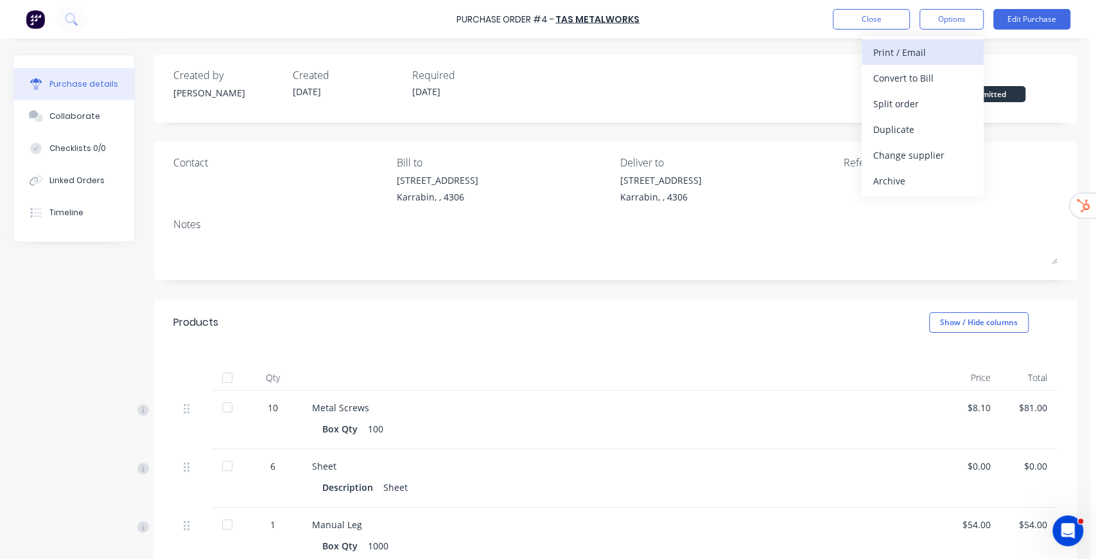
click at [920, 55] on div "Print / Email" at bounding box center [922, 52] width 99 height 19
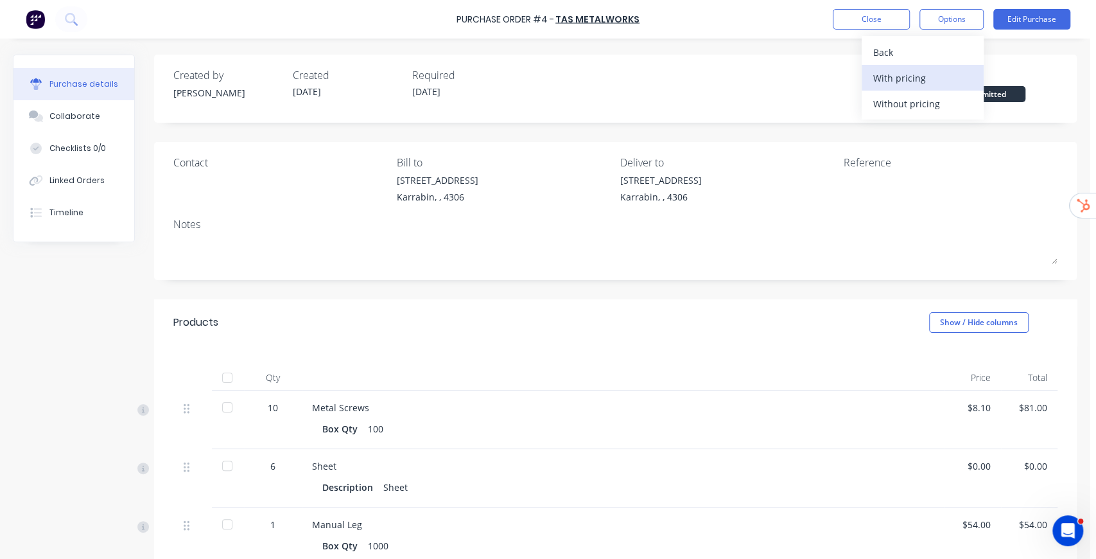
click at [942, 74] on div "With pricing" at bounding box center [922, 78] width 99 height 19
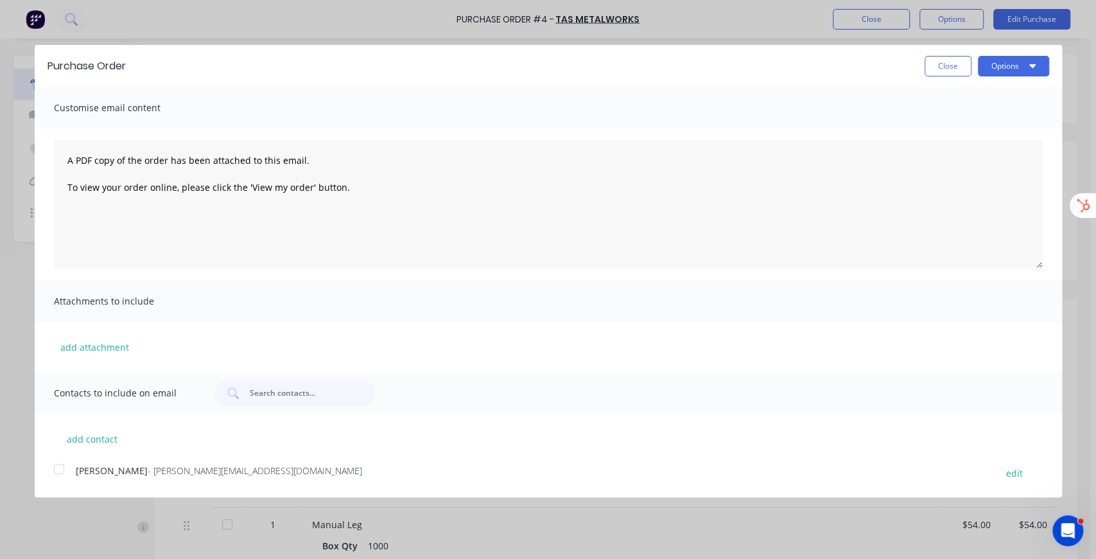
click at [91, 474] on span "Michelle Turner" at bounding box center [112, 470] width 72 height 12
click at [1027, 65] on button "Options" at bounding box center [1013, 66] width 71 height 21
click at [941, 63] on button "Close" at bounding box center [948, 66] width 47 height 21
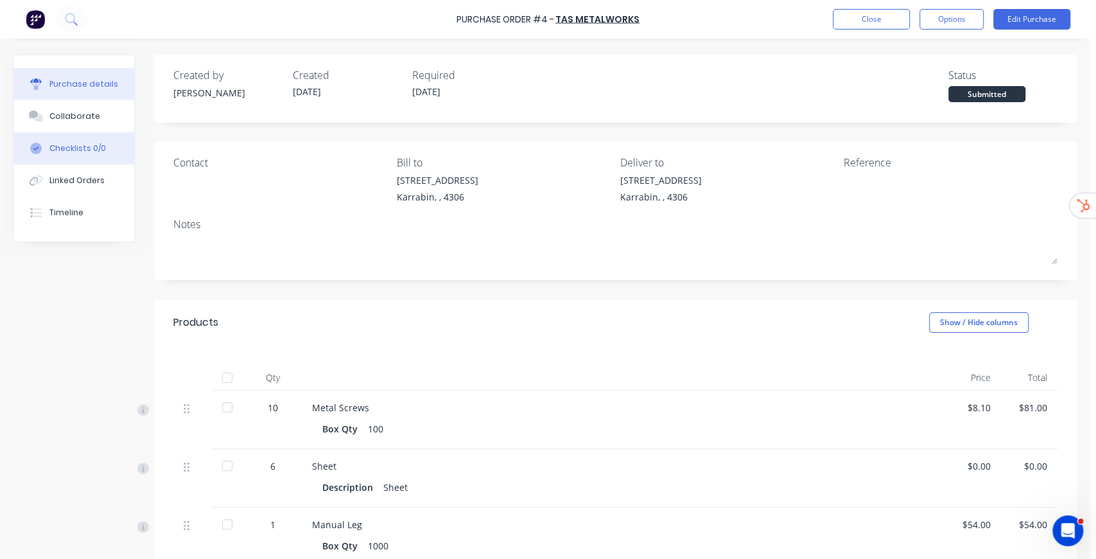
click at [89, 151] on div "Checklists 0/0" at bounding box center [77, 149] width 57 height 12
type textarea "x"
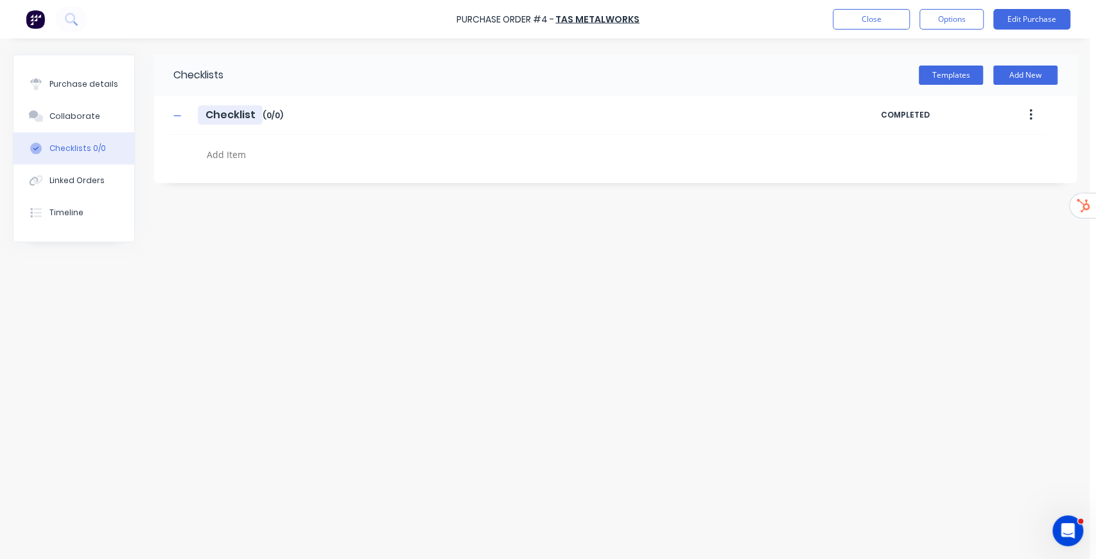
click at [218, 111] on input "Checklist" at bounding box center [230, 114] width 65 height 19
click at [241, 114] on input "Checklist" at bounding box center [230, 114] width 65 height 19
type input "E"
type textarea "x"
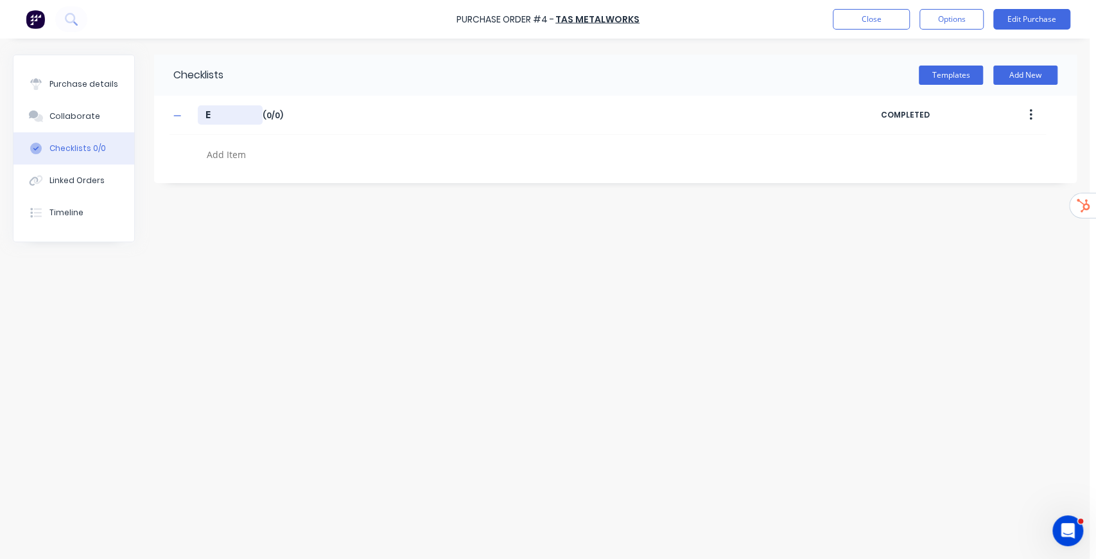
type input "Ex"
type textarea "x"
type input "Exa"
type textarea "x"
type input "Exam"
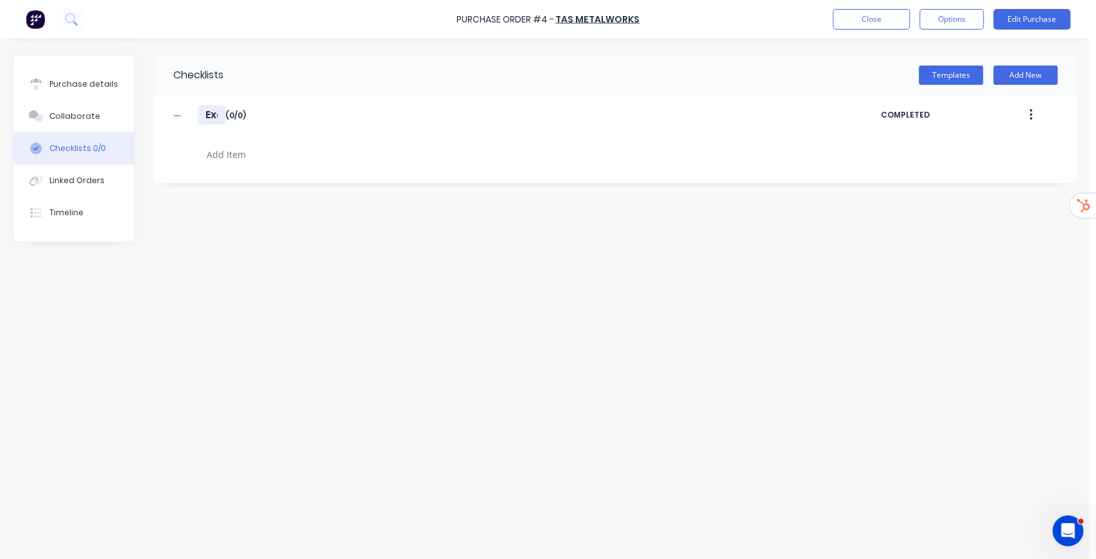
type textarea "x"
type input "Examp"
type textarea "x"
type input "Example"
type textarea "x"
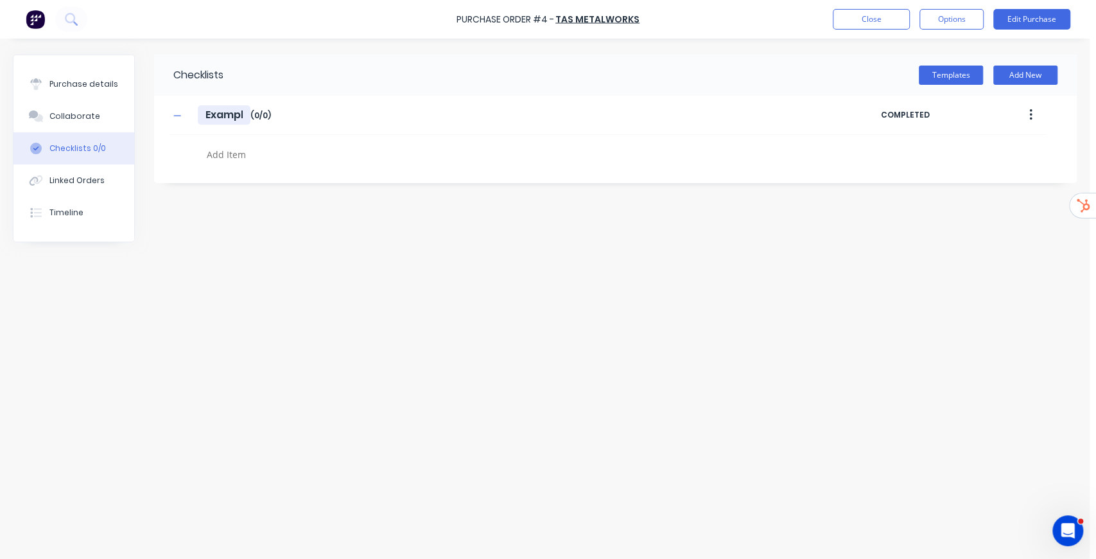
type input "Example"
type textarea "x"
type input "Example C"
type textarea "x"
type input "Example Ch"
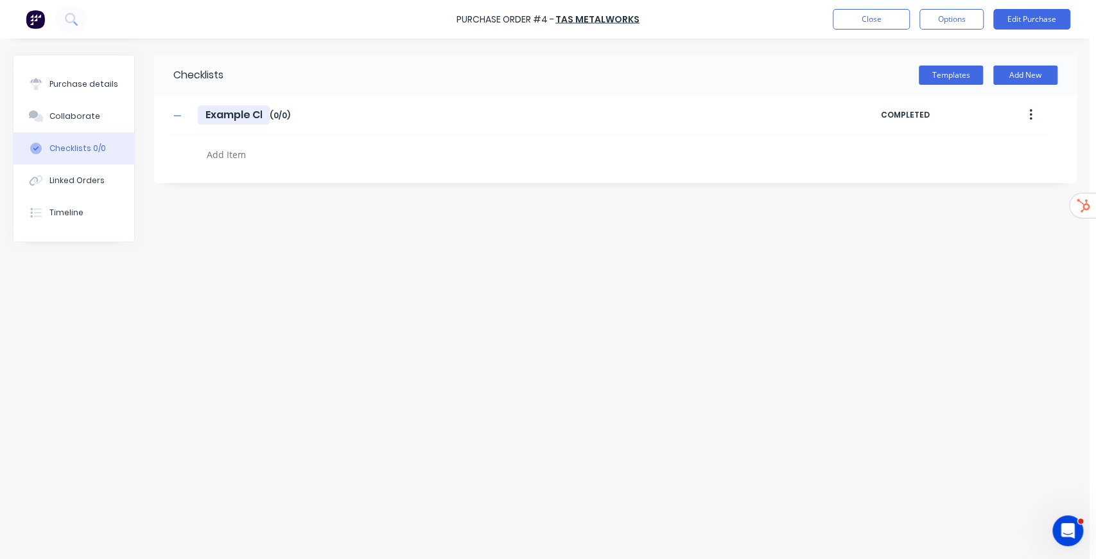
type textarea "x"
type input "Example Che"
type textarea "x"
type input "Example Chec"
type textarea "x"
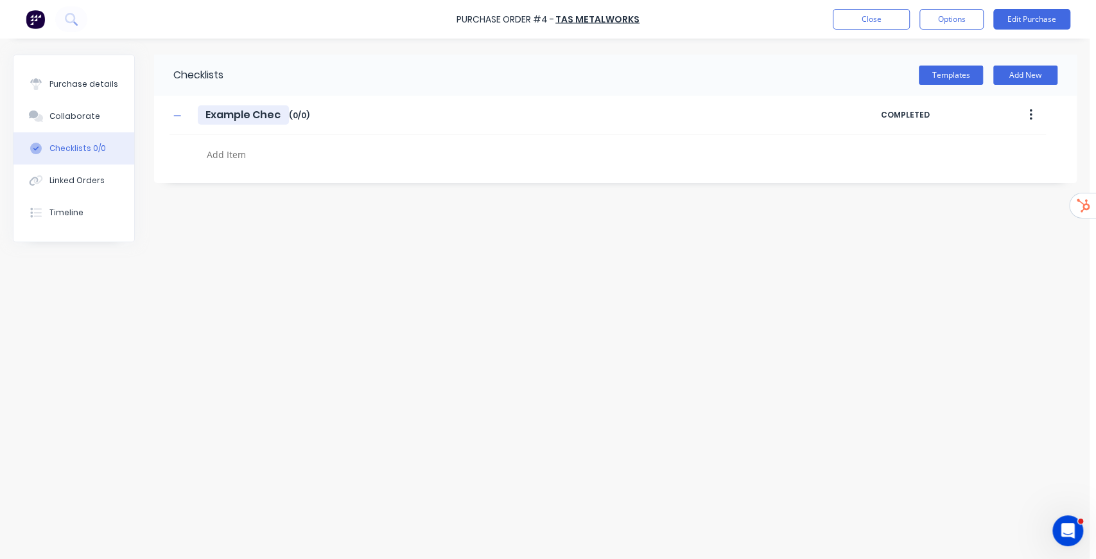
type input "Example Check"
type textarea "x"
type input "Example Checkl"
type textarea "x"
type input "Example Checkli"
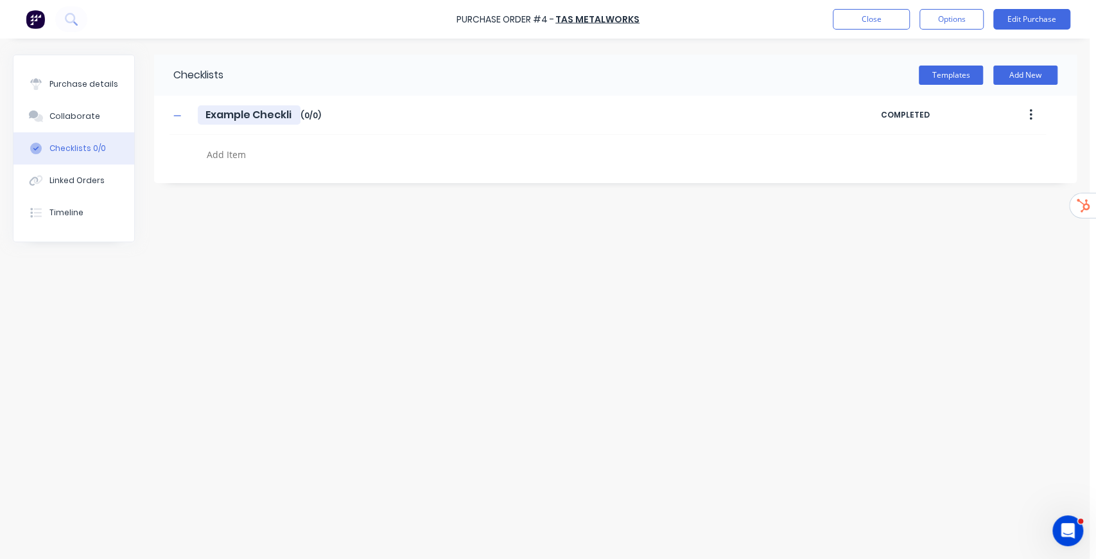
type textarea "x"
type input "Example Checklis"
type textarea "x"
type input "Example Checklist"
click at [219, 157] on textarea at bounding box center [483, 154] width 562 height 19
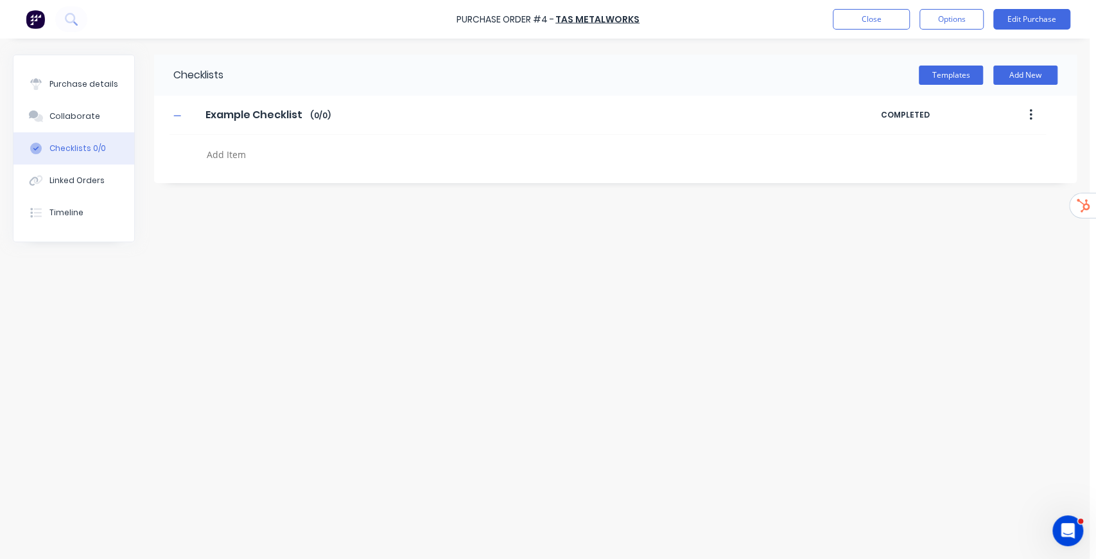
type textarea "x"
type textarea "i"
type textarea "x"
type textarea "it"
type textarea "x"
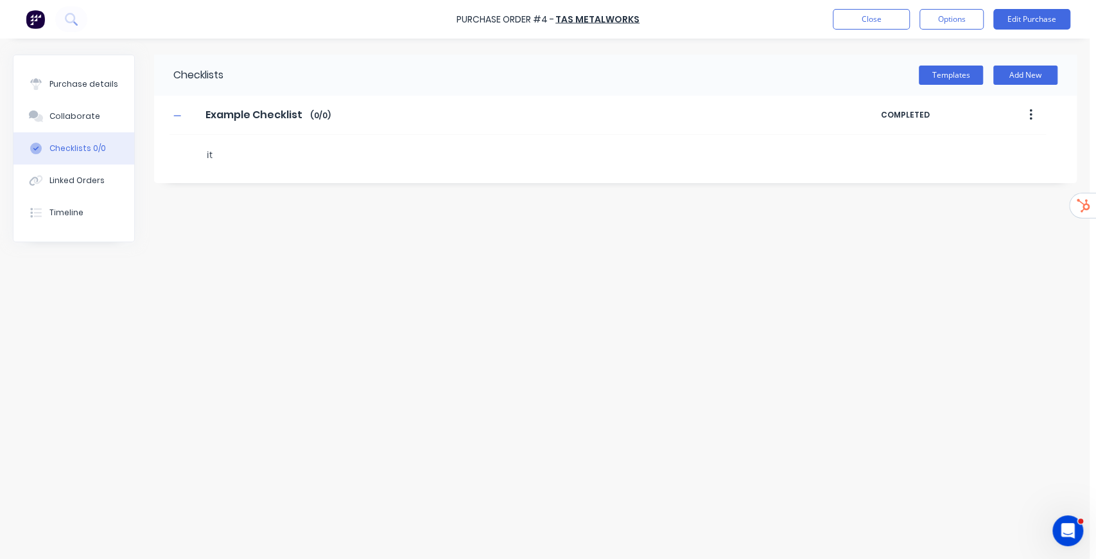
type textarea "ite"
type textarea "x"
type textarea "item"
type textarea "x"
type textarea "item"
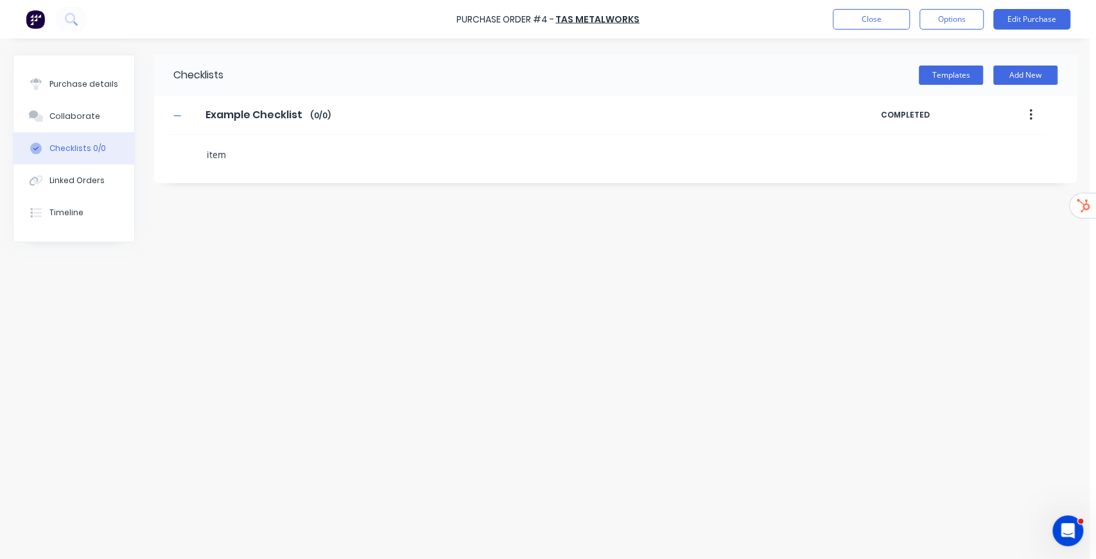
type textarea "x"
type textarea "item 1"
type textarea "x"
type textarea "i"
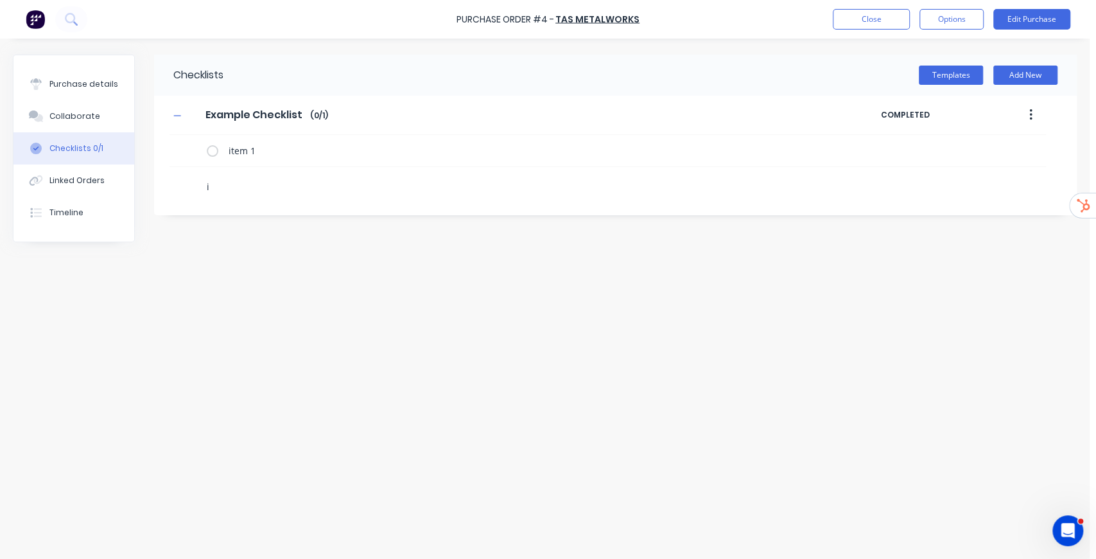
type textarea "x"
type textarea "it"
type textarea "x"
type textarea "ite"
type textarea "x"
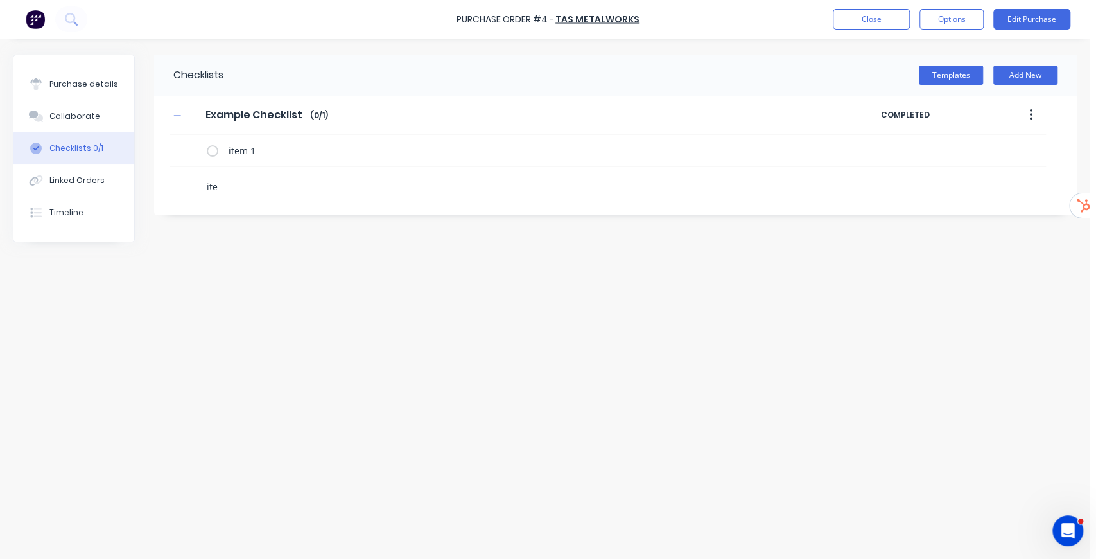
type textarea "item"
type textarea "x"
type textarea "item"
type textarea "x"
type textarea "item 2"
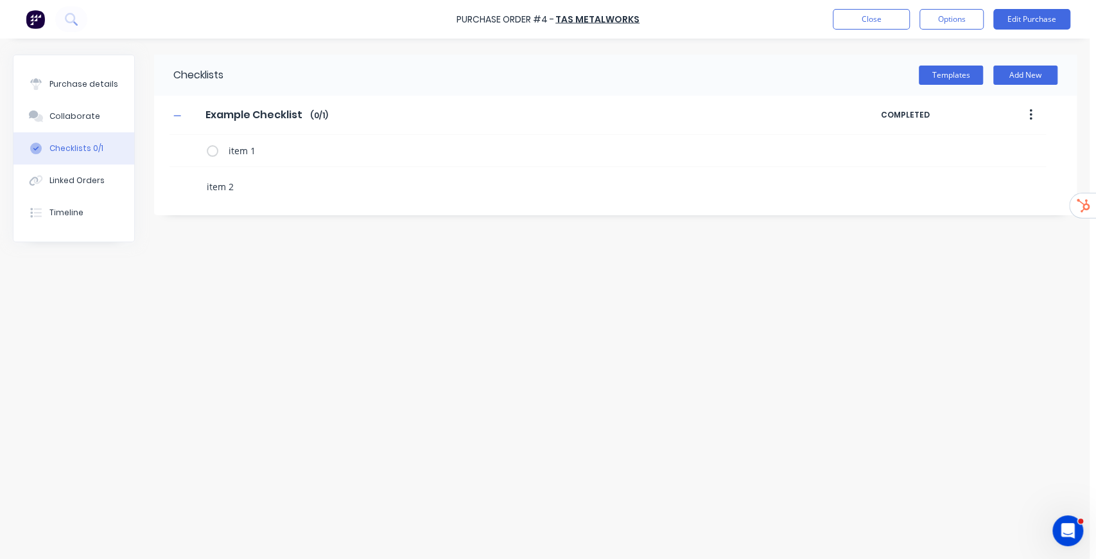
type textarea "x"
click at [963, 78] on button "Templates" at bounding box center [951, 74] width 64 height 19
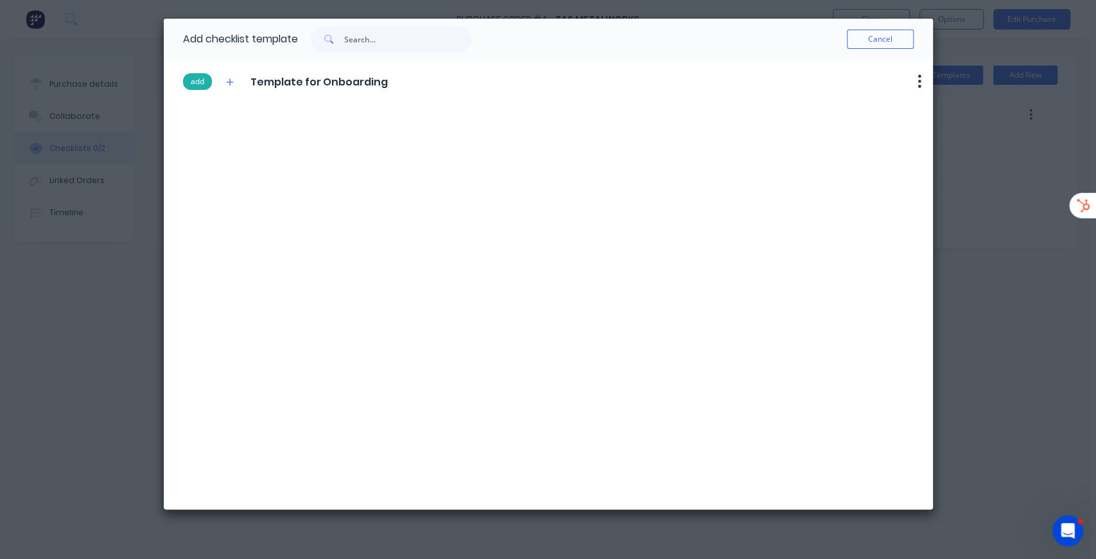
click at [204, 81] on button "add" at bounding box center [197, 81] width 29 height 17
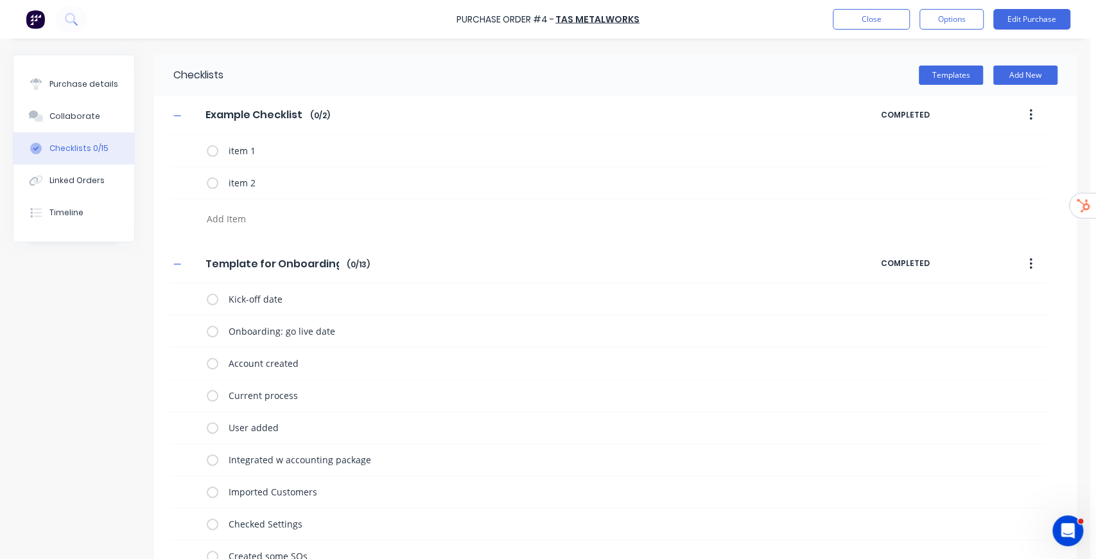
click at [1027, 114] on button "button" at bounding box center [1031, 114] width 30 height 23
click at [990, 150] on span "Save as Template" at bounding box center [984, 148] width 96 height 13
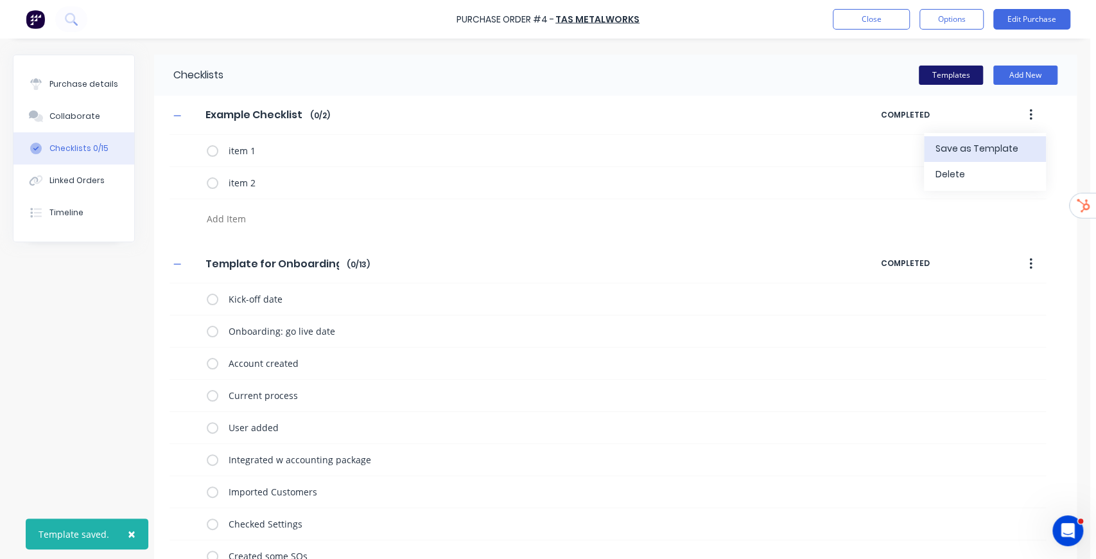
click at [959, 77] on button "Templates" at bounding box center [951, 74] width 64 height 19
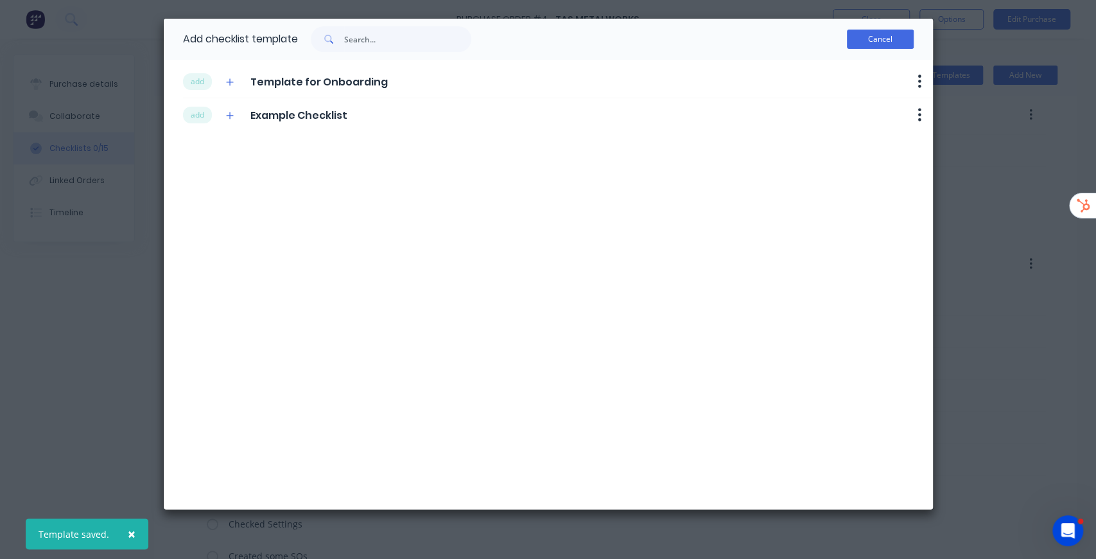
click at [867, 37] on button "Cancel" at bounding box center [880, 39] width 67 height 19
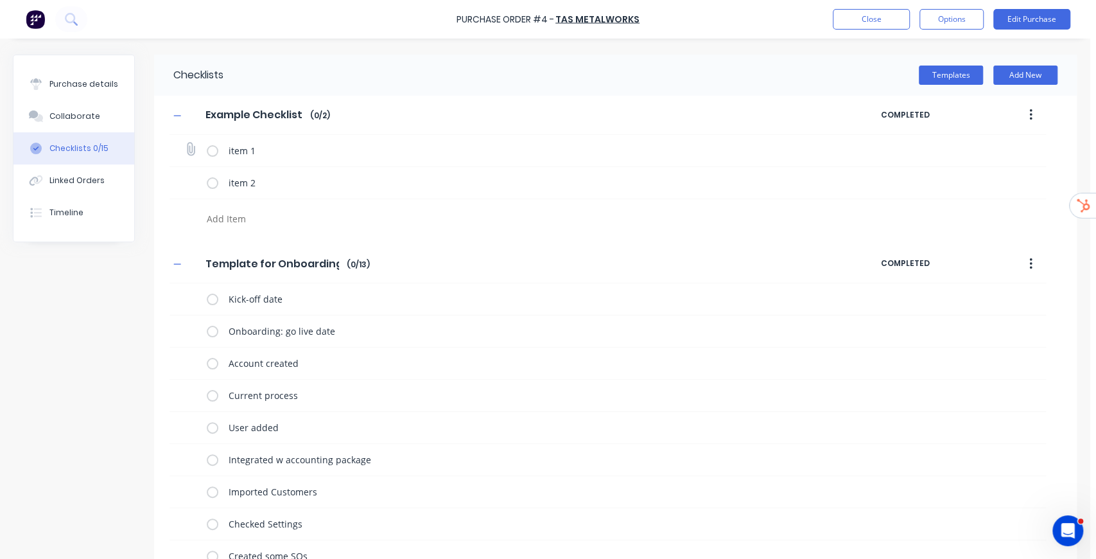
click at [214, 150] on label at bounding box center [213, 150] width 12 height 13
click at [0, 0] on input "checkbox" at bounding box center [0, 0] width 0 height 0
type textarea "x"
drag, startPoint x: 892, startPoint y: 150, endPoint x: 978, endPoint y: 149, distance: 86.1
click at [978, 149] on div "09:44 AM 02/09/2025 SW" at bounding box center [945, 150] width 100 height 19
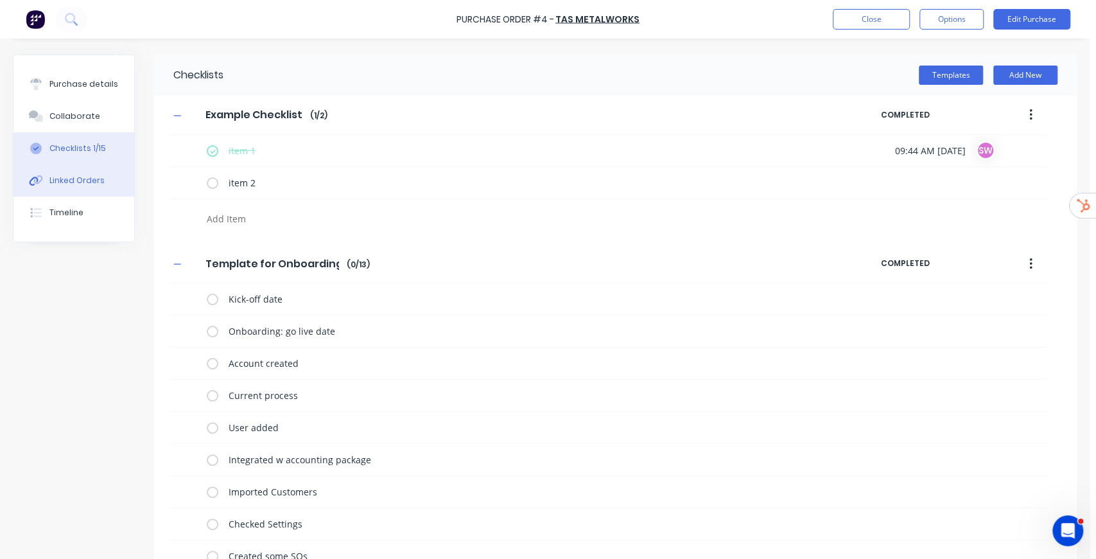
click at [74, 181] on div "Linked Orders" at bounding box center [76, 181] width 55 height 12
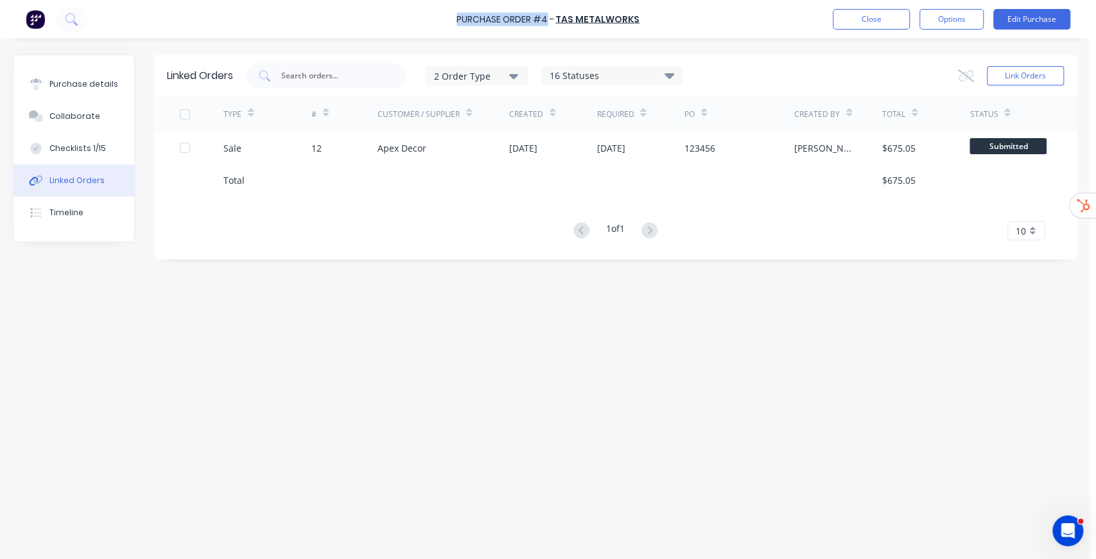
drag, startPoint x: 455, startPoint y: 19, endPoint x: 547, endPoint y: 21, distance: 91.8
click at [547, 21] on div "Purchase Order #4 - TAS Metalworks Close Options Edit Purchase" at bounding box center [548, 19] width 1096 height 39
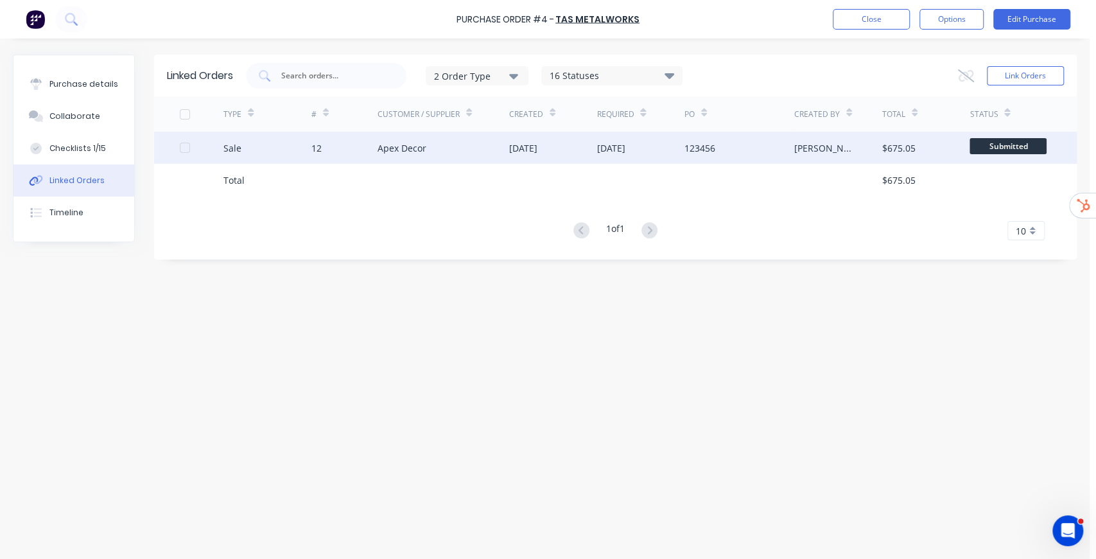
click at [484, 144] on div "Apex Decor" at bounding box center [444, 148] width 132 height 32
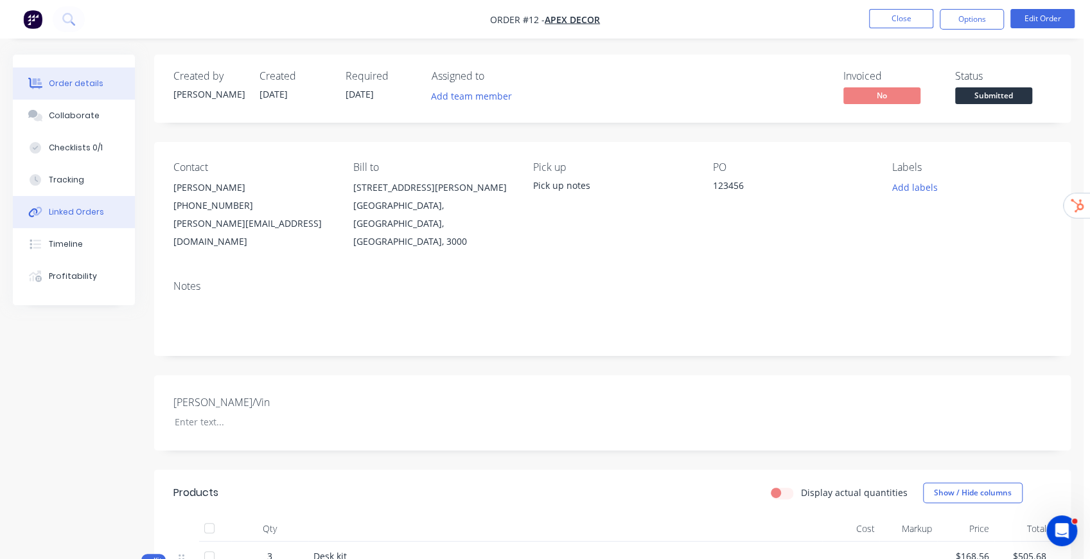
click at [91, 214] on div "Linked Orders" at bounding box center [76, 212] width 55 height 12
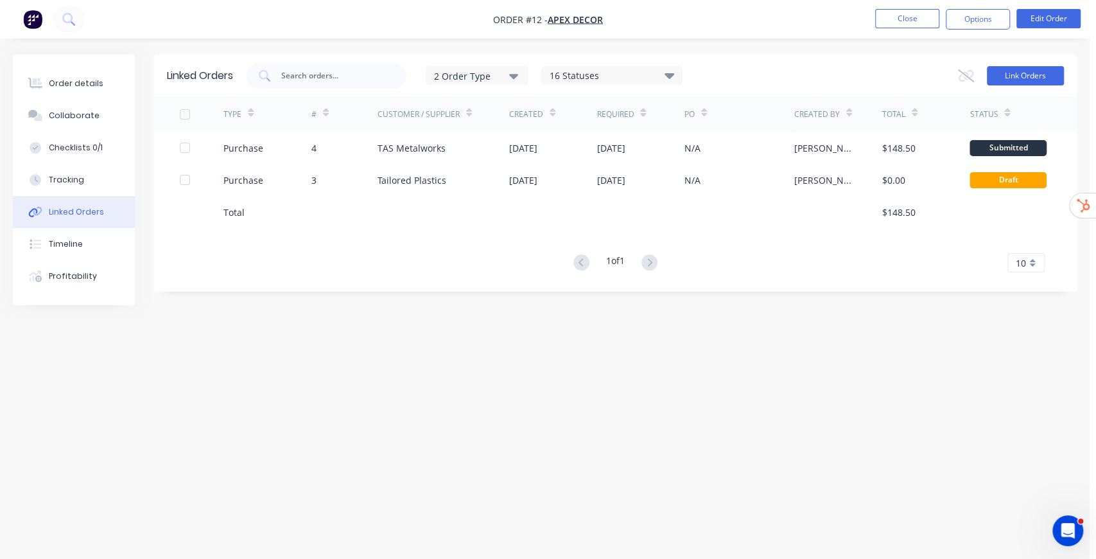
click at [1025, 74] on button "Link Orders" at bounding box center [1025, 75] width 77 height 19
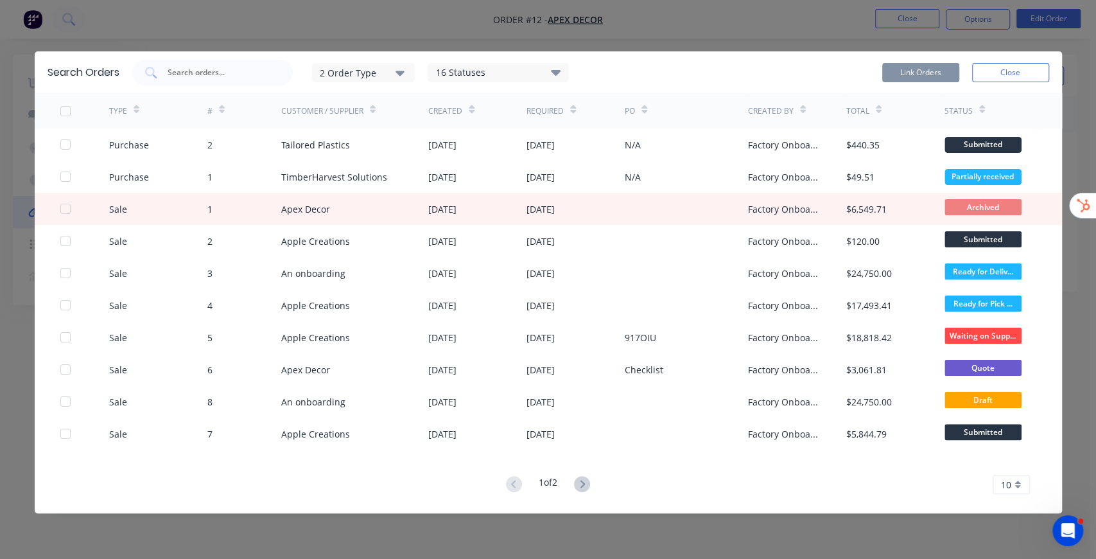
click at [385, 75] on div "2 Order Type" at bounding box center [363, 71] width 86 height 13
click at [1013, 67] on button "Close" at bounding box center [1010, 72] width 77 height 19
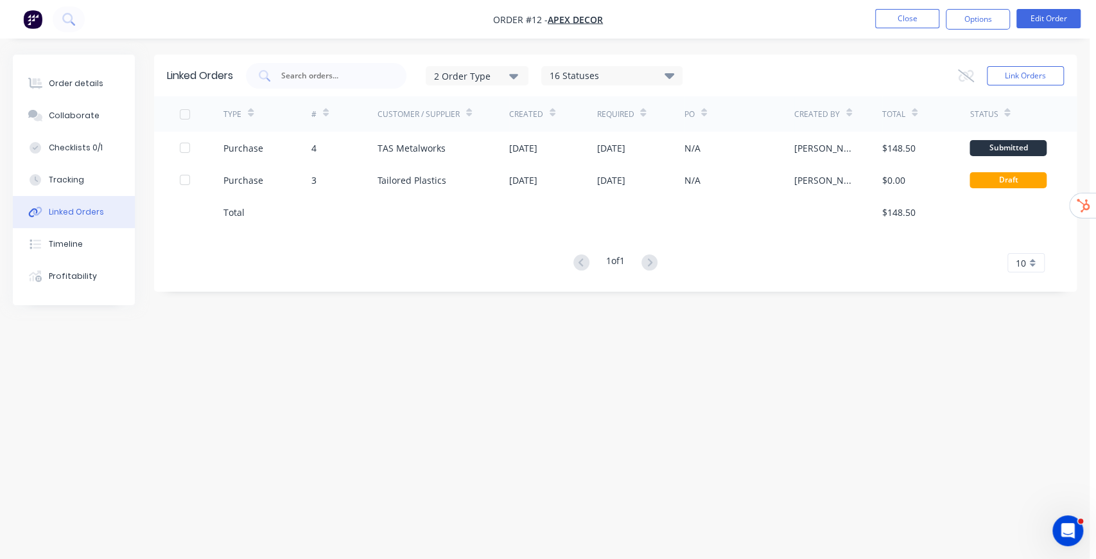
click at [578, 317] on div "Linked Orders 2 Order Type 16 Statuses Sales Order Status All Archived Draft Qu…" at bounding box center [545, 255] width 1064 height 401
click at [64, 245] on div "Timeline" at bounding box center [66, 244] width 34 height 12
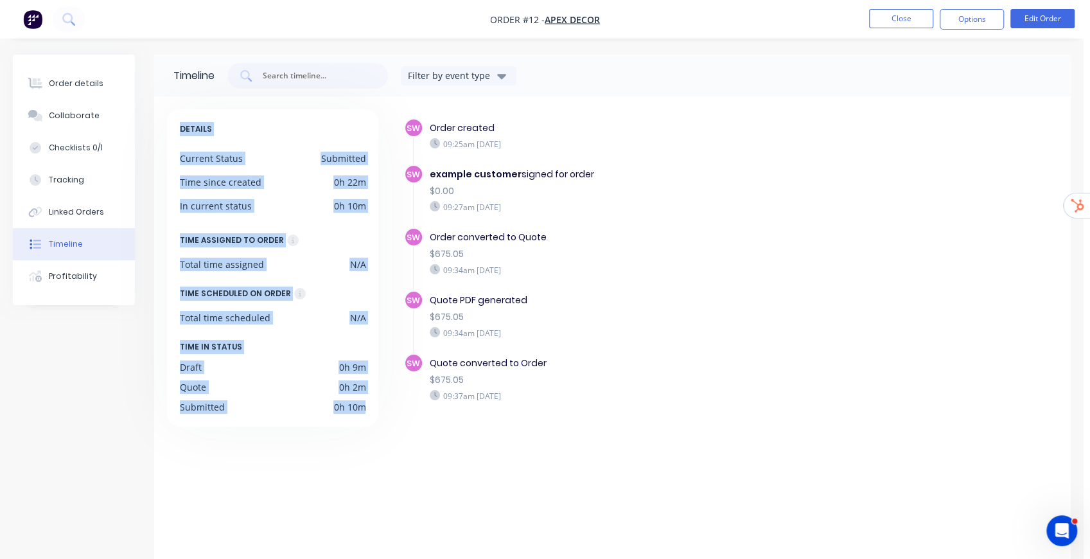
drag, startPoint x: 179, startPoint y: 128, endPoint x: 363, endPoint y: 417, distance: 343.2
click at [363, 417] on div "DETAILS Current Status Submitted Time since created 0h 22m In current status 0h…" at bounding box center [272, 267] width 211 height 317
click at [379, 478] on div "DETAILS Current Status Submitted Time since created 0h 22m In current status 0h…" at bounding box center [278, 338] width 223 height 458
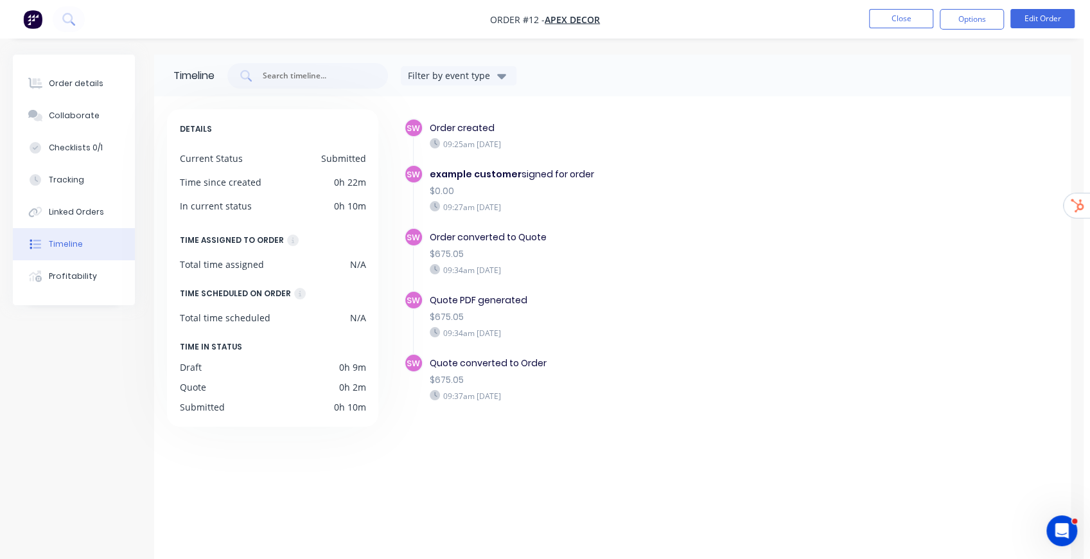
drag, startPoint x: 431, startPoint y: 126, endPoint x: 583, endPoint y: 388, distance: 302.6
click at [583, 388] on div "SW Order created 09:25am Tuesday 02/09/25 SW example customer signed for order …" at bounding box center [731, 283] width 654 height 330
click at [753, 247] on div "$675.05" at bounding box center [632, 253] width 404 height 13
click at [80, 272] on div "Profitability" at bounding box center [73, 276] width 48 height 12
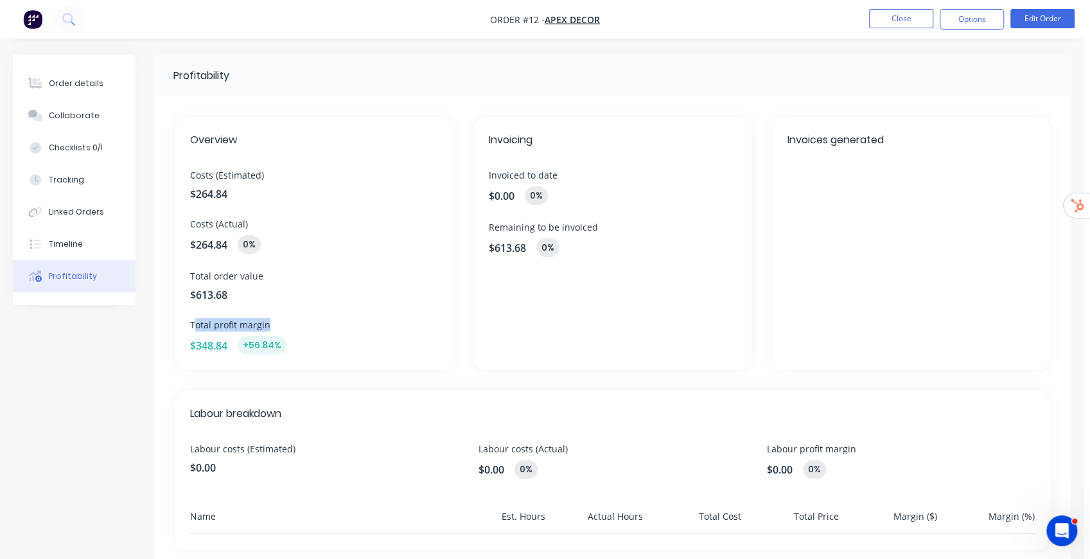
drag, startPoint x: 195, startPoint y: 324, endPoint x: 284, endPoint y: 322, distance: 89.3
click at [284, 322] on span "Total profit margin" at bounding box center [313, 324] width 247 height 13
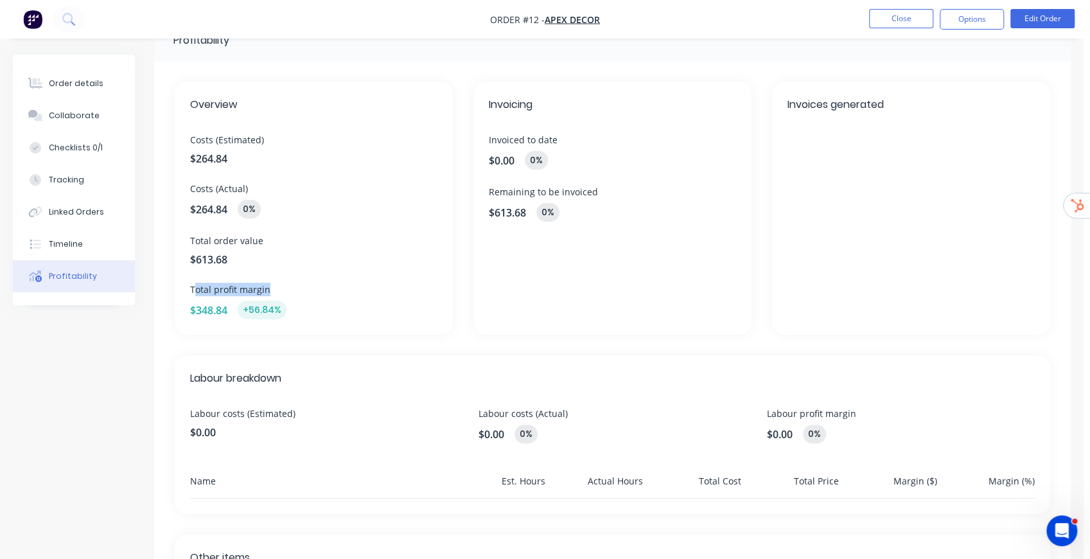
scroll to position [85, 0]
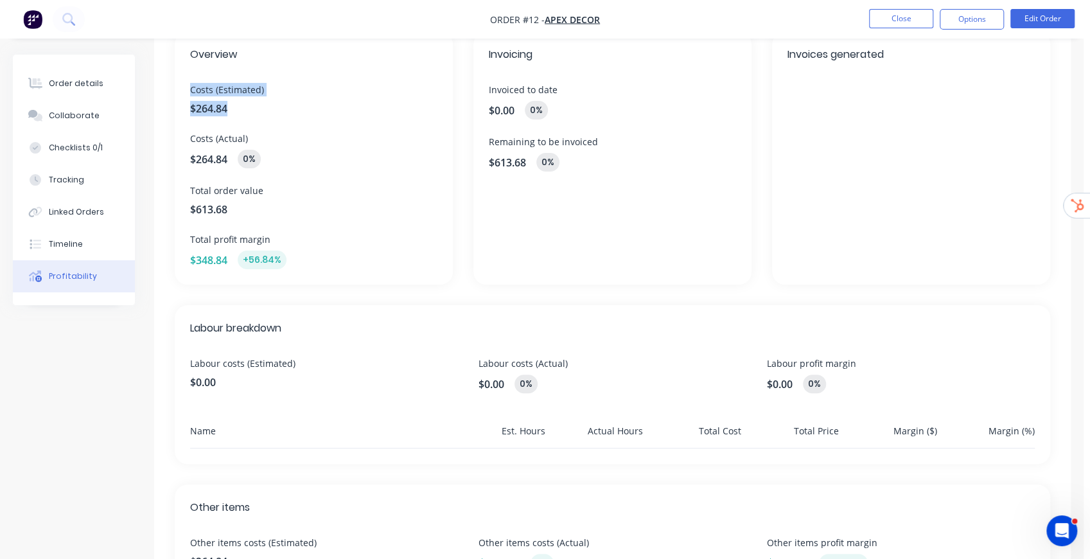
drag, startPoint x: 190, startPoint y: 85, endPoint x: 265, endPoint y: 100, distance: 75.9
click at [265, 100] on div "Costs (Estimated) $264.84" at bounding box center [313, 99] width 247 height 33
drag, startPoint x: 198, startPoint y: 133, endPoint x: 234, endPoint y: 160, distance: 44.9
click at [228, 142] on span "Costs (Actual)" at bounding box center [313, 138] width 247 height 13
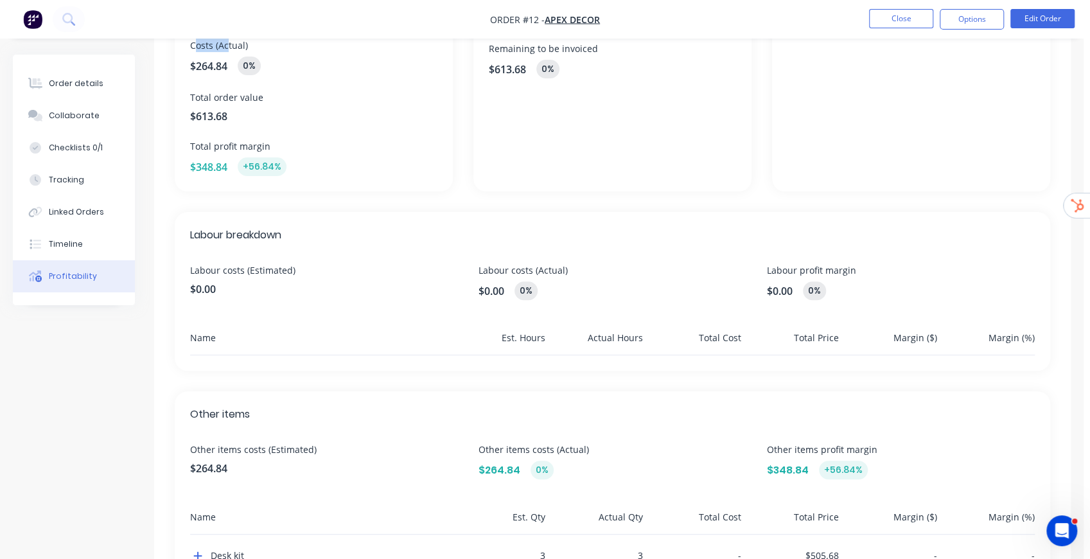
scroll to position [297, 0]
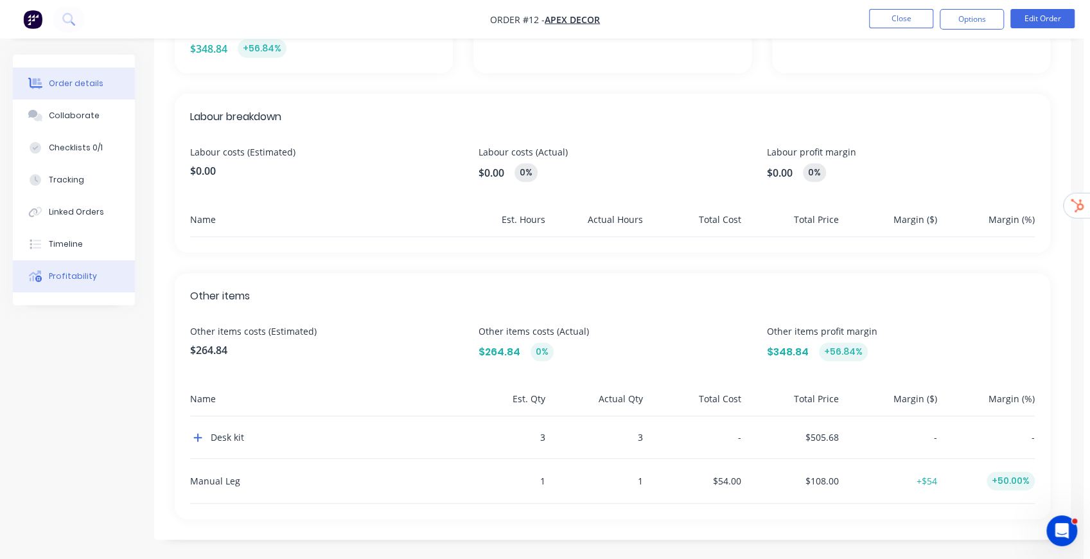
click at [76, 78] on div "Order details" at bounding box center [76, 84] width 55 height 12
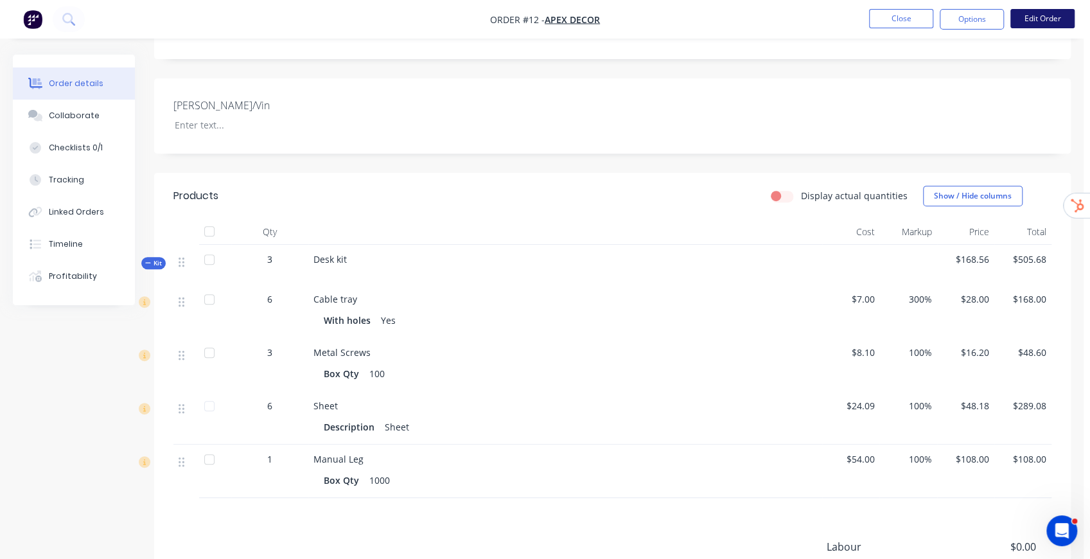
click at [1027, 25] on button "Edit Order" at bounding box center [1042, 18] width 64 height 19
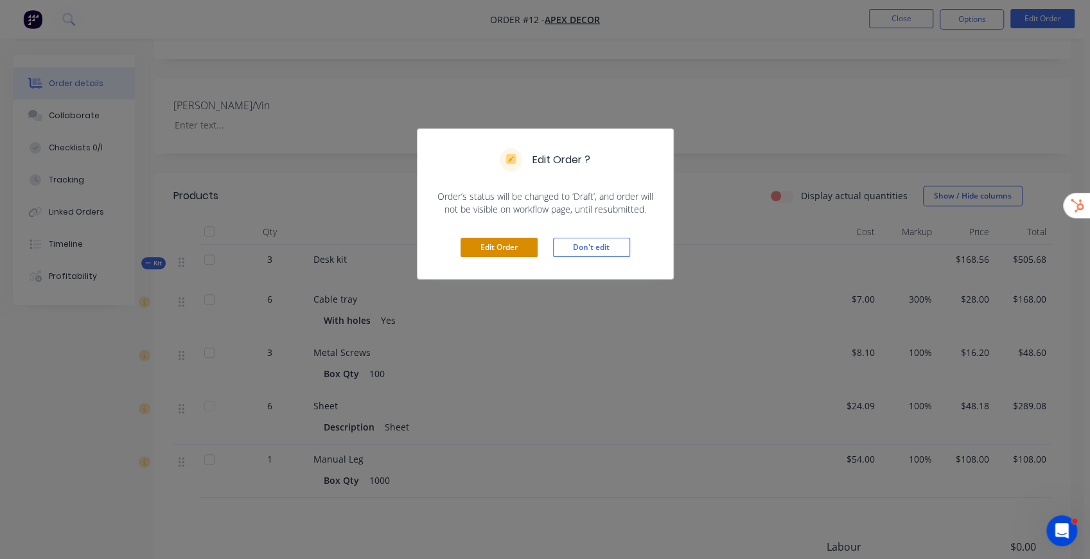
click at [511, 244] on button "Edit Order" at bounding box center [498, 247] width 77 height 19
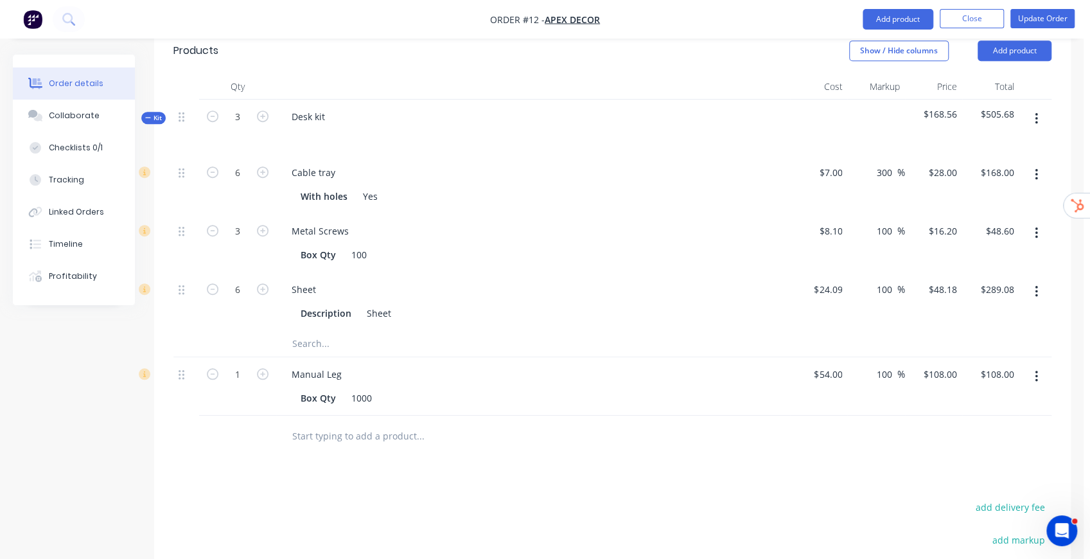
scroll to position [514, 0]
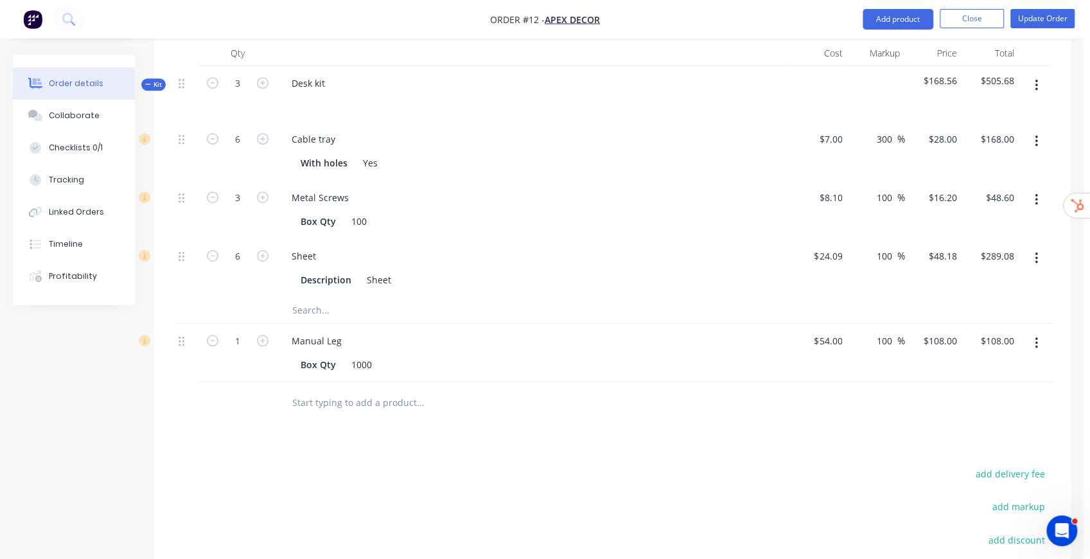
click at [309, 297] on input "text" at bounding box center [420, 310] width 257 height 26
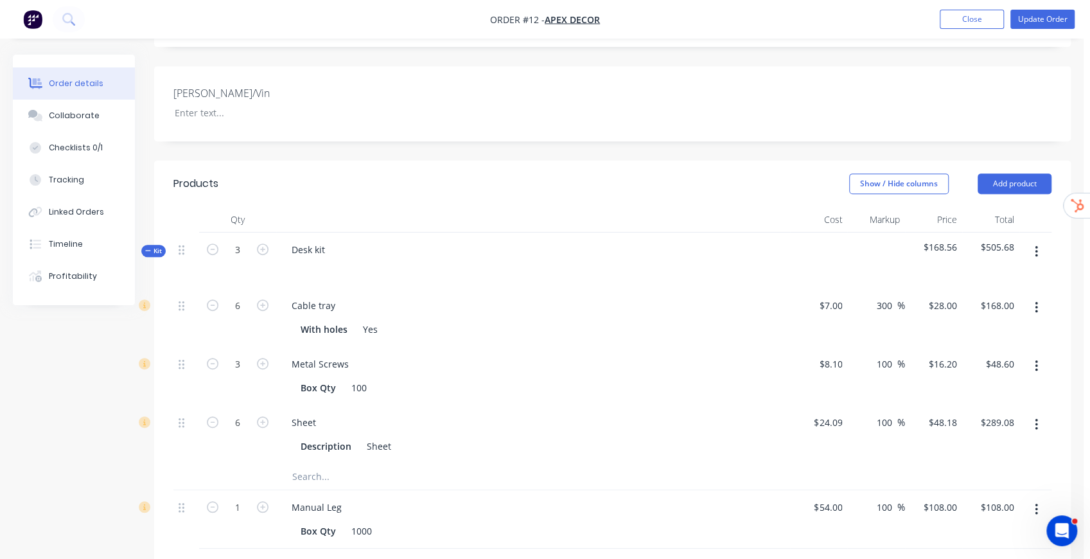
scroll to position [342, 0]
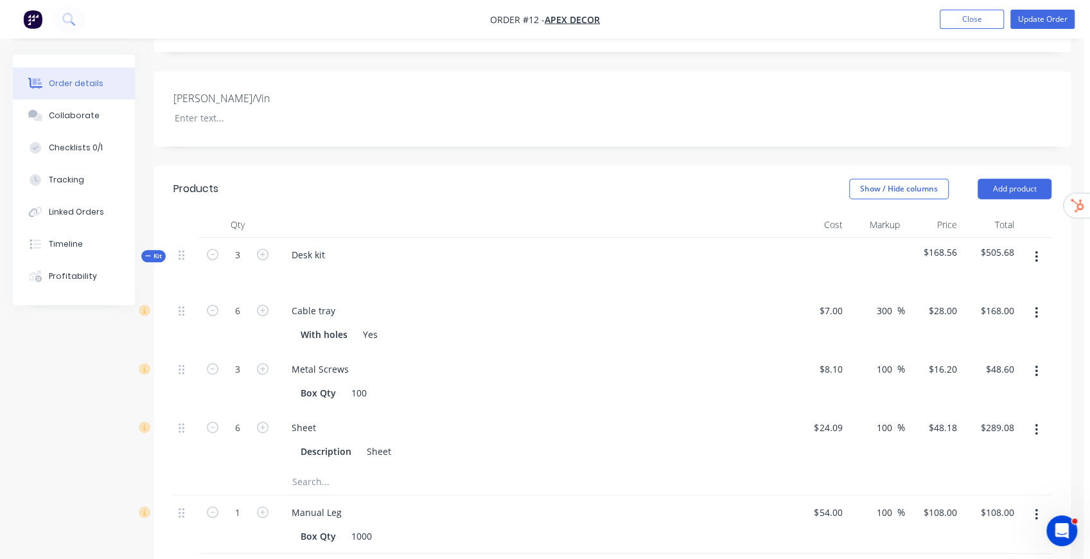
click at [1040, 245] on button "button" at bounding box center [1036, 256] width 30 height 23
click at [1000, 281] on div "Add product to kit" at bounding box center [990, 290] width 99 height 19
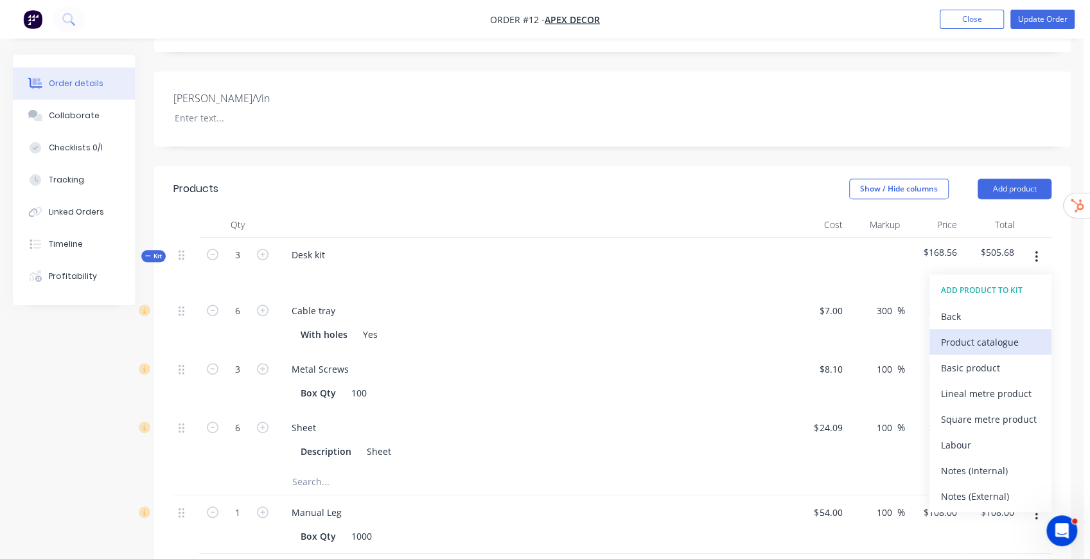
click at [1003, 333] on div "Product catalogue" at bounding box center [990, 342] width 99 height 19
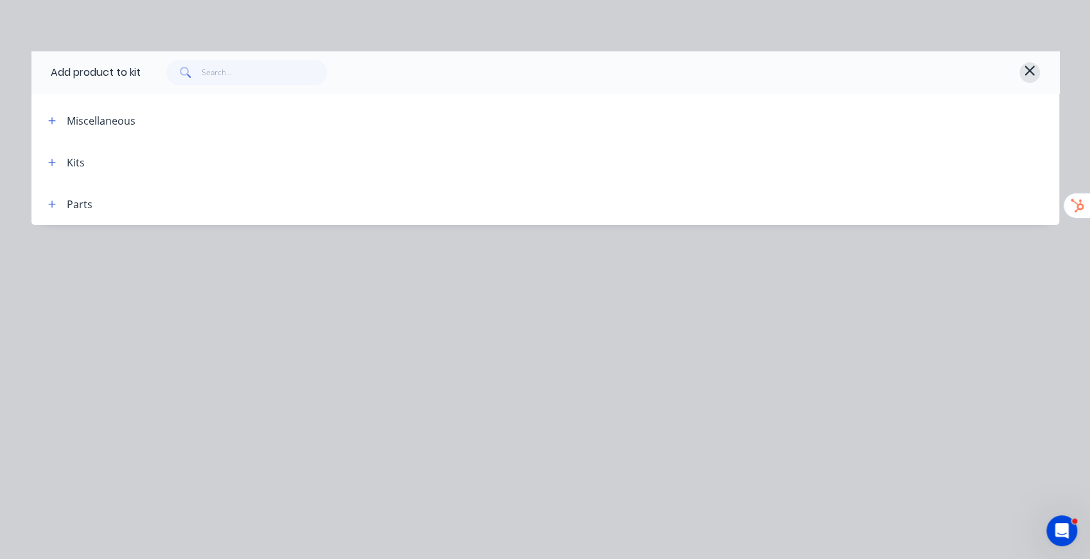
click at [1035, 69] on button "button" at bounding box center [1029, 72] width 21 height 21
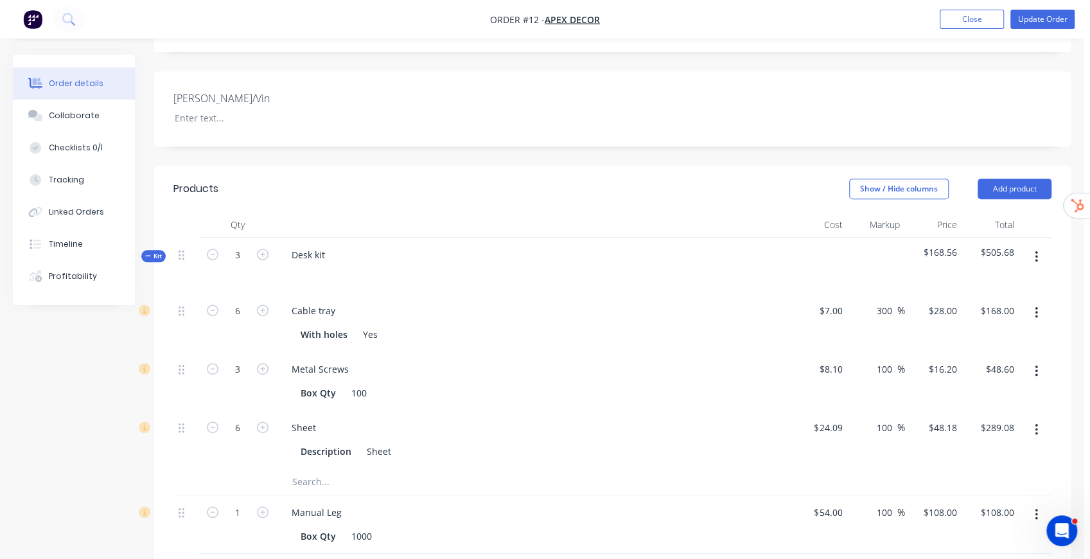
click at [1041, 245] on button "button" at bounding box center [1036, 256] width 30 height 23
click at [999, 281] on div "Add product to kit" at bounding box center [990, 290] width 99 height 19
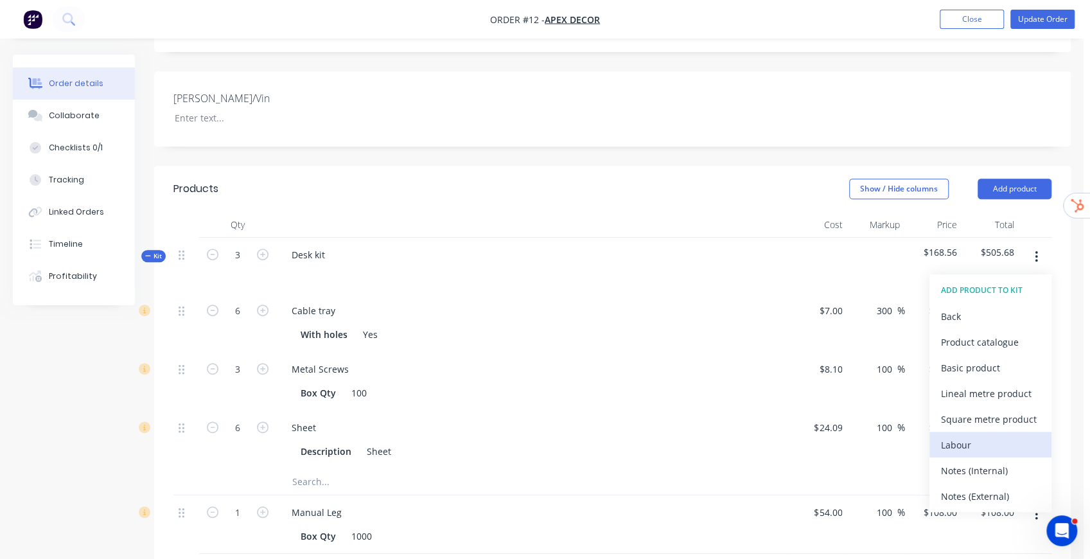
click at [982, 435] on div "Labour" at bounding box center [990, 444] width 99 height 19
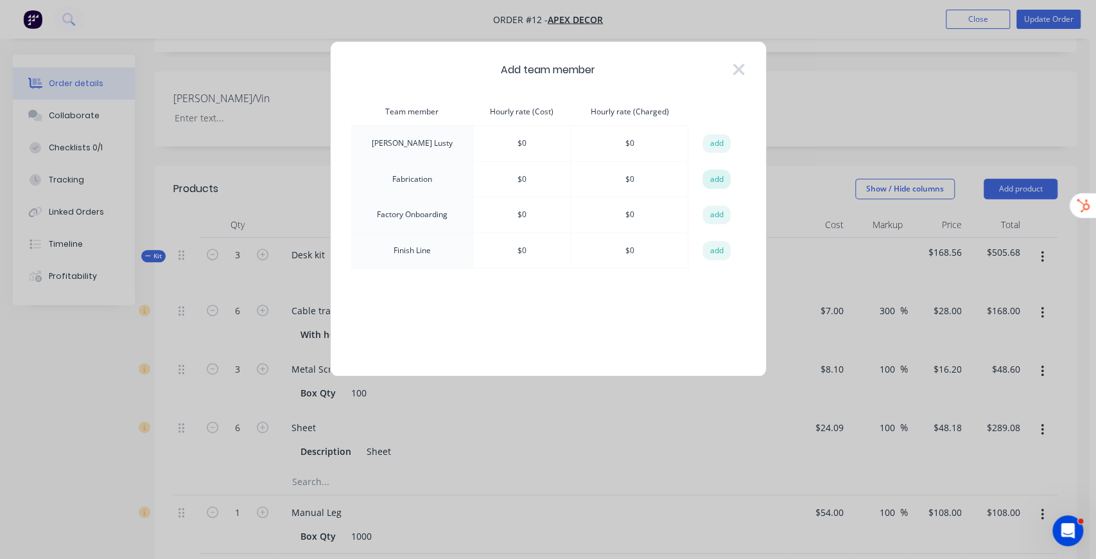
click at [711, 175] on button "add" at bounding box center [716, 179] width 28 height 19
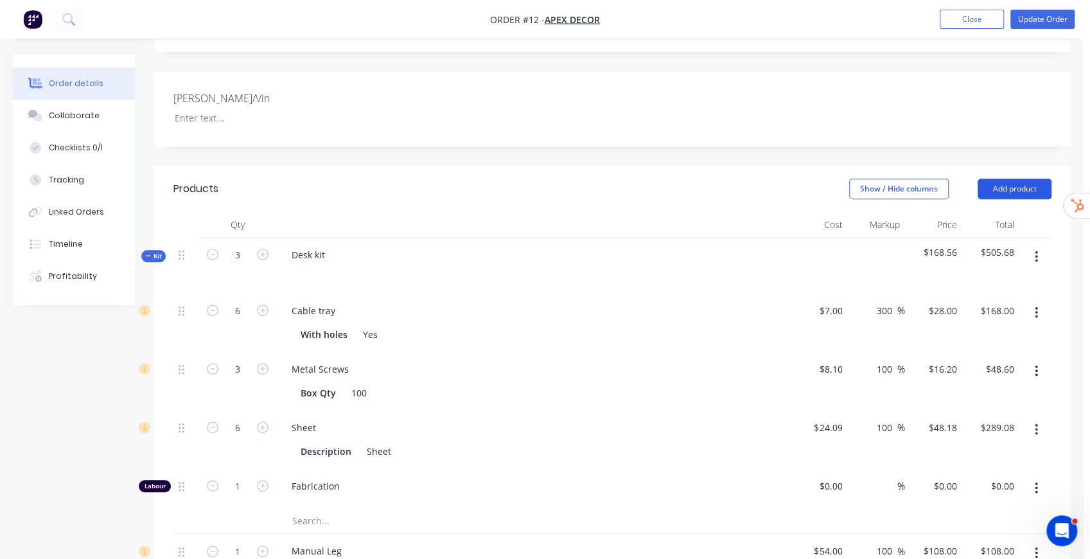
click at [1032, 179] on button "Add product" at bounding box center [1014, 189] width 74 height 21
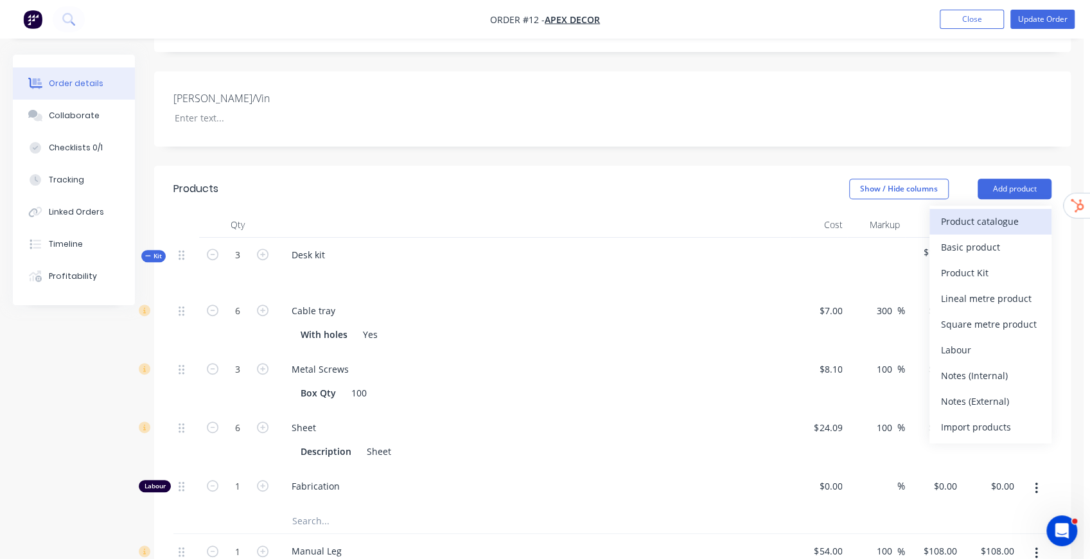
click at [1000, 212] on div "Product catalogue" at bounding box center [990, 221] width 99 height 19
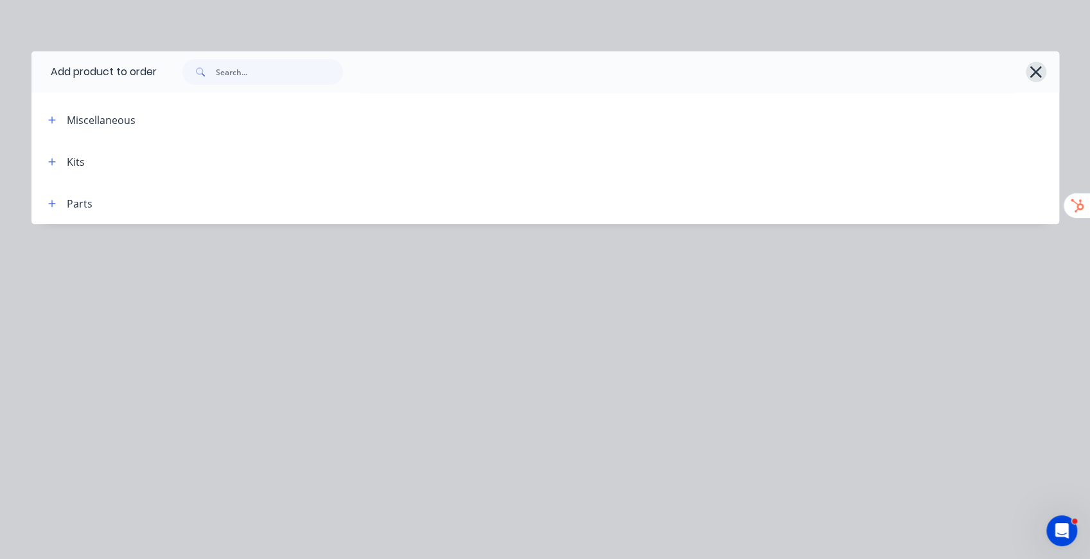
click at [1038, 70] on icon "button" at bounding box center [1036, 72] width 12 height 12
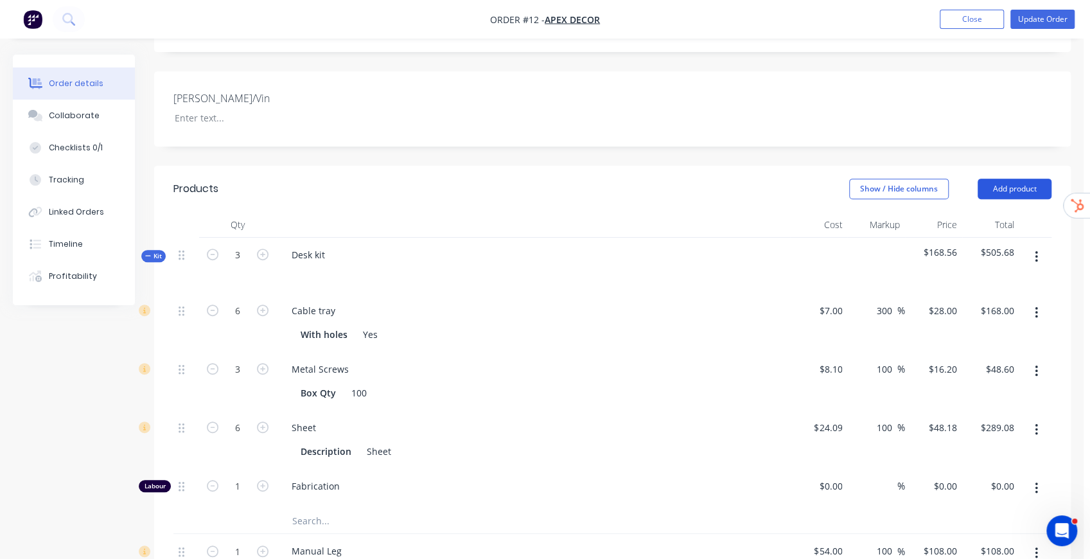
click at [1018, 179] on button "Add product" at bounding box center [1014, 189] width 74 height 21
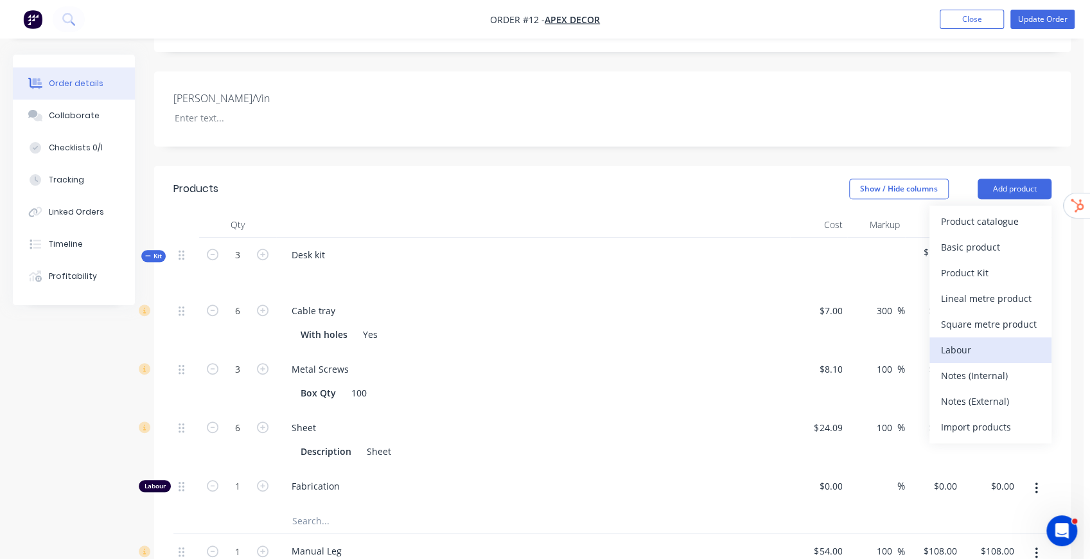
click at [979, 340] on div "Labour" at bounding box center [990, 349] width 99 height 19
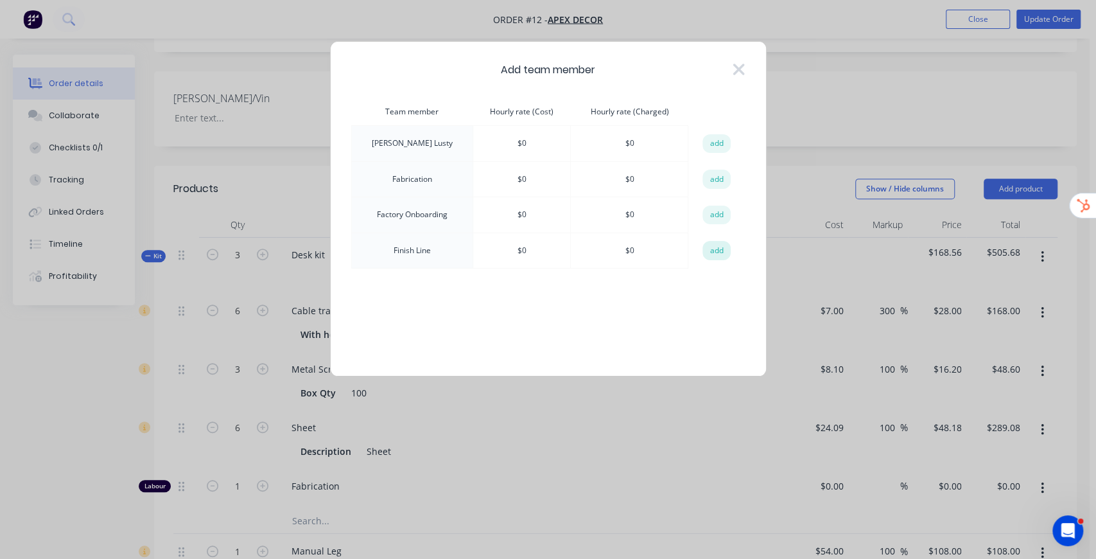
click at [715, 251] on button "add" at bounding box center [716, 250] width 28 height 19
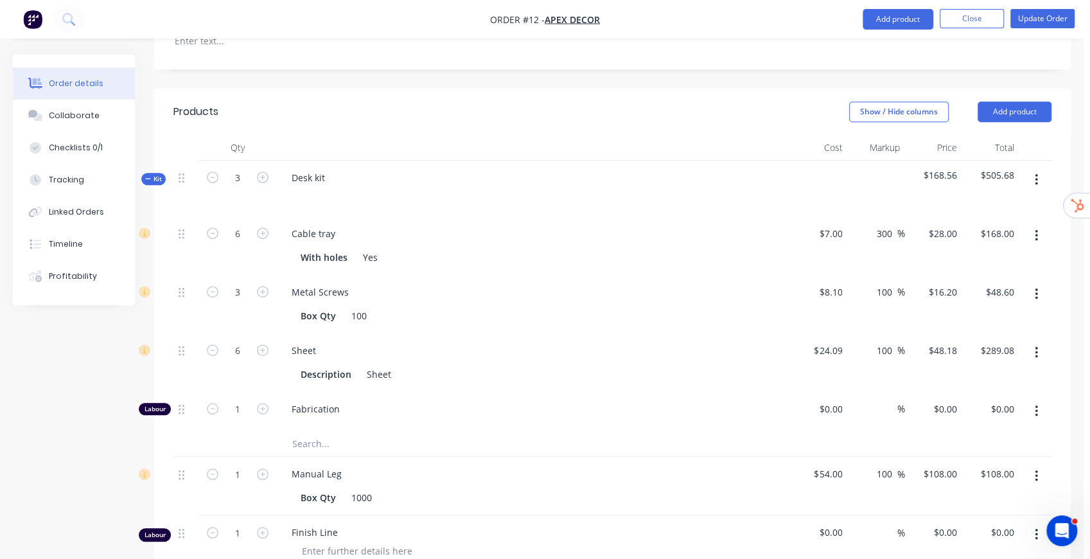
scroll to position [514, 0]
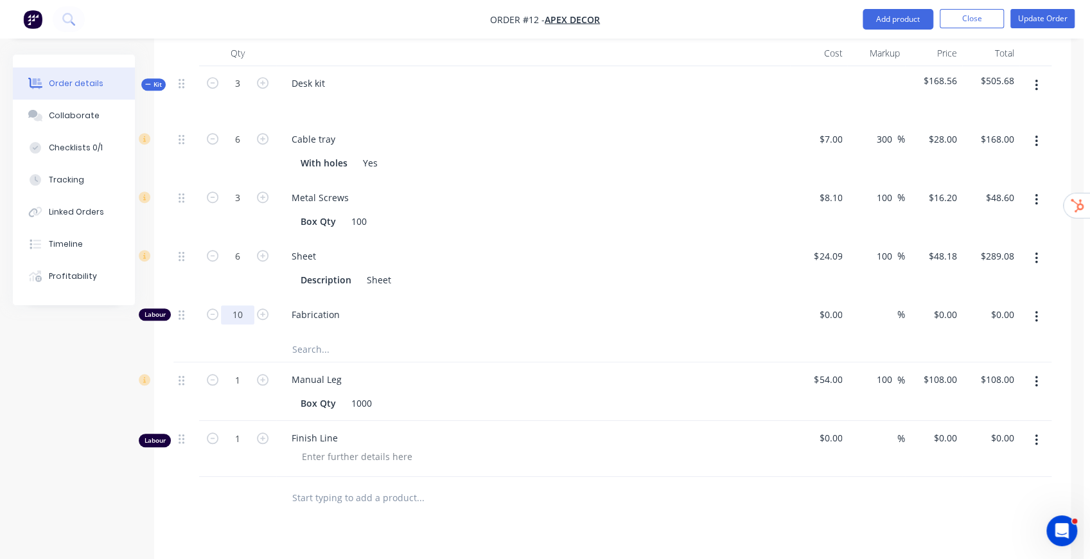
type input "10"
click at [637, 92] on div at bounding box center [532, 101] width 503 height 19
click at [299, 488] on div "Products Show / Hide columns Add product Qty Cost Markup Price Total Kit 3 Desk…" at bounding box center [612, 410] width 916 height 833
click at [394, 431] on span "Finish Line" at bounding box center [538, 437] width 493 height 13
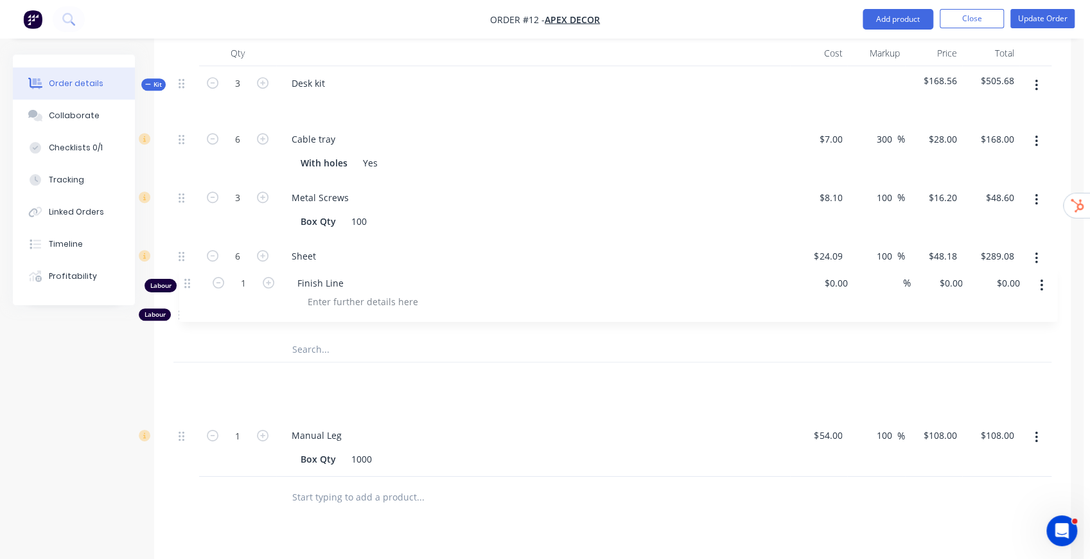
drag, startPoint x: 179, startPoint y: 385, endPoint x: 187, endPoint y: 282, distance: 103.1
click at [187, 282] on div "Kit 3 Desk kit $168.56 $505.68 6 Cable tray With holes Yes $7.00 $7.00 300 300 …" at bounding box center [612, 271] width 878 height 410
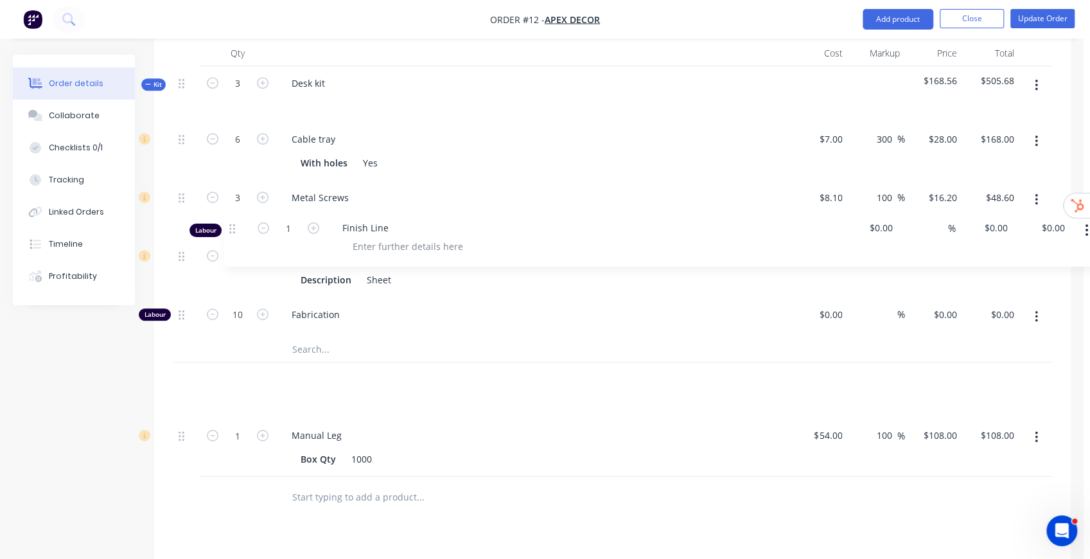
drag, startPoint x: 183, startPoint y: 321, endPoint x: 236, endPoint y: 221, distance: 113.5
click at [236, 221] on div "Kit 3 Desk kit $168.56 $505.68 6 Cable tray With holes Yes $7.00 $7.00 300 300 …" at bounding box center [612, 271] width 878 height 410
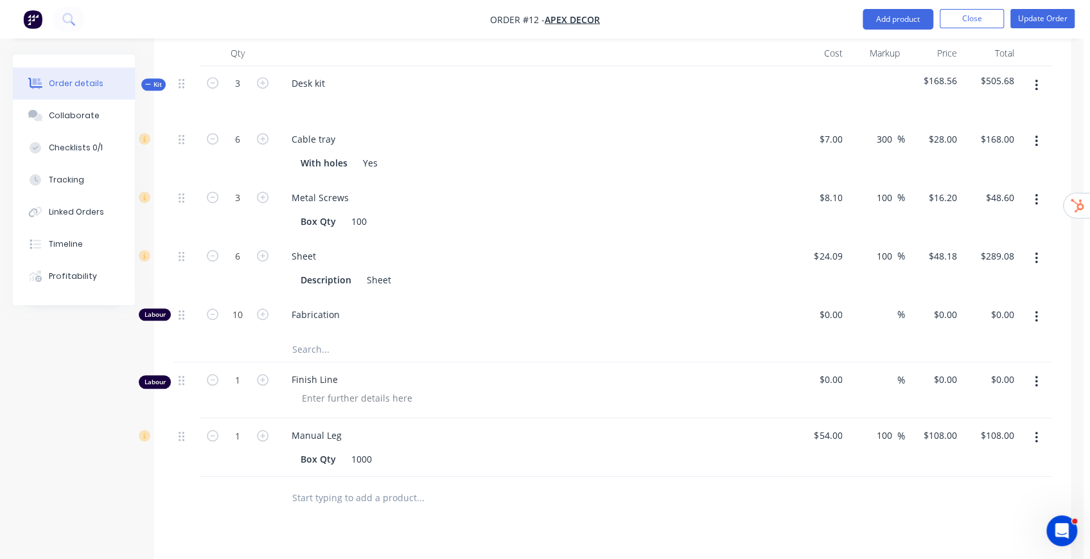
click at [1038, 370] on button "button" at bounding box center [1036, 381] width 30 height 23
drag, startPoint x: 968, startPoint y: 431, endPoint x: 1018, endPoint y: 310, distance: 131.5
click at [967, 483] on div "Delete" at bounding box center [990, 492] width 99 height 19
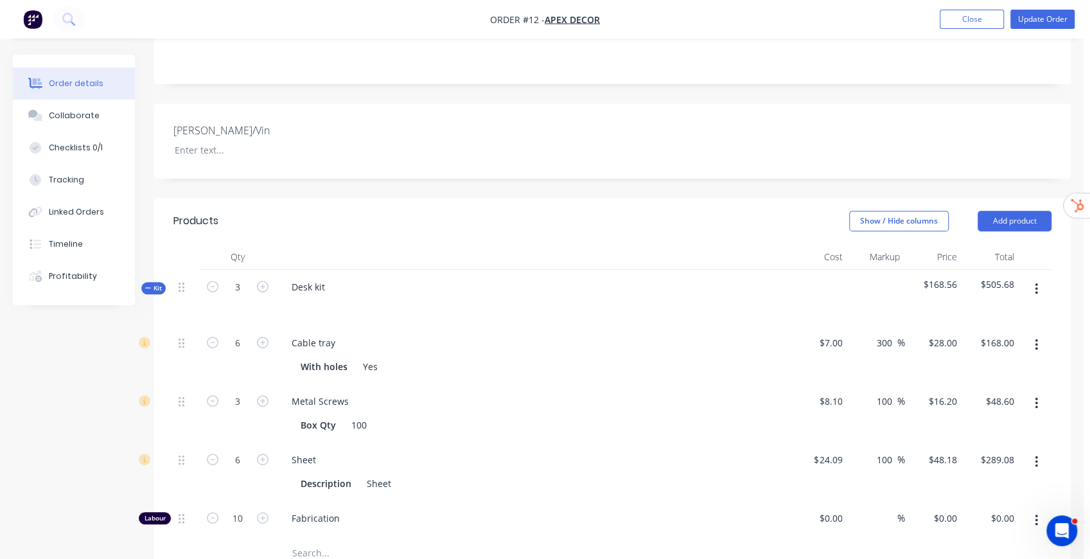
scroll to position [299, 0]
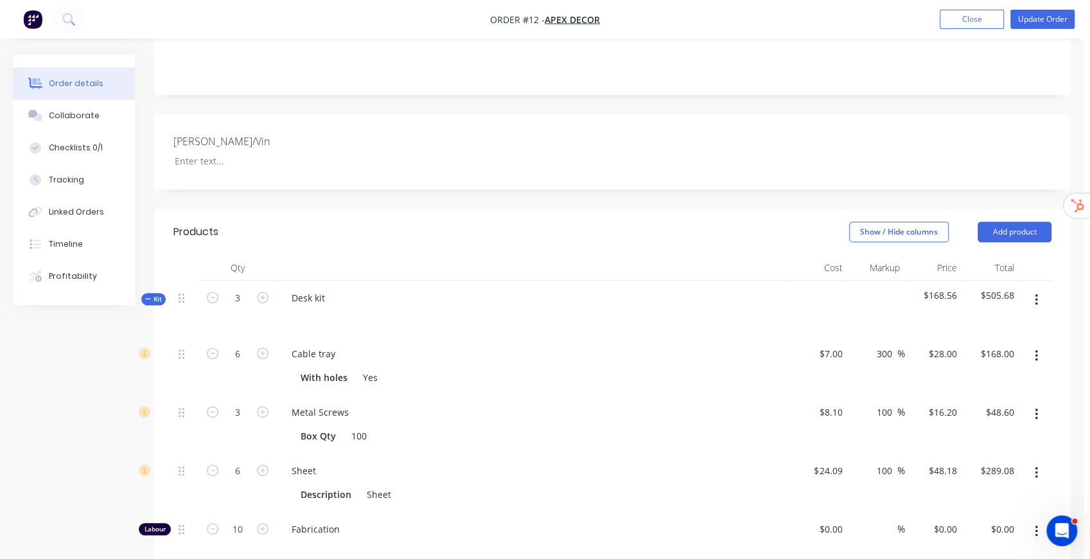
click at [1033, 288] on button "button" at bounding box center [1036, 299] width 30 height 23
click at [991, 324] on div "Add product to kit" at bounding box center [990, 333] width 99 height 19
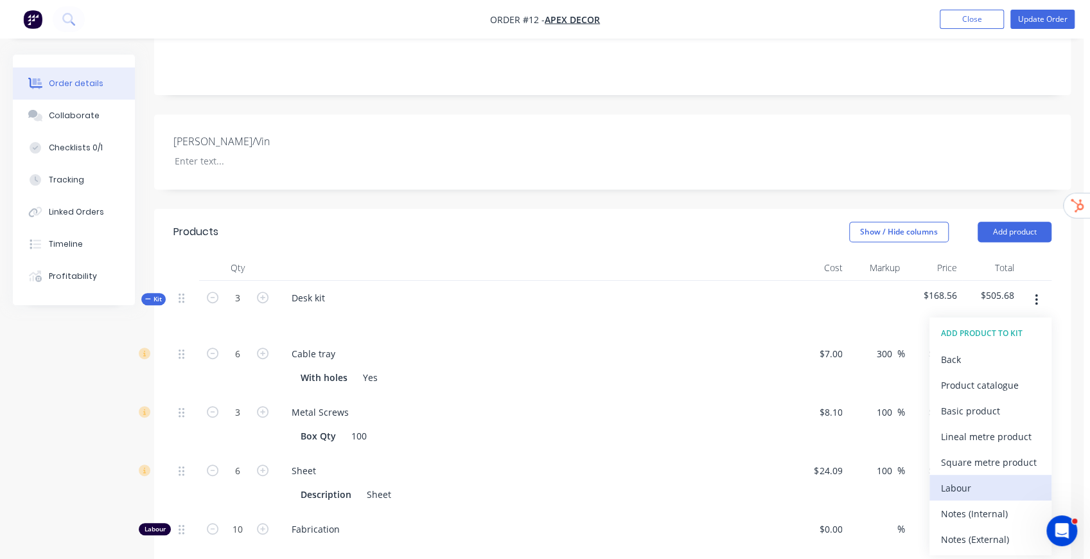
click at [967, 478] on div "Labour" at bounding box center [990, 487] width 99 height 19
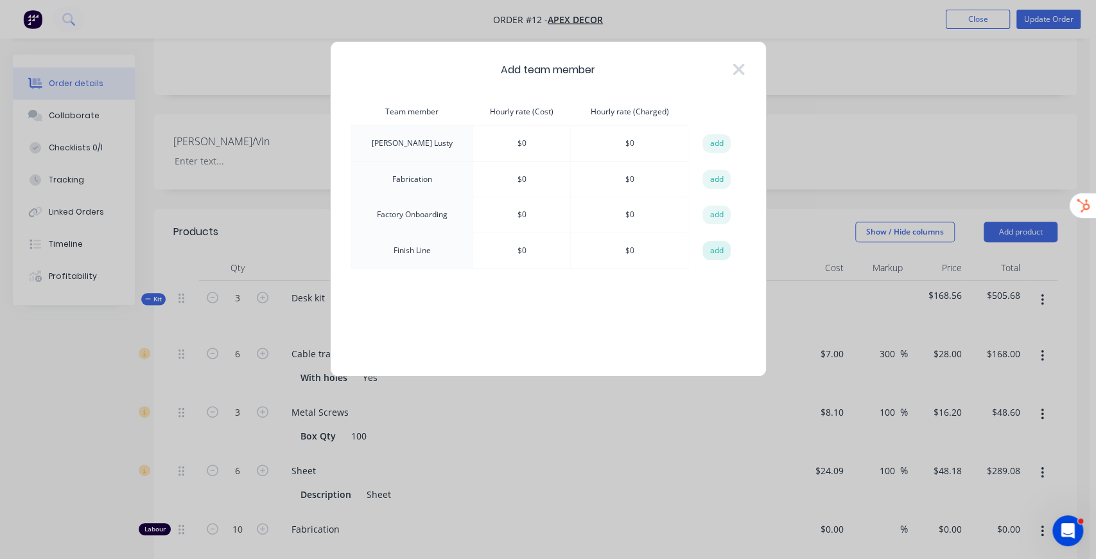
click at [713, 245] on button "add" at bounding box center [716, 250] width 28 height 19
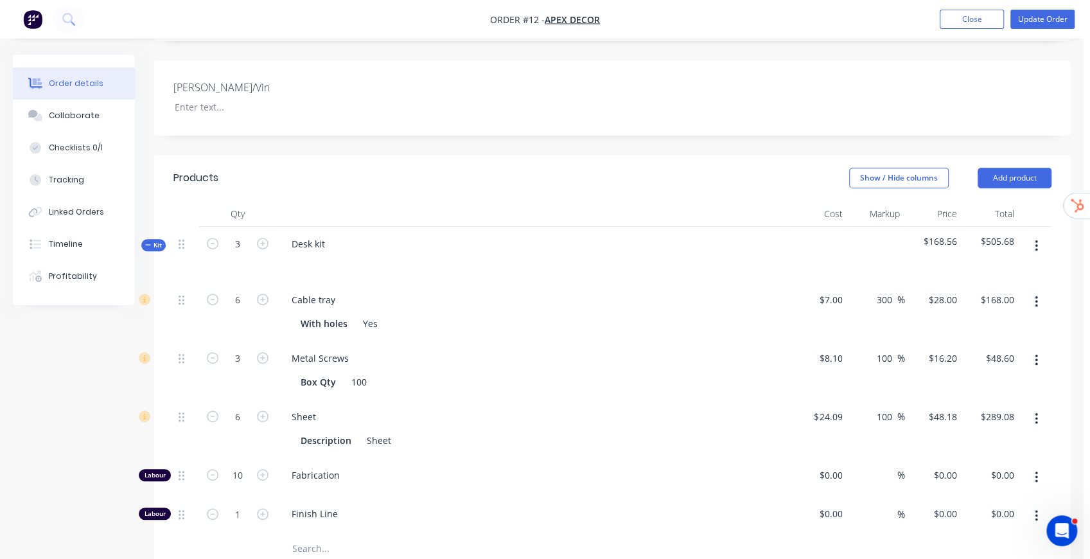
scroll to position [428, 0]
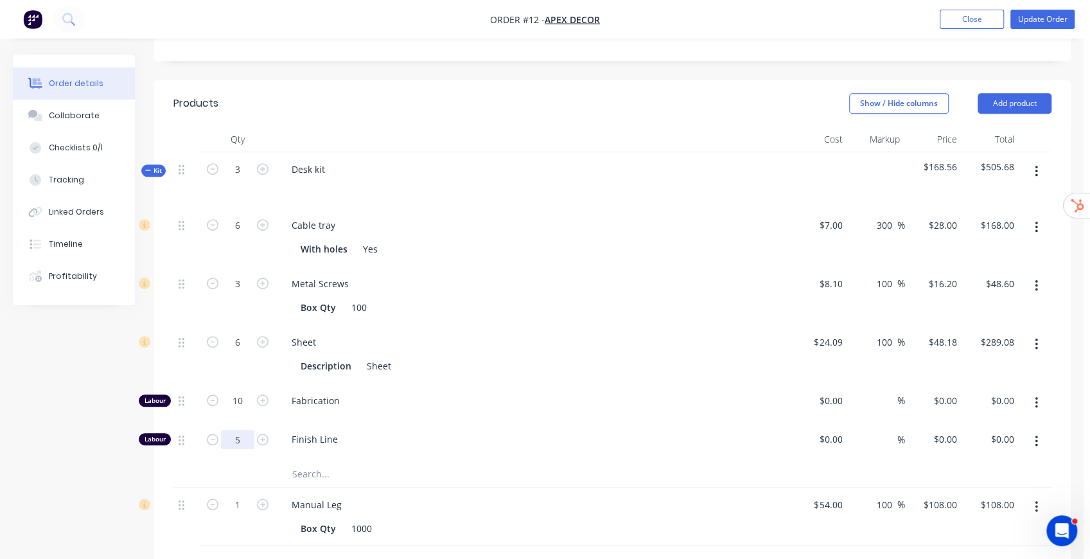
type input "5"
click at [23, 407] on div "Created by Stuart Created 02/09/25 Required 30/09/25 Assigned to Add team membe…" at bounding box center [542, 271] width 1058 height 1288
drag, startPoint x: 247, startPoint y: 360, endPoint x: 270, endPoint y: 356, distance: 22.9
click at [252, 383] on div "10" at bounding box center [237, 402] width 77 height 39
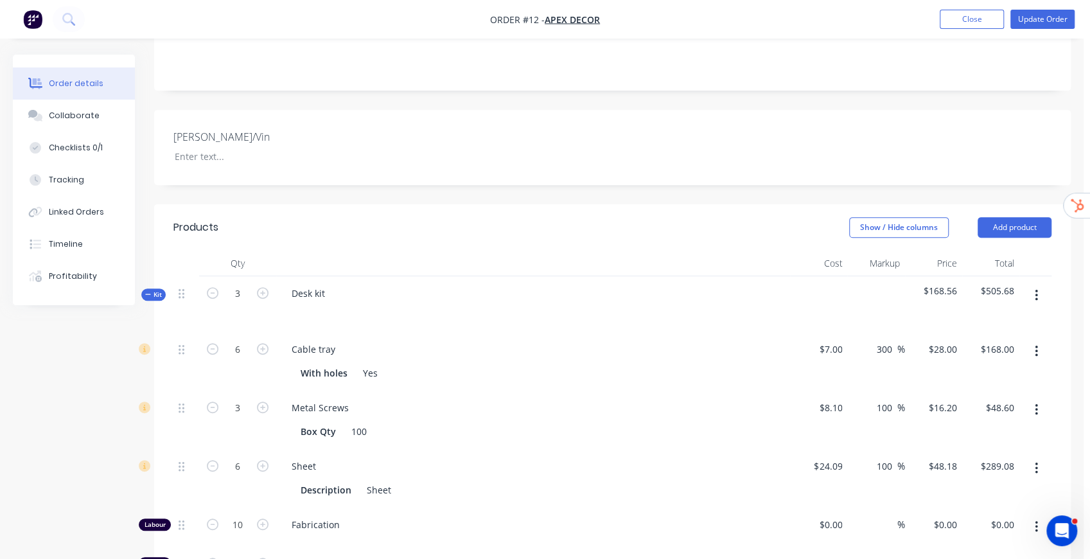
scroll to position [299, 0]
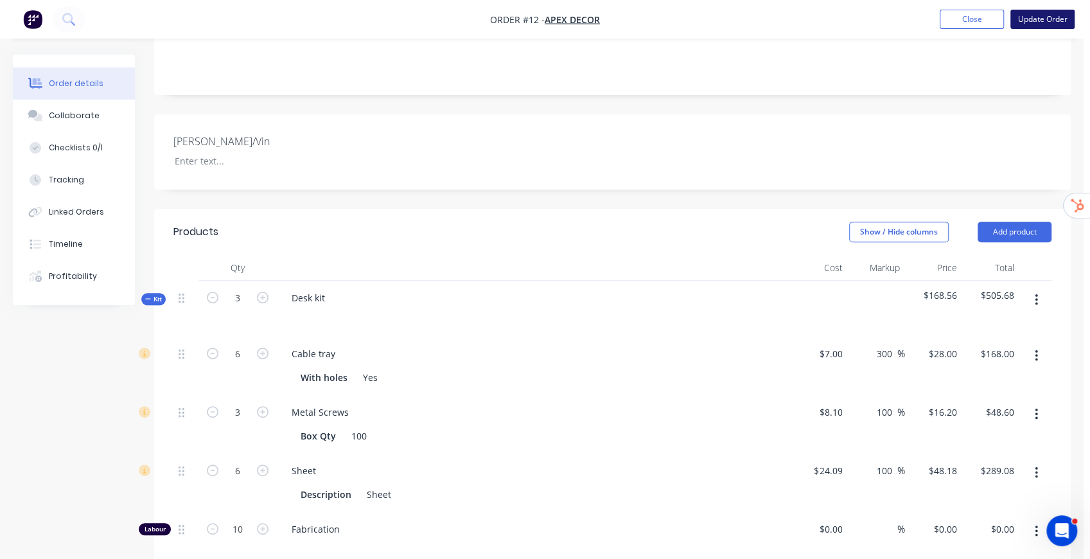
click at [1042, 17] on button "Update Order" at bounding box center [1042, 19] width 64 height 19
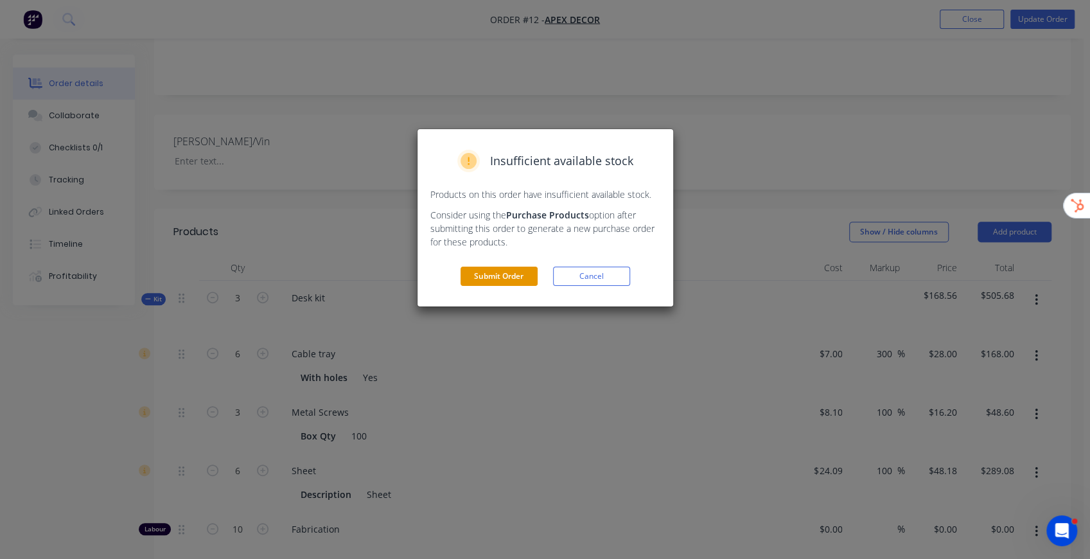
click at [514, 274] on button "Submit Order" at bounding box center [498, 275] width 77 height 19
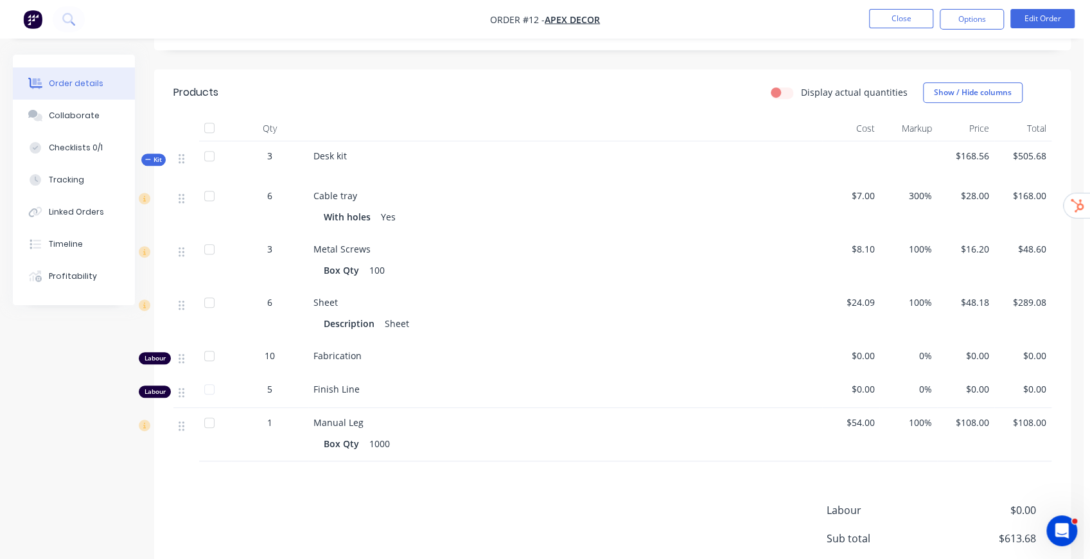
scroll to position [385, 0]
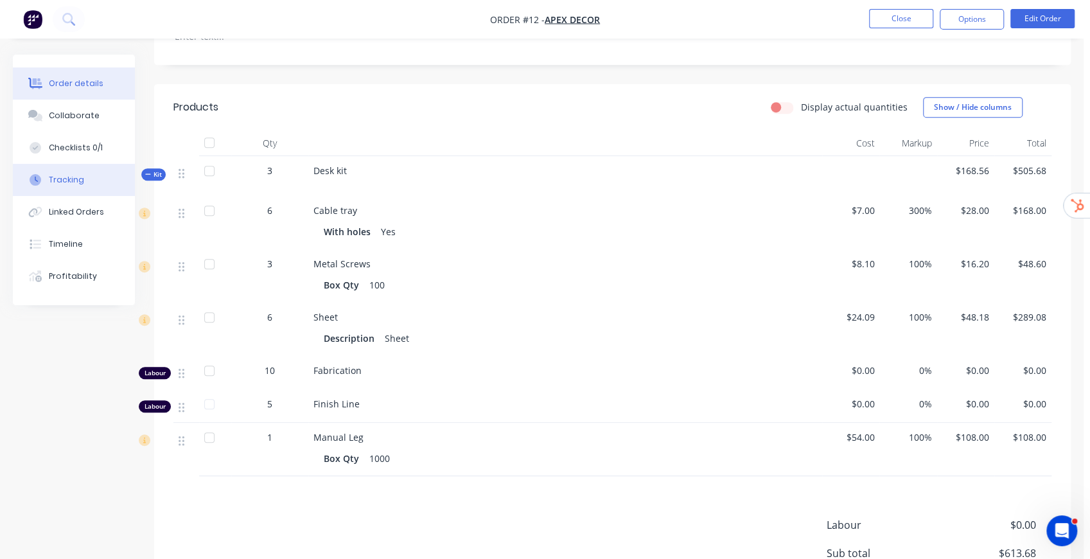
click at [92, 177] on button "Tracking" at bounding box center [74, 180] width 122 height 32
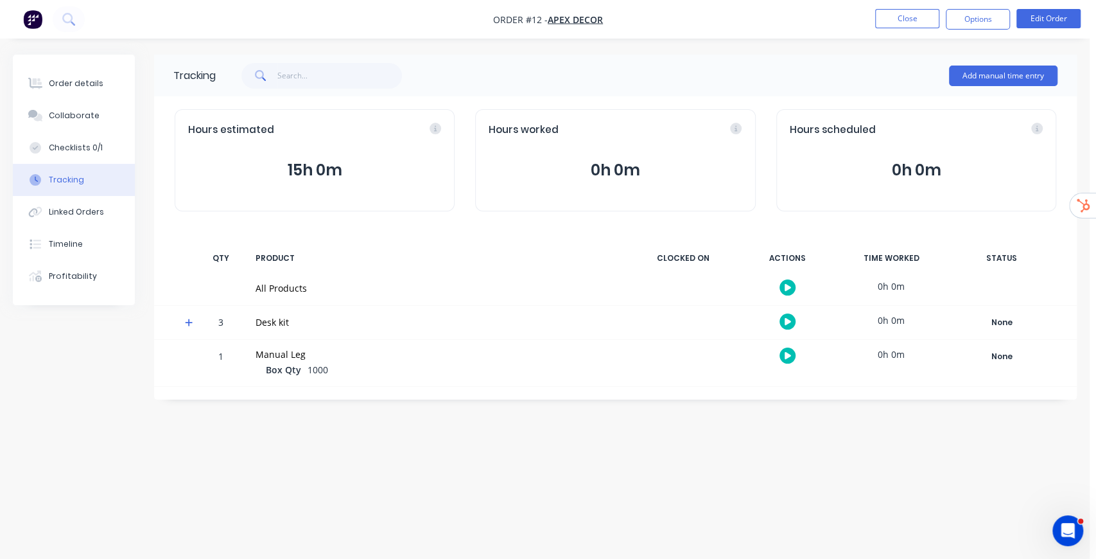
click at [191, 321] on icon at bounding box center [189, 322] width 8 height 8
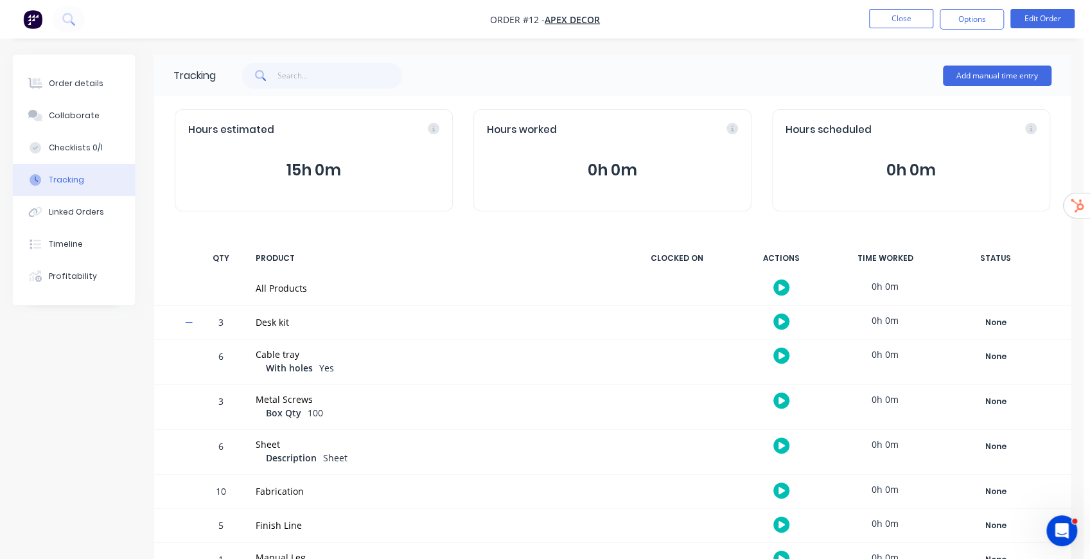
scroll to position [43, 0]
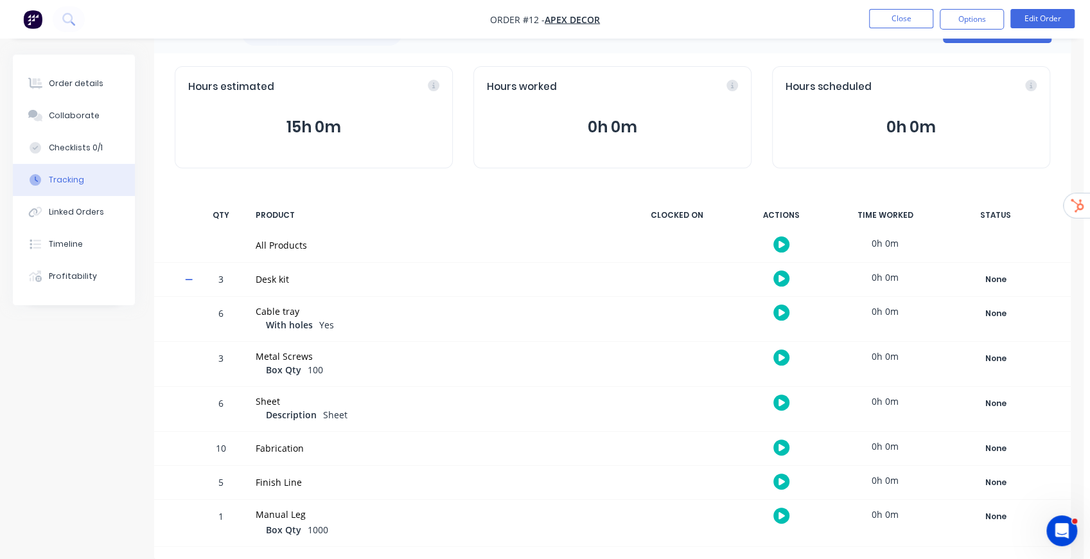
click at [783, 448] on icon "button" at bounding box center [781, 447] width 6 height 8
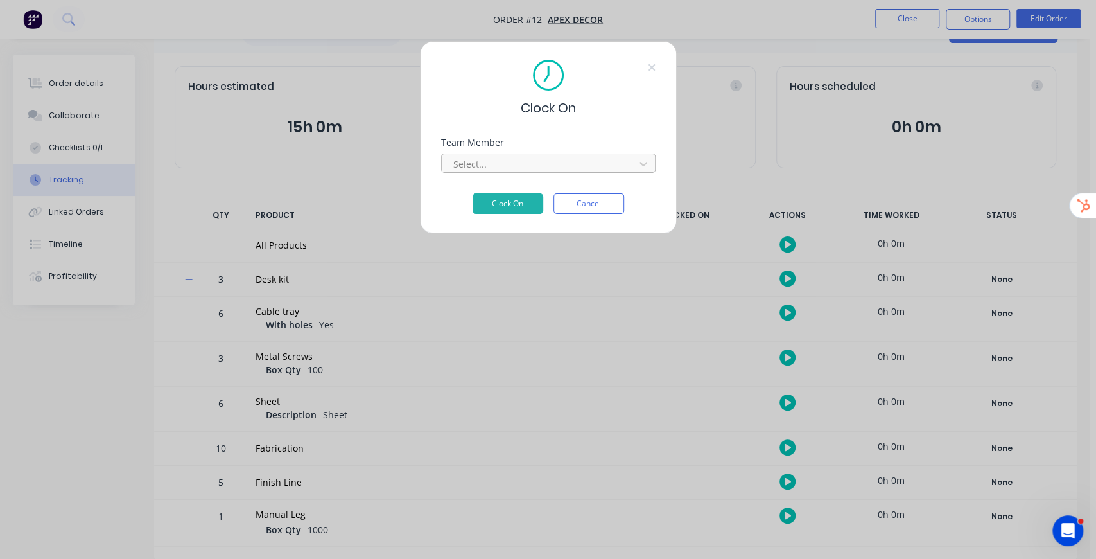
click at [509, 162] on div at bounding box center [540, 164] width 176 height 16
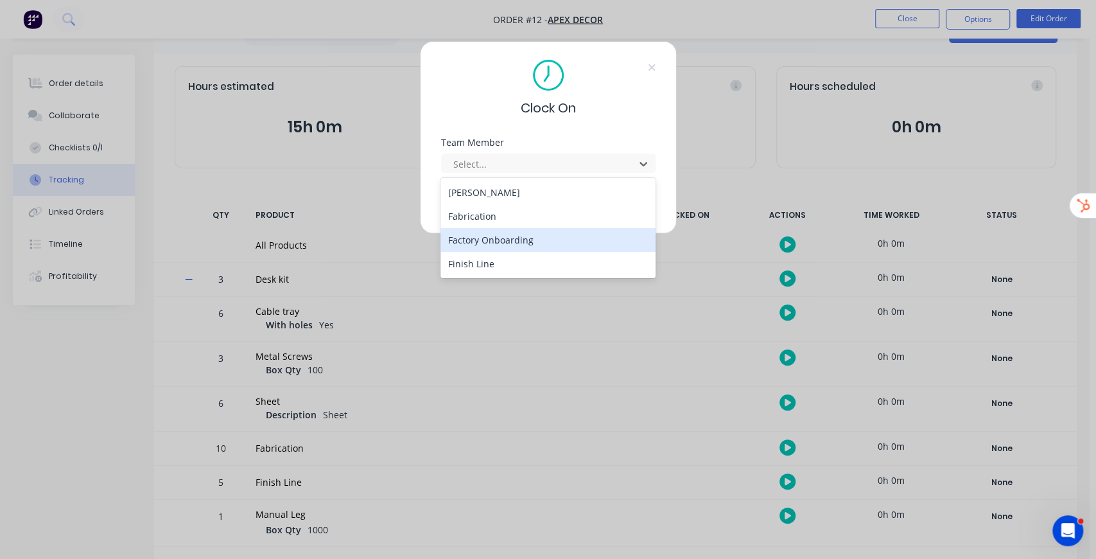
click at [514, 238] on div "Factory Onboarding" at bounding box center [547, 240] width 215 height 24
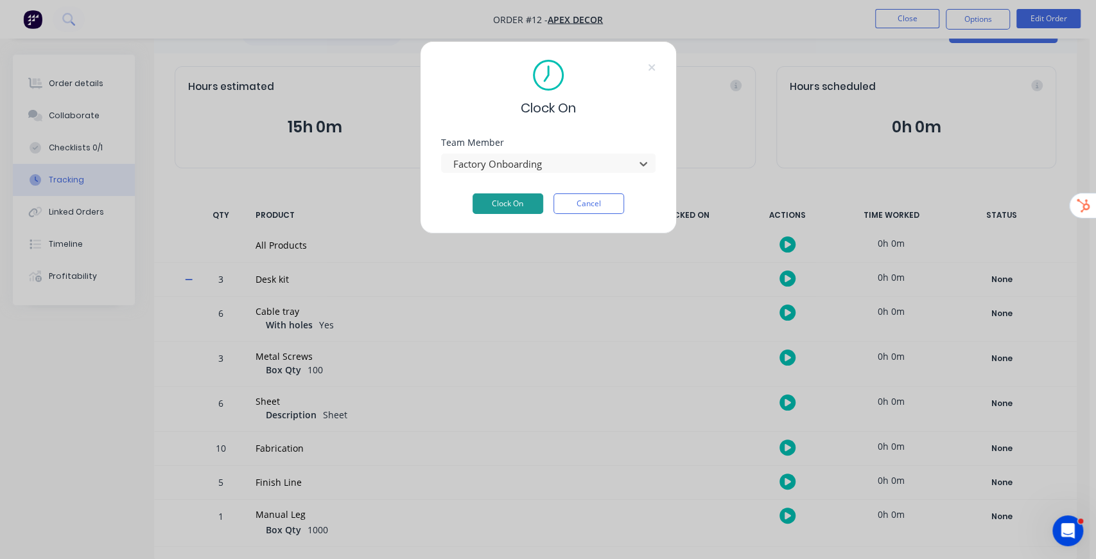
click at [512, 202] on button "Clock On" at bounding box center [508, 203] width 71 height 21
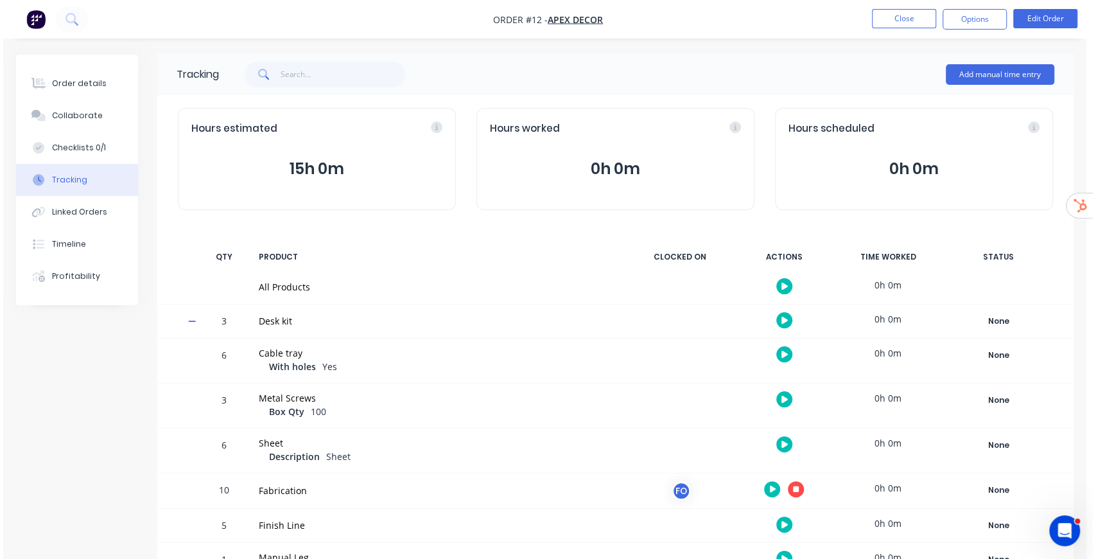
scroll to position [0, 0]
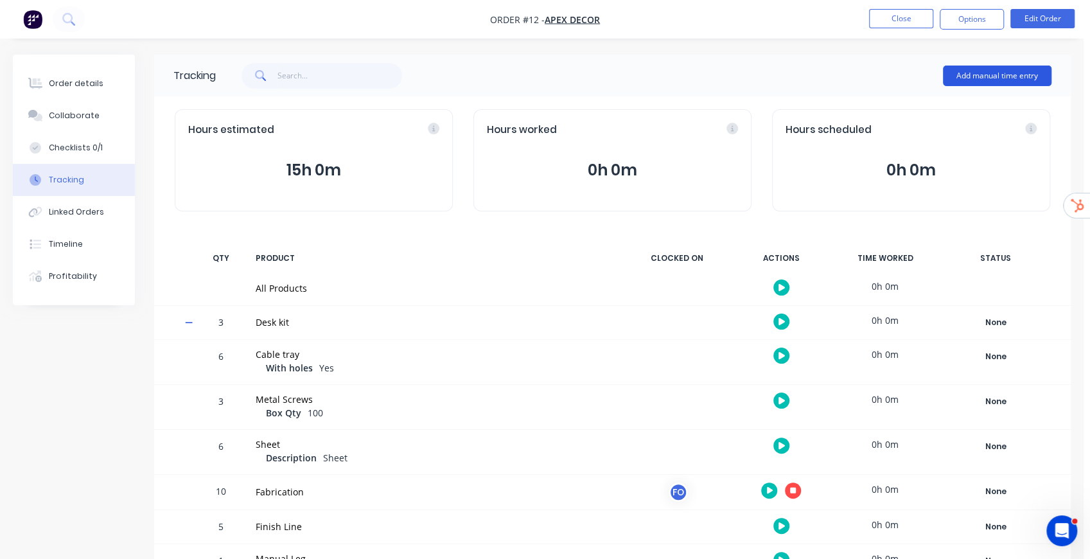
click at [996, 80] on button "Add manual time entry" at bounding box center [997, 75] width 109 height 21
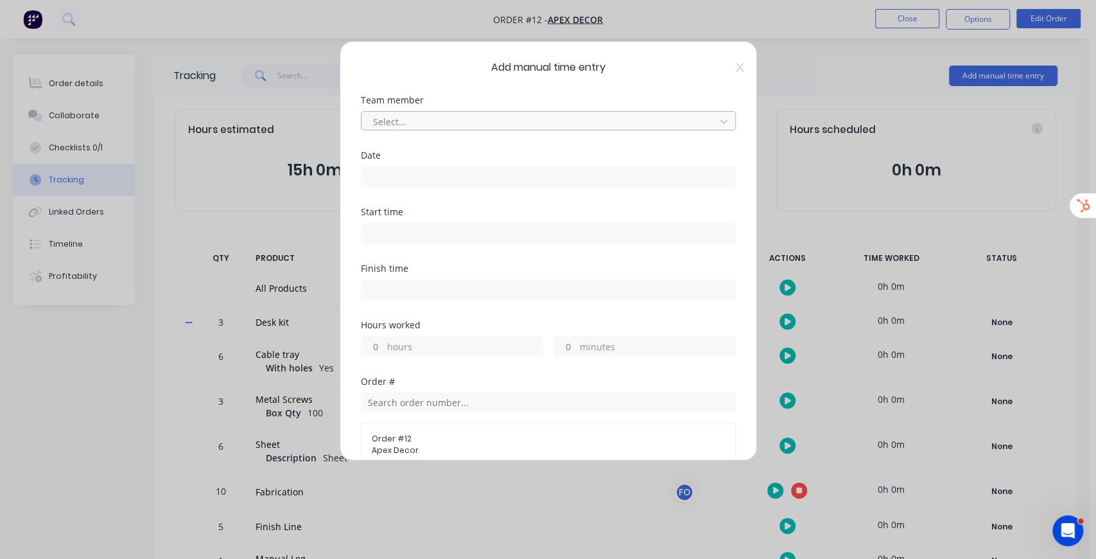
click at [476, 114] on div at bounding box center [540, 122] width 336 height 16
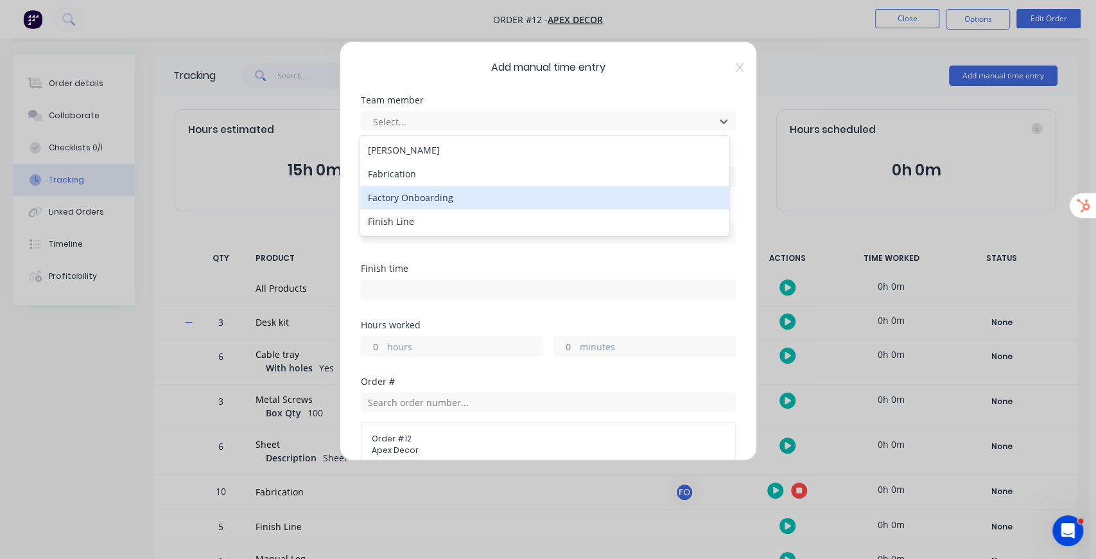
click at [448, 202] on div "Factory Onboarding" at bounding box center [544, 198] width 369 height 24
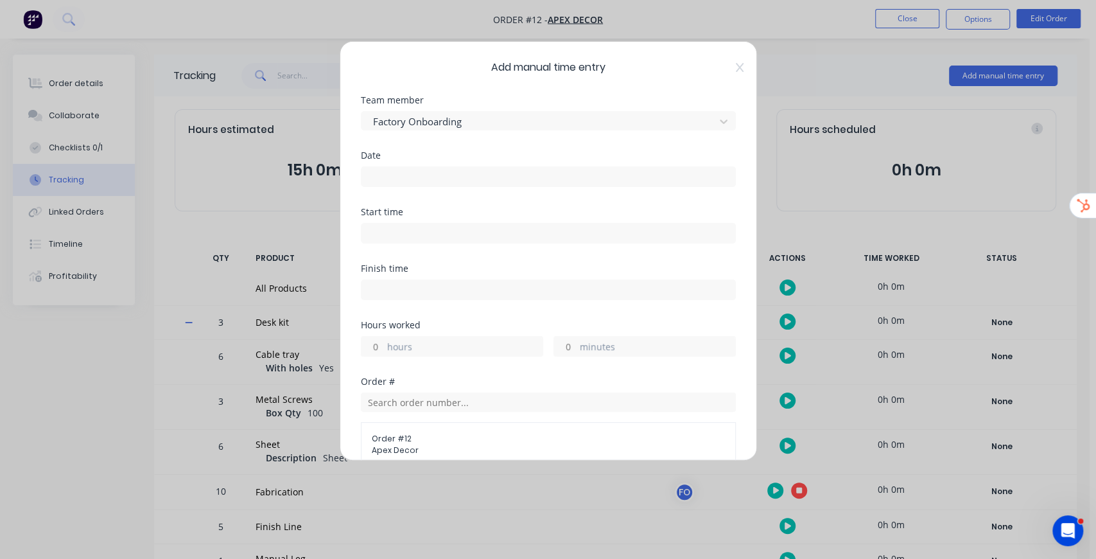
click at [470, 183] on input at bounding box center [549, 176] width 374 height 19
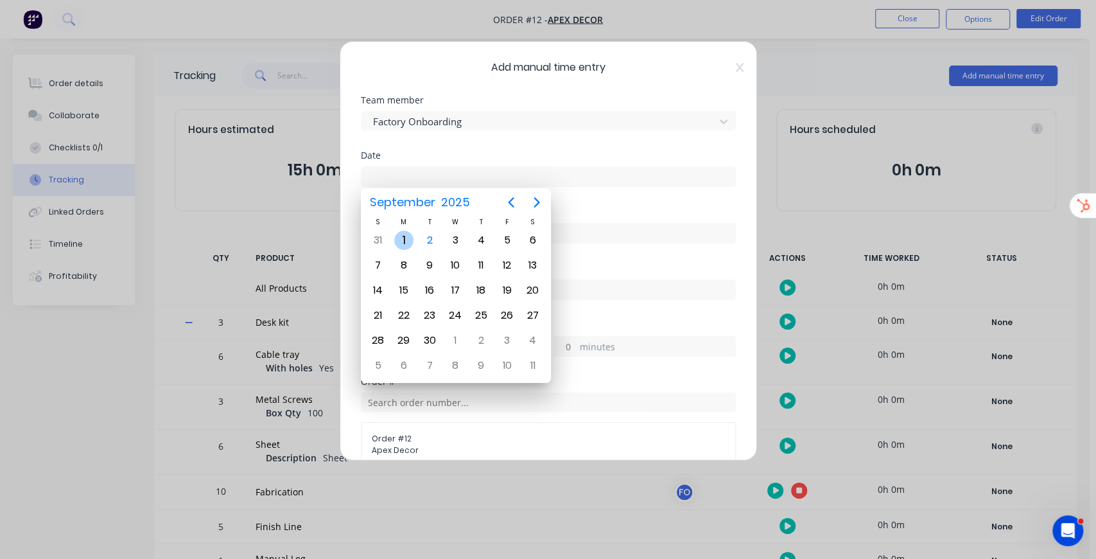
click at [415, 235] on div "Sep 1" at bounding box center [404, 240] width 26 height 24
type input "01/09/2025"
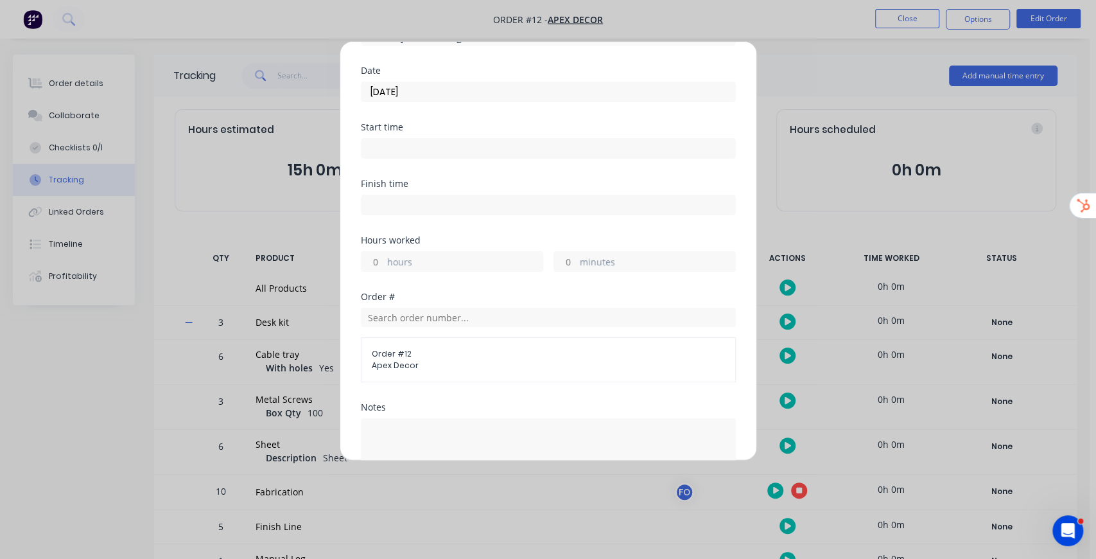
scroll to position [85, 0]
click at [385, 258] on div "hours" at bounding box center [452, 260] width 182 height 21
click at [381, 263] on input "hours" at bounding box center [373, 260] width 22 height 19
type input "4"
click at [588, 227] on div "Finish time" at bounding box center [548, 207] width 375 height 57
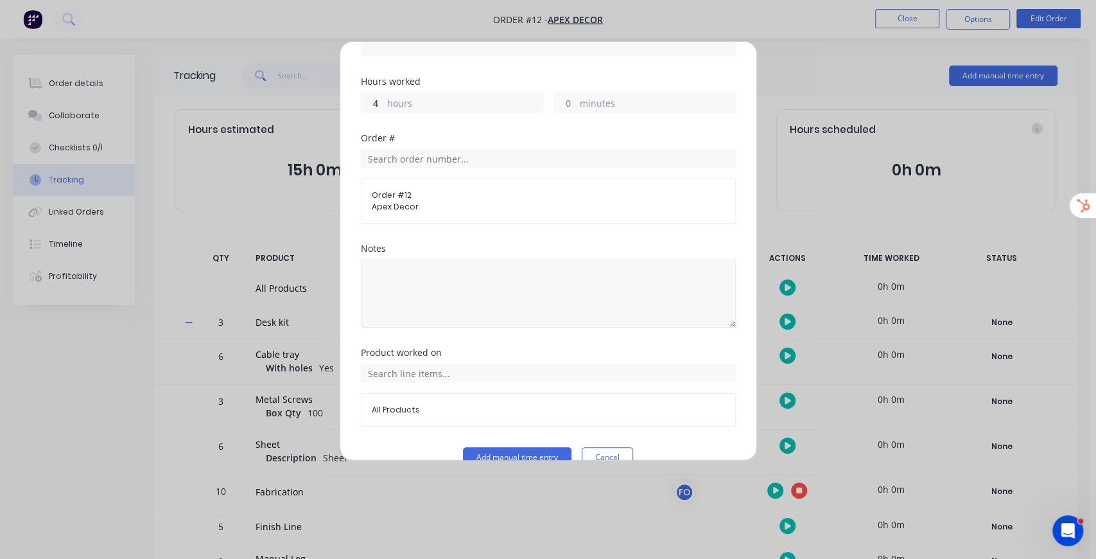
scroll to position [257, 0]
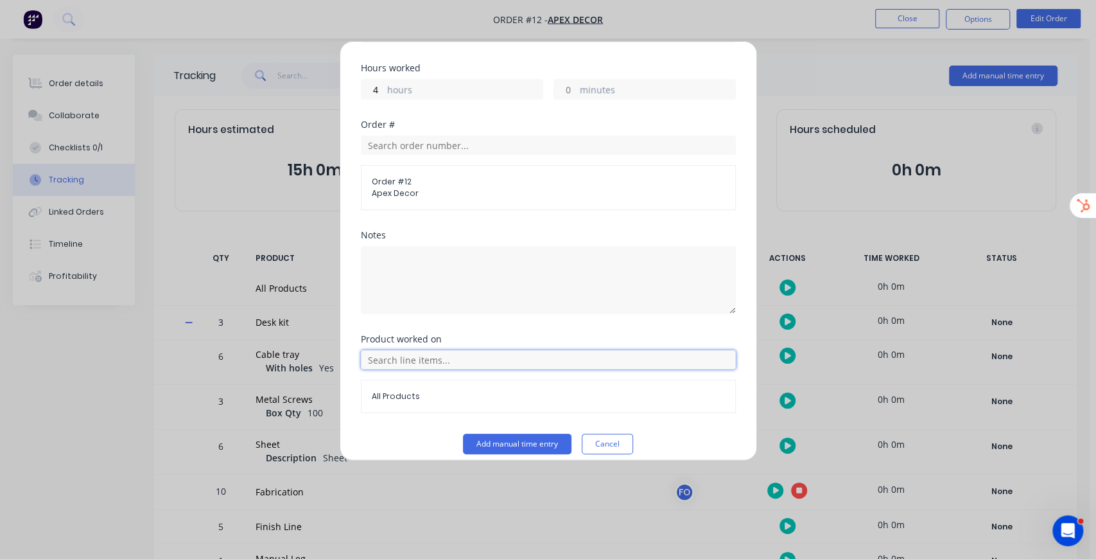
click at [446, 355] on input "text" at bounding box center [548, 359] width 375 height 19
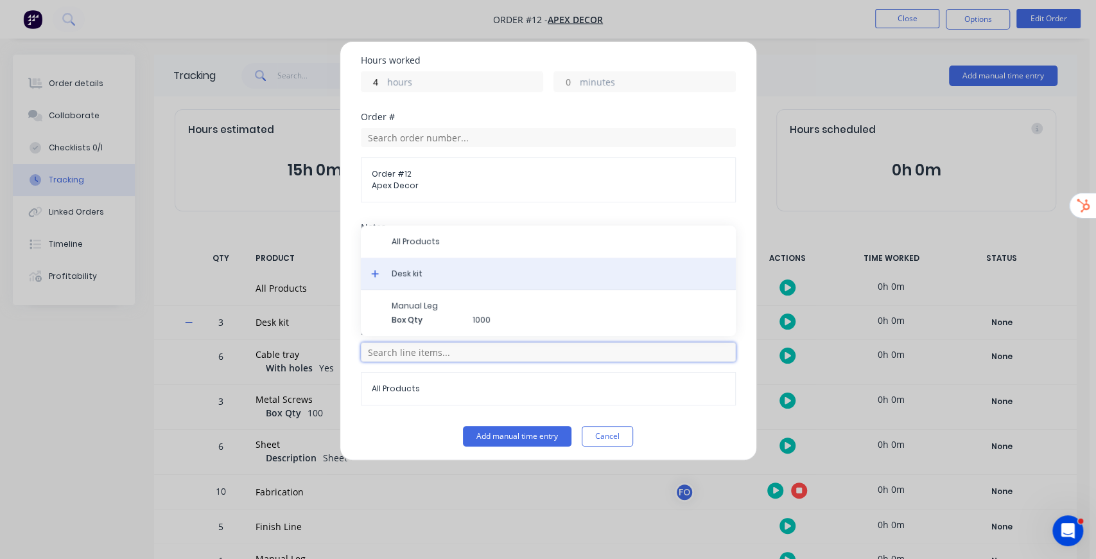
scroll to position [266, 0]
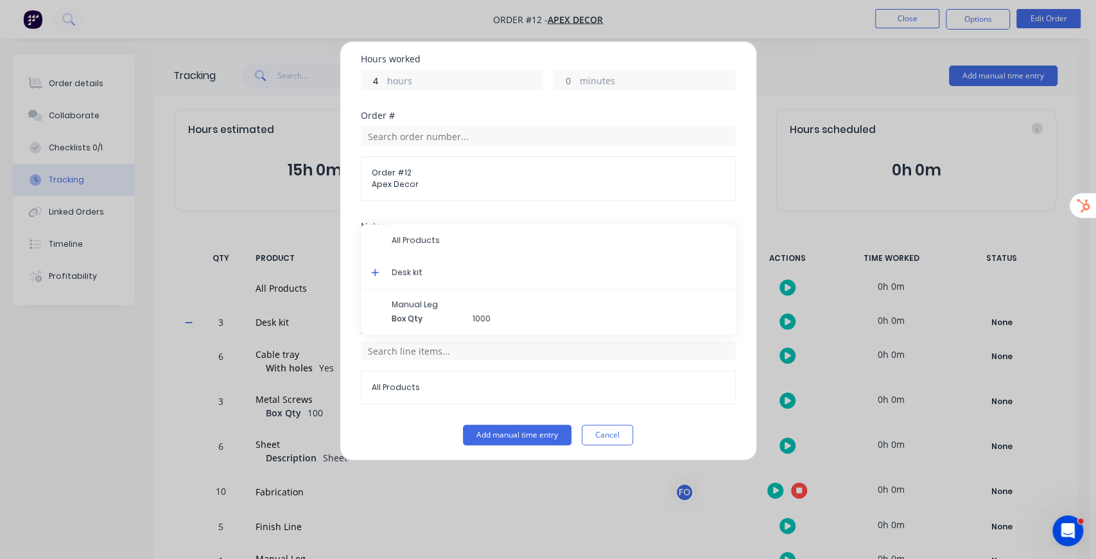
click at [372, 268] on icon at bounding box center [375, 272] width 8 height 9
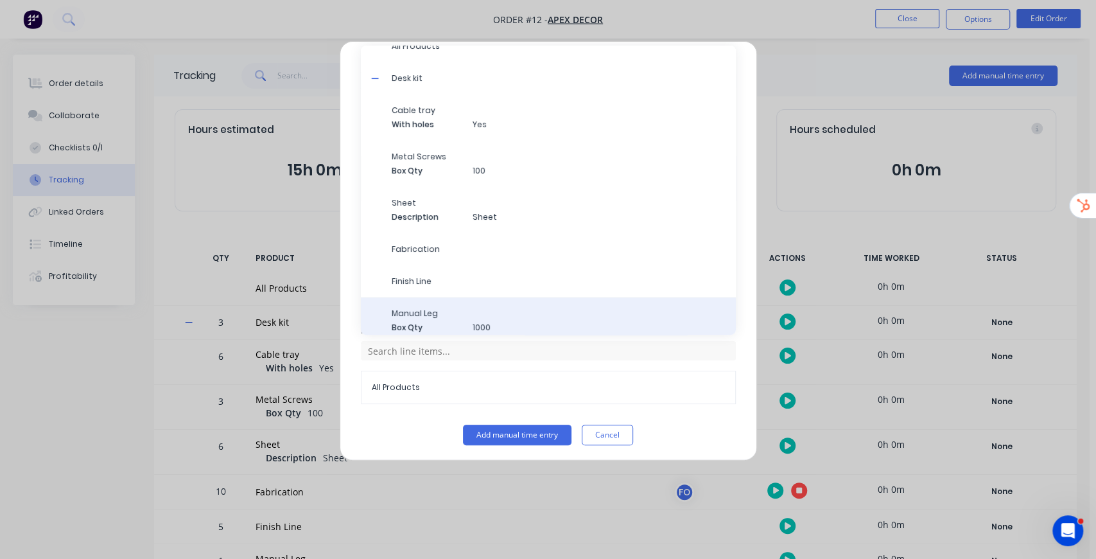
scroll to position [24, 0]
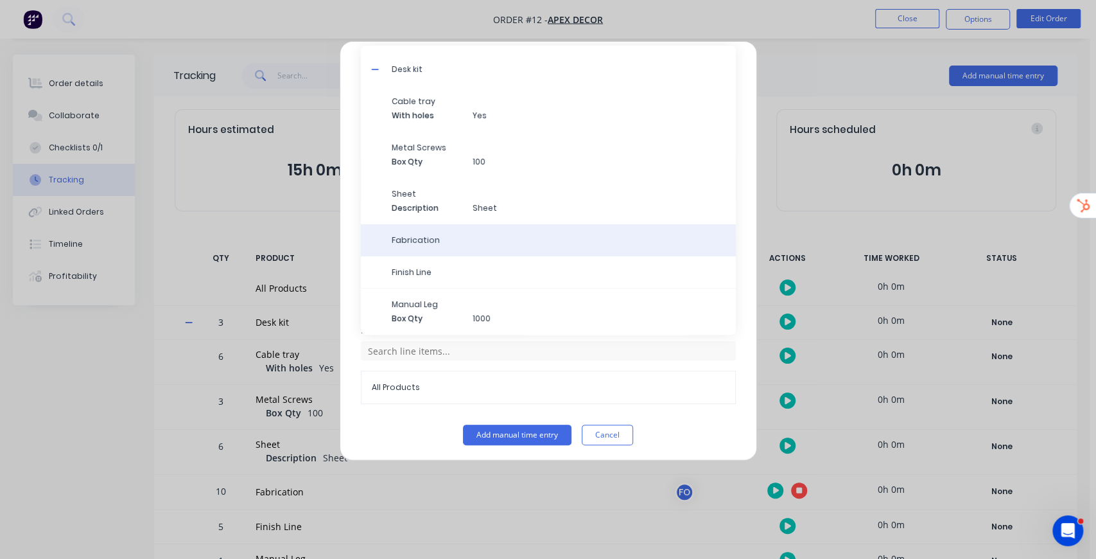
click at [439, 239] on span "Fabrication" at bounding box center [559, 240] width 334 height 12
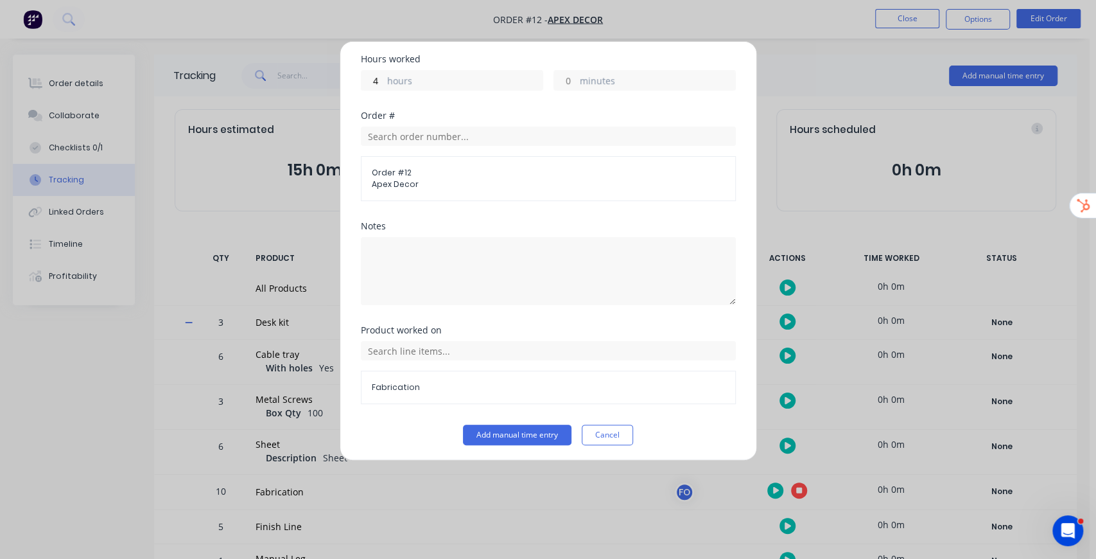
scroll to position [223, 0]
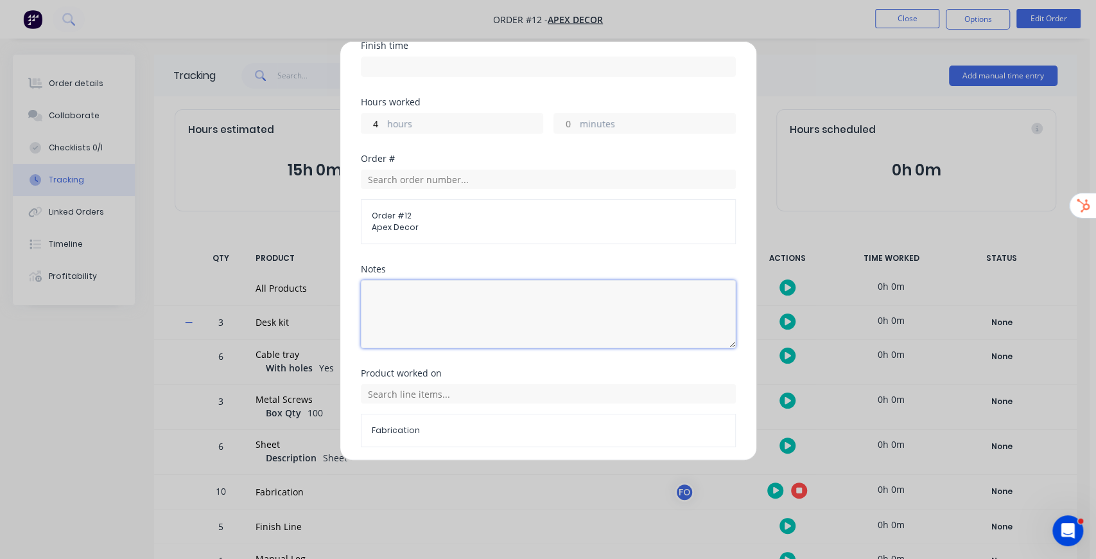
click at [469, 317] on textarea at bounding box center [548, 314] width 375 height 68
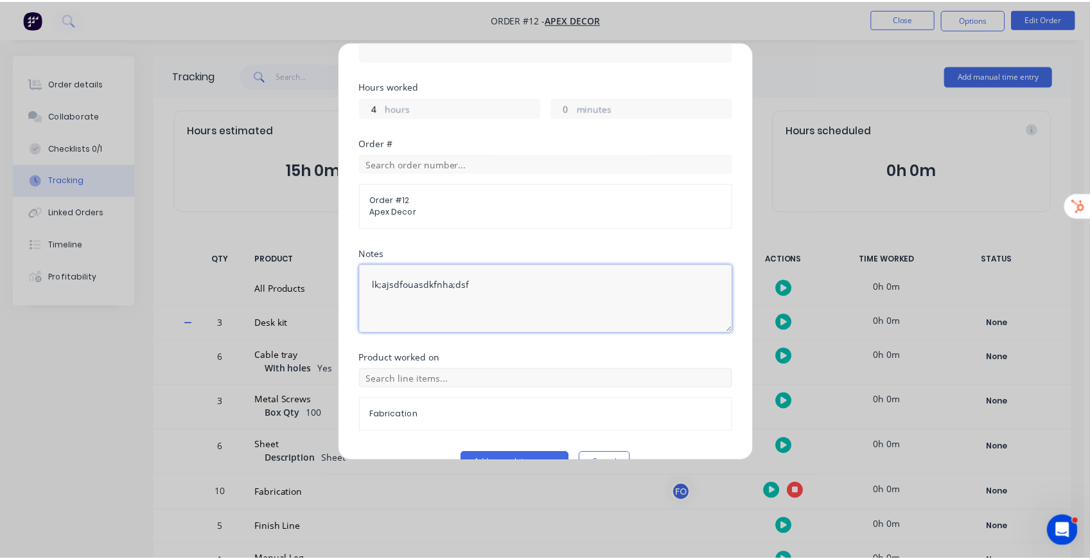
scroll to position [266, 0]
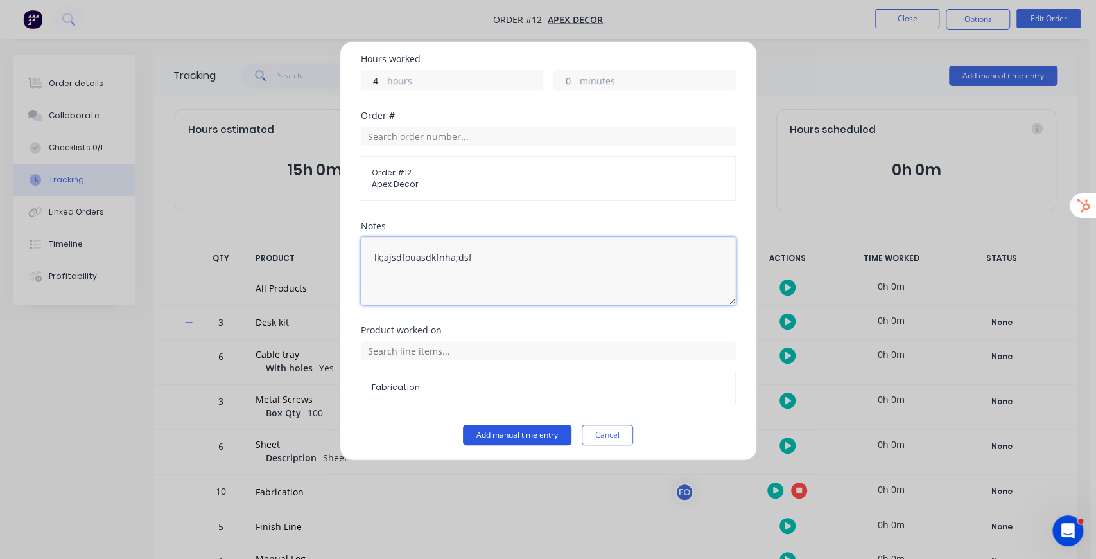
type textarea "lk;ajsdfouasdkfnha;dsf"
click at [505, 431] on button "Add manual time entry" at bounding box center [517, 434] width 109 height 21
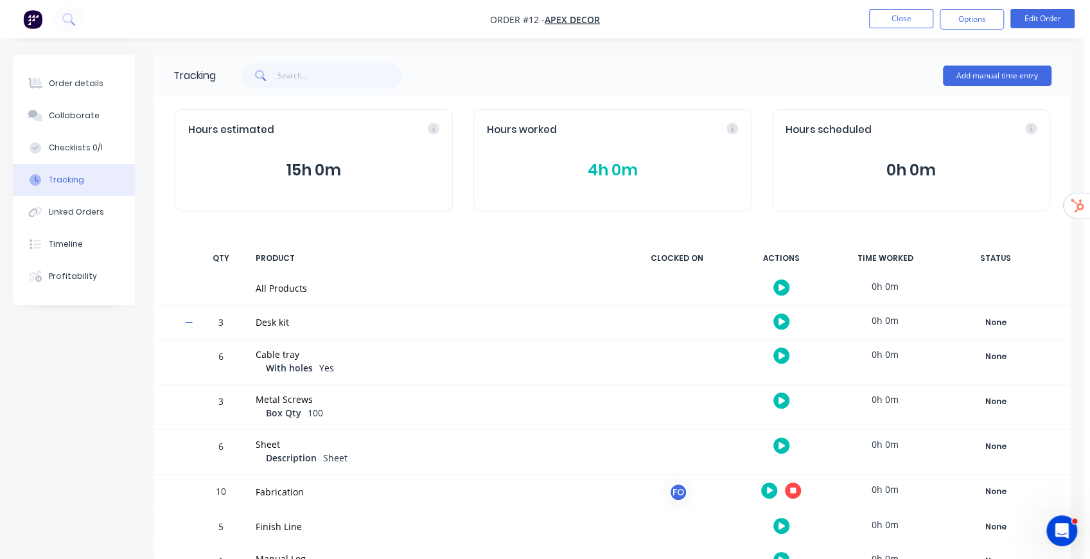
click at [626, 166] on button "4h 0m" at bounding box center [612, 170] width 251 height 24
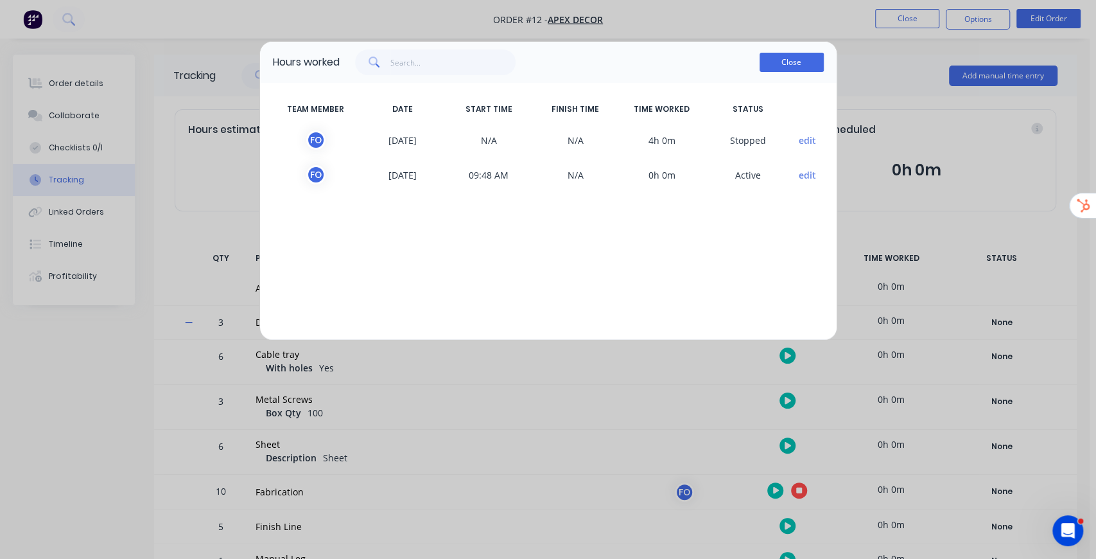
click at [801, 64] on button "Close" at bounding box center [792, 62] width 64 height 19
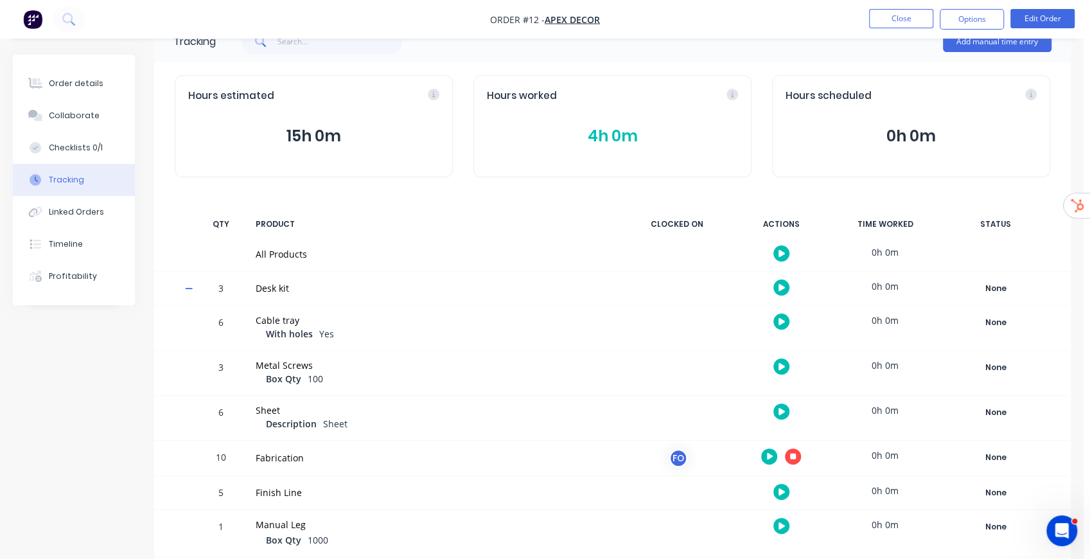
scroll to position [44, 0]
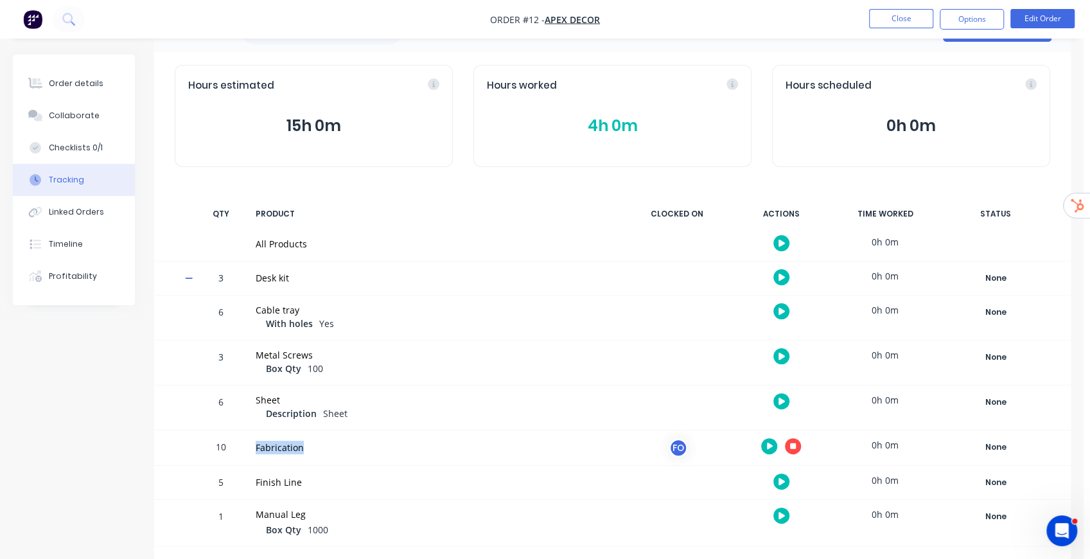
drag, startPoint x: 257, startPoint y: 448, endPoint x: 302, endPoint y: 453, distance: 45.2
click at [302, 453] on div "Fabrication" at bounding box center [435, 446] width 358 height 13
drag, startPoint x: 277, startPoint y: 483, endPoint x: 317, endPoint y: 484, distance: 39.8
click at [317, 484] on div "Finish Line" at bounding box center [435, 481] width 358 height 13
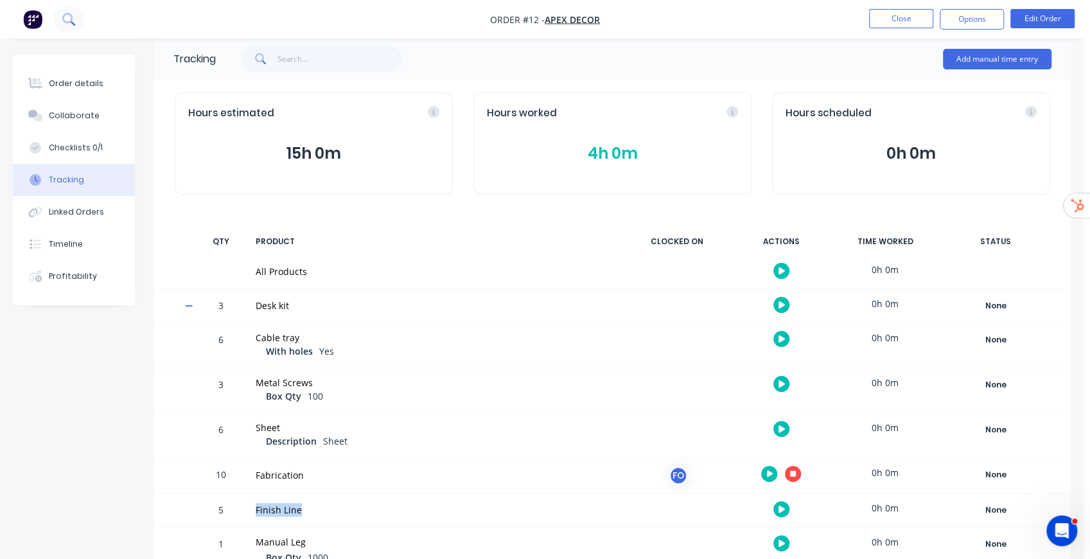
scroll to position [1, 0]
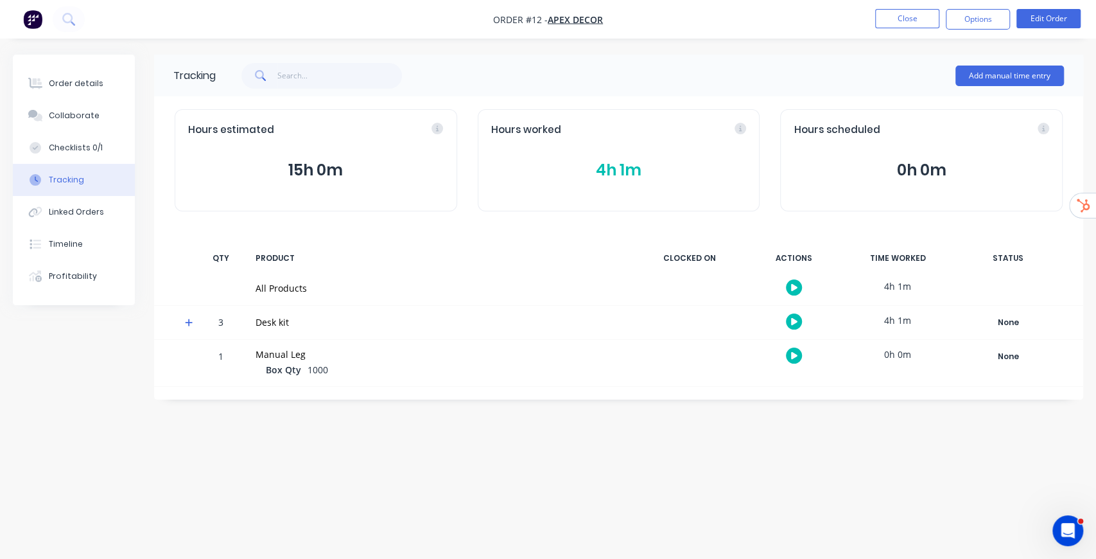
click at [185, 320] on icon at bounding box center [189, 322] width 8 height 9
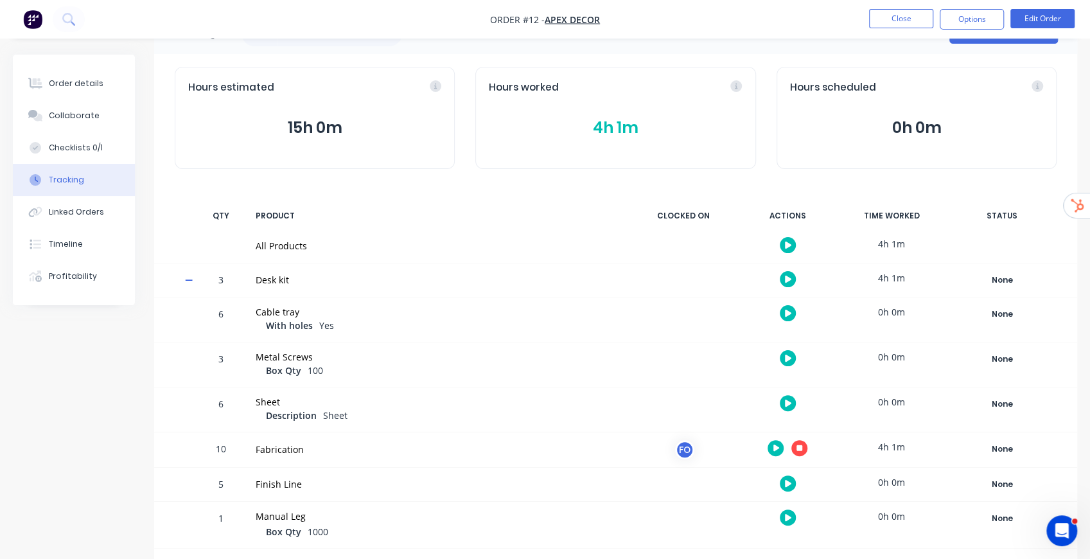
scroll to position [44, 0]
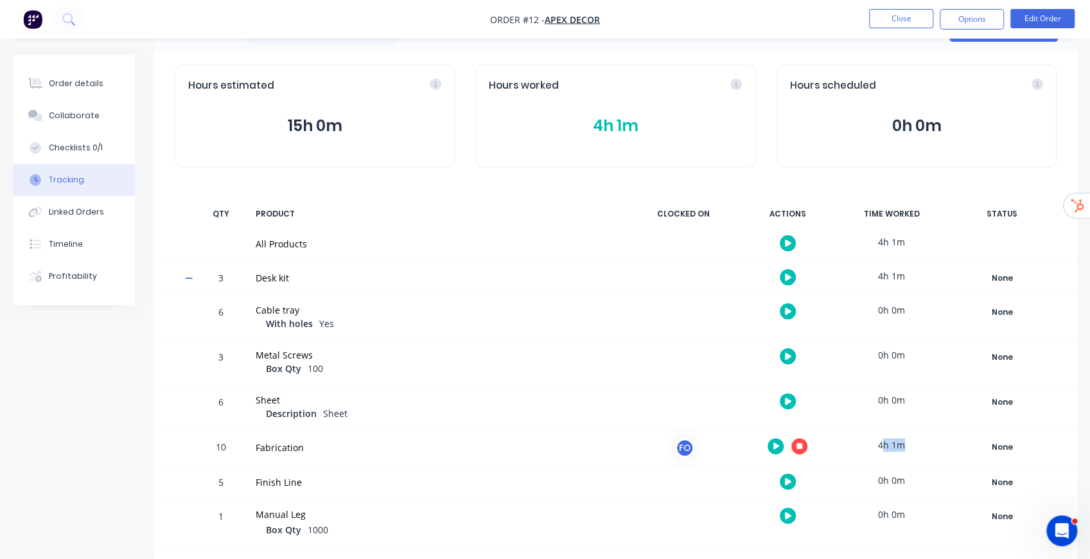
drag, startPoint x: 881, startPoint y: 444, endPoint x: 905, endPoint y: 440, distance: 24.6
click at [905, 440] on div "4h 1m" at bounding box center [891, 444] width 96 height 29
click at [91, 83] on div "Order details" at bounding box center [76, 84] width 55 height 12
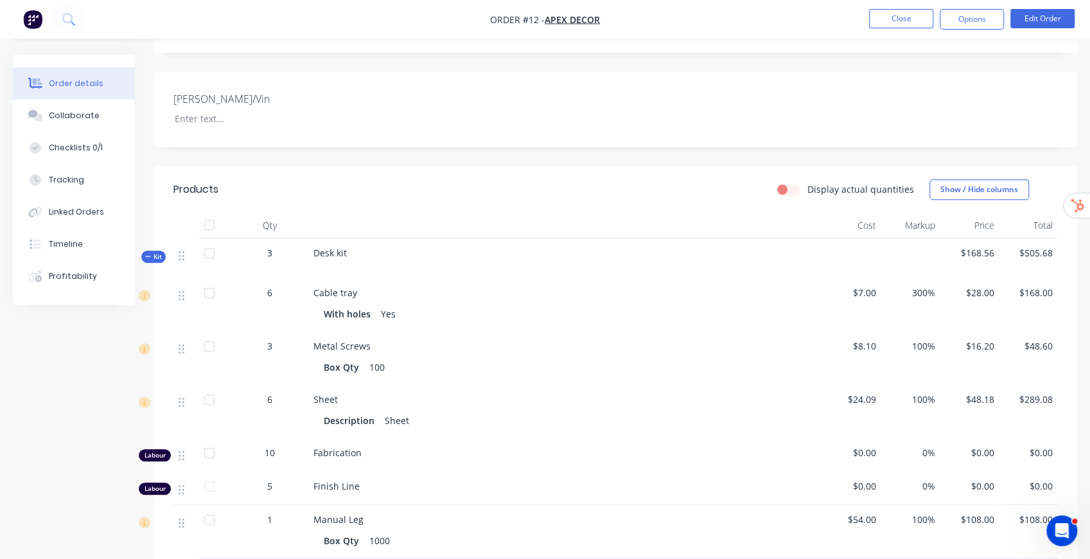
scroll to position [301, 0]
click at [807, 184] on label "Display actual quantities" at bounding box center [860, 190] width 107 height 13
click at [787, 184] on input "Display actual quantities" at bounding box center [782, 190] width 10 height 12
checkbox input "true"
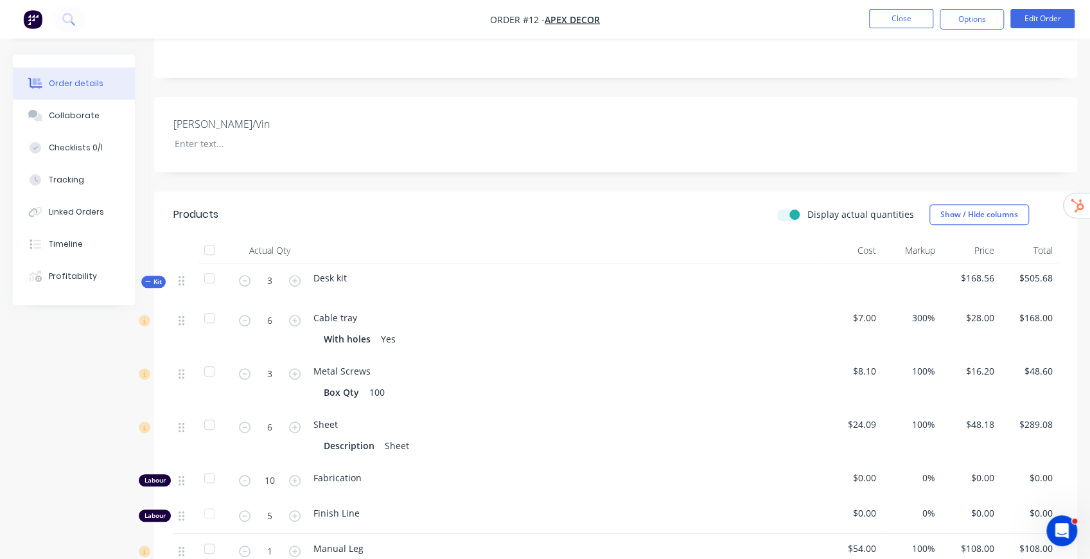
scroll to position [344, 0]
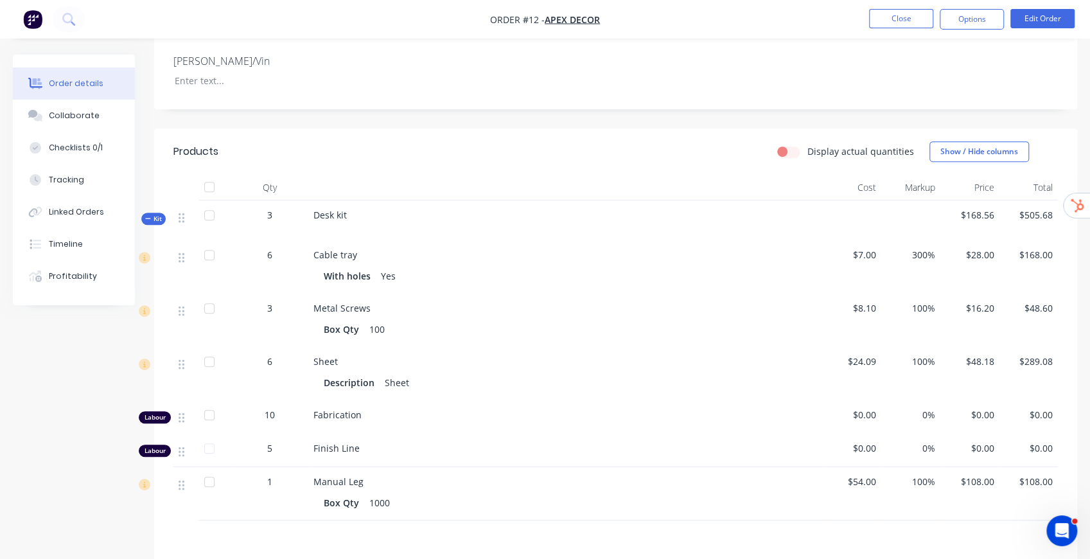
scroll to position [342, 0]
click at [796, 143] on div "Display actual quantities" at bounding box center [845, 149] width 137 height 13
click at [807, 143] on label "Display actual quantities" at bounding box center [860, 149] width 107 height 13
click at [787, 143] on input "Display actual quantities" at bounding box center [782, 149] width 10 height 12
click at [780, 140] on div "Display actual quantities Show / Hide columns" at bounding box center [710, 150] width 696 height 21
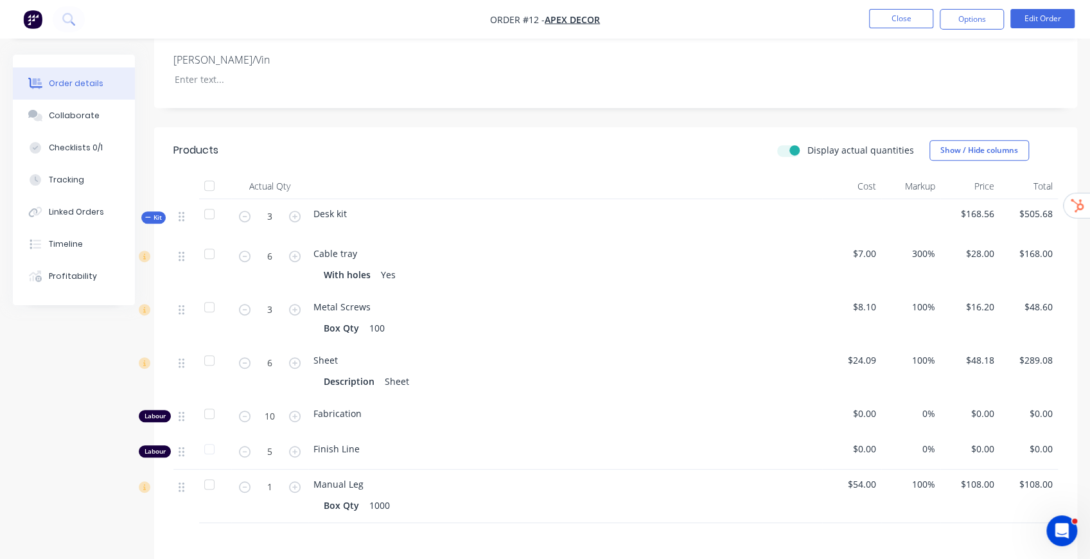
click at [807, 143] on label "Display actual quantities" at bounding box center [860, 149] width 107 height 13
click at [787, 143] on input "Display actual quantities" at bounding box center [782, 149] width 10 height 12
checkbox input "false"
click at [925, 12] on button "Close" at bounding box center [901, 18] width 64 height 19
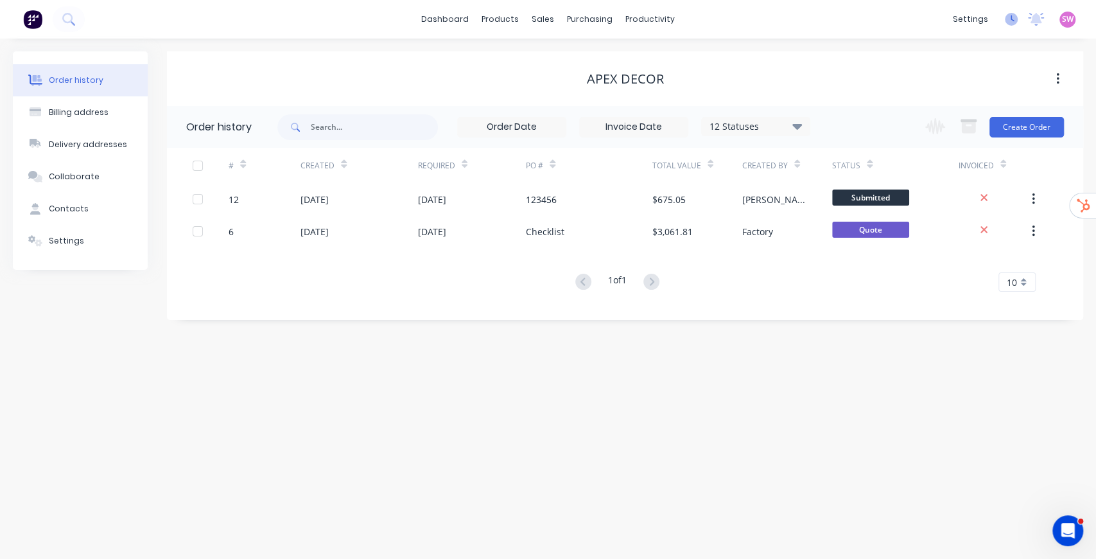
click at [1012, 22] on icon at bounding box center [1011, 19] width 13 height 13
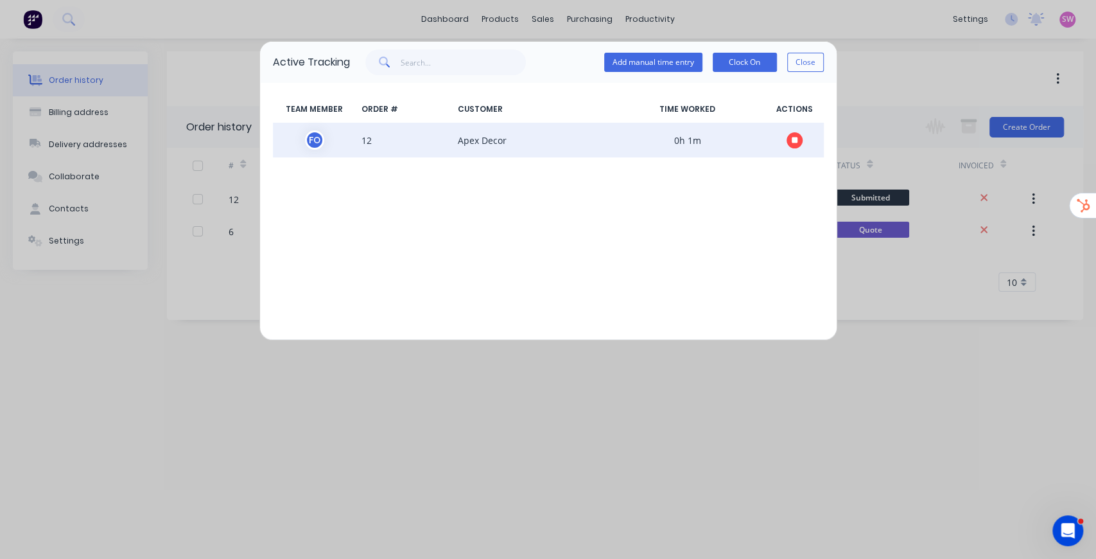
click at [803, 140] on span at bounding box center [795, 139] width 58 height 19
click at [794, 141] on icon "button" at bounding box center [795, 140] width 6 height 6
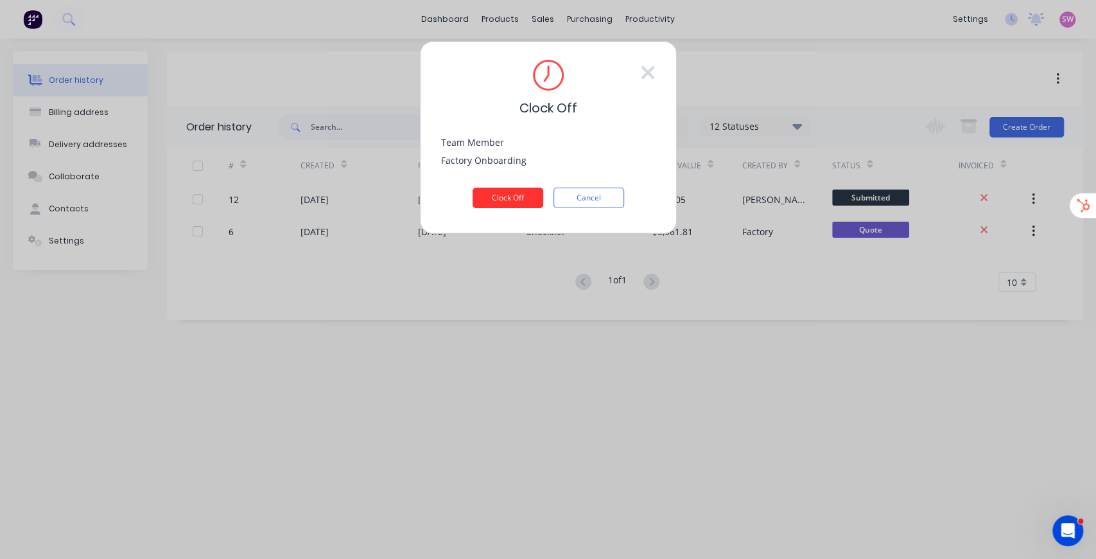
click at [513, 198] on button "Clock Off" at bounding box center [508, 197] width 71 height 21
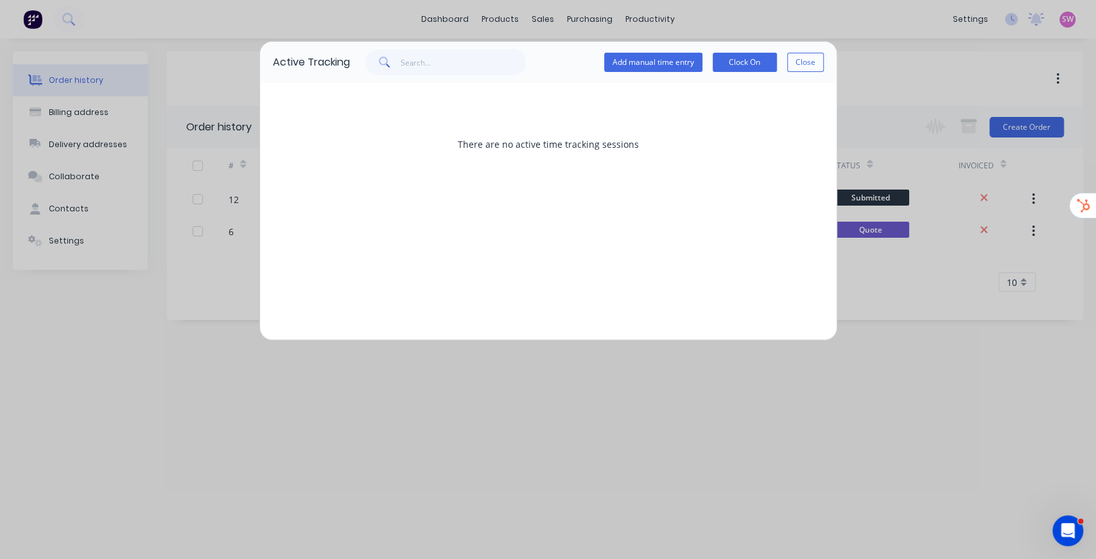
click at [820, 59] on button "Close" at bounding box center [805, 62] width 37 height 19
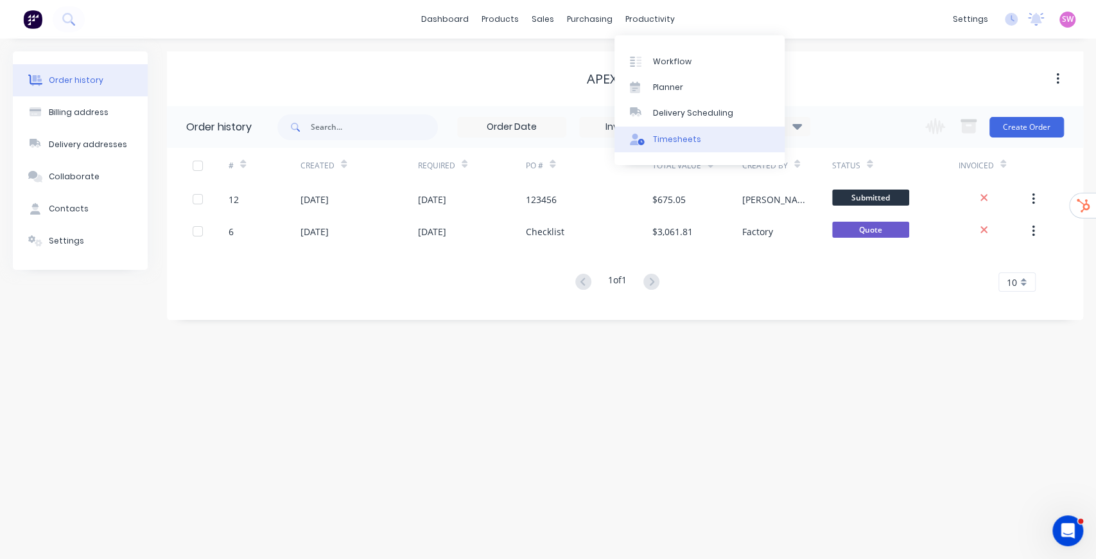
click at [666, 144] on div "Timesheets" at bounding box center [677, 140] width 48 height 12
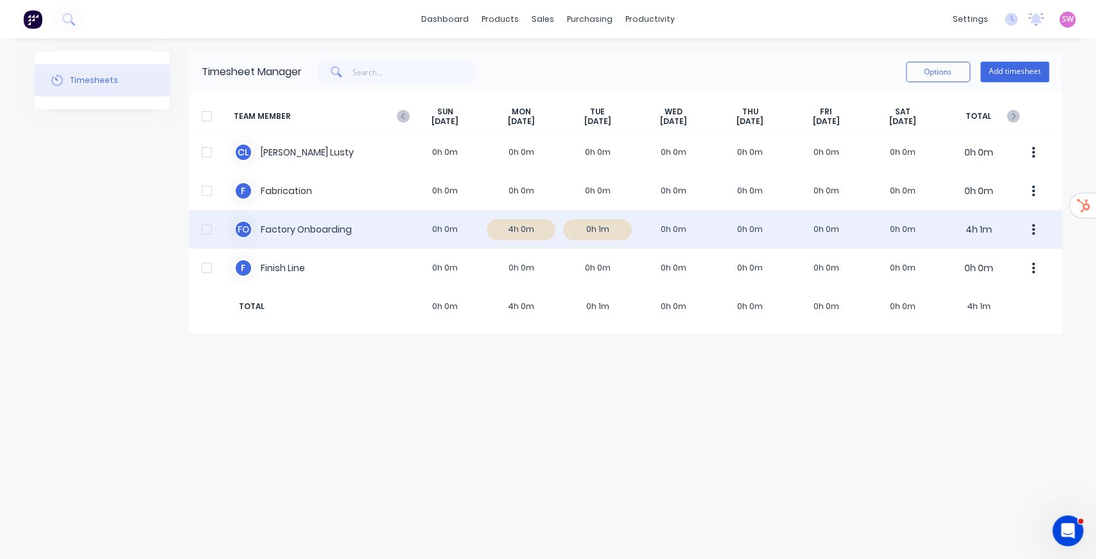
click at [521, 236] on div "F O Factory Onboarding 0h 0m 4h 0m 0h 1m 0h 0m 0h 0m 0h 0m 0h 0m 4h 1m" at bounding box center [625, 229] width 873 height 39
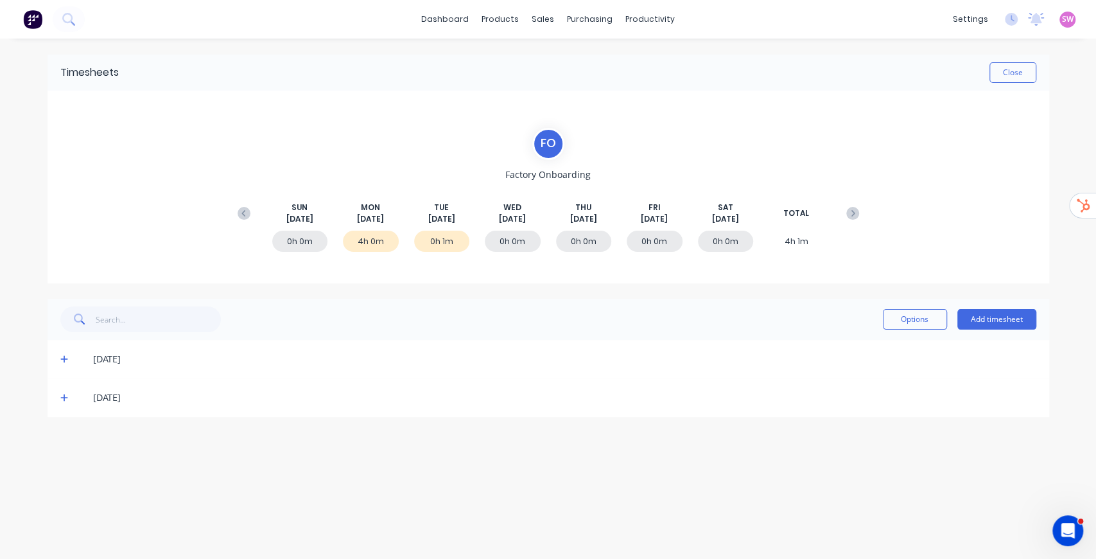
click at [64, 406] on div "[DATE]" at bounding box center [549, 397] width 1002 height 39
drag, startPoint x: 64, startPoint y: 382, endPoint x: 65, endPoint y: 401, distance: 18.7
click at [64, 385] on div "[DATE]" at bounding box center [549, 397] width 1002 height 39
click at [65, 401] on icon at bounding box center [64, 397] width 8 height 9
click at [62, 360] on icon at bounding box center [64, 358] width 8 height 9
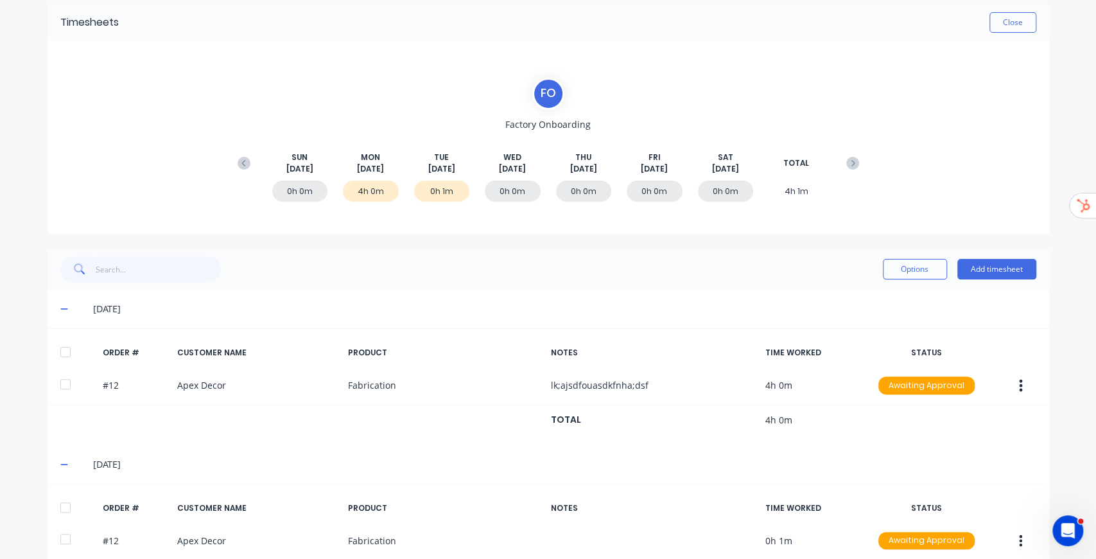
scroll to position [105, 0]
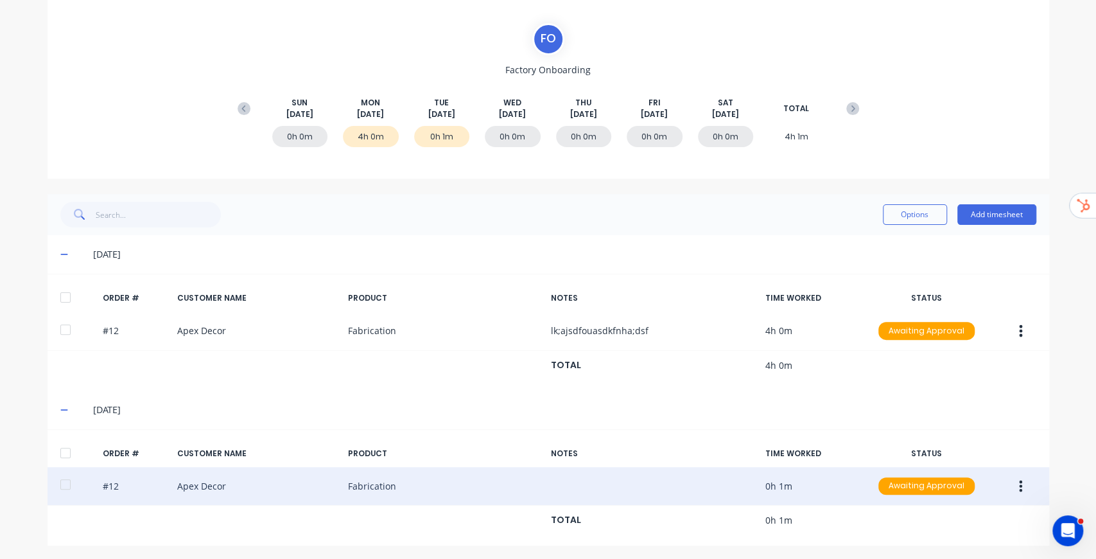
click at [1020, 480] on button "button" at bounding box center [1021, 486] width 30 height 23
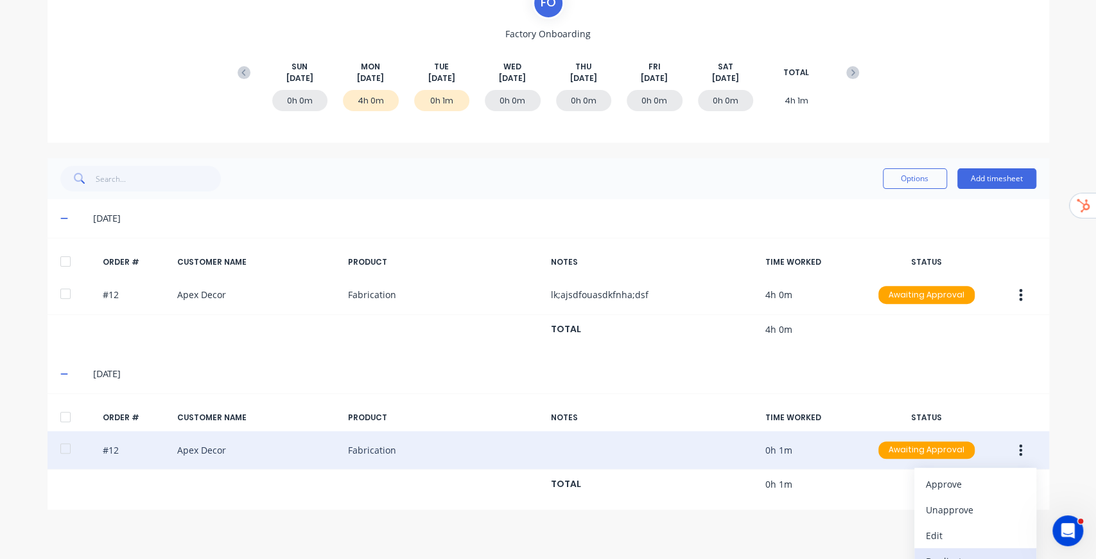
scroll to position [182, 0]
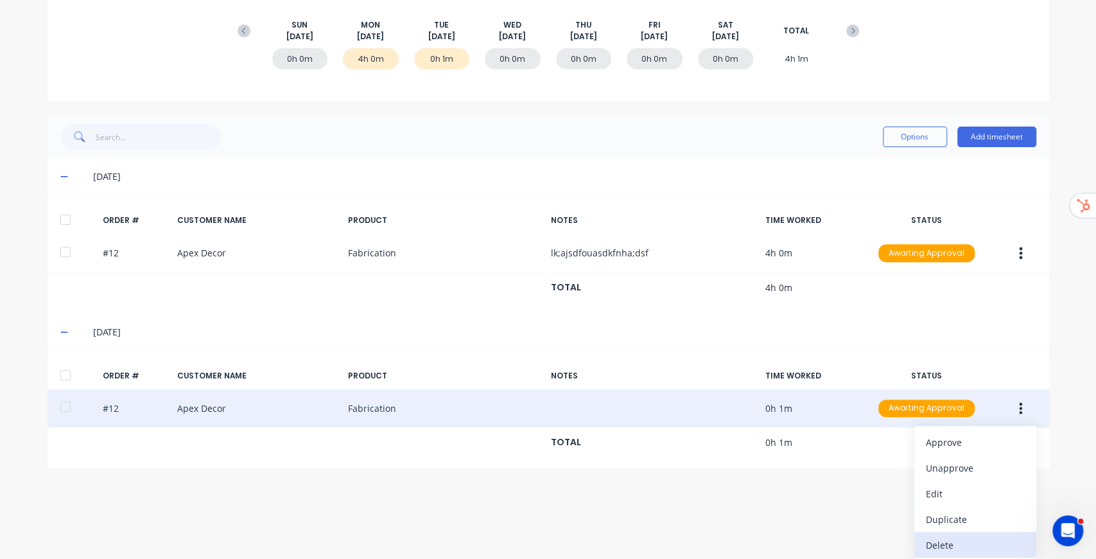
click at [959, 537] on div "Delete" at bounding box center [975, 545] width 99 height 19
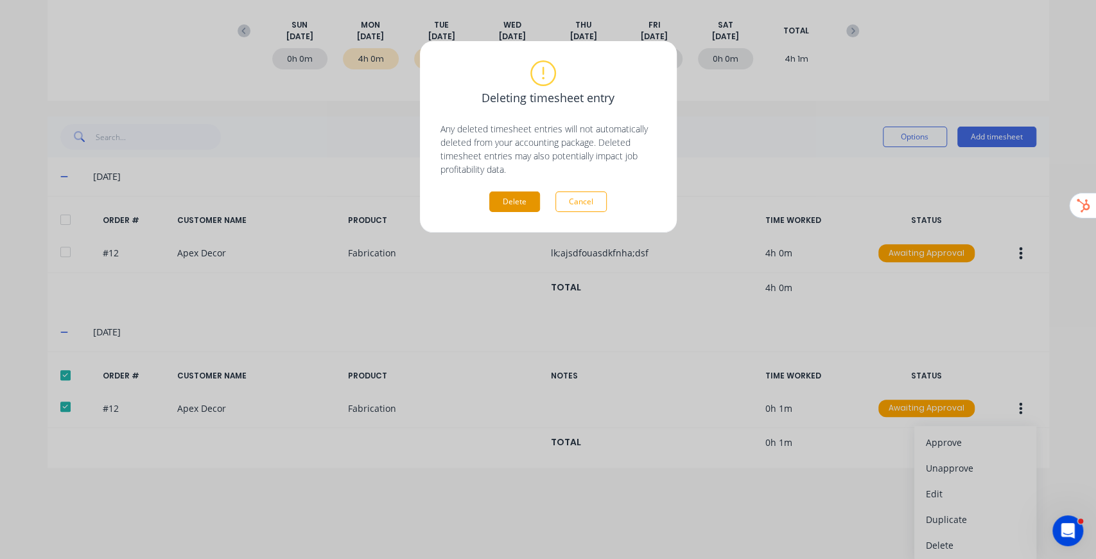
click at [505, 193] on button "Delete" at bounding box center [514, 201] width 51 height 21
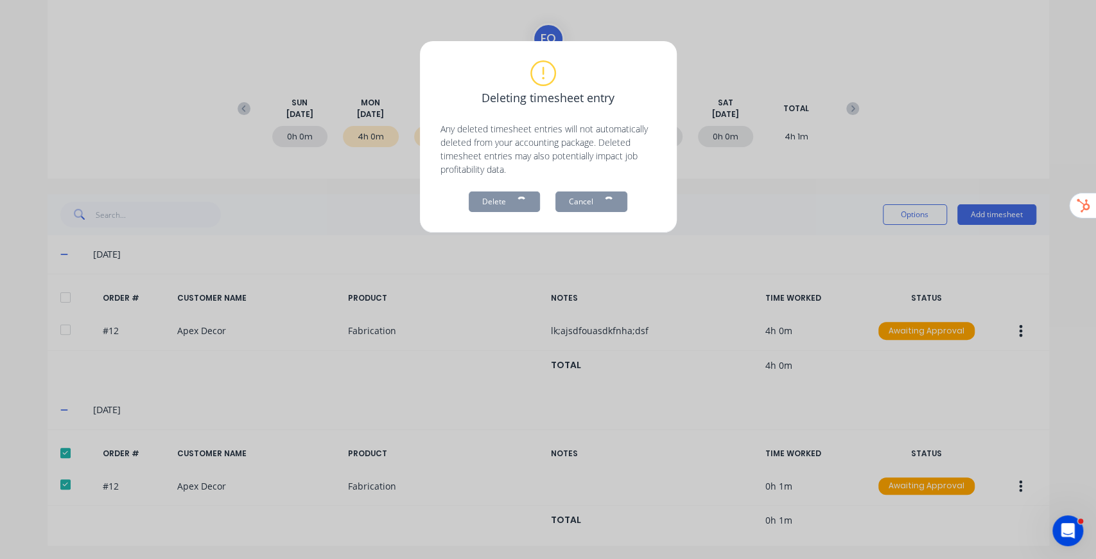
scroll to position [0, 0]
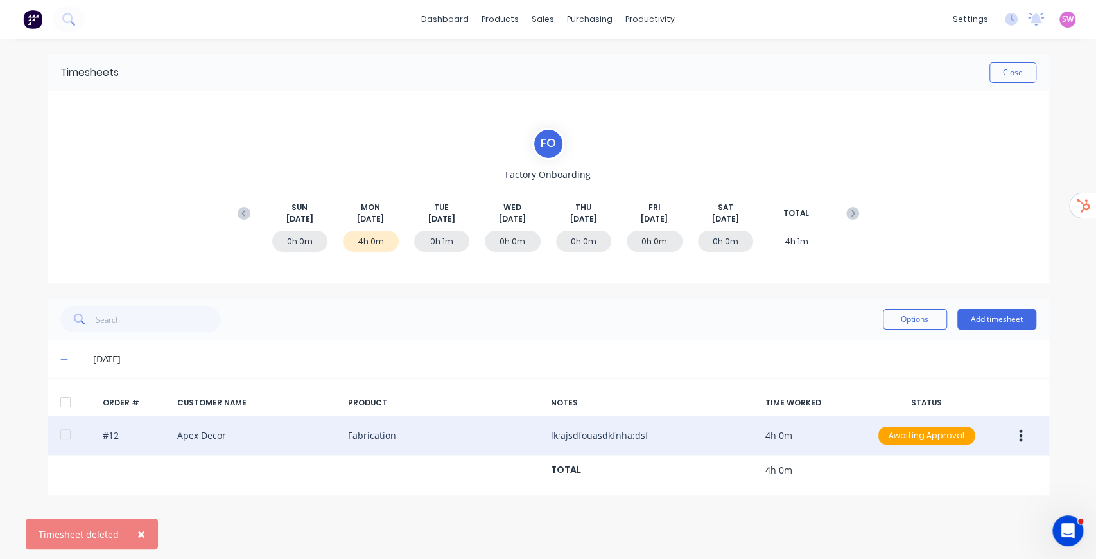
click at [1021, 438] on icon "button" at bounding box center [1020, 436] width 3 height 12
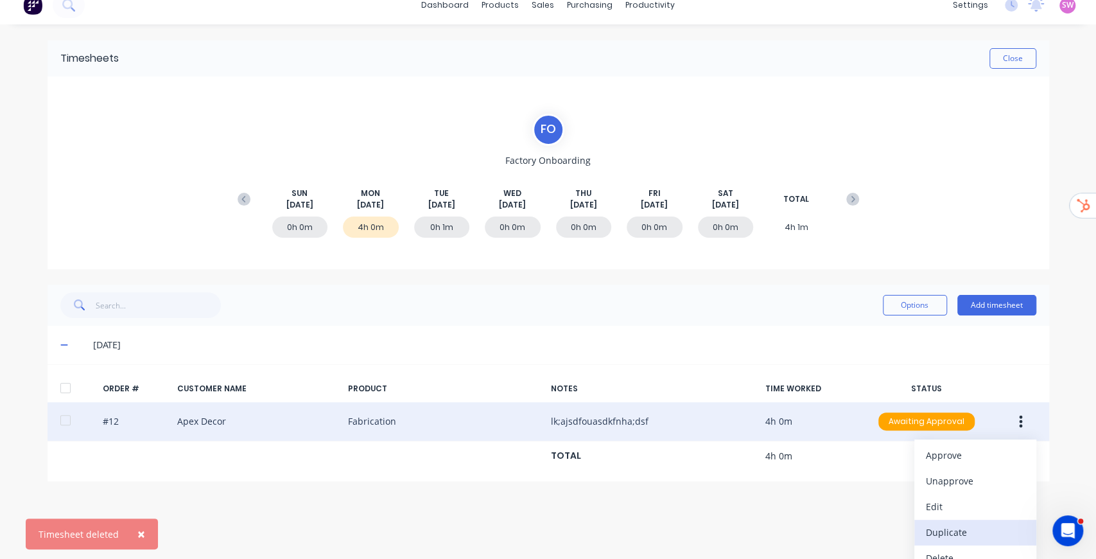
scroll to position [28, 0]
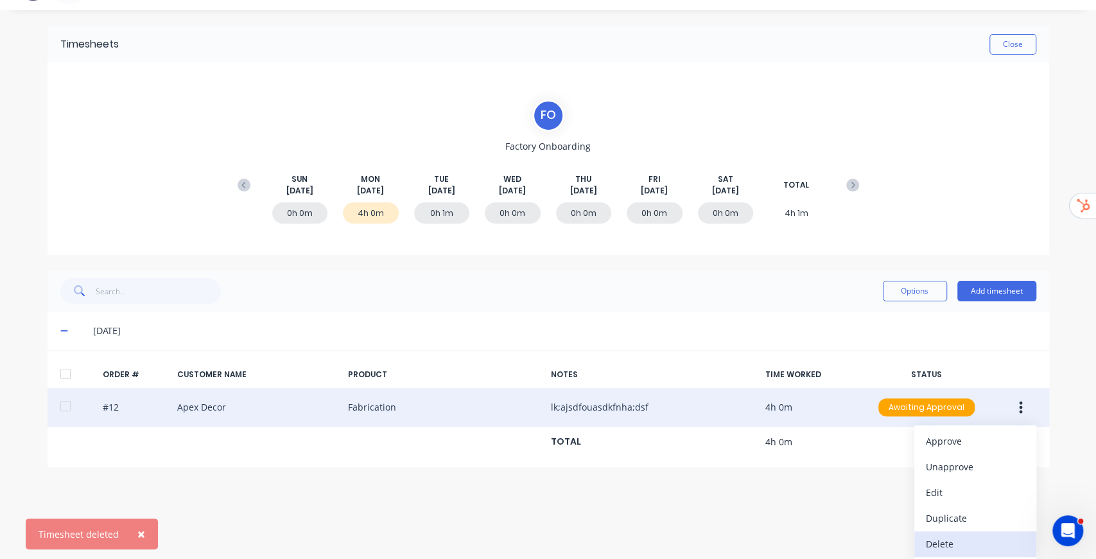
click at [945, 540] on div "Delete" at bounding box center [975, 543] width 99 height 19
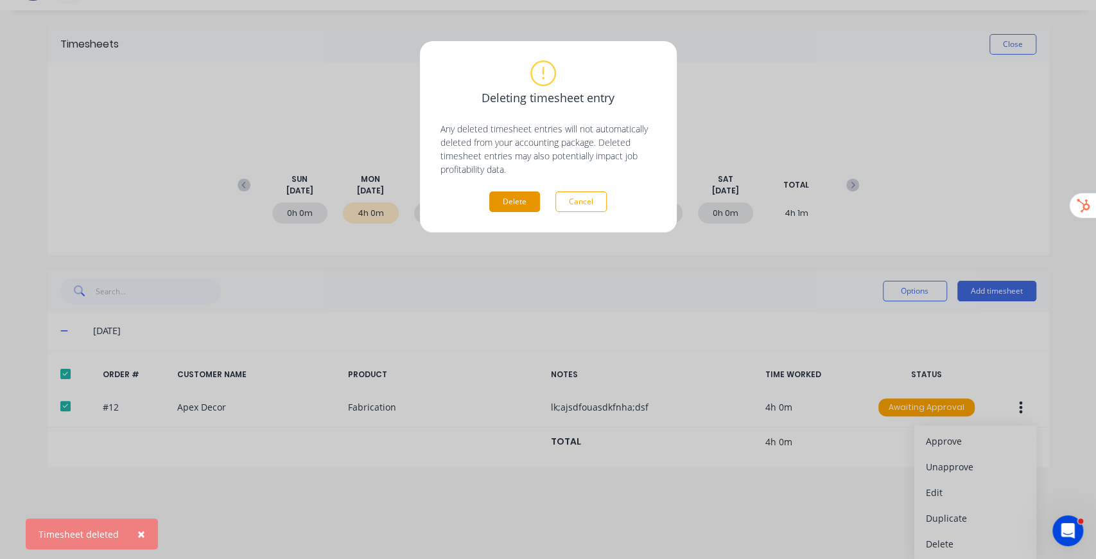
click at [506, 199] on button "Delete" at bounding box center [514, 201] width 51 height 21
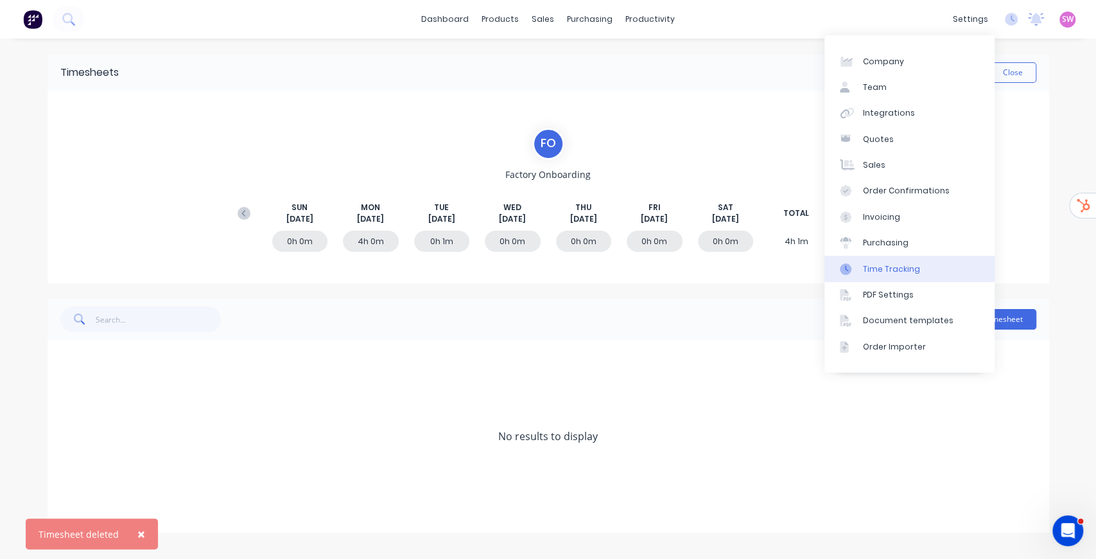
click at [910, 266] on div "Time Tracking" at bounding box center [891, 269] width 57 height 12
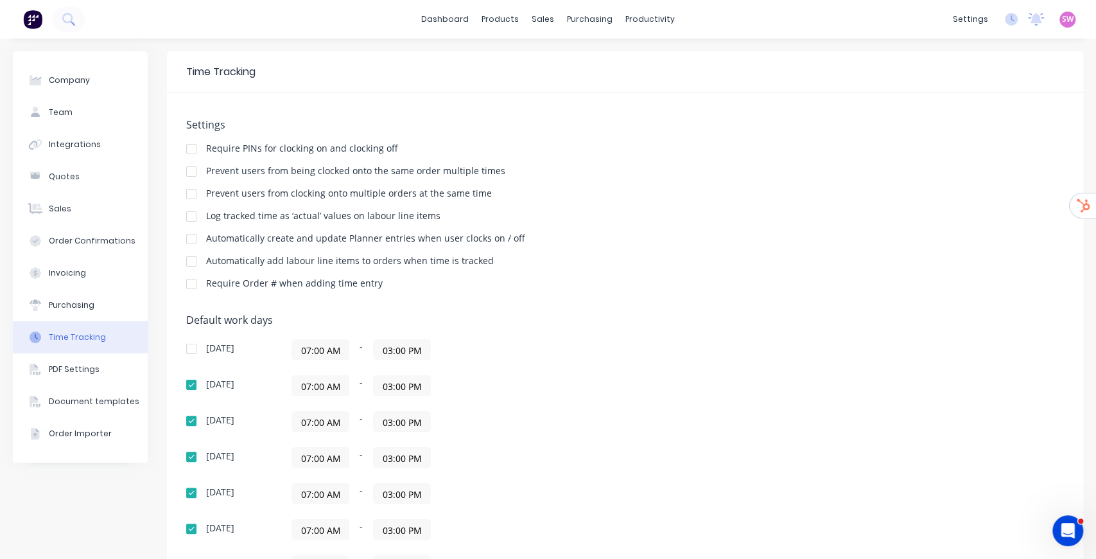
scroll to position [42, 0]
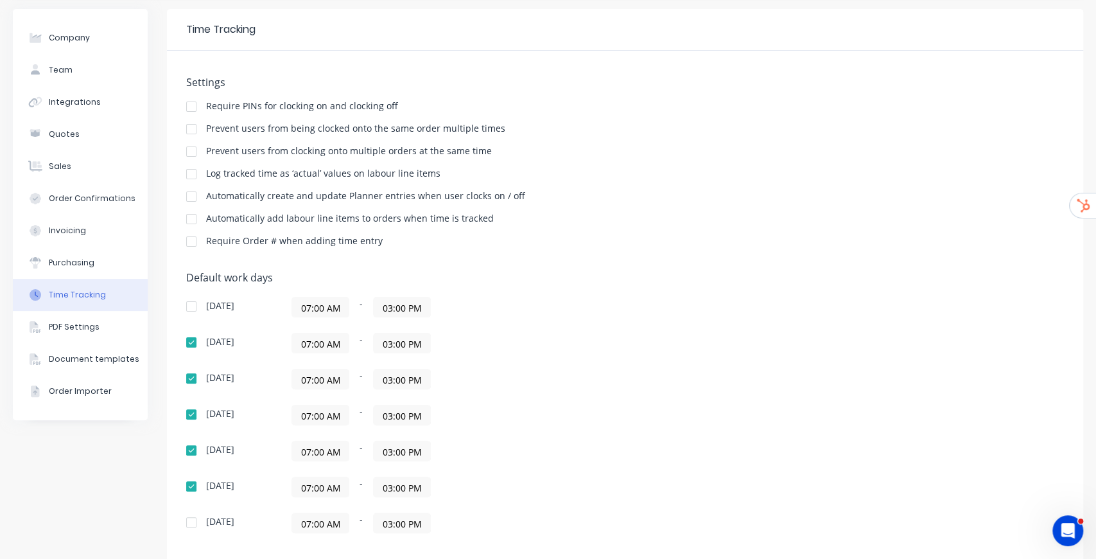
click at [195, 175] on div at bounding box center [192, 174] width 26 height 26
drag, startPoint x: 214, startPoint y: 176, endPoint x: 443, endPoint y: 177, distance: 228.6
click at [443, 177] on div "Log tracked time as ‘actual’ values on labour line items" at bounding box center [625, 175] width 878 height 12
click at [691, 217] on div "Automatically add labour line items to orders when time is tracked" at bounding box center [625, 220] width 878 height 12
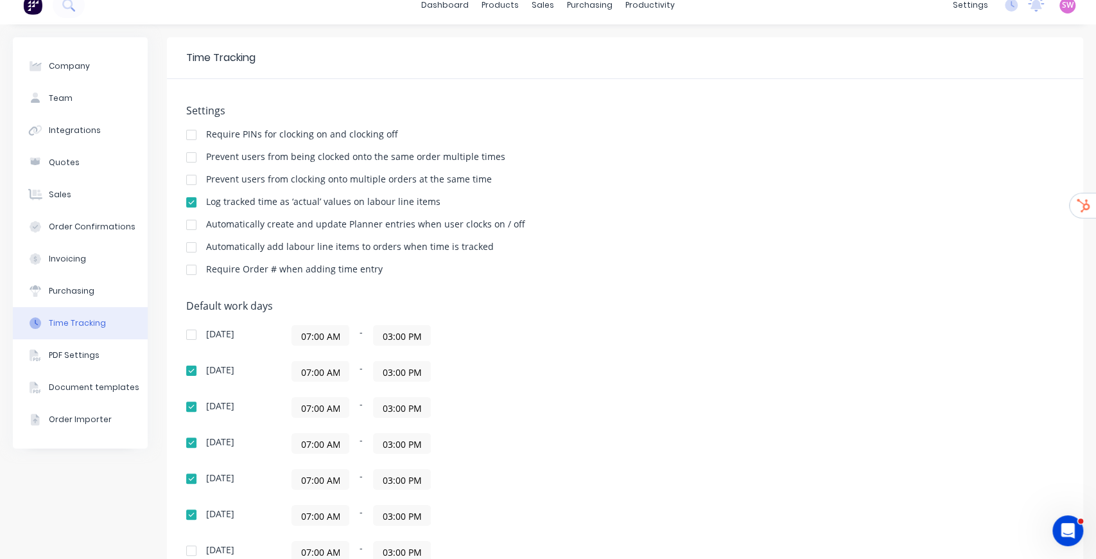
scroll to position [0, 0]
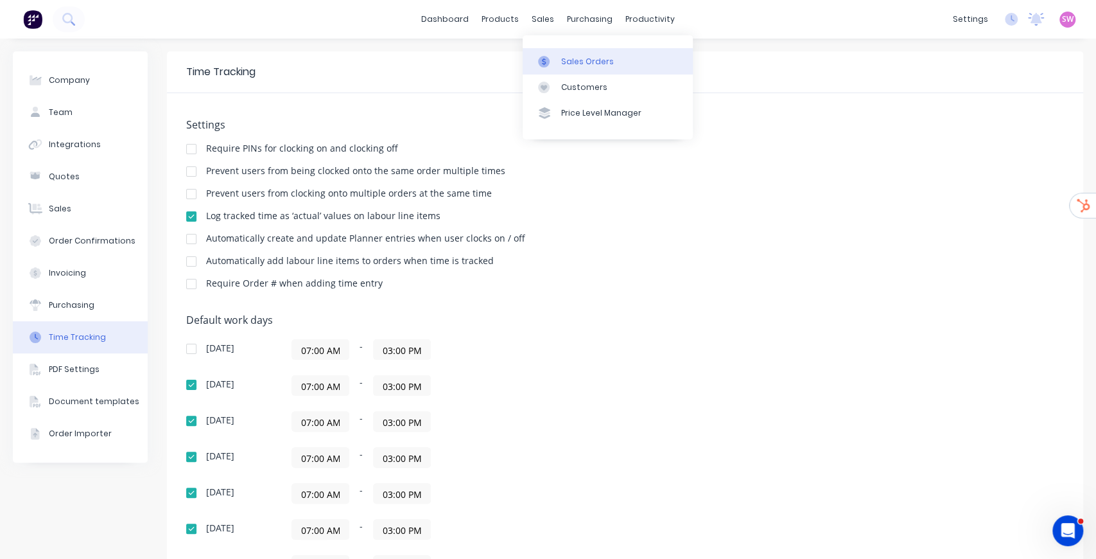
click at [559, 52] on link "Sales Orders" at bounding box center [608, 61] width 170 height 26
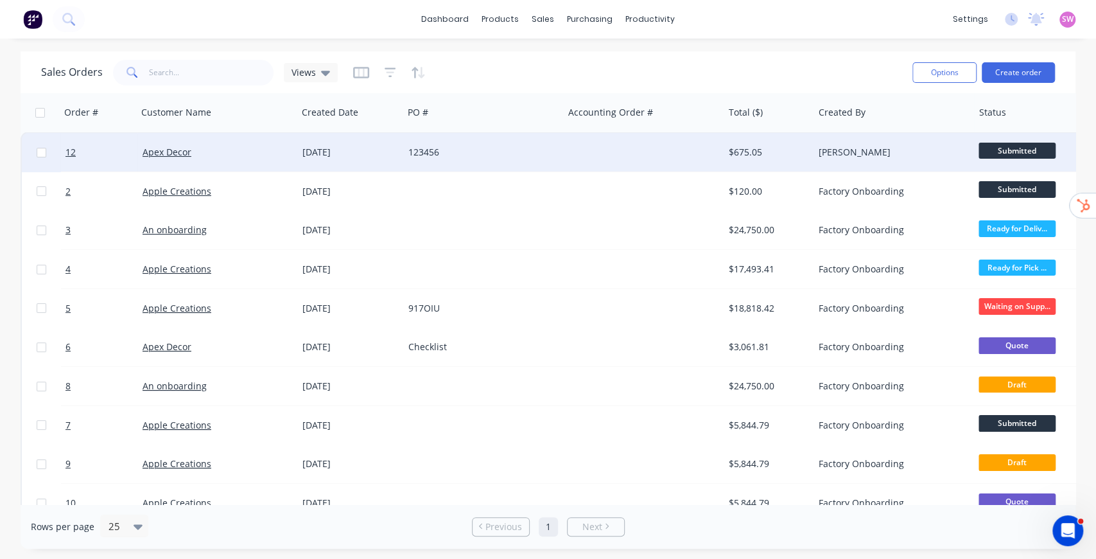
click at [645, 155] on div at bounding box center [643, 152] width 160 height 39
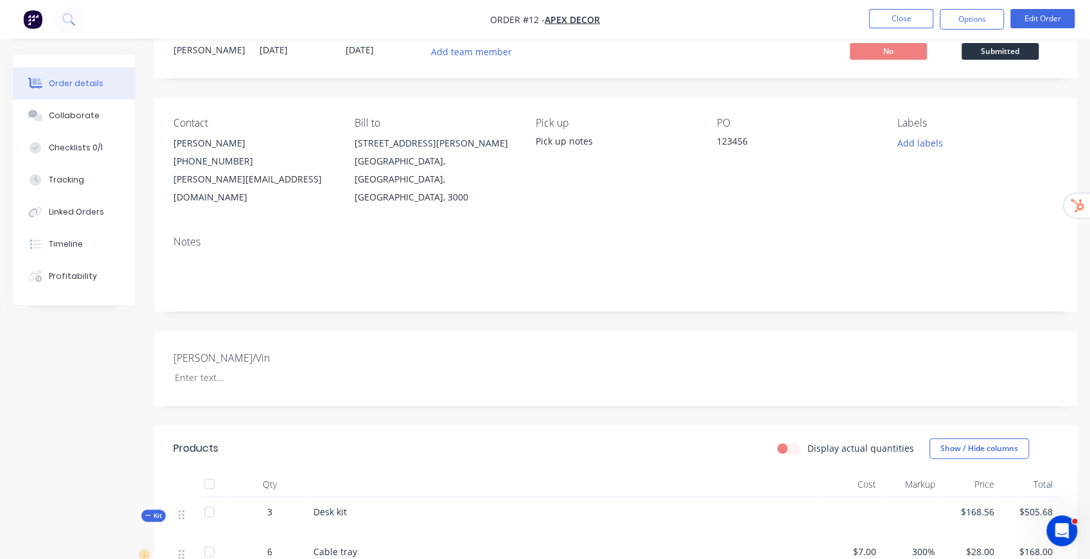
scroll to position [42, 0]
click at [74, 175] on div "Tracking" at bounding box center [66, 180] width 35 height 12
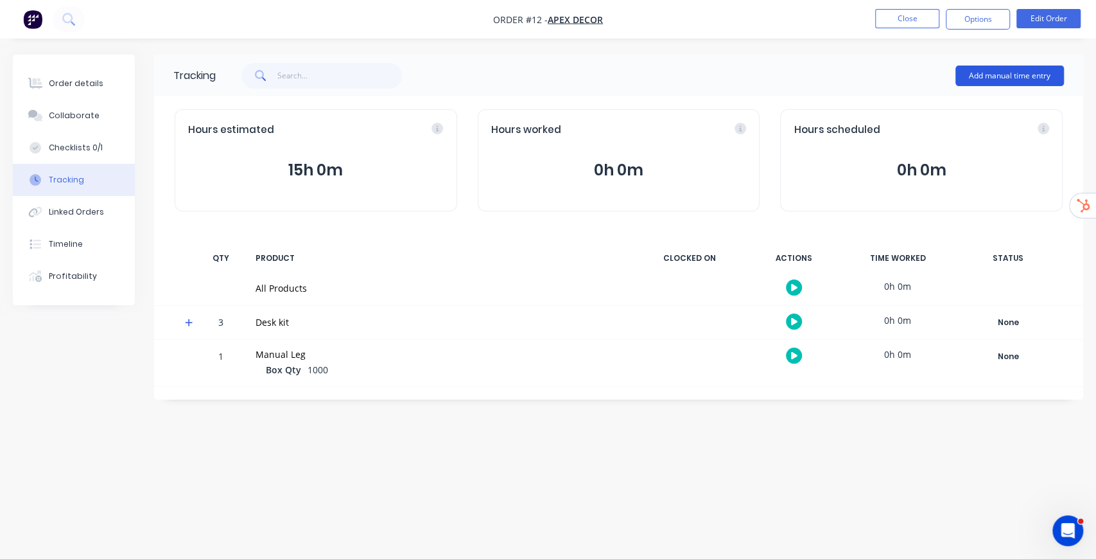
click at [986, 80] on button "Add manual time entry" at bounding box center [1009, 75] width 109 height 21
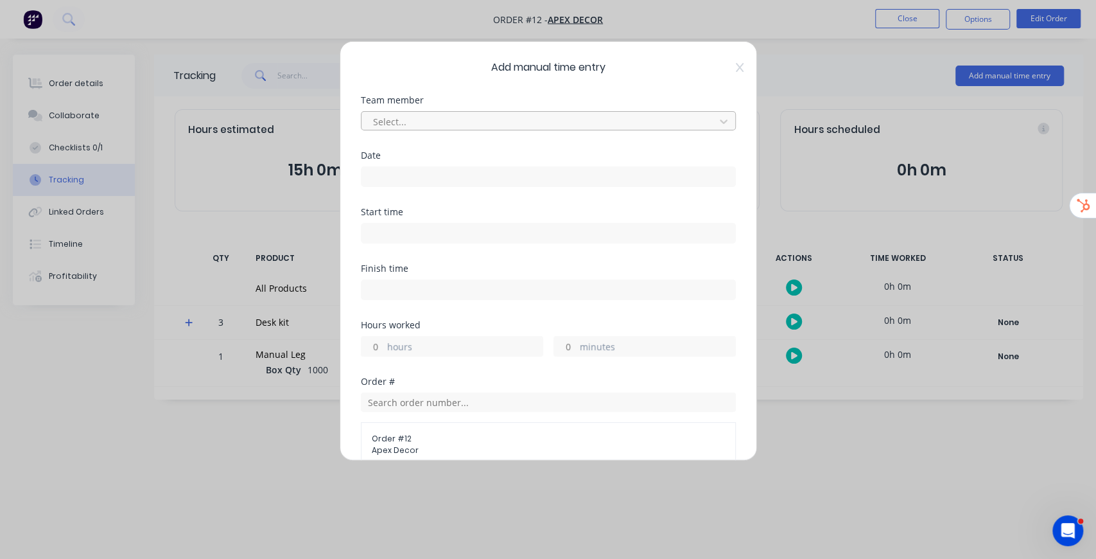
click at [532, 124] on div at bounding box center [540, 122] width 336 height 16
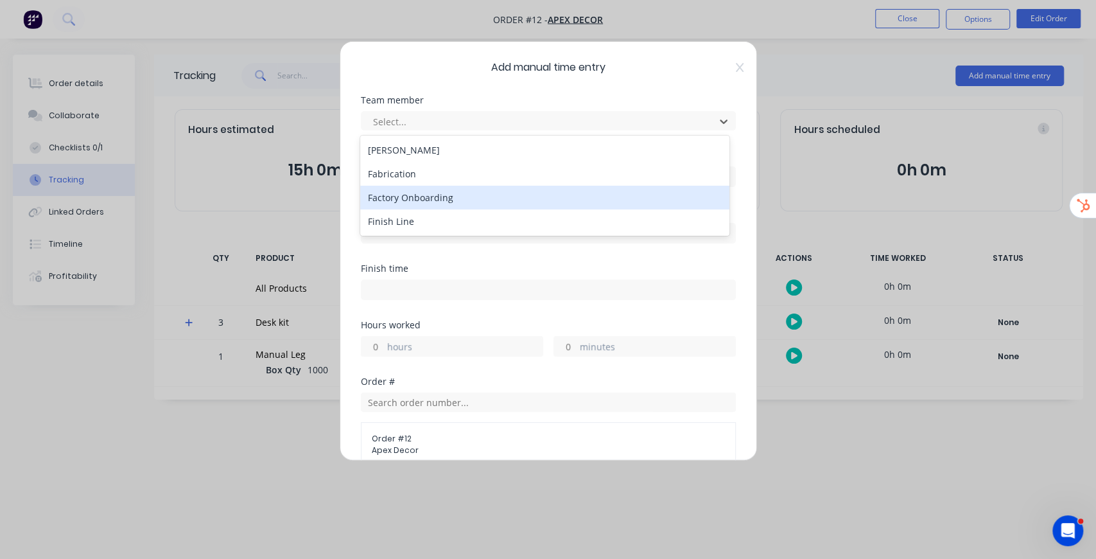
click at [438, 196] on div "Factory Onboarding" at bounding box center [544, 198] width 369 height 24
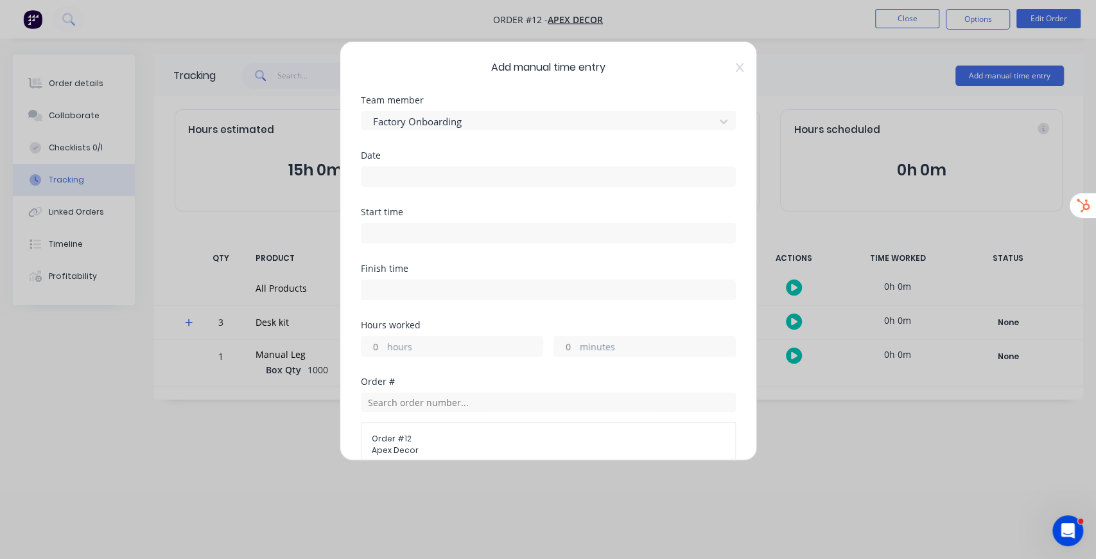
click at [419, 172] on input at bounding box center [549, 176] width 374 height 19
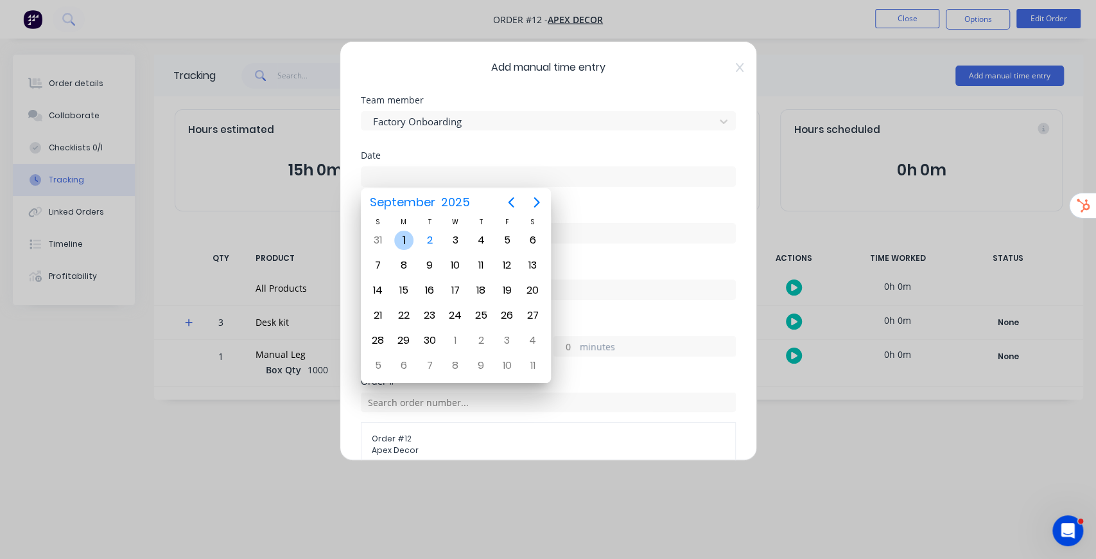
click at [414, 241] on div "Sep 1" at bounding box center [404, 240] width 26 height 24
type input "01/09/2025"
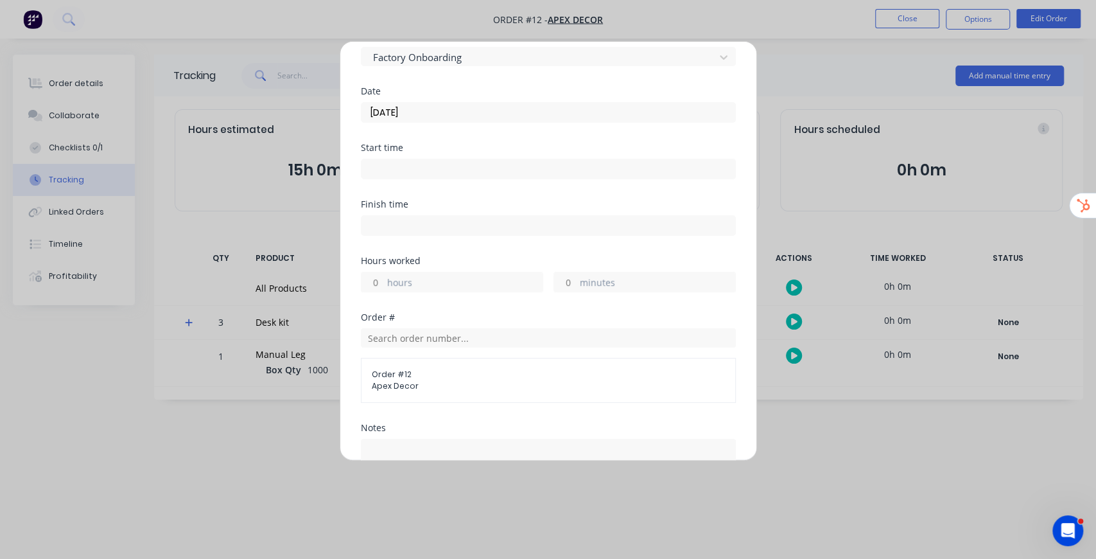
scroll to position [171, 0]
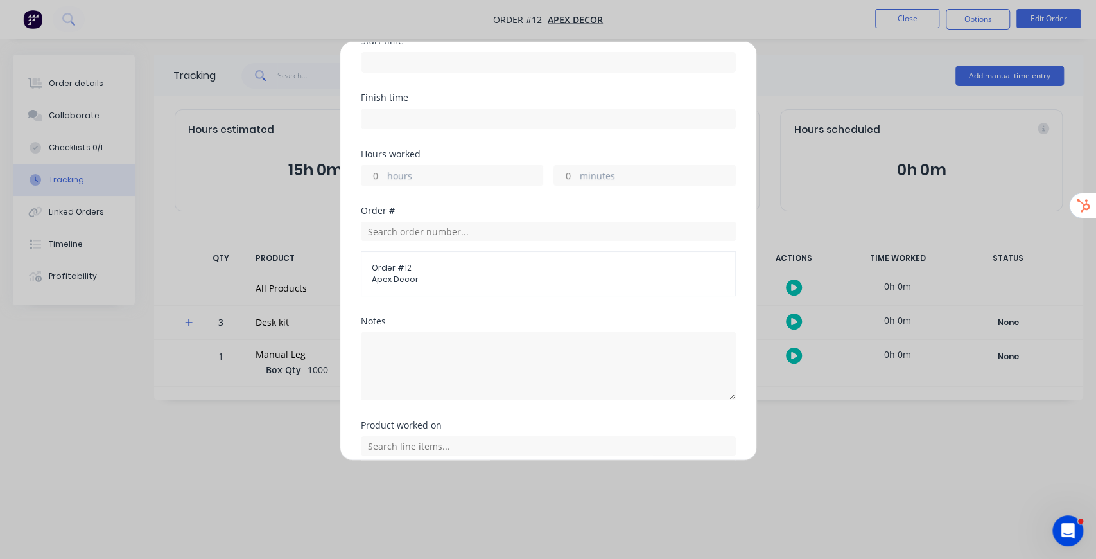
click at [380, 177] on input "hours" at bounding box center [373, 175] width 22 height 19
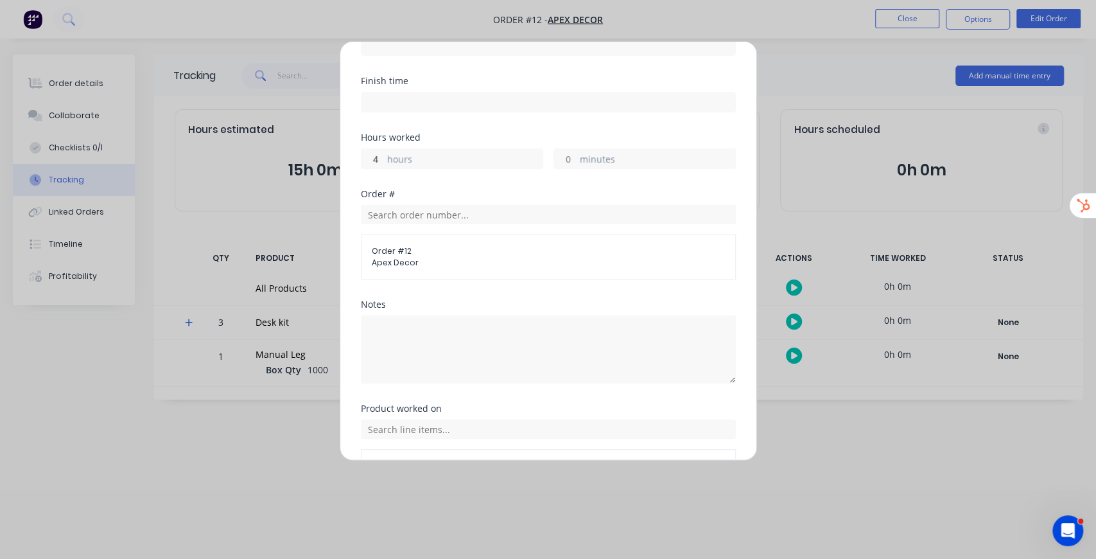
scroll to position [214, 0]
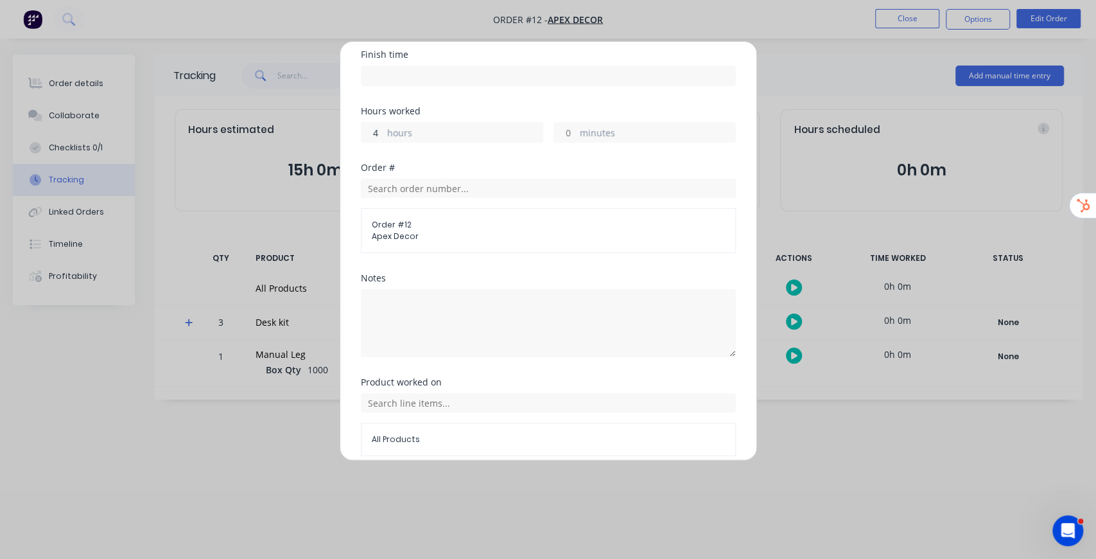
type input "4"
click at [542, 268] on div "Order # Order # 12 Apex Decor" at bounding box center [548, 218] width 375 height 110
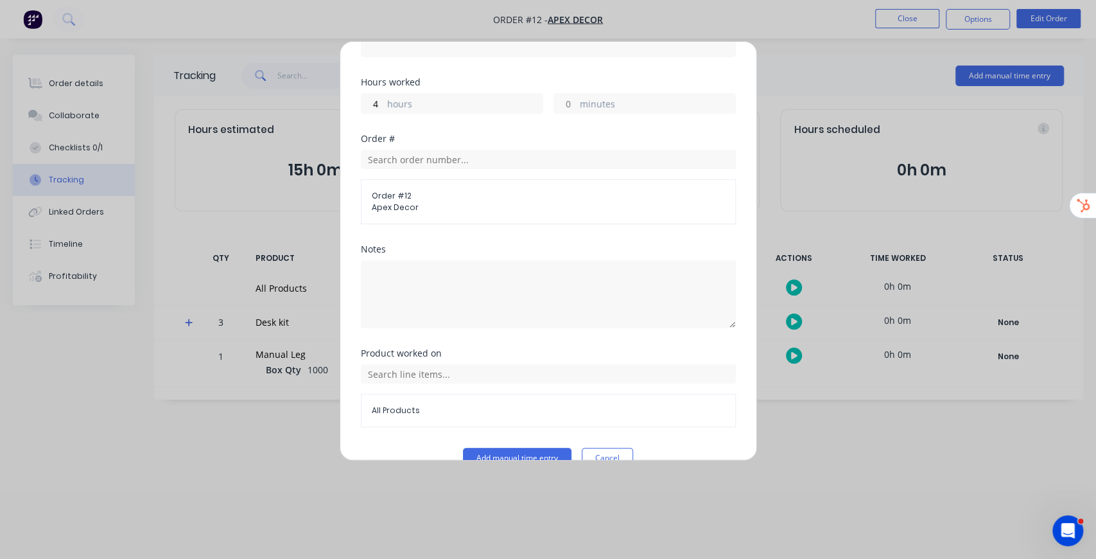
scroll to position [266, 0]
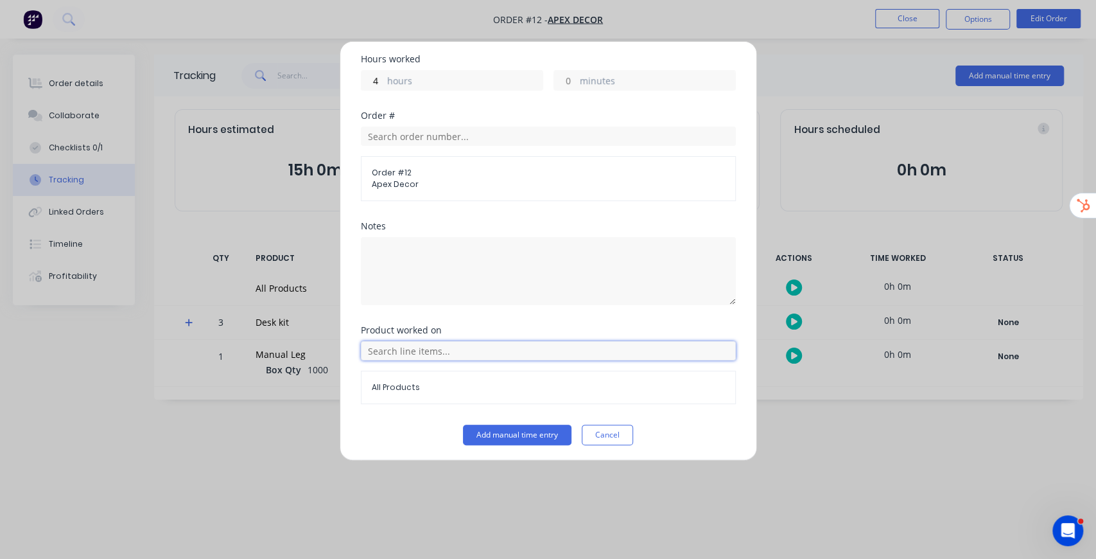
click at [442, 343] on input "text" at bounding box center [548, 350] width 375 height 19
click at [379, 268] on span at bounding box center [377, 274] width 13 height 13
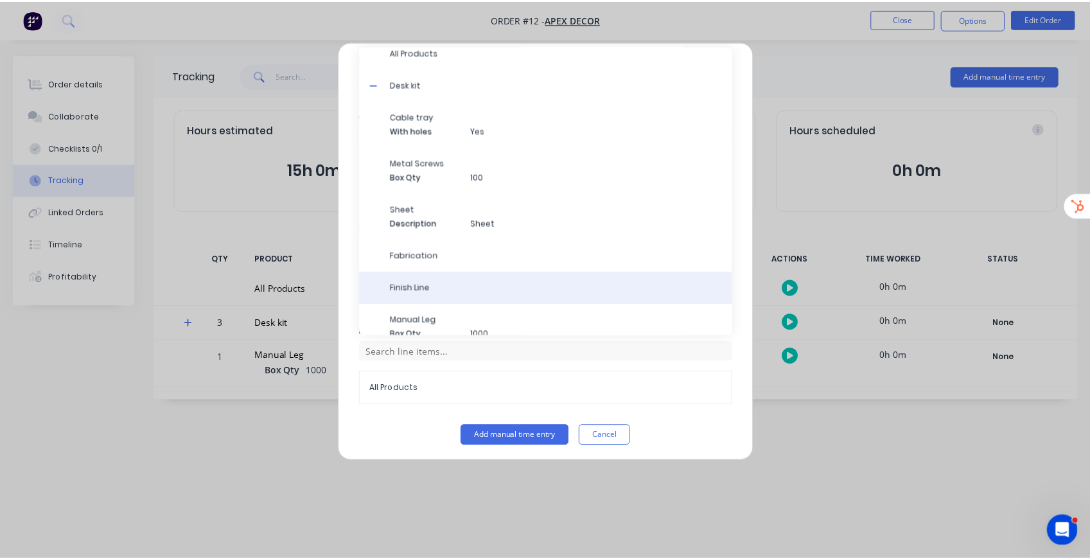
scroll to position [24, 0]
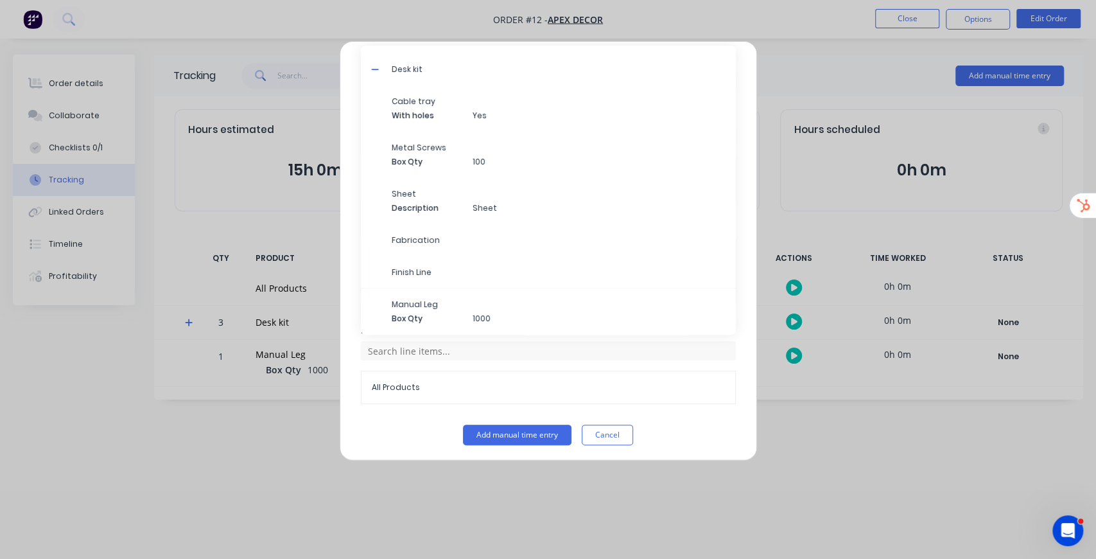
click at [424, 239] on span "Fabrication" at bounding box center [559, 240] width 334 height 12
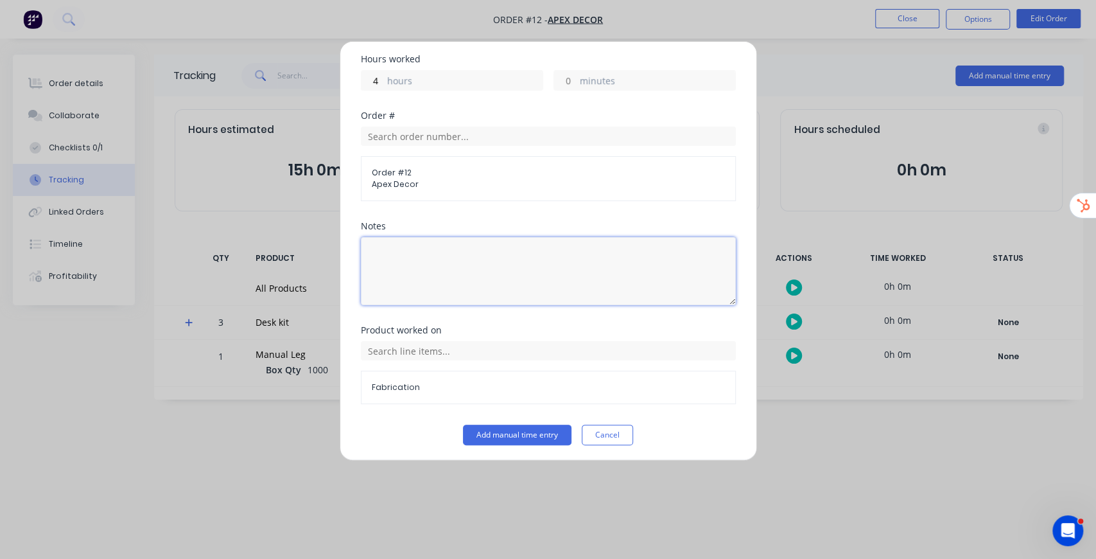
click at [485, 295] on textarea at bounding box center [548, 271] width 375 height 68
type textarea "n"
type textarea "example note"
click at [485, 430] on button "Add manual time entry" at bounding box center [517, 434] width 109 height 21
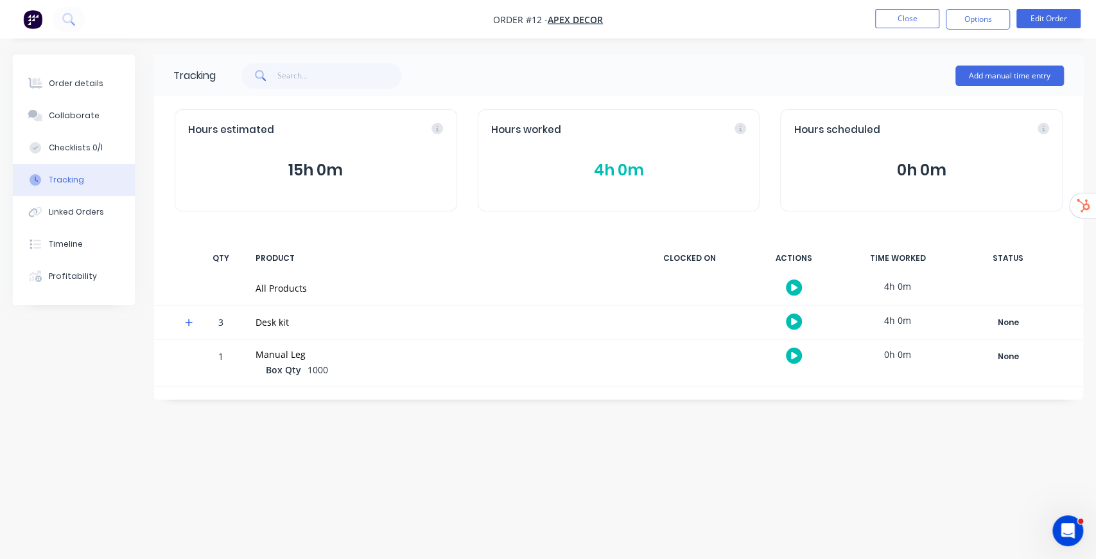
click at [833, 449] on div "Tracking Add manual time entry Hours estimated 15h 0m Hours worked 4h 0m Hours …" at bounding box center [548, 255] width 1070 height 401
click at [190, 319] on icon at bounding box center [189, 322] width 8 height 9
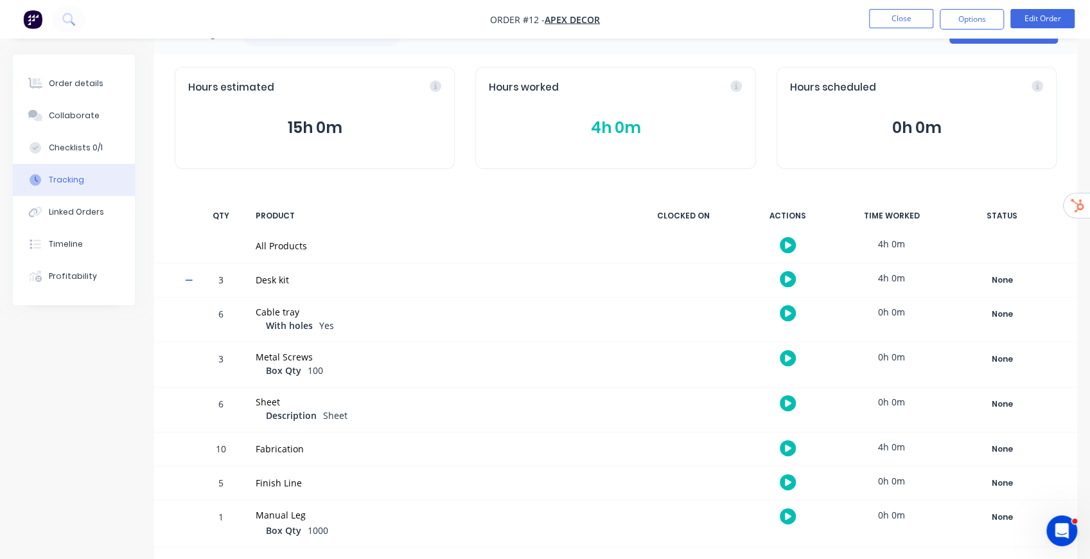
scroll to position [43, 0]
click at [788, 478] on icon "button" at bounding box center [788, 481] width 6 height 8
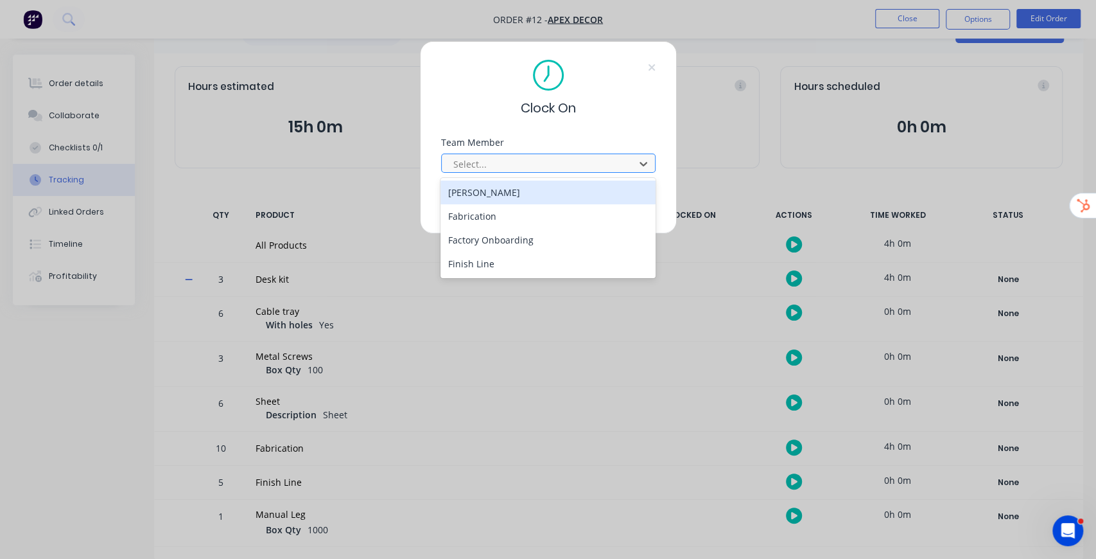
click at [501, 166] on div at bounding box center [540, 164] width 176 height 16
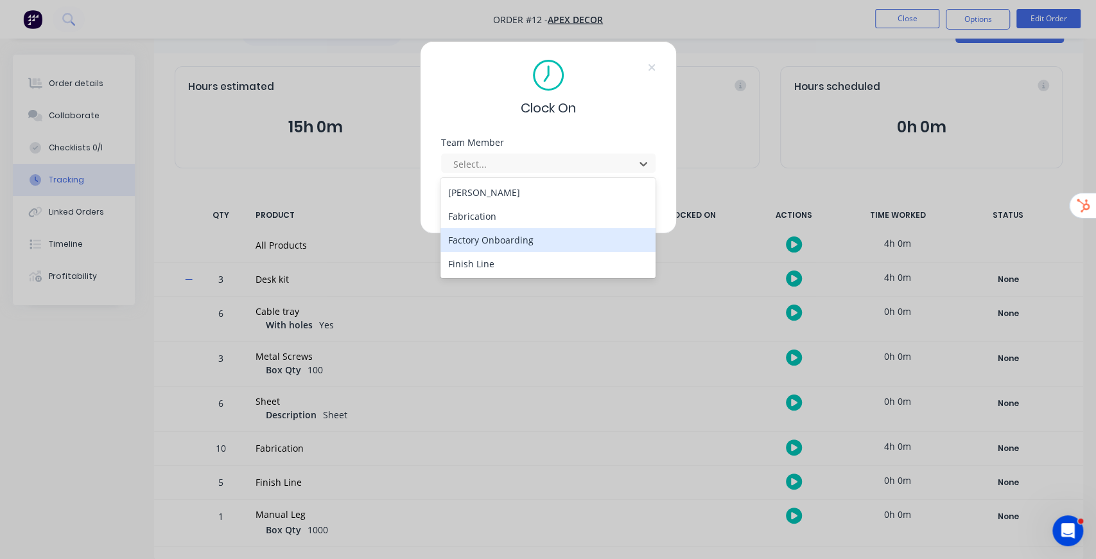
click at [494, 239] on div "Factory Onboarding" at bounding box center [547, 240] width 215 height 24
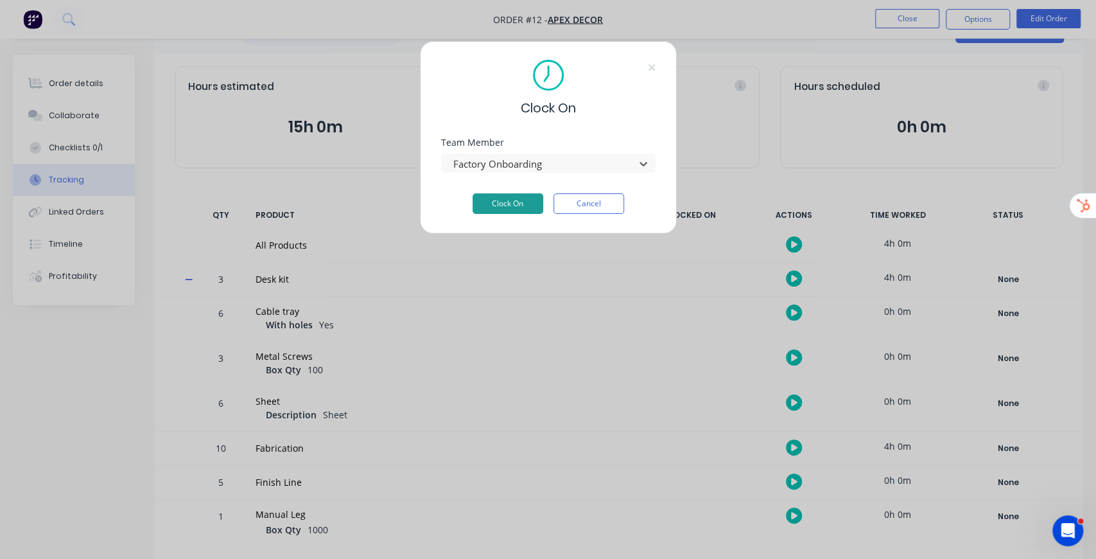
click at [513, 198] on button "Clock On" at bounding box center [508, 203] width 71 height 21
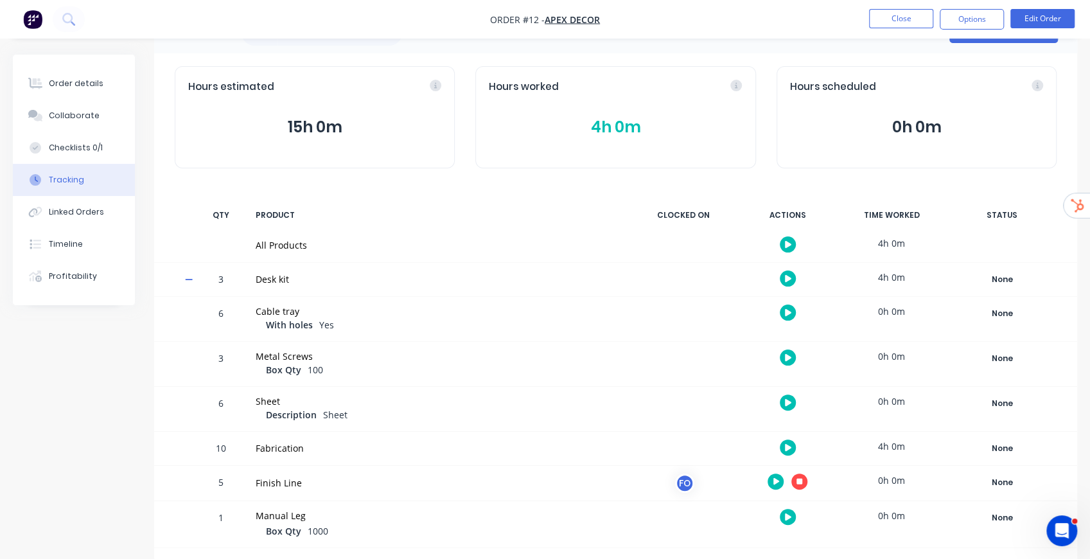
click at [772, 186] on div "Tracking Add manual time entry Hours estimated 15h 0m Hours worked 4h 0m Hours …" at bounding box center [615, 286] width 923 height 549
click at [89, 77] on button "Order details" at bounding box center [74, 83] width 122 height 32
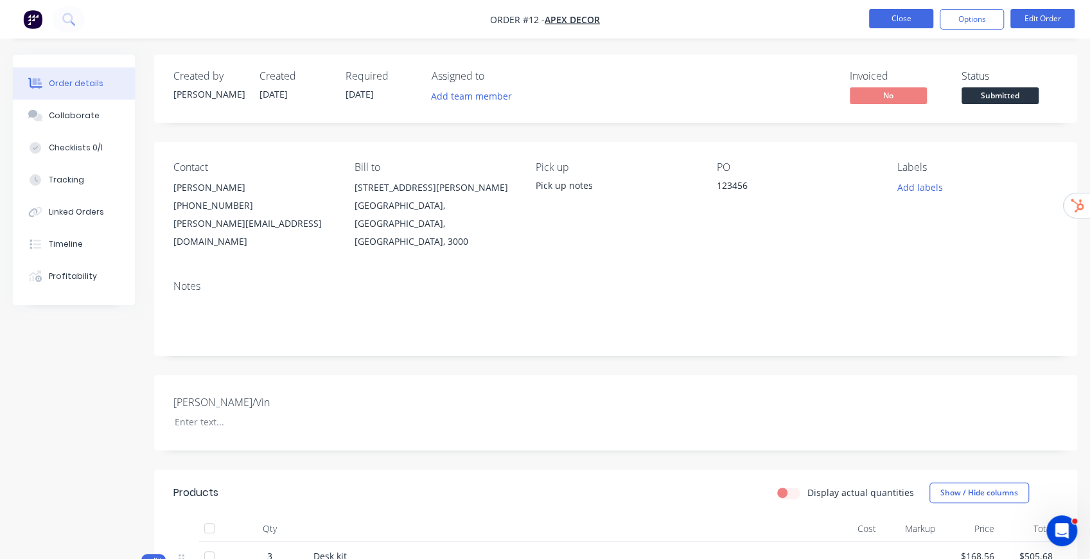
click at [922, 21] on button "Close" at bounding box center [901, 18] width 64 height 19
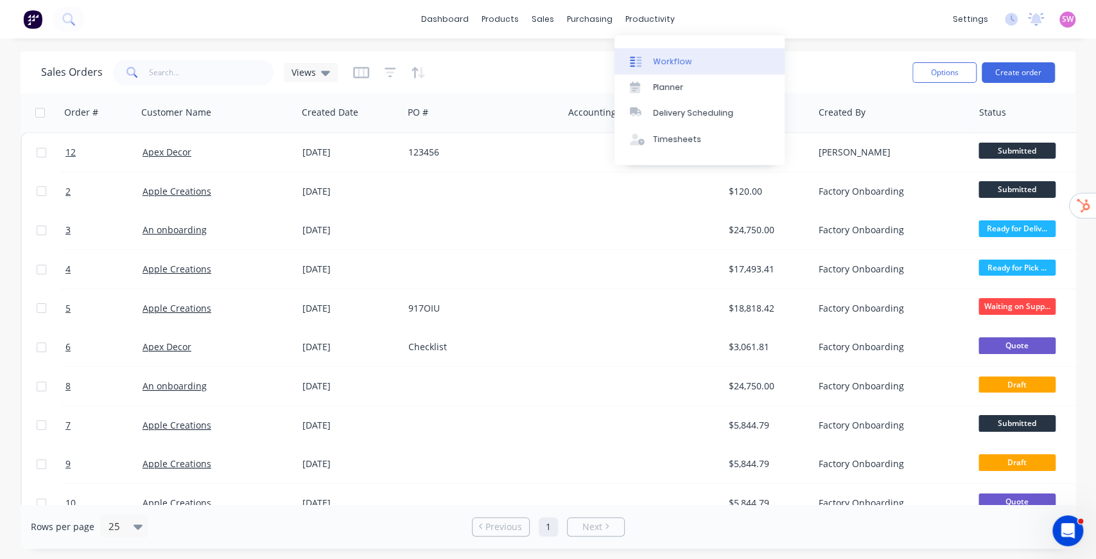
click at [668, 53] on link "Workflow" at bounding box center [699, 61] width 170 height 26
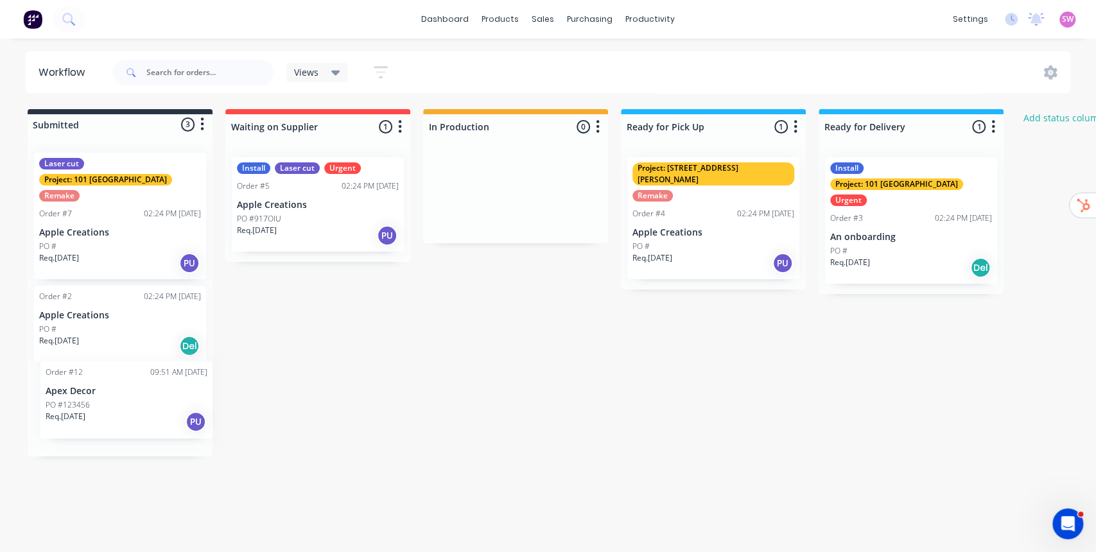
drag, startPoint x: 121, startPoint y: 394, endPoint x: 132, endPoint y: 406, distance: 15.9
click at [132, 406] on div "Laser cut Project: 101 Lilydale Remake Order #7 02:24 PM 28/08/25 Apple Creatio…" at bounding box center [120, 300] width 185 height 314
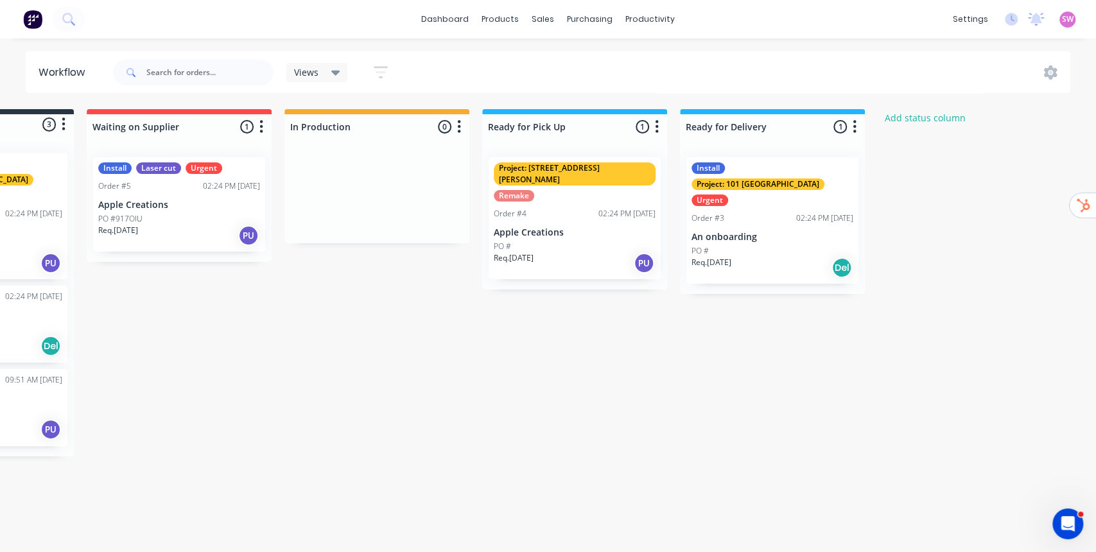
scroll to position [0, 157]
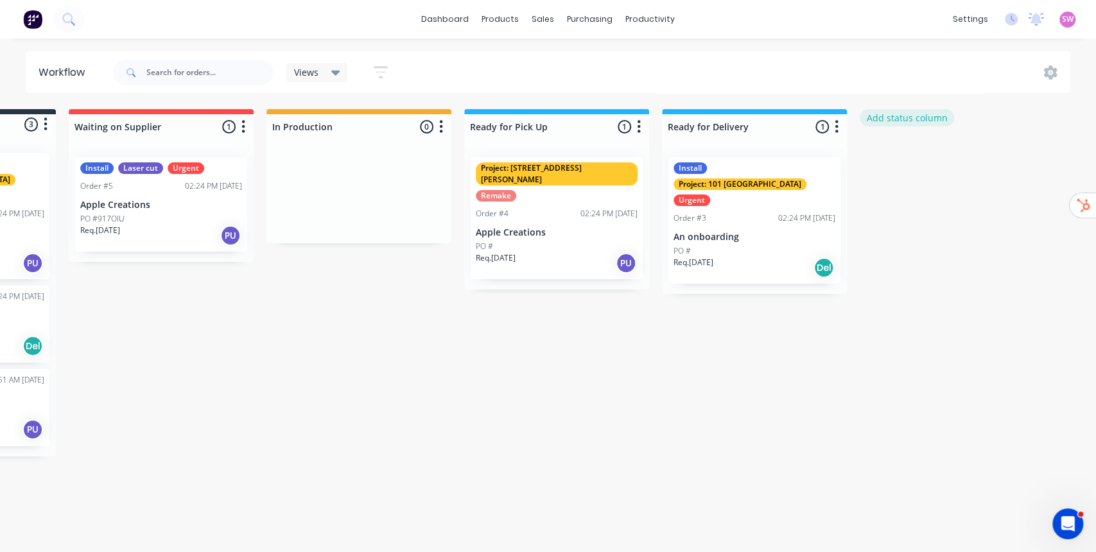
click at [913, 117] on button "Add status column" at bounding box center [907, 117] width 94 height 17
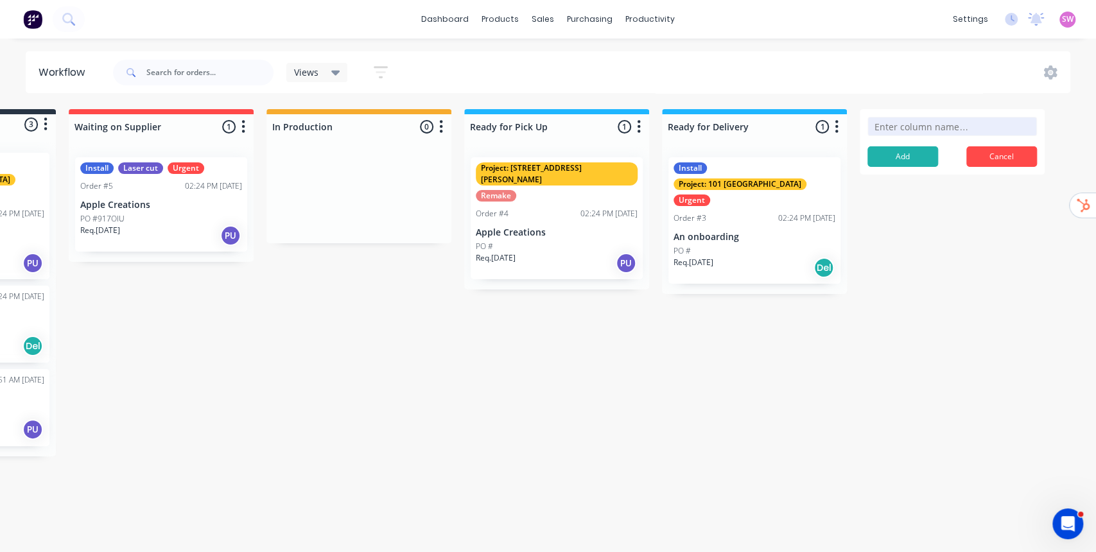
click at [1009, 160] on button "Cancel" at bounding box center [1001, 156] width 71 height 21
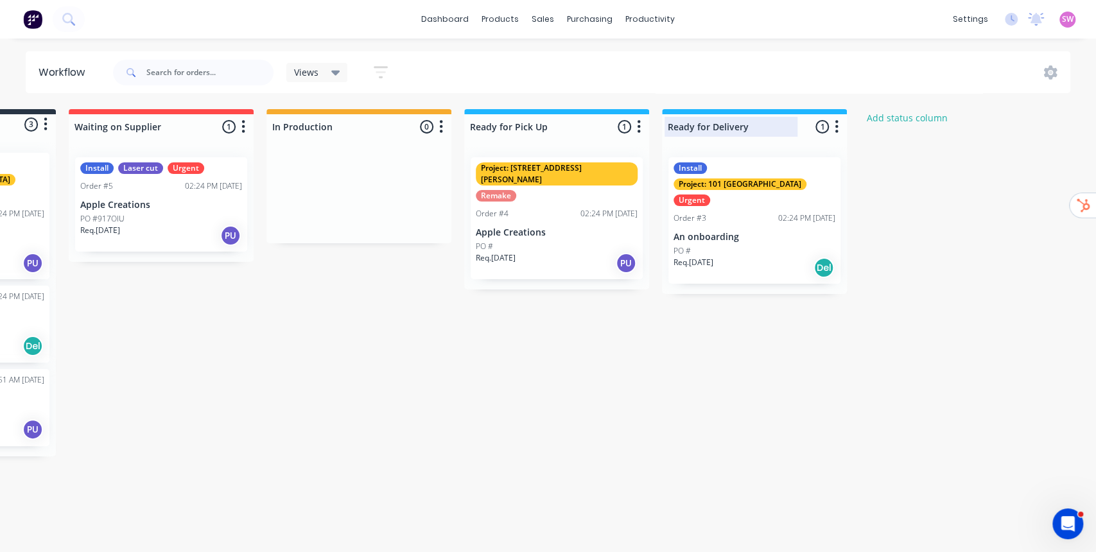
click at [731, 125] on div at bounding box center [754, 126] width 185 height 25
click at [731, 125] on input "Ready for Delivery" at bounding box center [731, 126] width 126 height 13
click at [304, 121] on div at bounding box center [358, 126] width 185 height 25
click at [304, 121] on input "In Production" at bounding box center [335, 126] width 126 height 13
drag, startPoint x: 345, startPoint y: 302, endPoint x: 367, endPoint y: 205, distance: 98.6
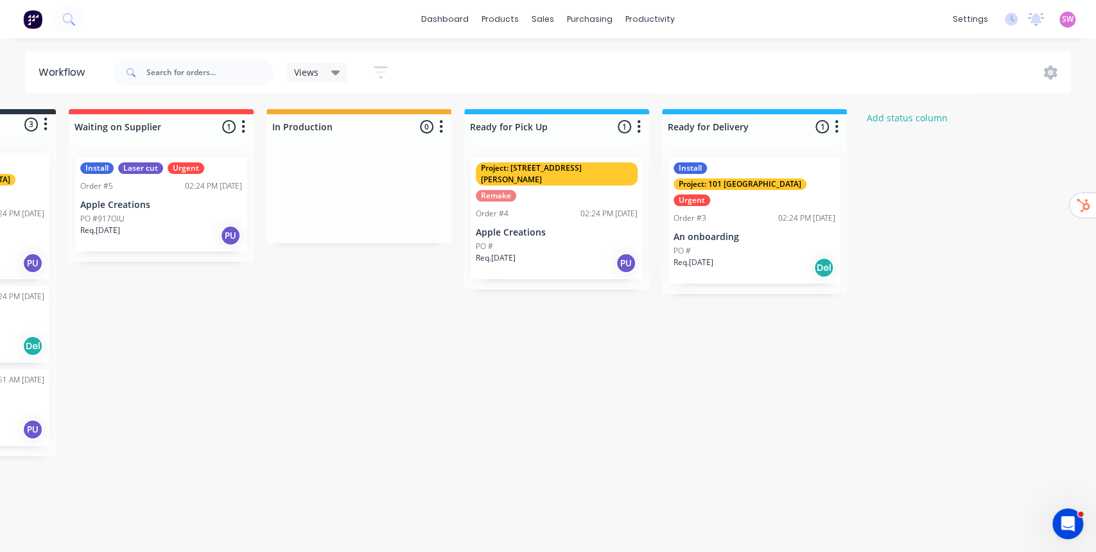
click at [344, 299] on div "Submitted 3 Status colour #273444 hex #273444 Save Cancel Summaries Total order…" at bounding box center [532, 282] width 1397 height 347
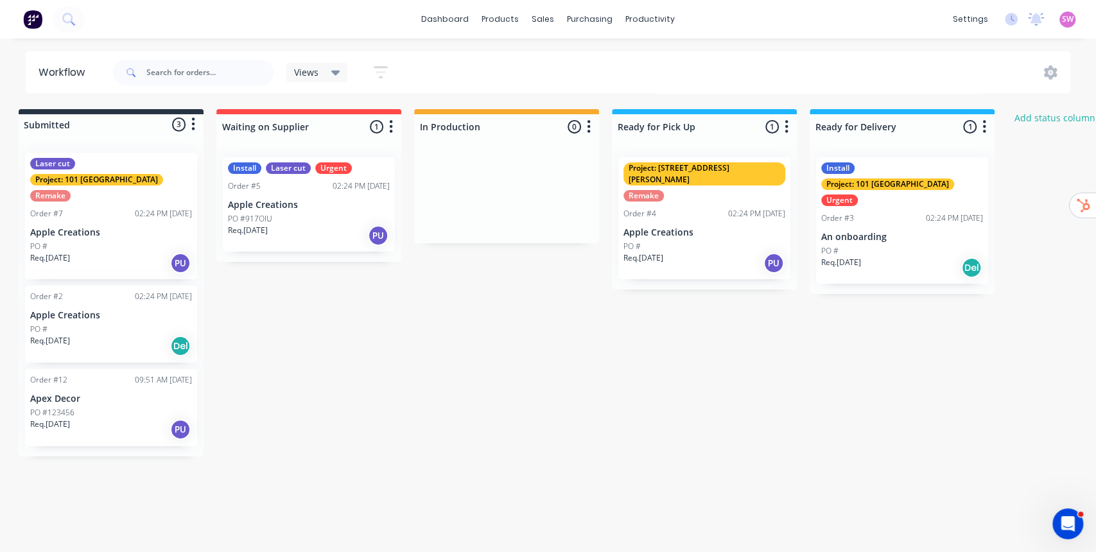
scroll to position [0, 0]
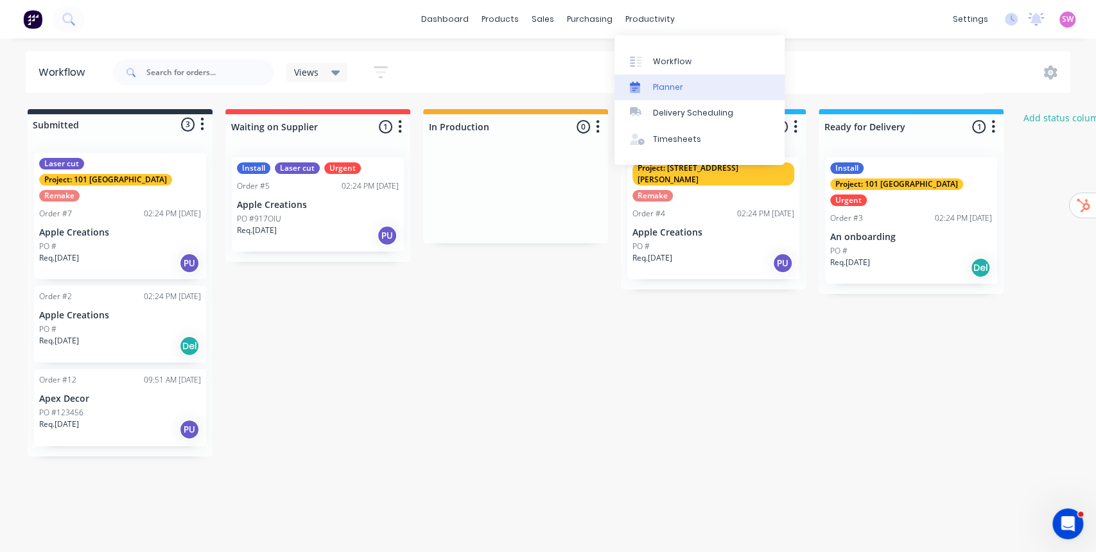
click at [677, 91] on div "Planner" at bounding box center [668, 88] width 30 height 12
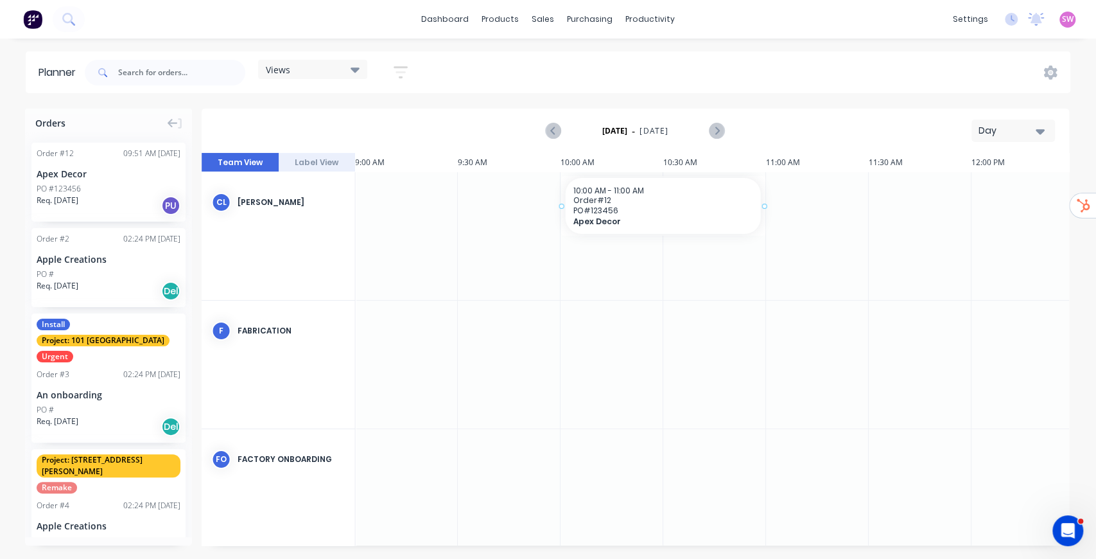
drag, startPoint x: 121, startPoint y: 183, endPoint x: 620, endPoint y: 253, distance: 503.8
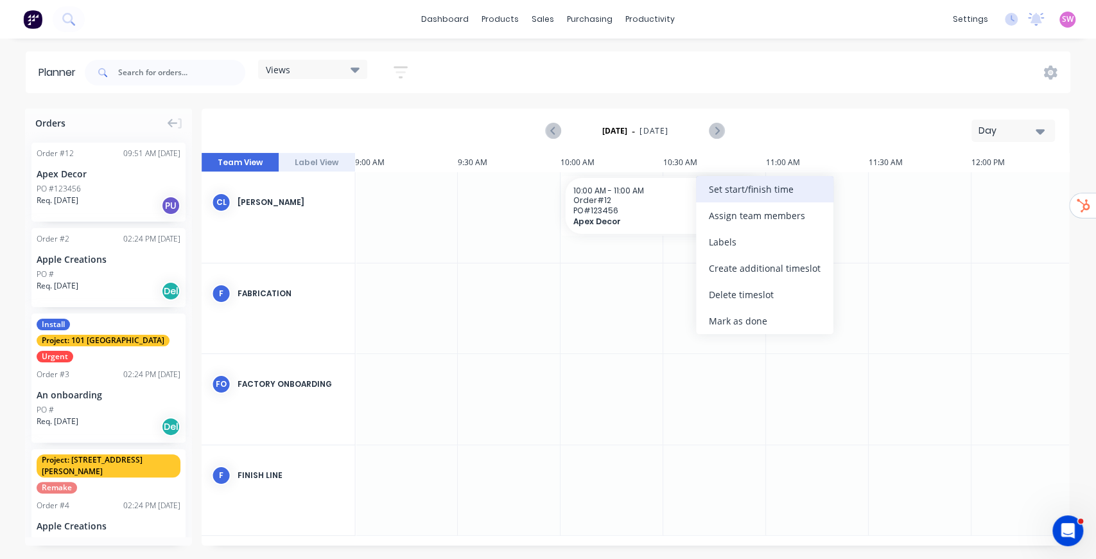
click at [750, 190] on div "Set start/finish time" at bounding box center [764, 189] width 137 height 26
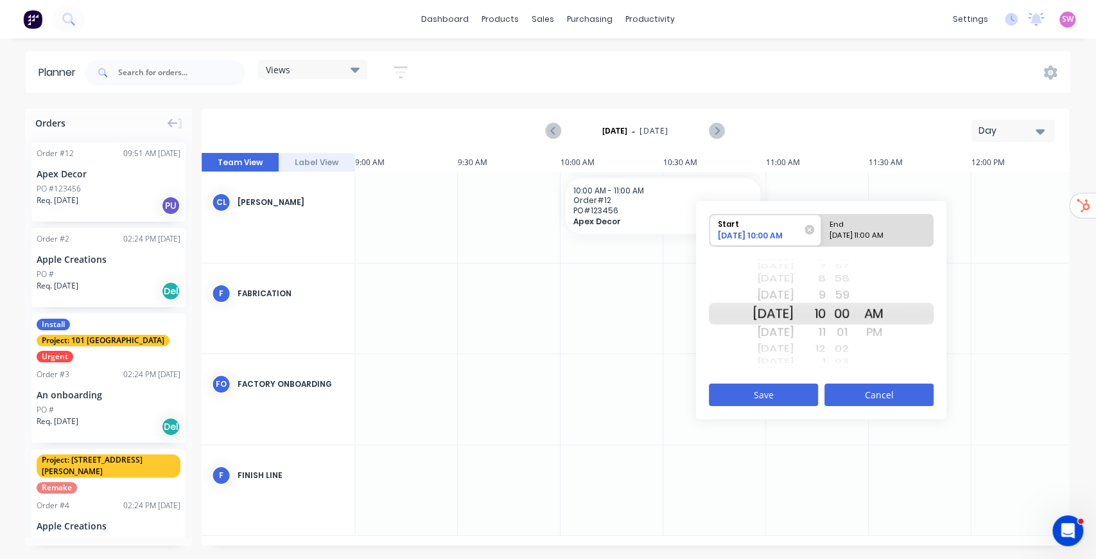
click at [899, 399] on button "Cancel" at bounding box center [878, 394] width 109 height 22
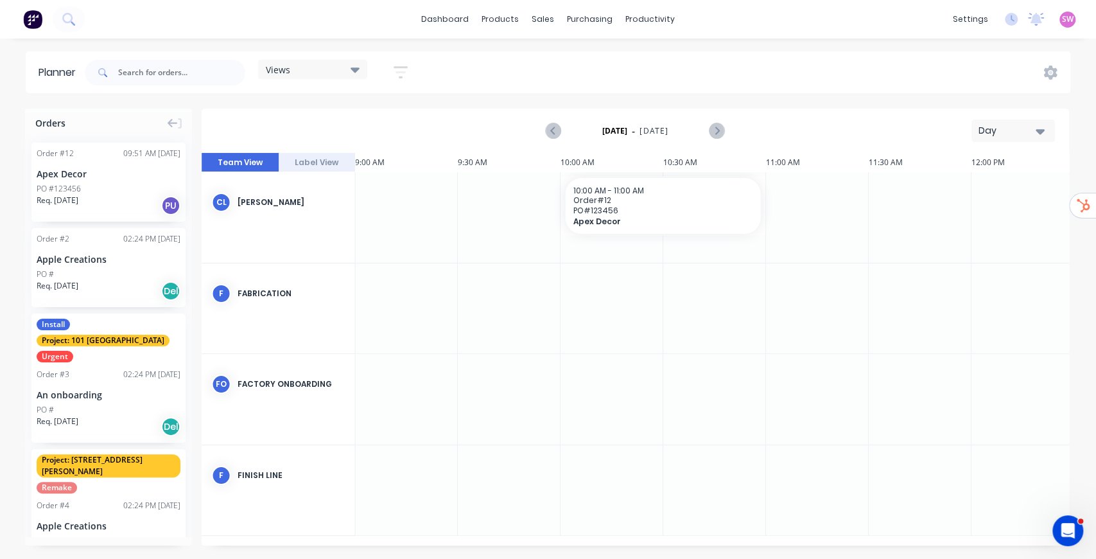
click at [1017, 130] on div "Day" at bounding box center [1008, 130] width 59 height 13
click at [993, 182] on div "Week" at bounding box center [990, 191] width 127 height 26
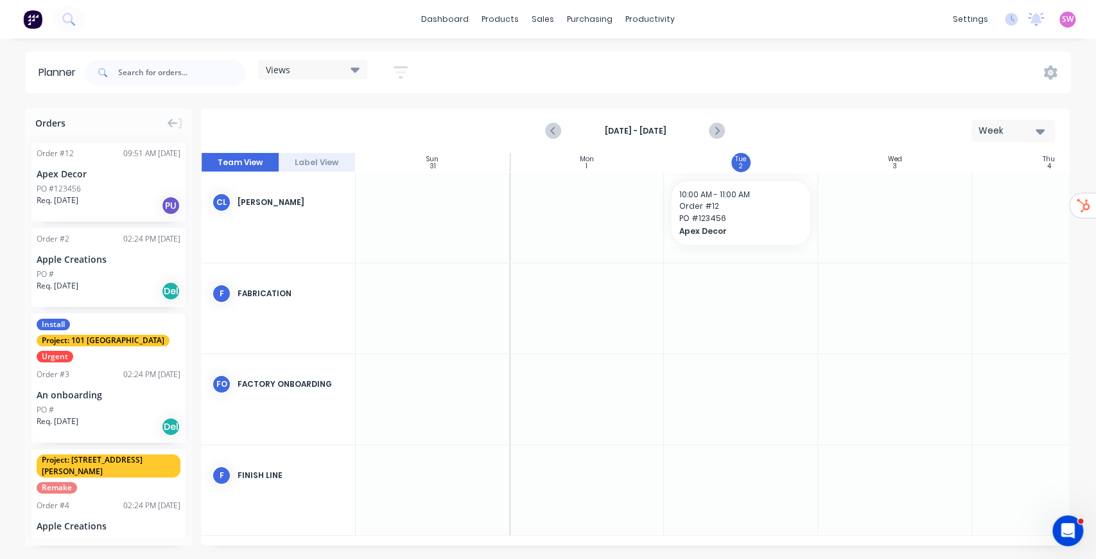
scroll to position [0, 1]
click at [1036, 125] on icon "button" at bounding box center [1040, 131] width 9 height 14
click at [994, 208] on div "Month" at bounding box center [990, 217] width 127 height 26
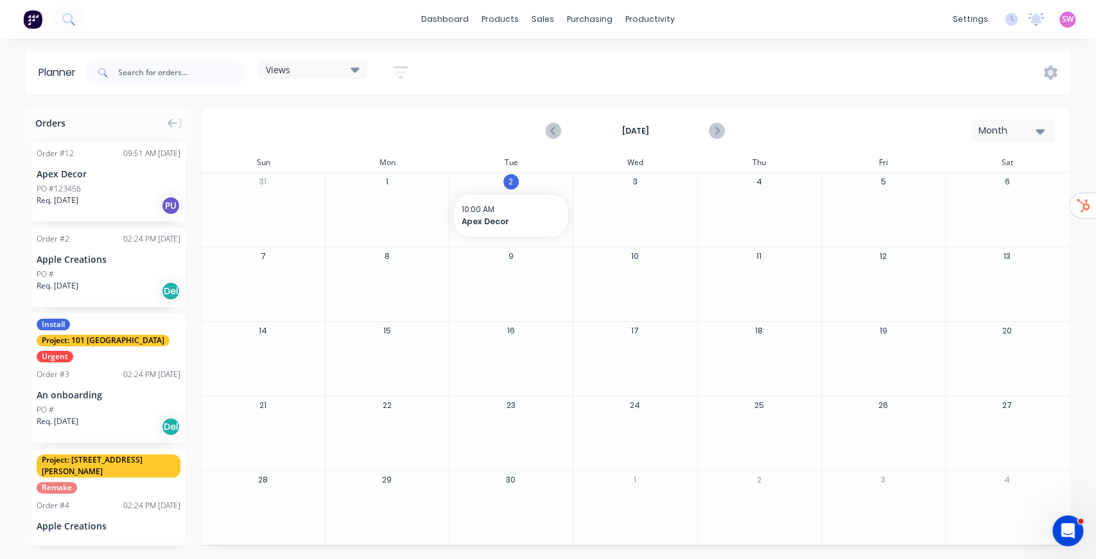
click at [884, 82] on div "Views Save new view None (Default) edit Show/Hide users Show/Hide orders Filter…" at bounding box center [576, 72] width 988 height 39
click at [888, 47] on div "Company Team Integrations Quotes Sales Order Confirmations Invoicing Purchasing…" at bounding box center [909, 203] width 170 height 337
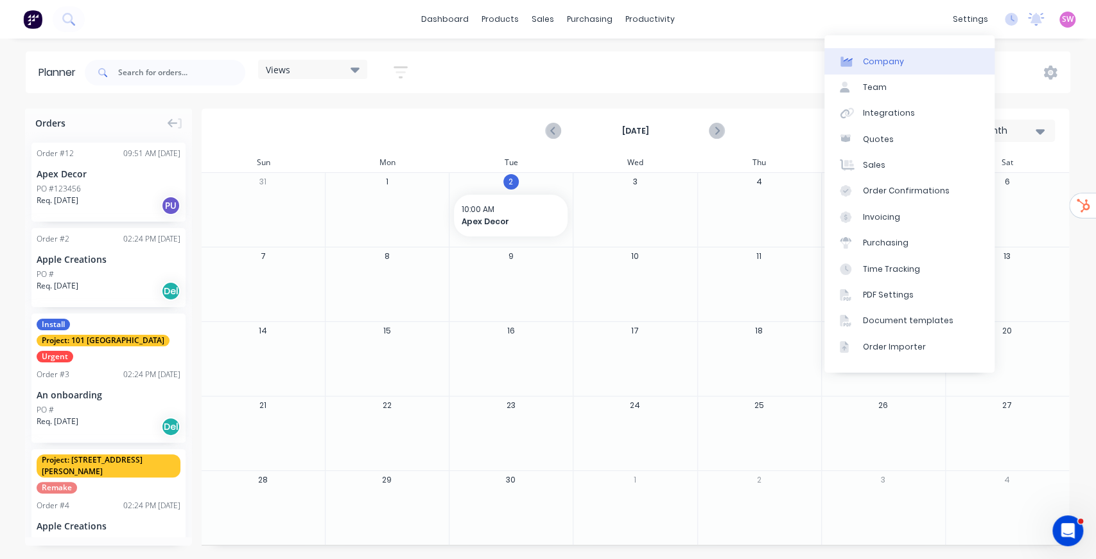
click at [885, 57] on div "Company" at bounding box center [883, 62] width 41 height 12
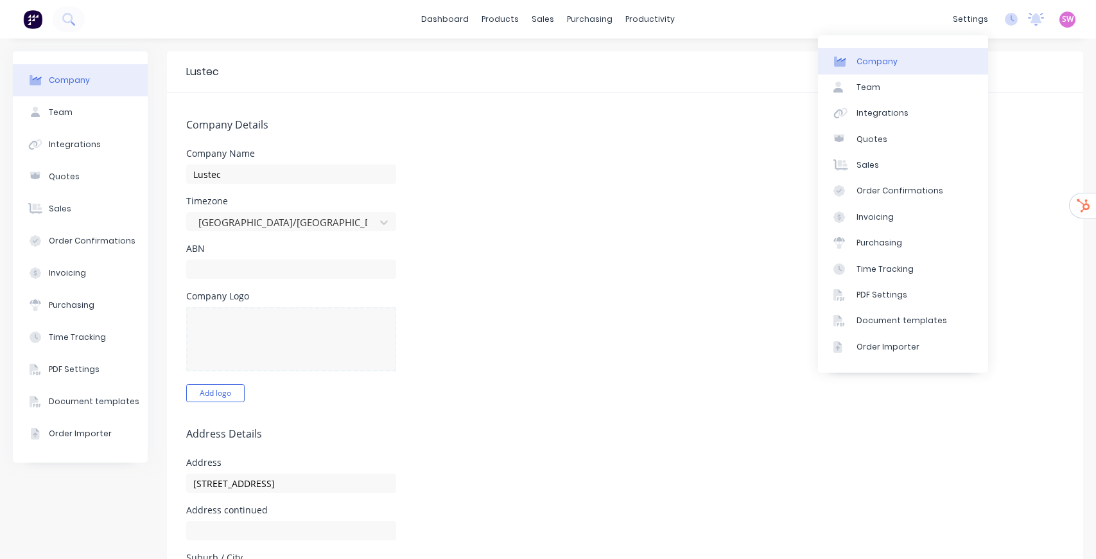
select select "AU"
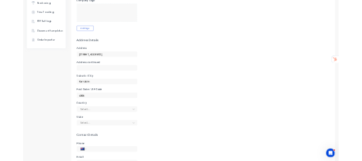
scroll to position [39, 0]
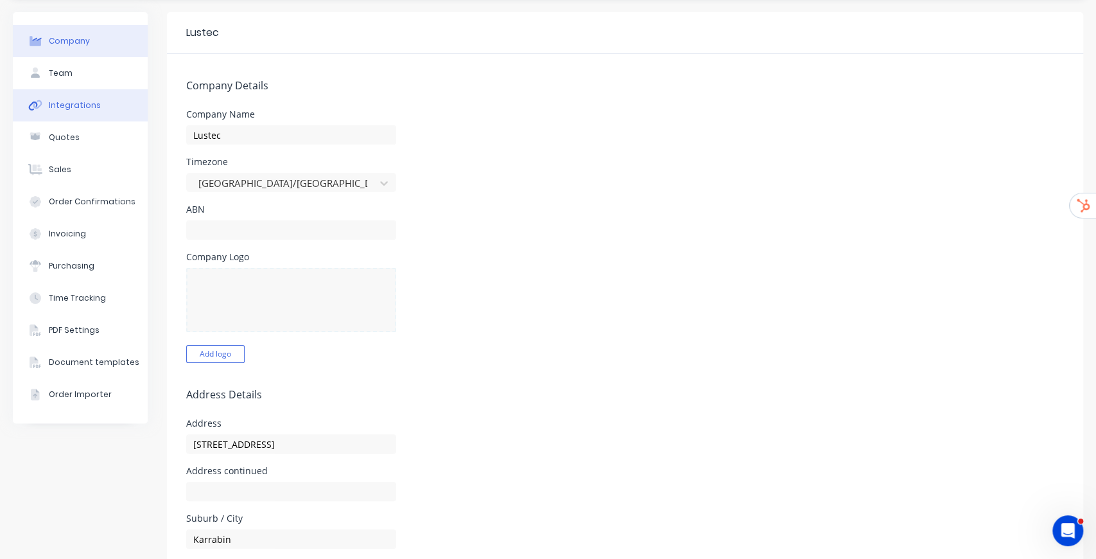
click at [58, 103] on div "Integrations" at bounding box center [75, 106] width 52 height 12
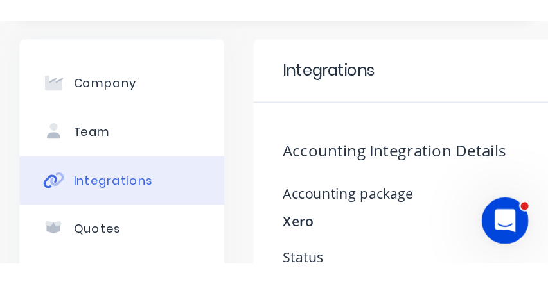
scroll to position [39, 0]
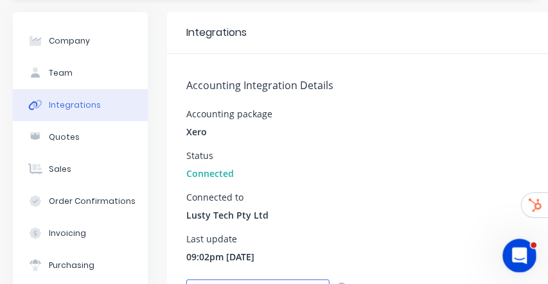
click at [514, 252] on icon "Open Intercom Messenger" at bounding box center [517, 254] width 21 height 21
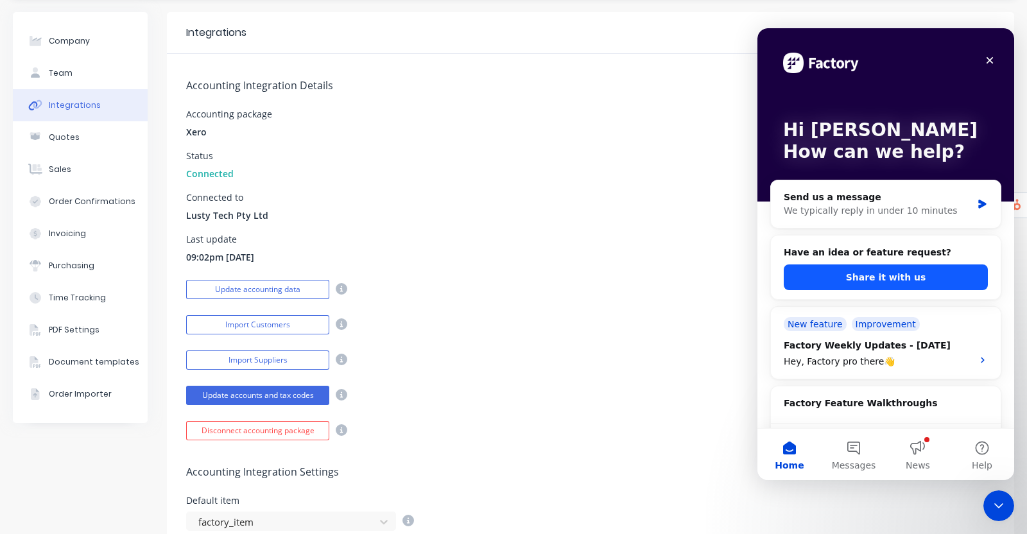
click at [944, 268] on button "Share it with us" at bounding box center [886, 278] width 204 height 26
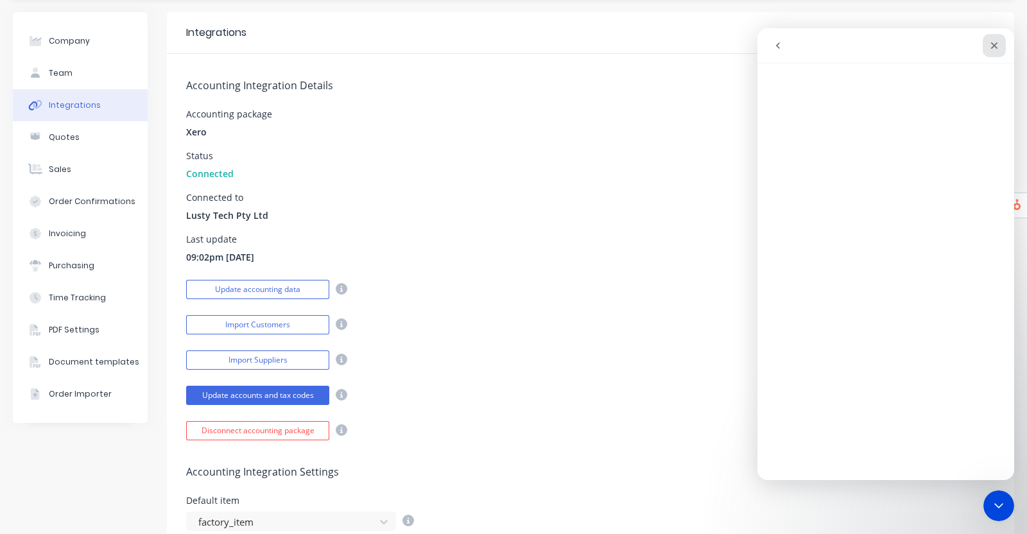
click at [996, 46] on icon "Close" at bounding box center [994, 45] width 10 height 10
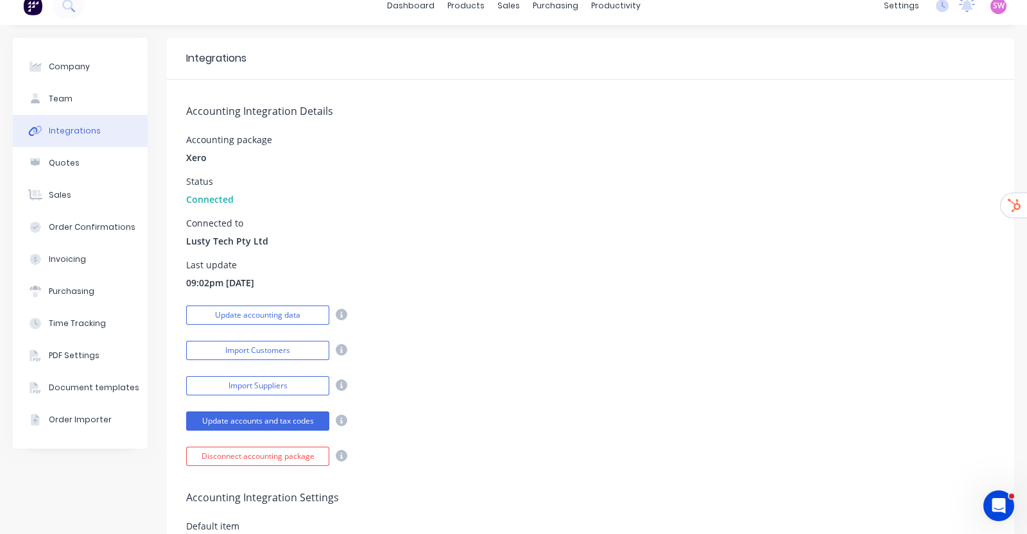
scroll to position [0, 0]
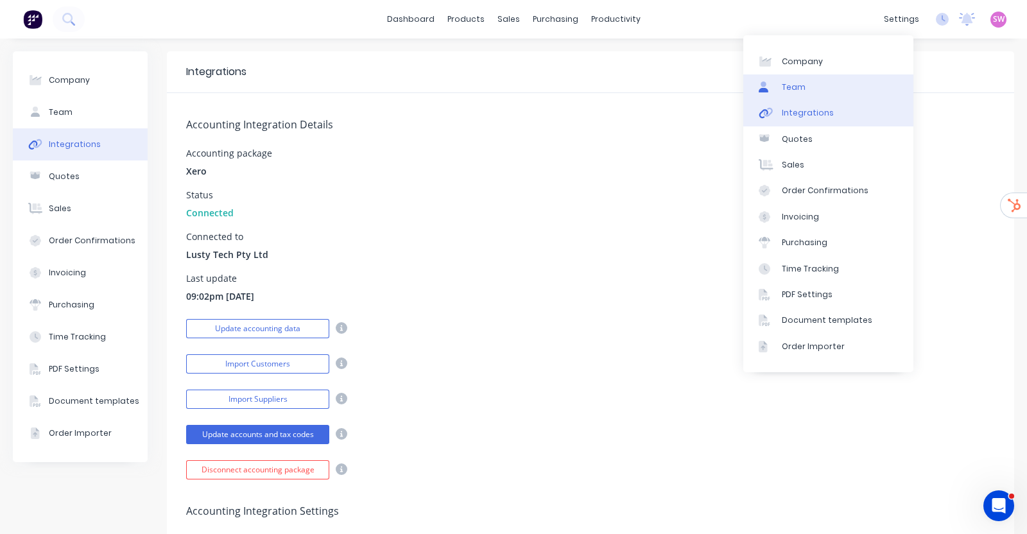
click at [819, 89] on link "Team" at bounding box center [829, 87] width 170 height 26
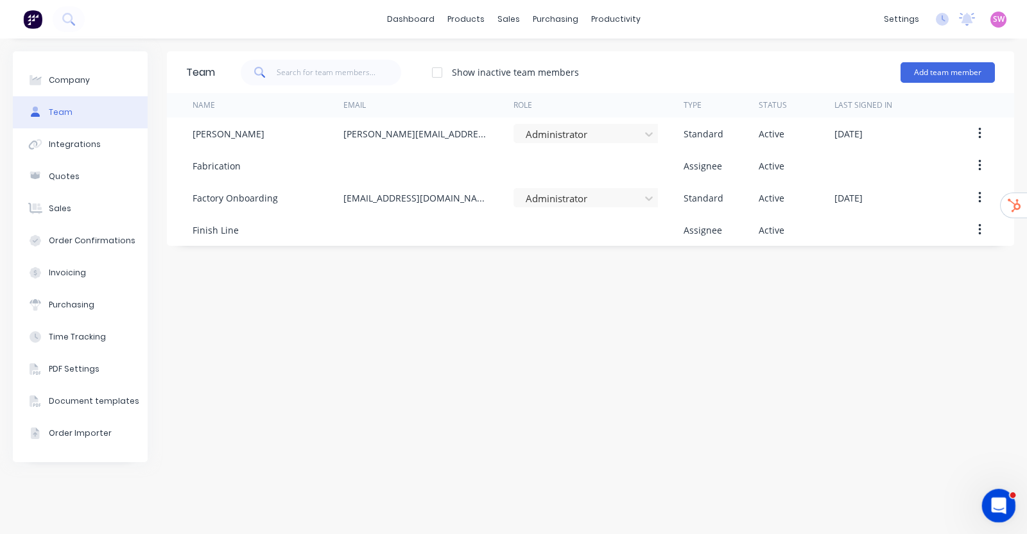
click at [1004, 505] on icon "Open Intercom Messenger" at bounding box center [997, 504] width 21 height 21
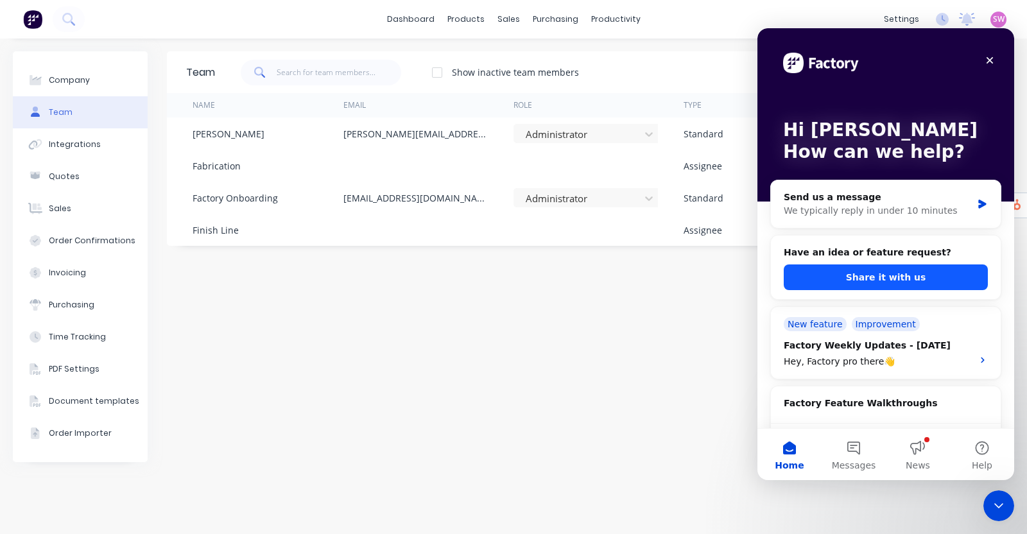
click at [905, 270] on button "Share it with us" at bounding box center [886, 278] width 204 height 26
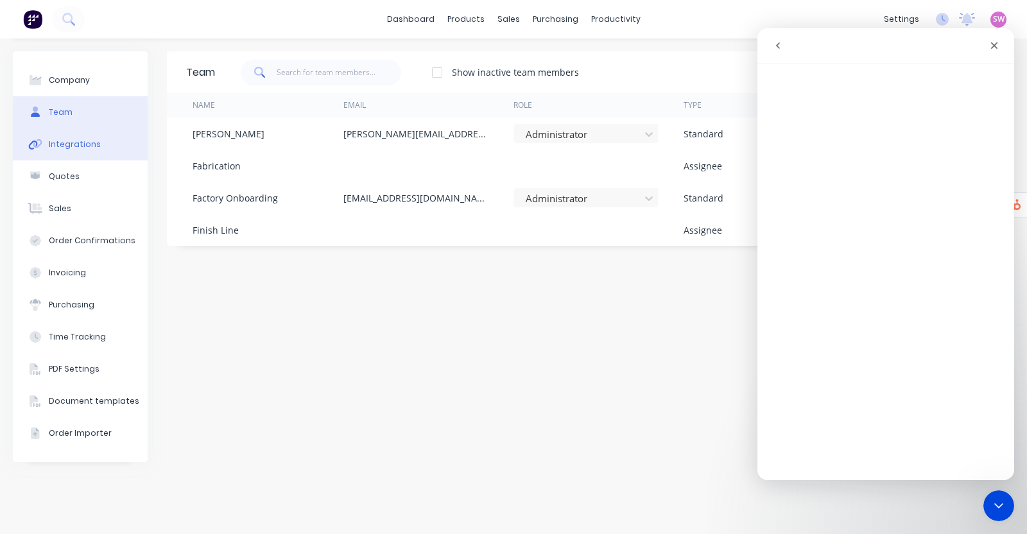
click at [45, 143] on button "Integrations" at bounding box center [80, 144] width 135 height 32
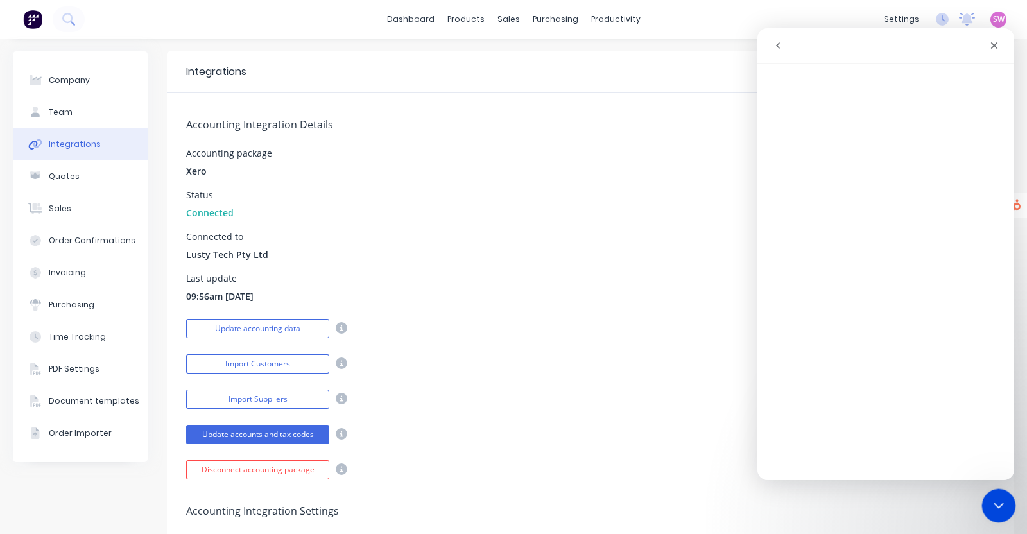
click at [989, 500] on icon "Close Intercom Messenger" at bounding box center [996, 503] width 15 height 15
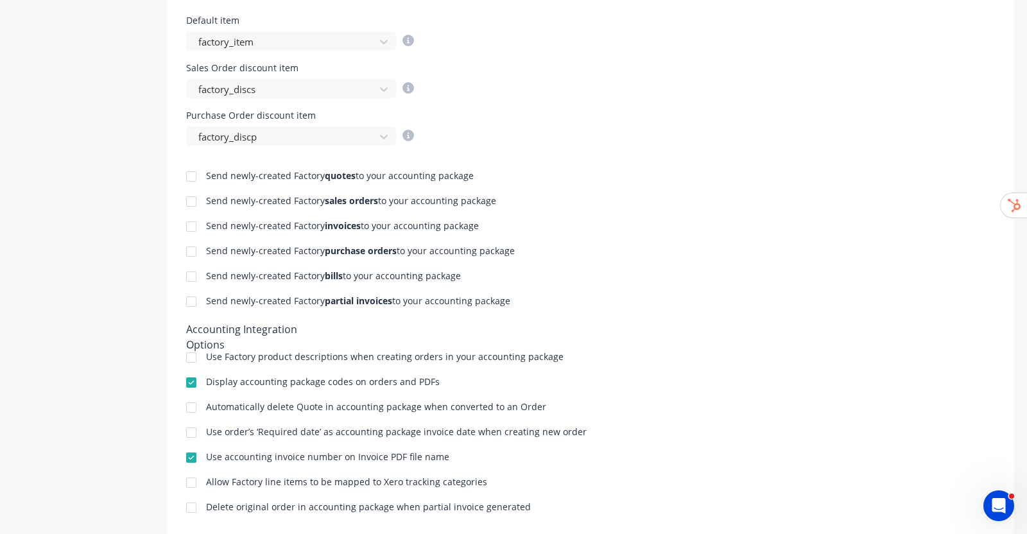
scroll to position [551, 0]
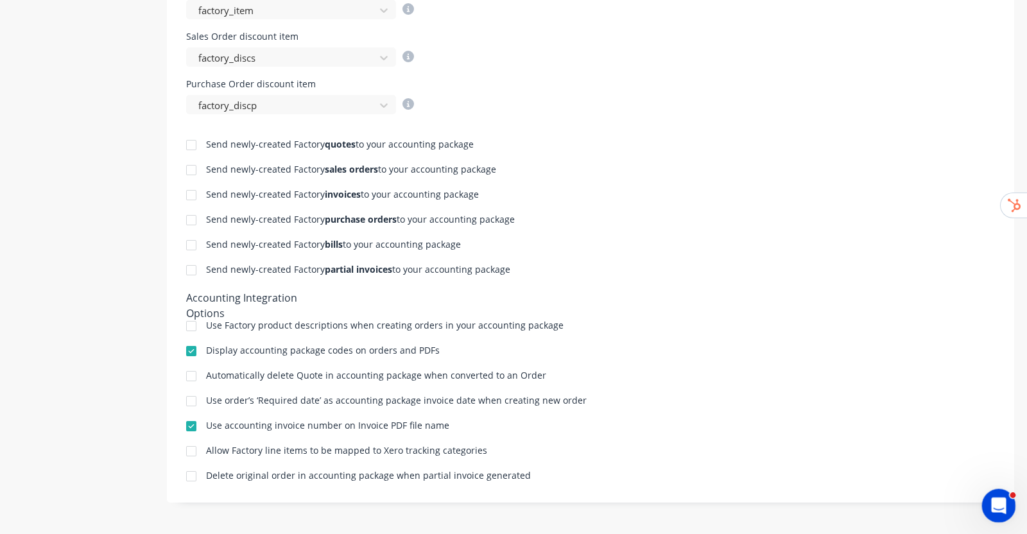
click at [988, 499] on div "Open Intercom Messenger" at bounding box center [997, 504] width 42 height 42
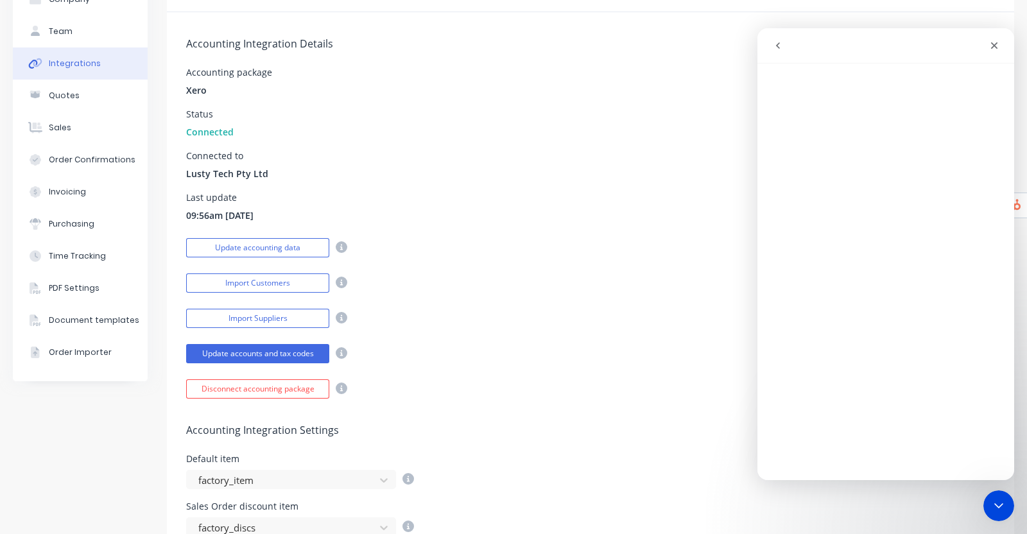
scroll to position [0, 0]
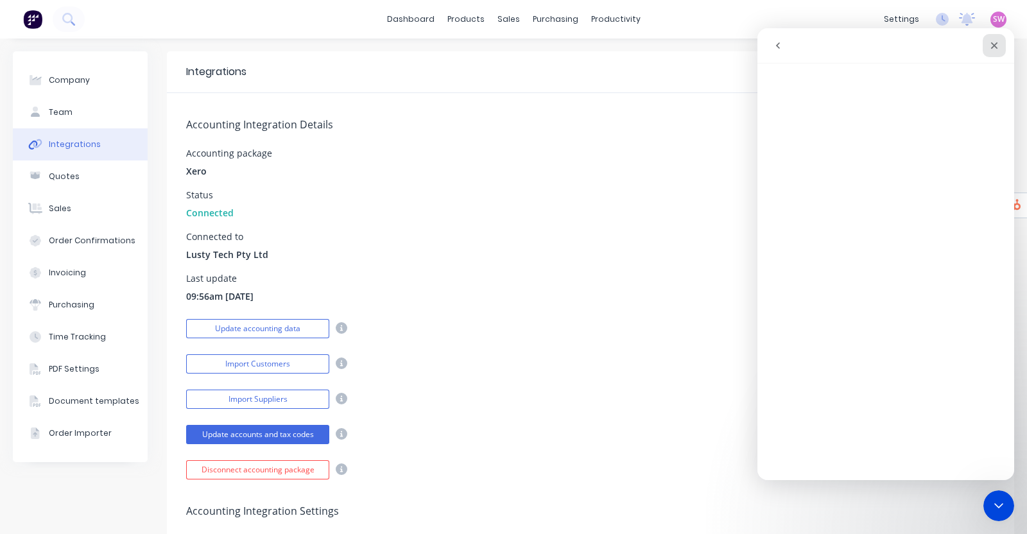
click at [995, 40] on icon "Close" at bounding box center [994, 45] width 10 height 10
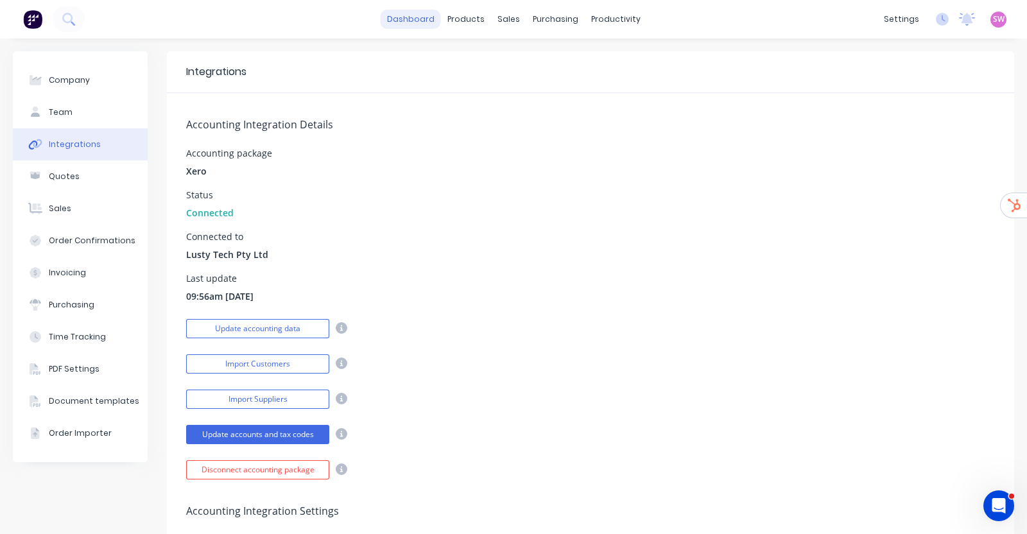
click at [396, 15] on link "dashboard" at bounding box center [411, 19] width 60 height 19
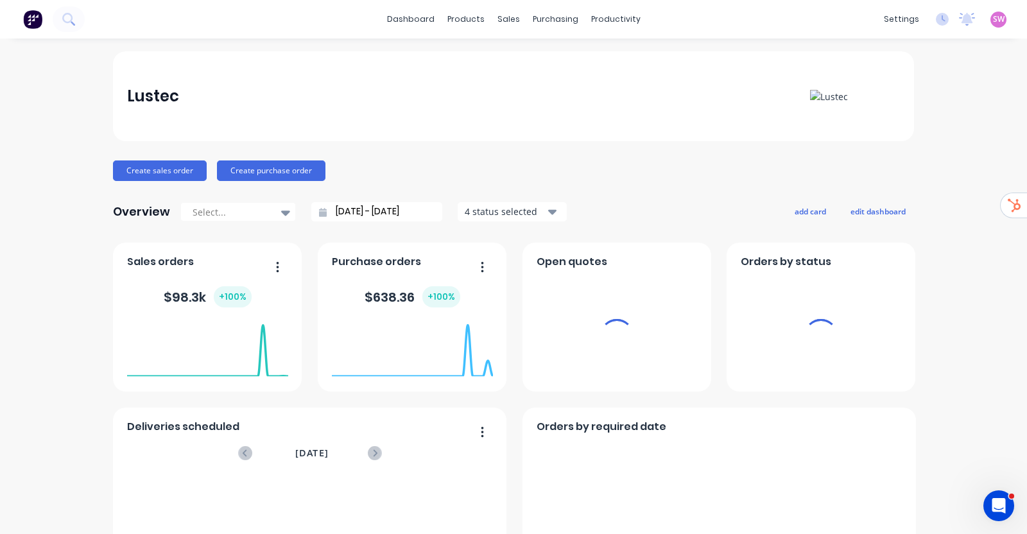
click at [993, 14] on span "SW" at bounding box center [999, 19] width 12 height 12
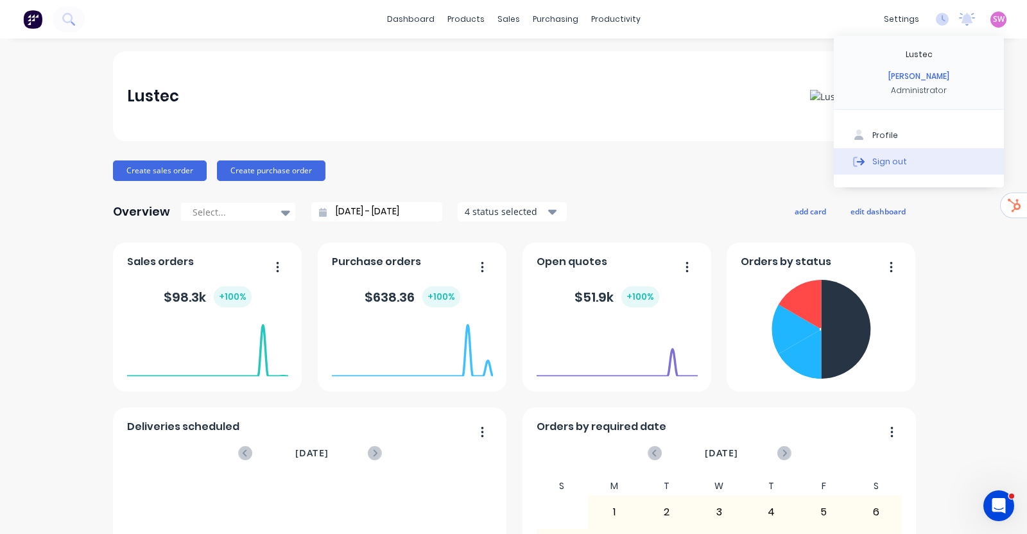
click at [889, 161] on div "Sign out" at bounding box center [890, 161] width 35 height 12
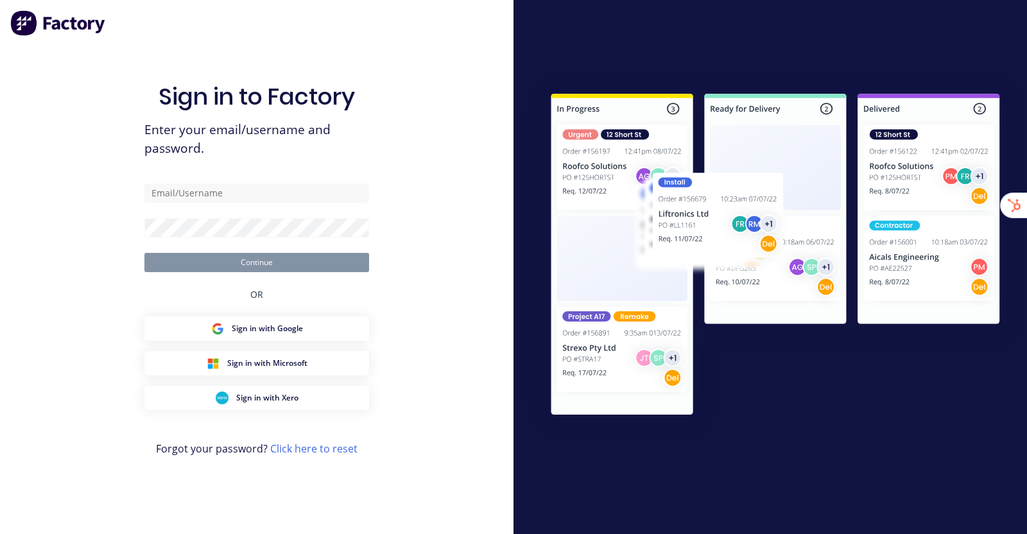
type input "[EMAIL_ADDRESS][DOMAIN_NAME]"
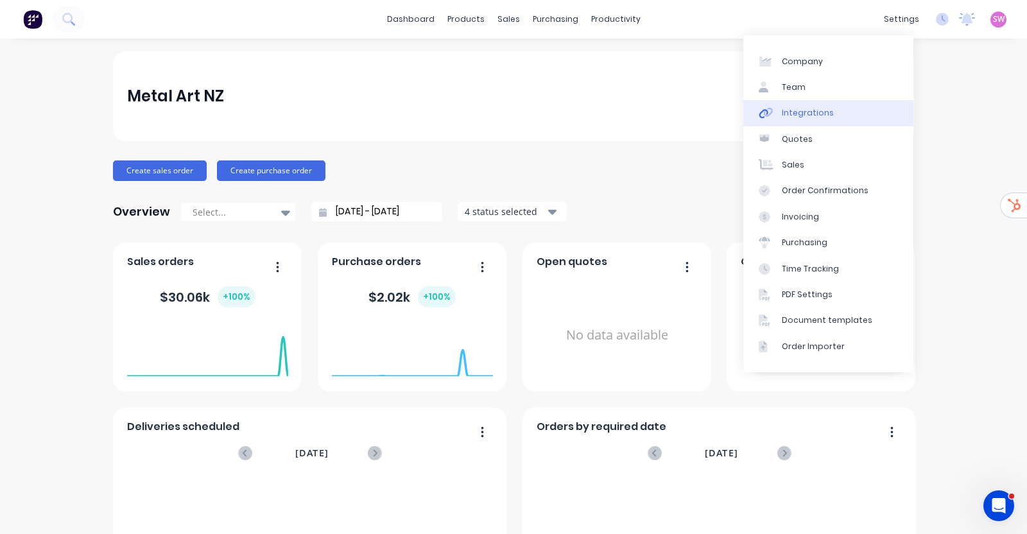
click at [811, 115] on div "Integrations" at bounding box center [808, 113] width 52 height 12
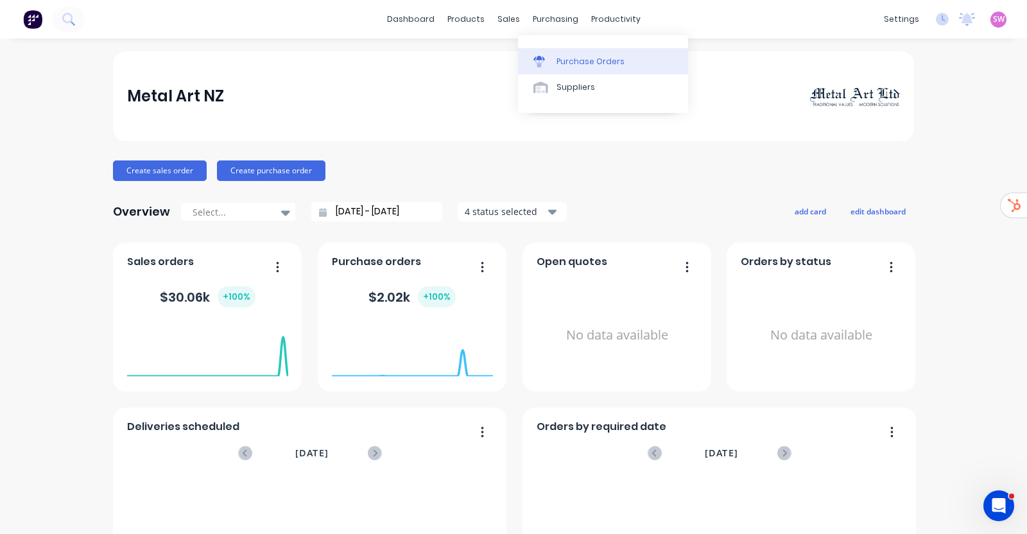
click at [577, 49] on link "Purchase Orders" at bounding box center [603, 61] width 170 height 26
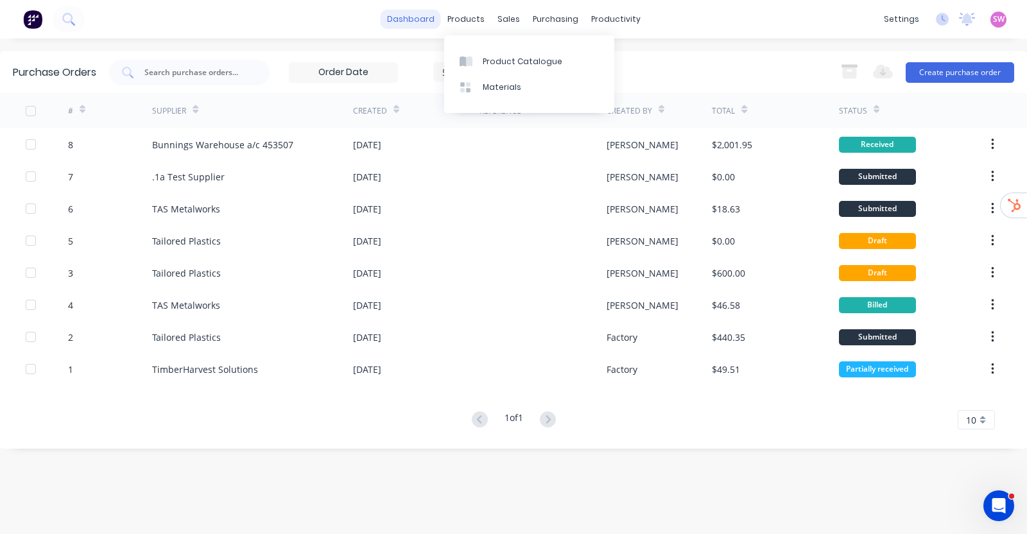
click at [418, 13] on link "dashboard" at bounding box center [411, 19] width 60 height 19
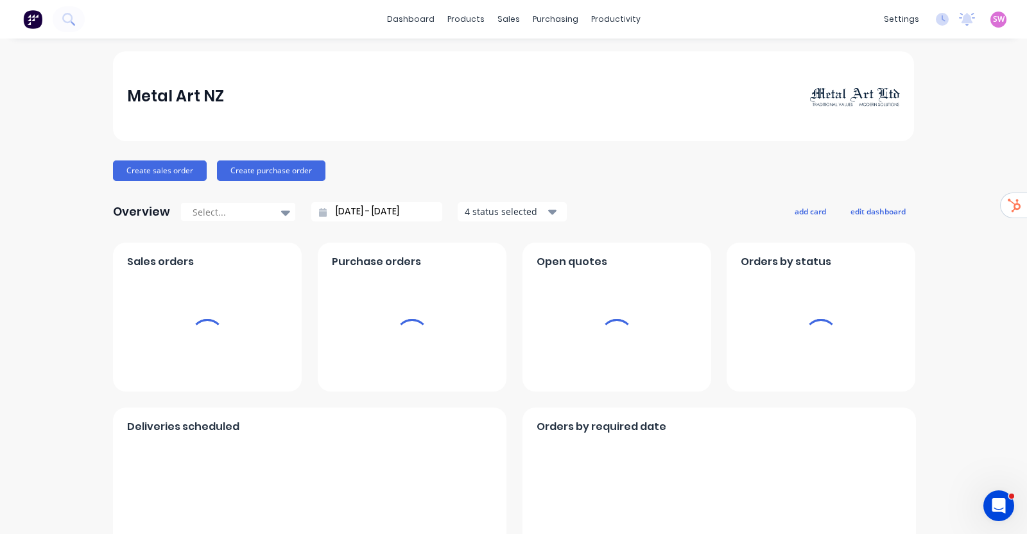
click at [993, 18] on span "SW" at bounding box center [999, 19] width 12 height 12
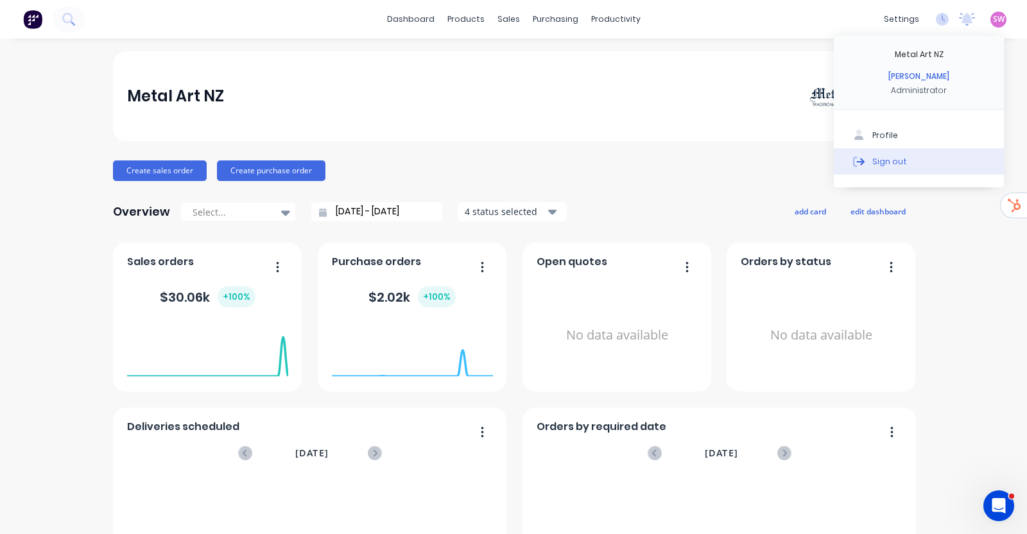
click at [898, 170] on button "Sign out" at bounding box center [919, 161] width 170 height 26
